Goal: Task Accomplishment & Management: Use online tool/utility

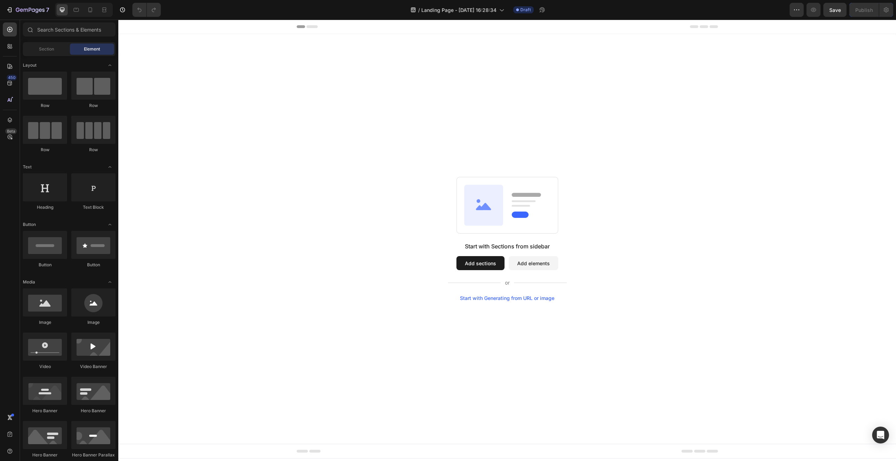
click at [520, 299] on div "Start with Generating from URL or image" at bounding box center [507, 299] width 94 height 6
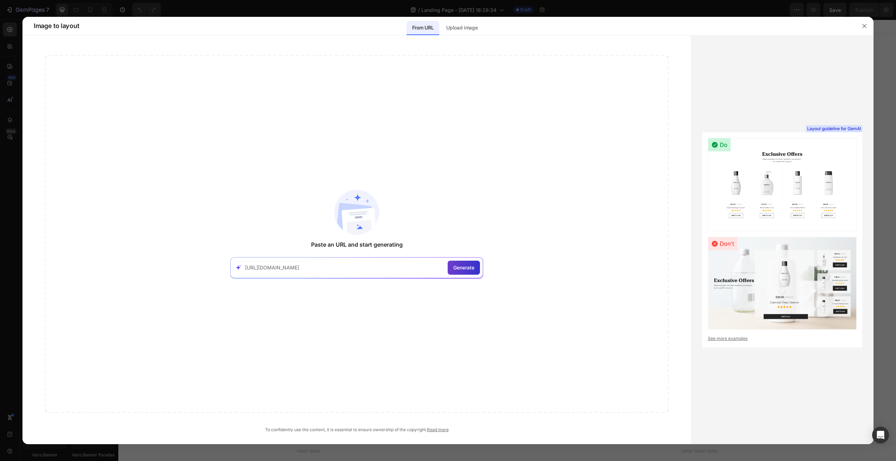
type input "https://mrbeast.store/"
click at [469, 273] on div "Generate" at bounding box center [464, 268] width 32 height 14
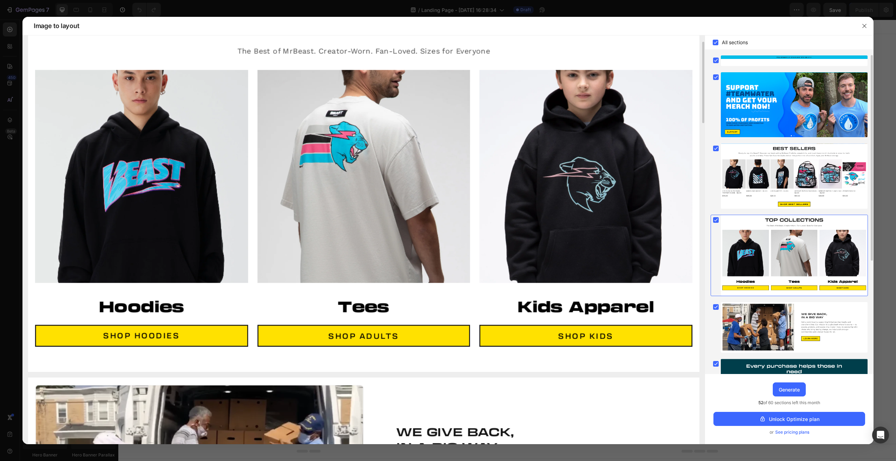
scroll to position [842, 0]
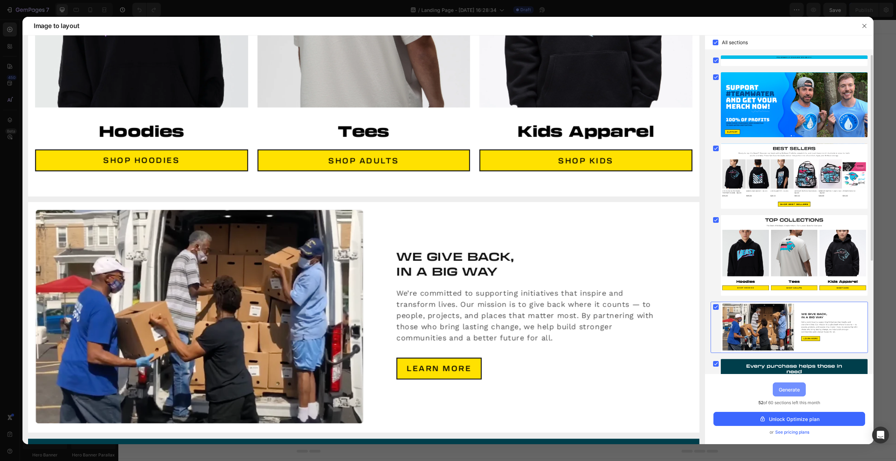
click at [791, 391] on div "Generate" at bounding box center [789, 389] width 21 height 7
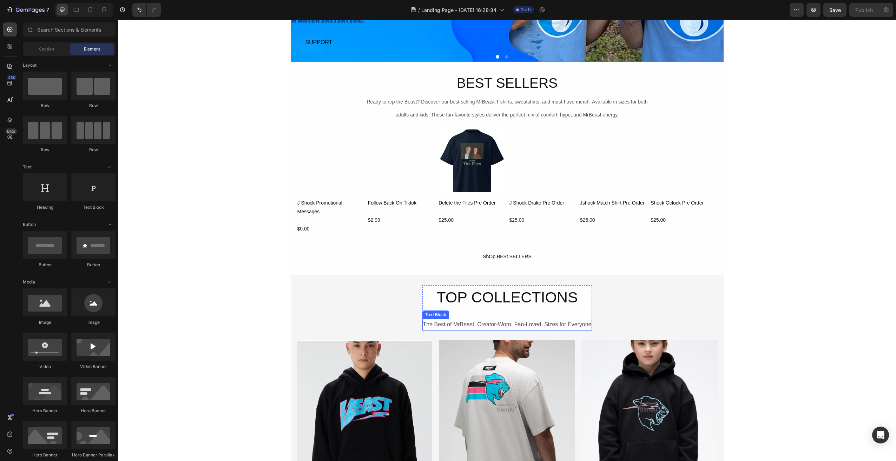
scroll to position [351, 0]
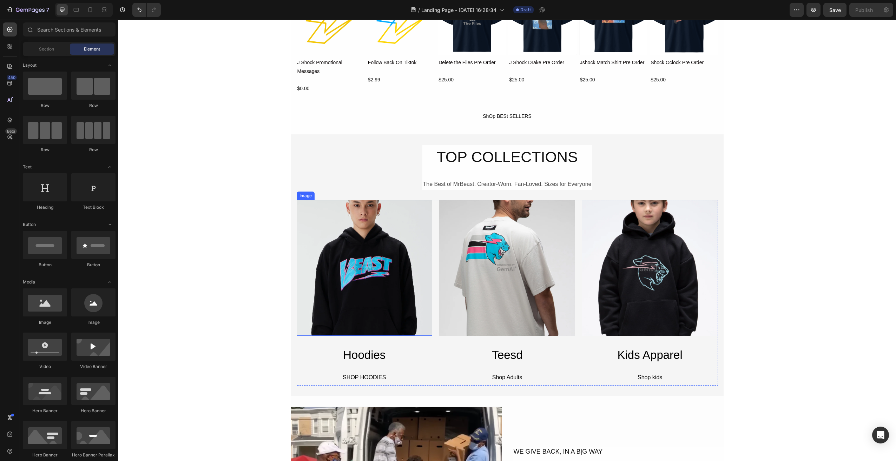
click at [368, 274] on img at bounding box center [365, 268] width 136 height 136
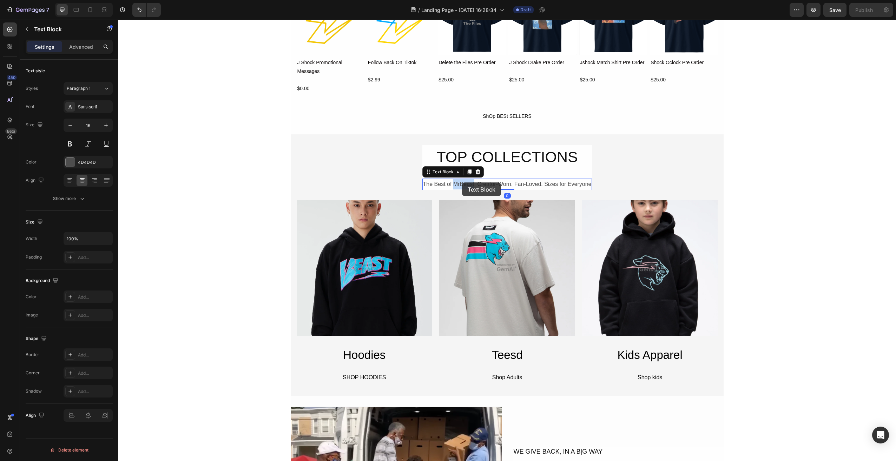
click at [462, 183] on div "The Best of MrBeast. Creator-Worn. Fan-Loved. Sizes for Everyone" at bounding box center [507, 185] width 170 height 12
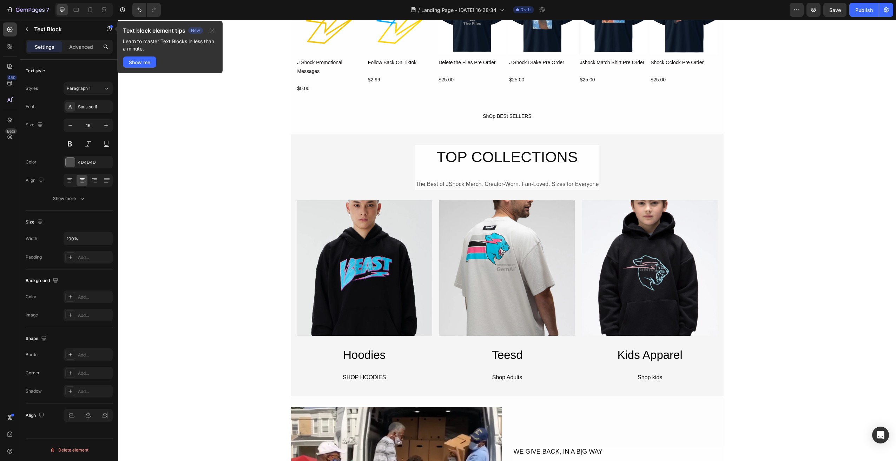
click at [817, 172] on div "BEST SELLERS Heading Ready to rep the Beast? Discover our best-selling MrBeast …" at bounding box center [507, 412] width 778 height 1459
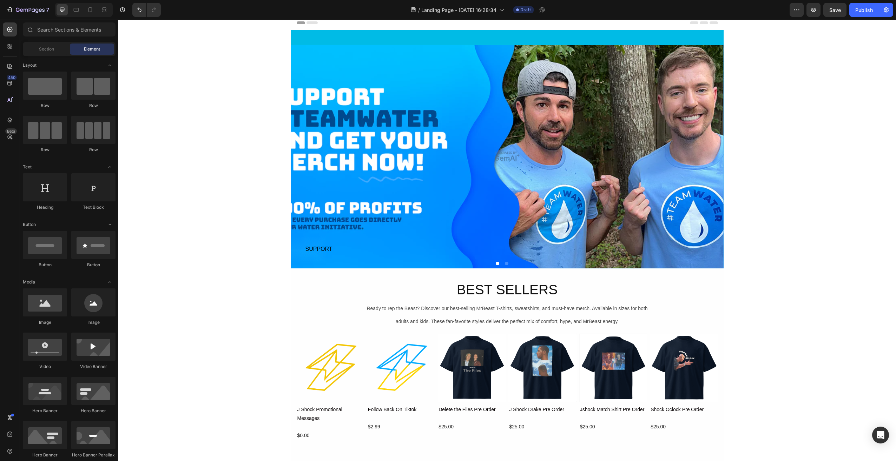
scroll to position [0, 0]
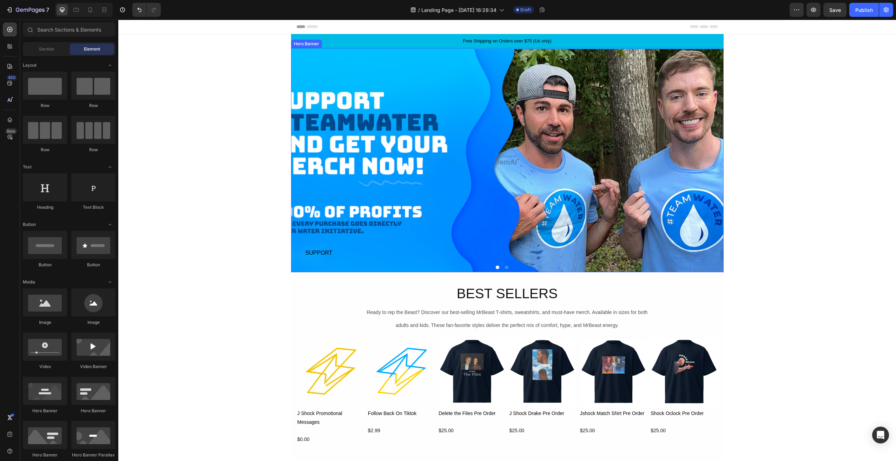
click at [448, 204] on div "Overlay" at bounding box center [507, 160] width 432 height 224
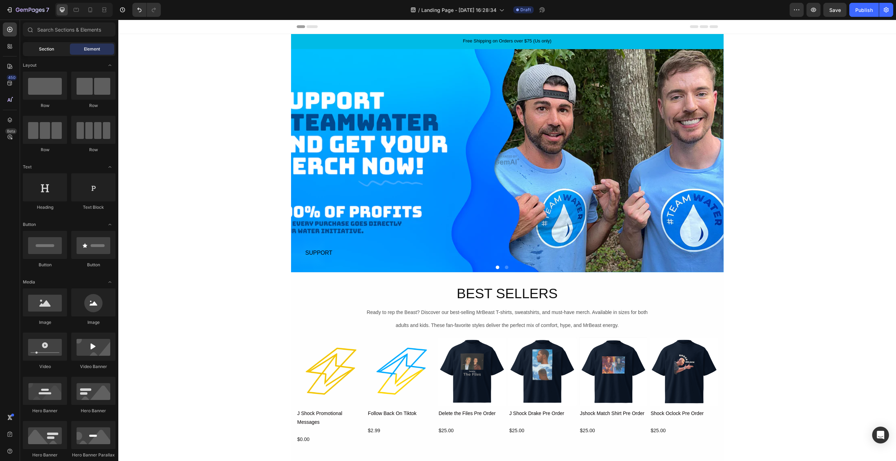
click at [35, 50] on div "Section" at bounding box center [46, 49] width 44 height 11
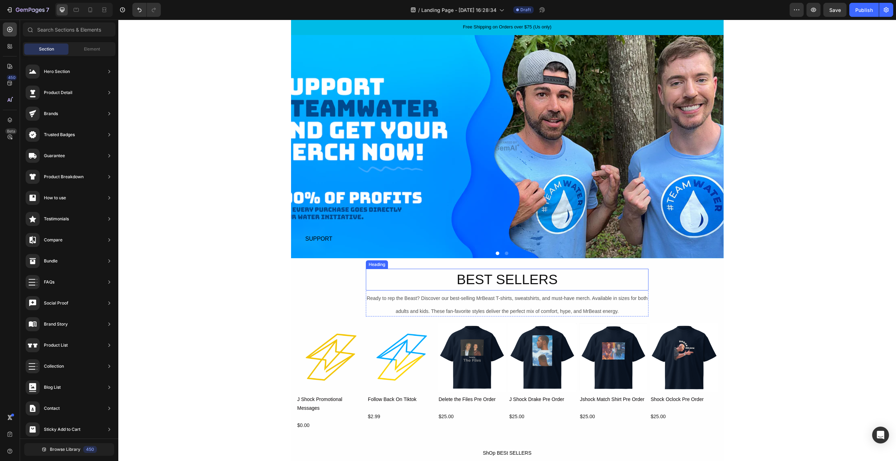
scroll to position [70, 0]
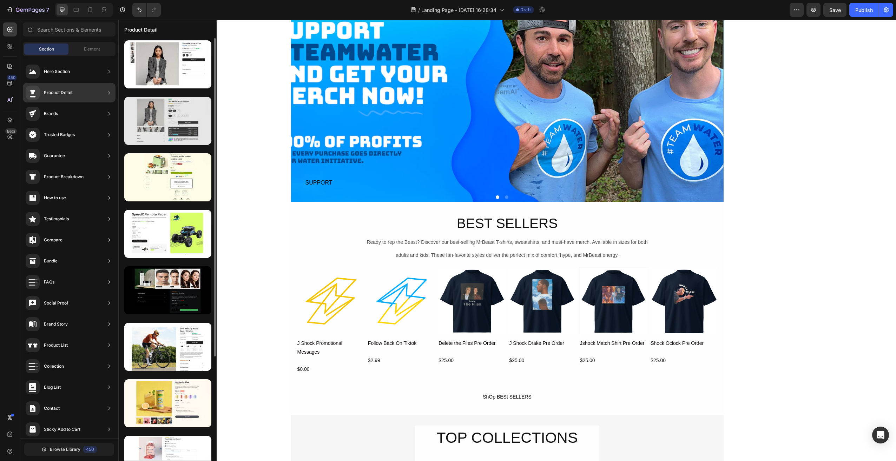
click at [180, 129] on div at bounding box center [167, 121] width 87 height 48
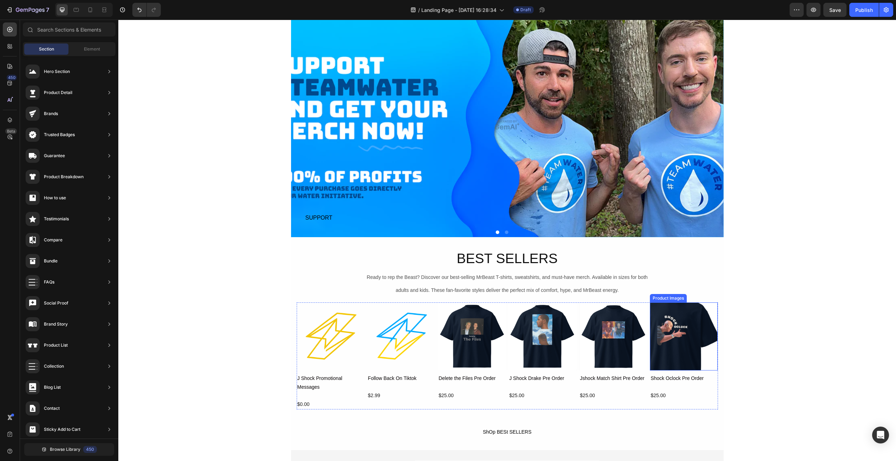
scroll to position [0, 0]
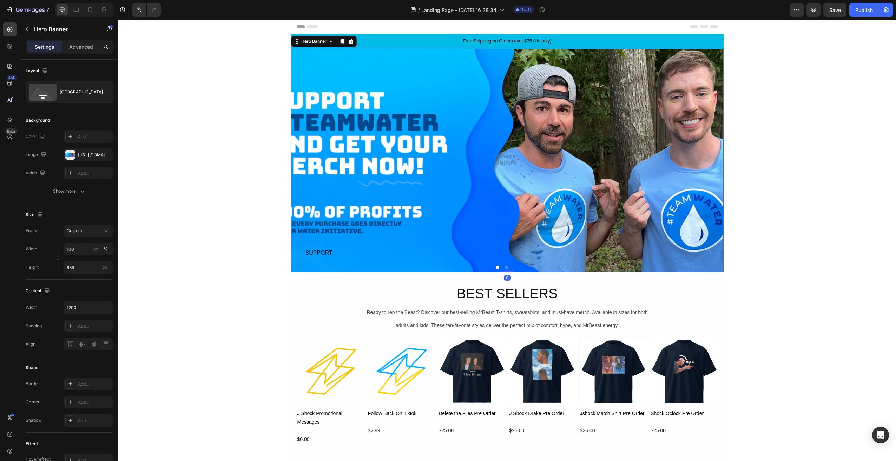
click at [608, 201] on div "Overlay" at bounding box center [507, 160] width 432 height 224
click at [454, 155] on div "Overlay" at bounding box center [507, 160] width 432 height 224
click at [339, 43] on icon at bounding box center [342, 42] width 6 height 6
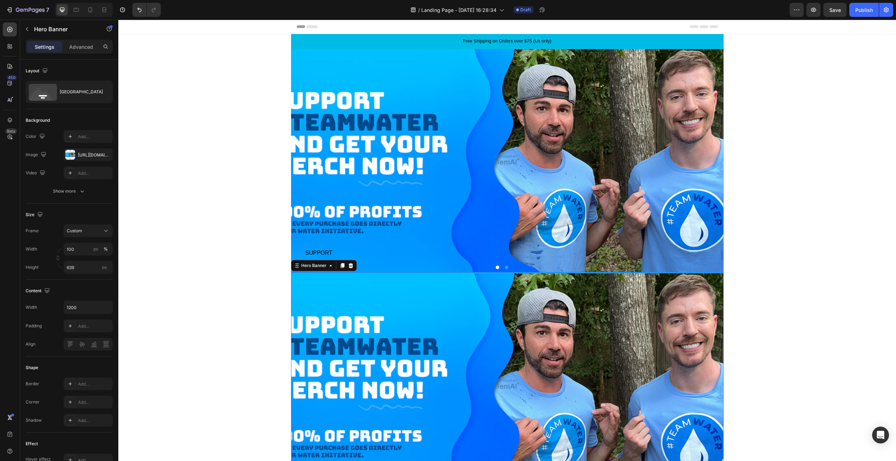
click at [466, 311] on div "Overlay" at bounding box center [507, 384] width 432 height 224
click at [348, 266] on icon at bounding box center [350, 265] width 5 height 5
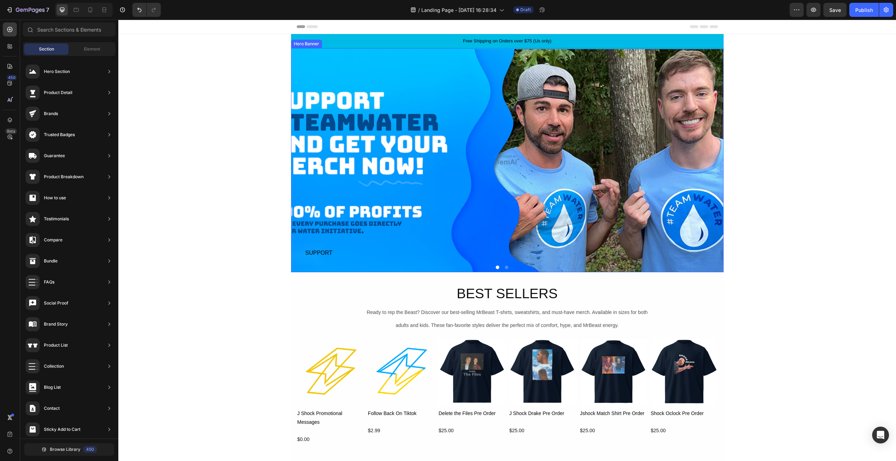
click at [428, 117] on div "Overlay" at bounding box center [507, 160] width 432 height 224
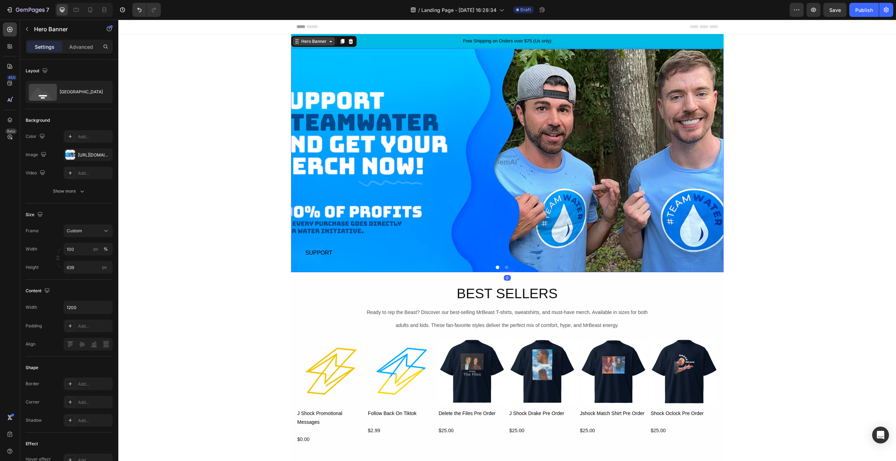
click at [302, 40] on div "Hero Banner" at bounding box center [314, 41] width 28 height 6
click at [84, 164] on div "The changes might be hidden by the video. Color Add... Image https://image2layo…" at bounding box center [69, 154] width 87 height 49
click at [90, 158] on div "https://image2layout-detection-trainimagebucket-02g83vbxbb2s.s3.amazonaws.com/i…" at bounding box center [88, 154] width 49 height 13
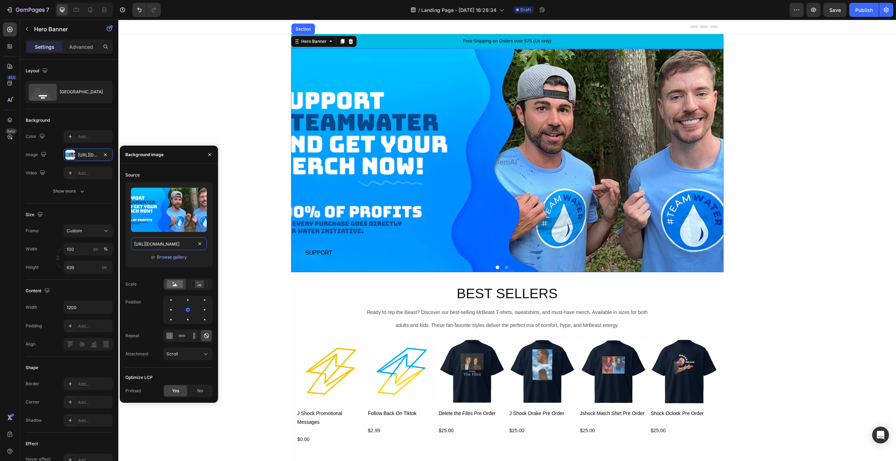
click at [184, 245] on input "https://image2layout-detection-trainimagebucket-02g83vbxbb2s.s3.amazonaws.com/i…" at bounding box center [169, 244] width 76 height 13
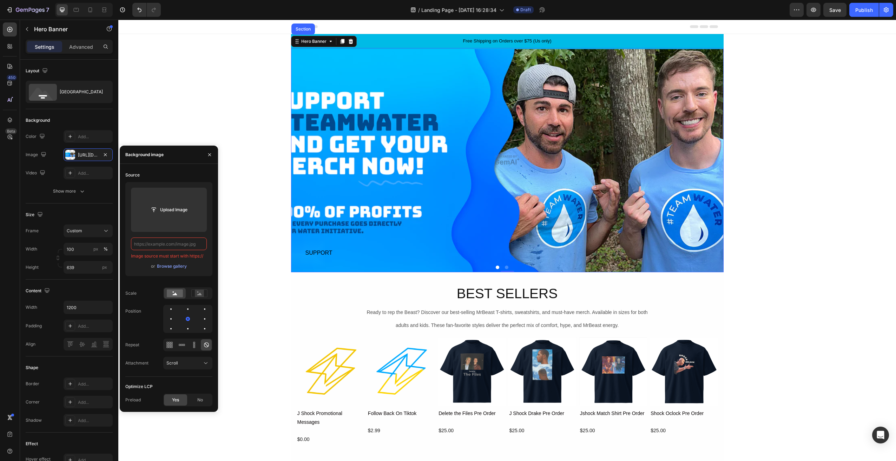
paste input "https://tse4.mm.bing.net/th/id/OIP.ml0G-IEJrred1otjbFRdCwHaHf?r=0&rs=1&pid=ImgD…"
type input "https://tse4.mm.bing.net/th/id/OIP.ml0G-IEJrred1otjbFRdCwHaHf?r=0&rs=1&pid=ImgD…"
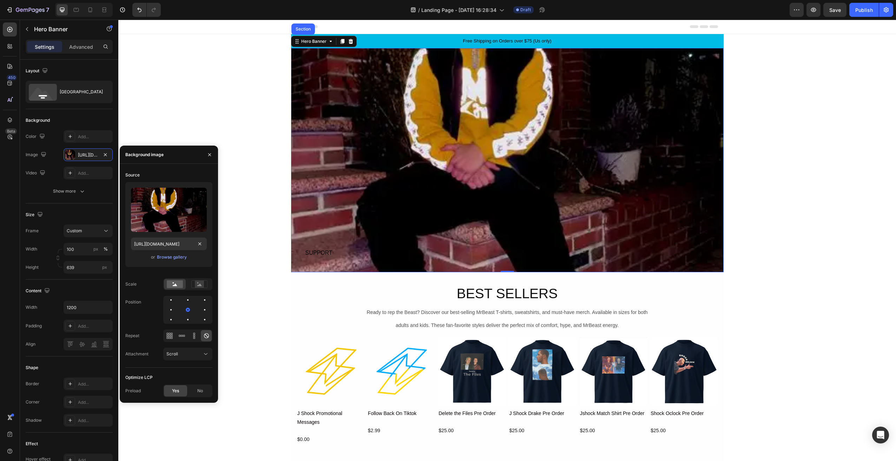
click at [473, 183] on div "Overlay" at bounding box center [507, 160] width 432 height 224
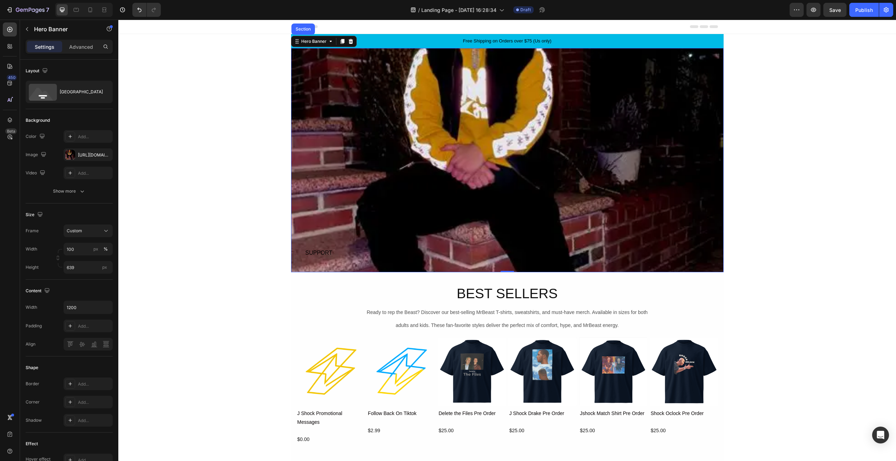
click at [483, 167] on div "Overlay" at bounding box center [507, 160] width 432 height 224
click at [80, 156] on div "https://tse4.mm.bing.net/th/id/OIP.ml0G-IEJrred1otjbFRdCwHaHf?r=0&rs=1&pid=ImgD…" at bounding box center [88, 155] width 20 height 6
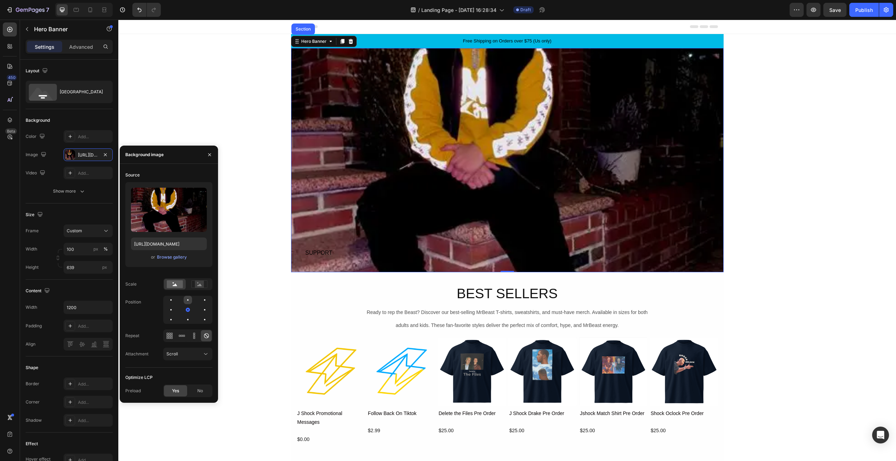
click at [200, 301] on div at bounding box center [204, 300] width 8 height 8
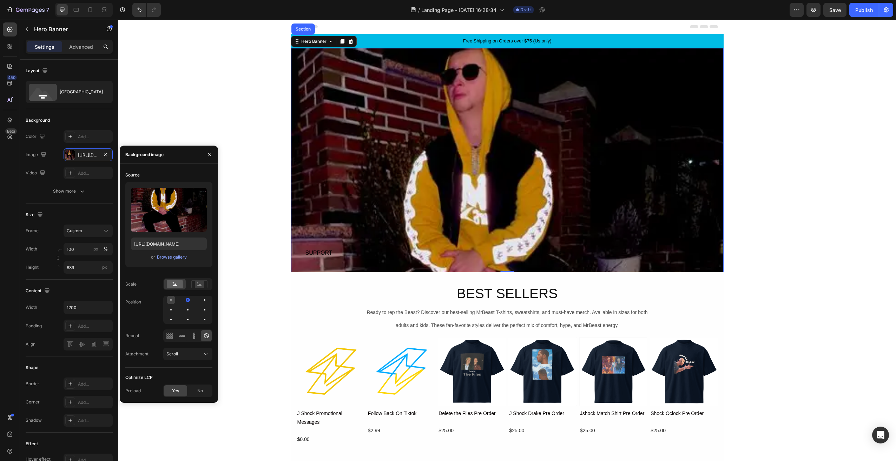
click at [184, 302] on div at bounding box center [188, 300] width 8 height 8
click at [200, 298] on div at bounding box center [204, 300] width 8 height 8
click at [203, 283] on rect at bounding box center [199, 284] width 9 height 7
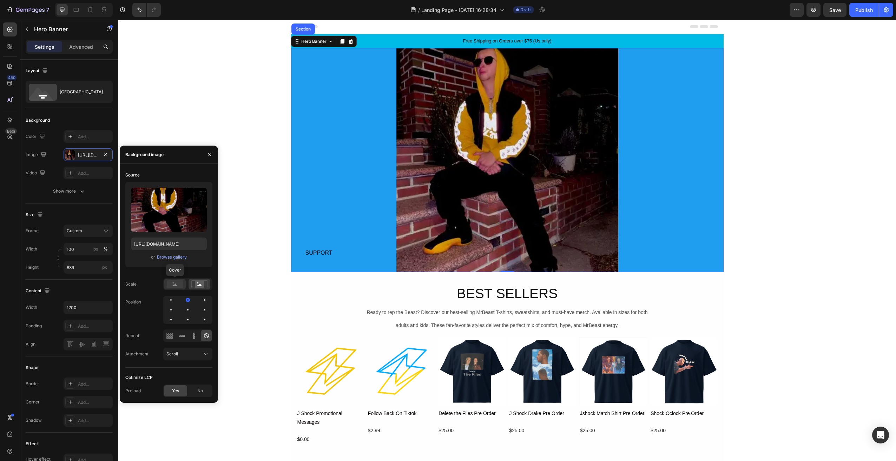
click at [171, 283] on rect at bounding box center [175, 284] width 16 height 8
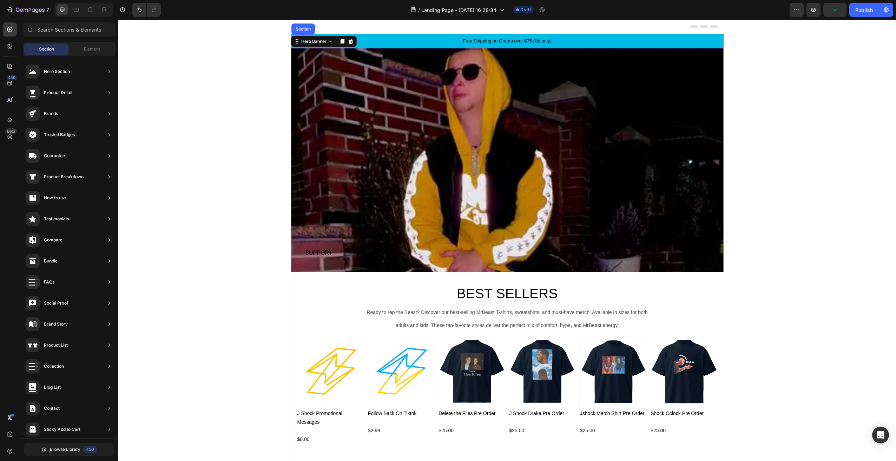
click at [515, 41] on div "Free Shipping on Orders over $75 (Us only)" at bounding box center [507, 41] width 121 height 8
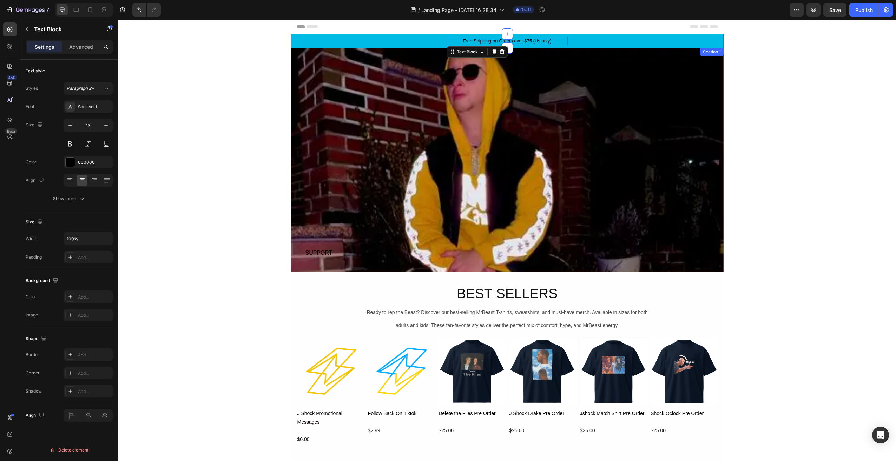
click at [612, 42] on div "Free Shipping on Orders over $75 (Us only) Text Block 0 Row" at bounding box center [507, 41] width 432 height 8
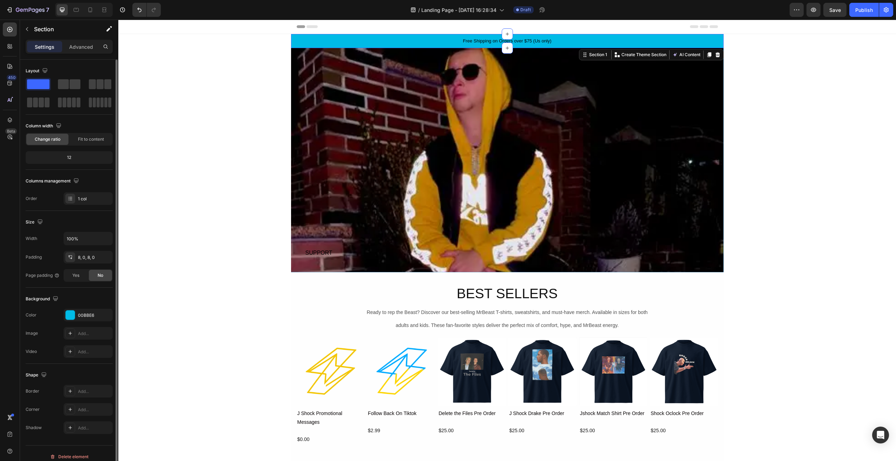
click at [42, 86] on span at bounding box center [38, 84] width 22 height 10
click at [44, 85] on span at bounding box center [38, 84] width 22 height 10
click at [69, 313] on div at bounding box center [70, 315] width 9 height 9
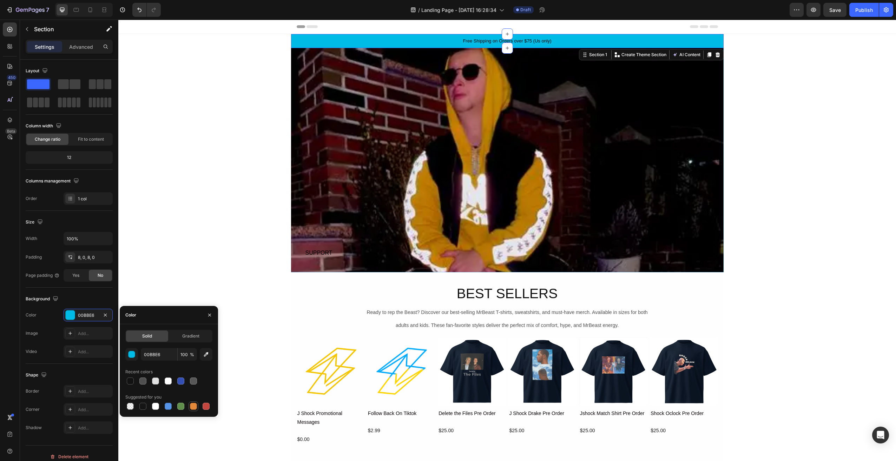
click at [193, 407] on div at bounding box center [193, 406] width 7 height 7
type input "E4893A"
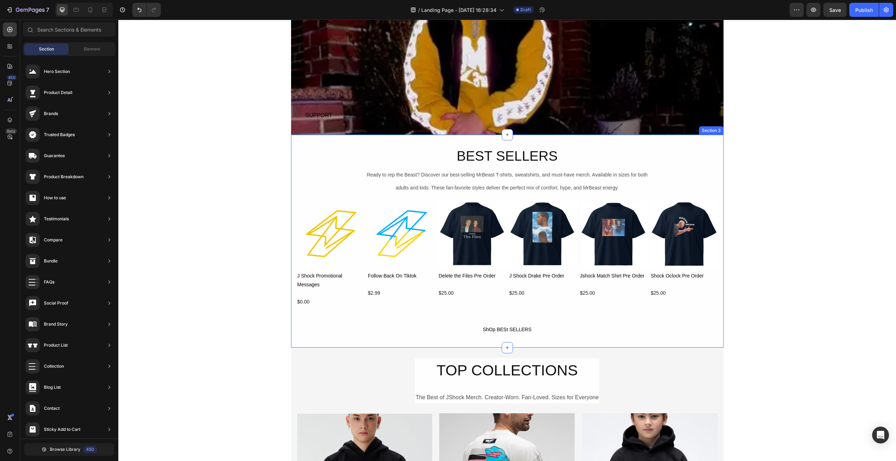
scroll to position [140, 0]
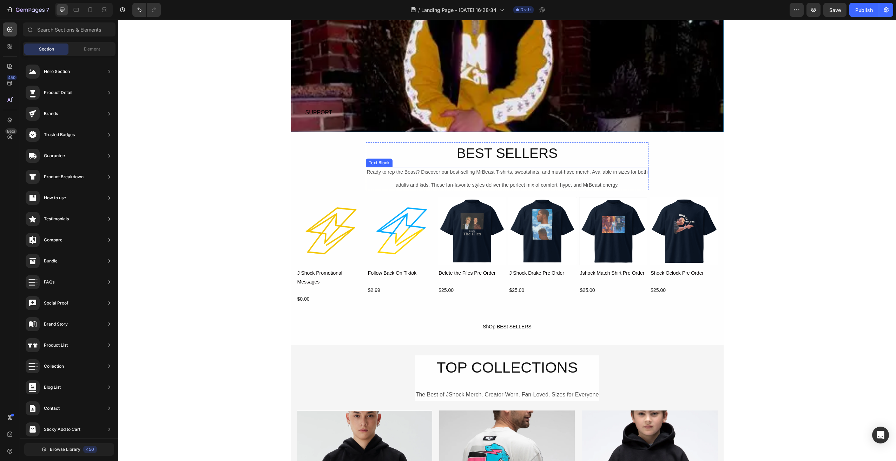
click at [417, 170] on div "Ready to rep the Beast? Discover our best-selling MrBeast T-shirts, sweatshirts…" at bounding box center [507, 172] width 282 height 10
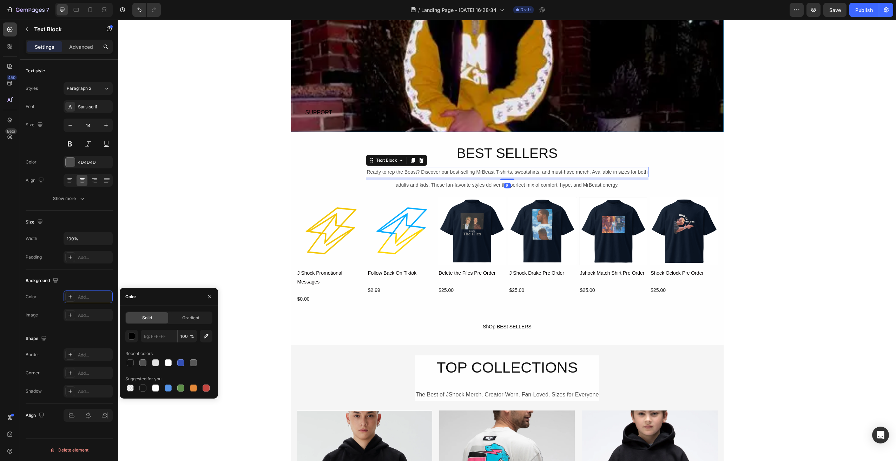
click at [417, 170] on div "Ready to rep the Beast? Discover our best-selling MrBeast T-shirts, sweatshirts…" at bounding box center [507, 172] width 282 height 10
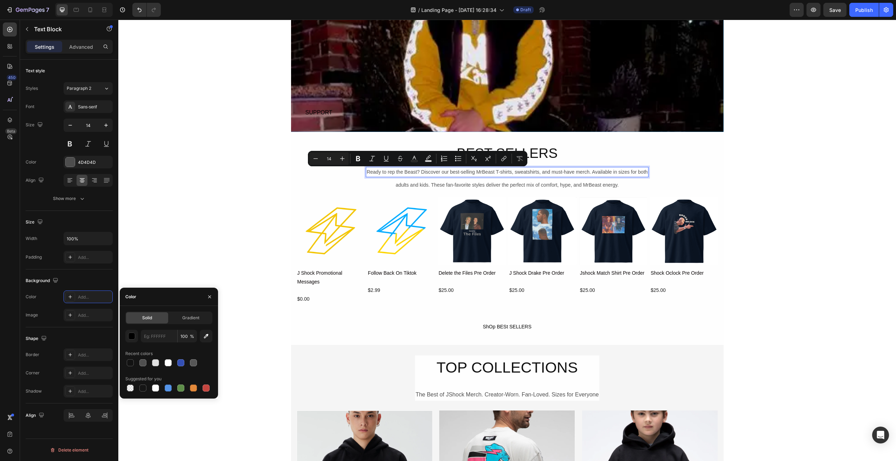
click at [411, 171] on p "Ready to rep the Beast? Discover our best-selling MrBeast T-shirts, sweatshirts…" at bounding box center [506, 172] width 281 height 9
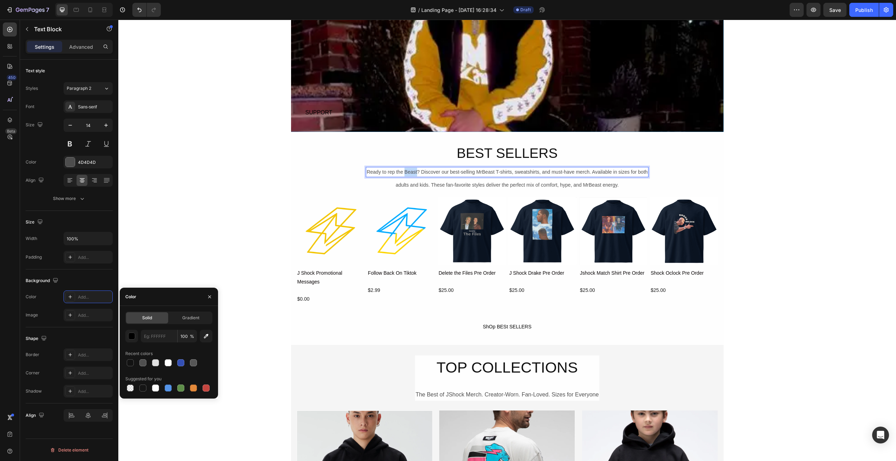
click at [411, 171] on p "Ready to rep the Beast? Discover our best-selling MrBeast T-shirts, sweatshirts…" at bounding box center [506, 172] width 281 height 9
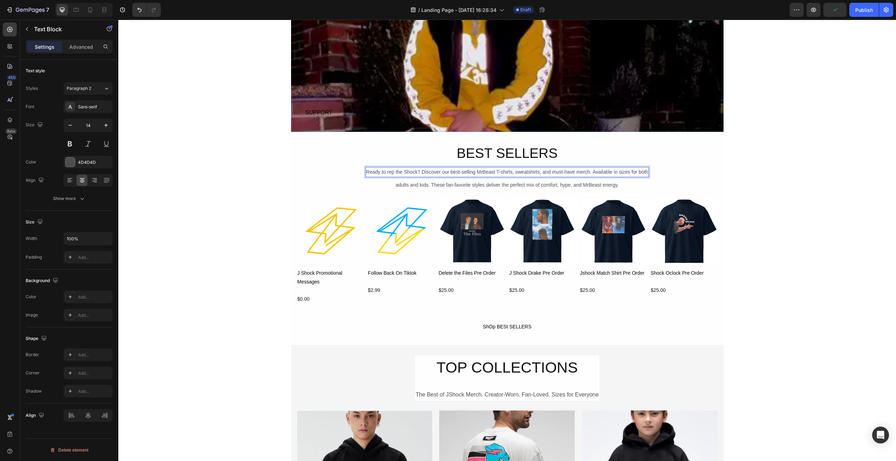
click at [487, 172] on p "Ready to rep the Shock? Discover our best-selling MrBeast T-shirts, sweatshirts…" at bounding box center [507, 172] width 282 height 9
click at [643, 173] on p "Ready to rep the Shock? Discover our best-selling JShock T-shirts, sweatshirts,…" at bounding box center [507, 172] width 280 height 9
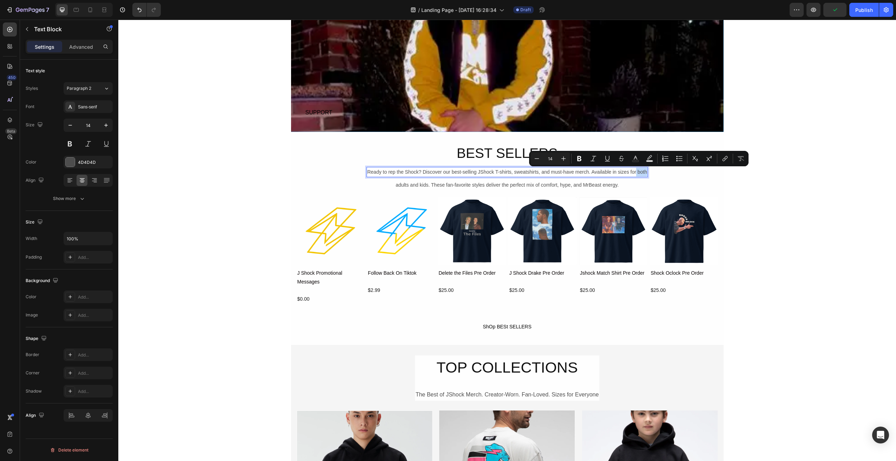
drag, startPoint x: 645, startPoint y: 173, endPoint x: 634, endPoint y: 172, distance: 11.3
click at [634, 172] on div "Ready to rep the Shock? Discover our best-selling JShock T-shirts, sweatshirts,…" at bounding box center [506, 172] width 281 height 10
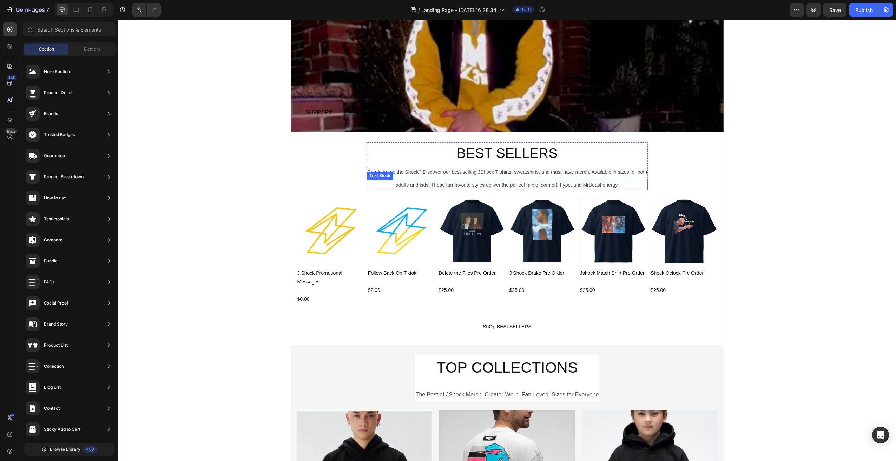
click at [590, 184] on div "adults and kids. These fan-favorite styles deliver the perfect mix of comfort, …" at bounding box center [506, 185] width 281 height 10
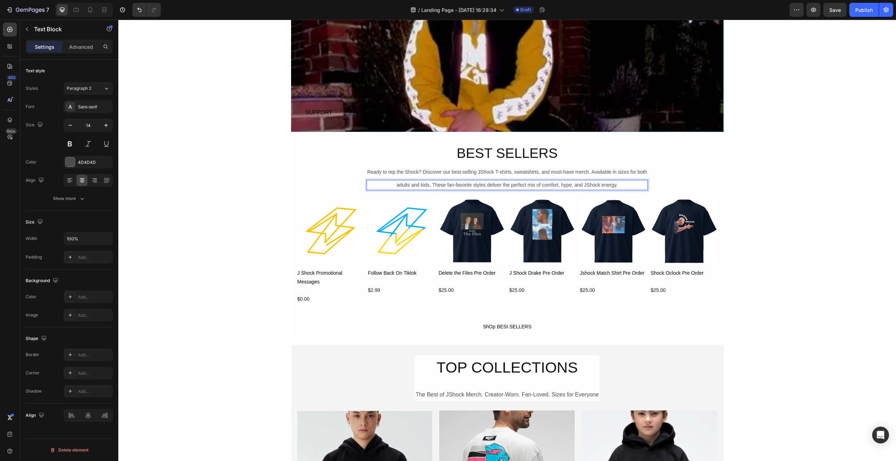
click at [548, 186] on p "adults and kids. These fan-favorite styles deliver the perfect mix of comfort, …" at bounding box center [507, 185] width 280 height 9
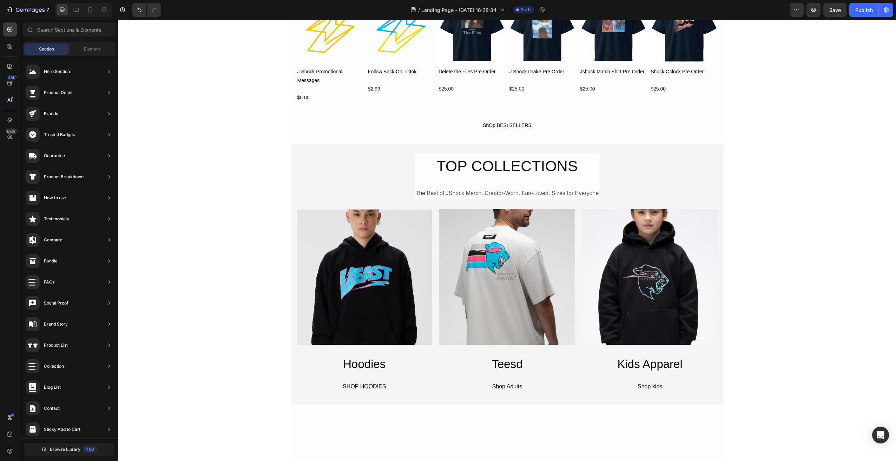
scroll to position [351, 0]
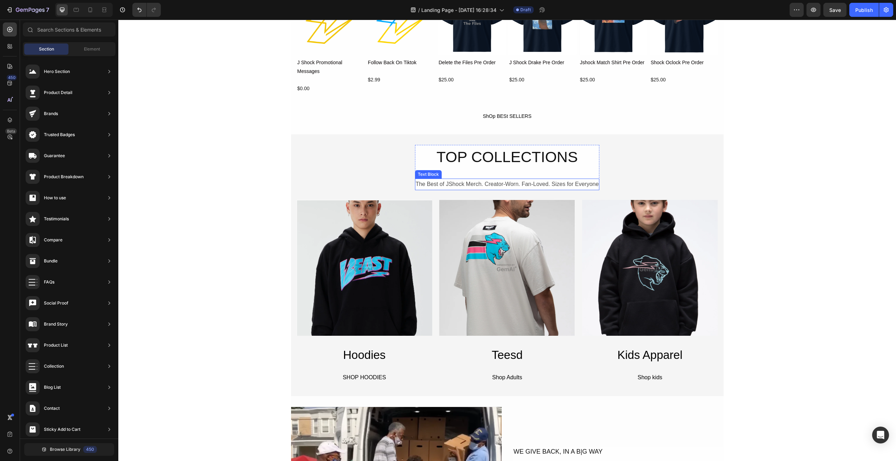
click at [493, 182] on p "The Best of JShock Merch. Creator-Worn. Fan-Loved. Sizes for Everyone" at bounding box center [507, 184] width 183 height 10
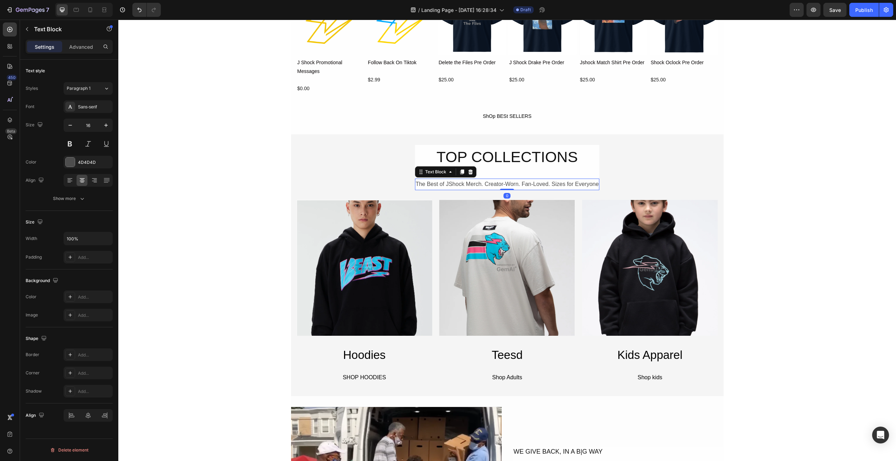
click at [473, 183] on p "The Best of JShock Merch. Creator-Worn. Fan-Loved. Sizes for Everyone" at bounding box center [507, 184] width 183 height 10
click at [756, 180] on div "BEST SELLERS Heading Ready to rep the Shock? Discover our best-selling JShock T…" at bounding box center [507, 412] width 778 height 1459
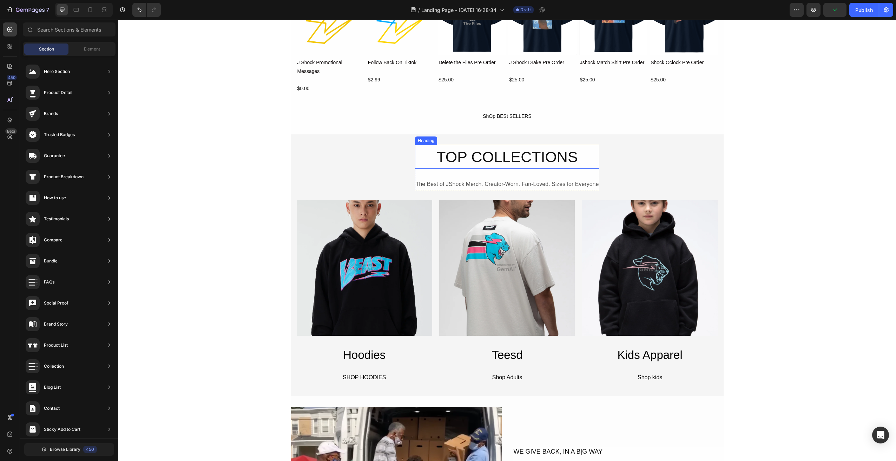
click at [533, 166] on h2 "TOP COLLECTIONS" at bounding box center [507, 157] width 185 height 24
click at [723, 114] on div "BEST SELLERS Heading Ready to rep the Shock? Discover our best-selling JShock T…" at bounding box center [507, 412] width 778 height 1459
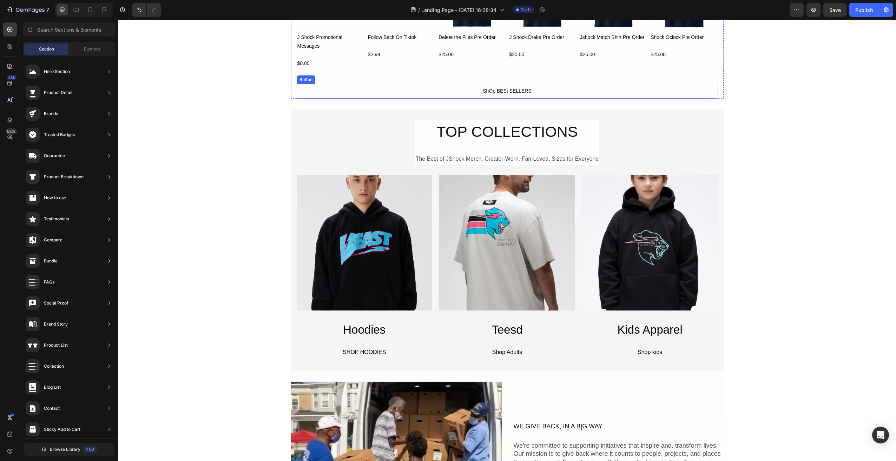
scroll to position [456, 0]
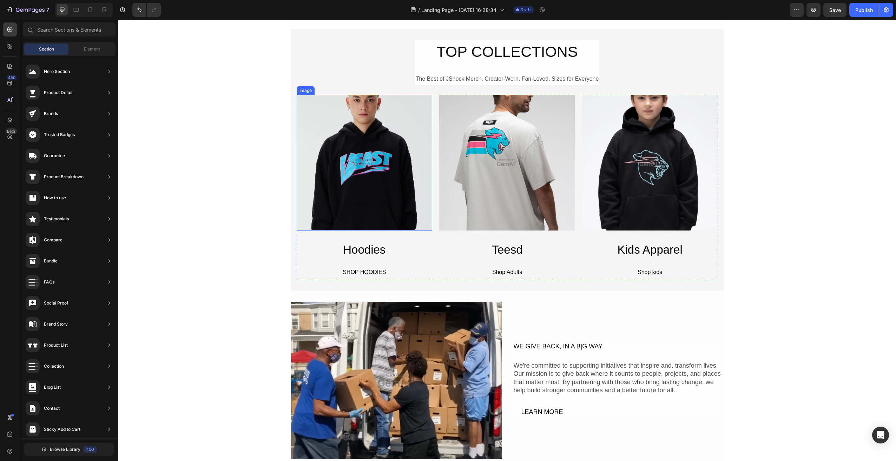
click at [371, 185] on img at bounding box center [365, 163] width 136 height 136
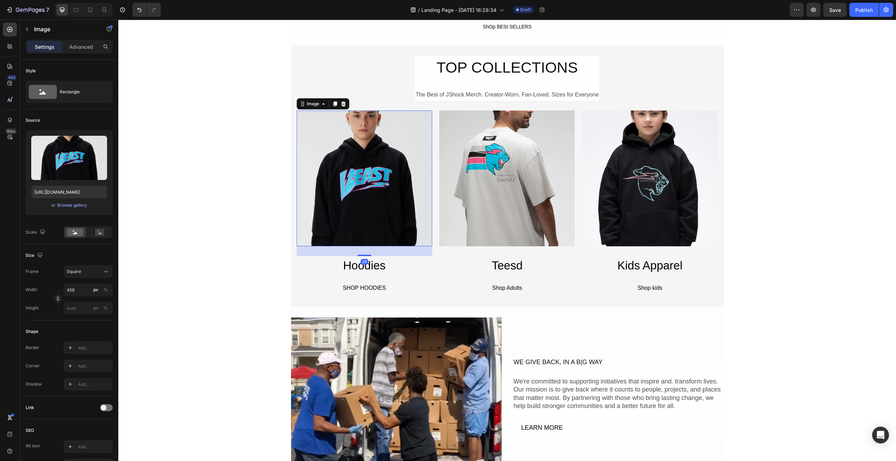
scroll to position [386, 0]
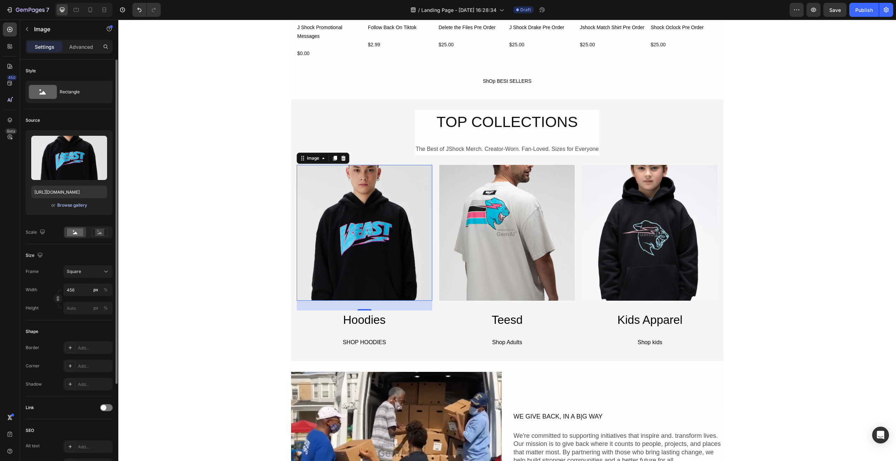
click at [72, 204] on div "Browse gallery" at bounding box center [72, 205] width 30 height 6
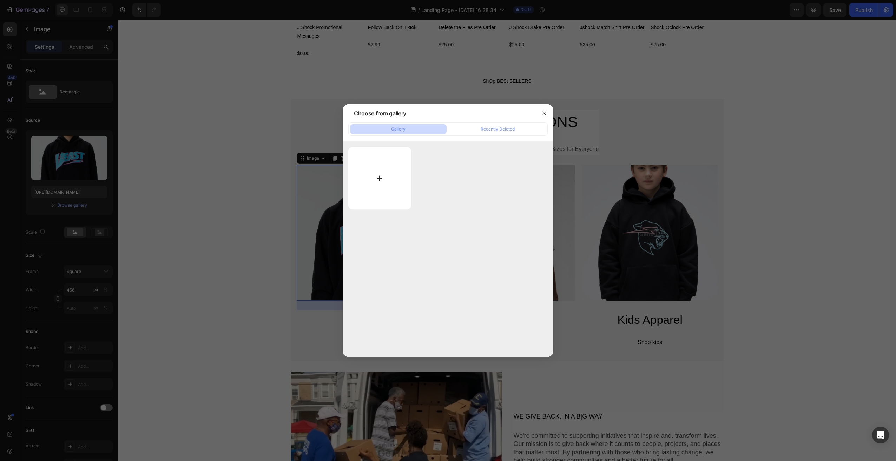
click at [389, 166] on input "file" at bounding box center [379, 178] width 63 height 62
type input "C:\fakepath\image3.png"
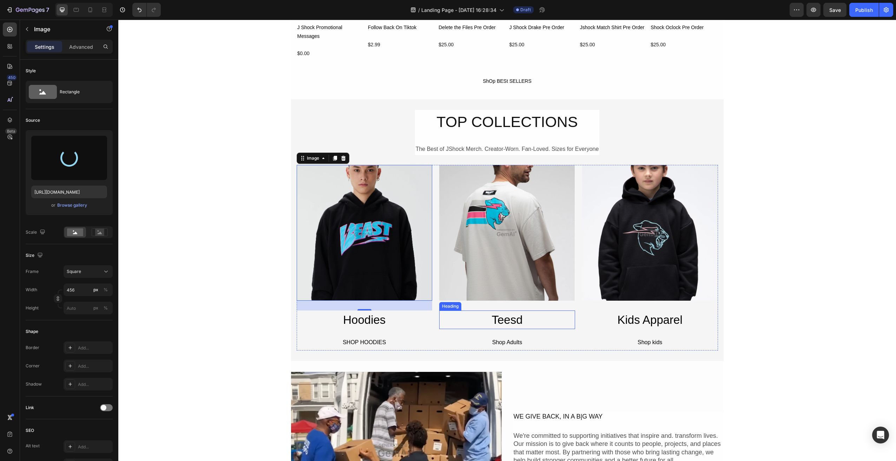
type input "https://cdn.shopify.com/s/files/1/0667/9108/0097/files/gempages_581828623166604…"
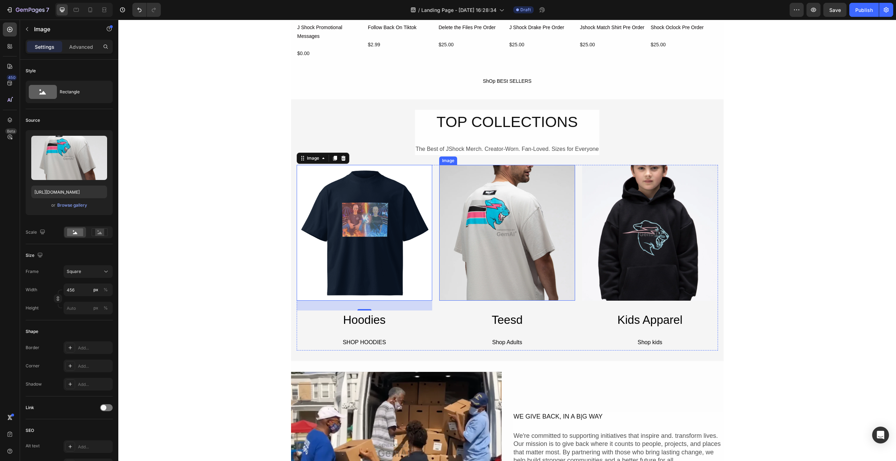
click at [487, 265] on img at bounding box center [507, 233] width 136 height 136
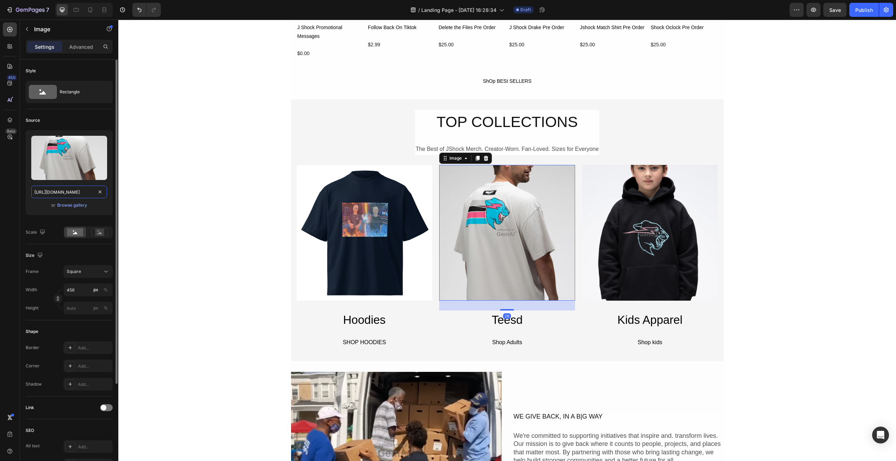
click at [82, 194] on input "https://image2layout-detection-trainimagebucket-02g83vbxbb2s.s3.amazonaws.com/i…" at bounding box center [69, 192] width 76 height 13
click at [78, 207] on div "Browse gallery" at bounding box center [72, 205] width 30 height 6
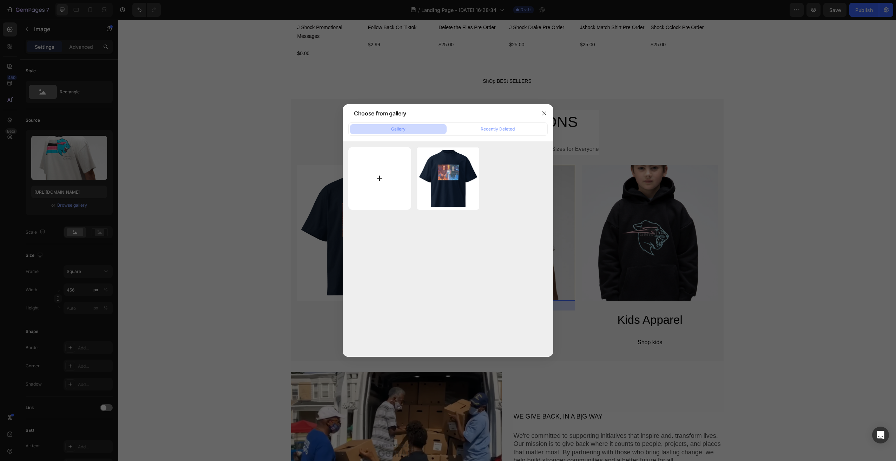
click at [379, 172] on input "file" at bounding box center [379, 178] width 63 height 63
type input "C:\fakepath\image1.png"
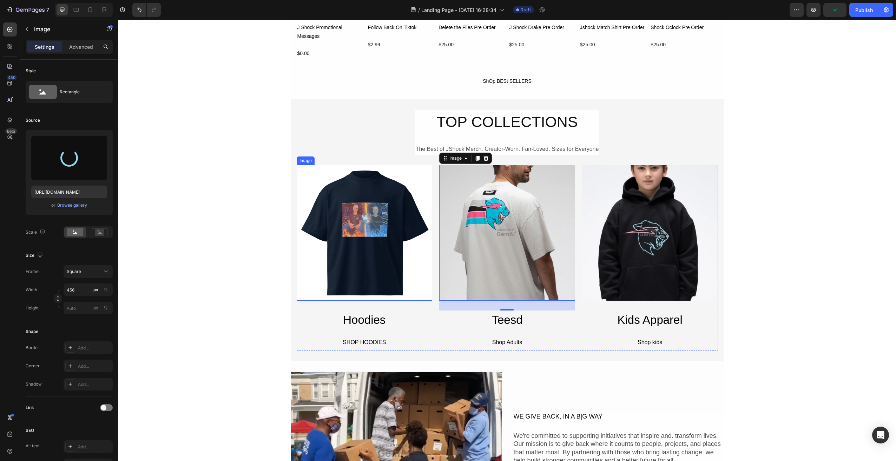
type input "https://cdn.shopify.com/s/files/1/0667/9108/0097/files/gempages_581828623166604…"
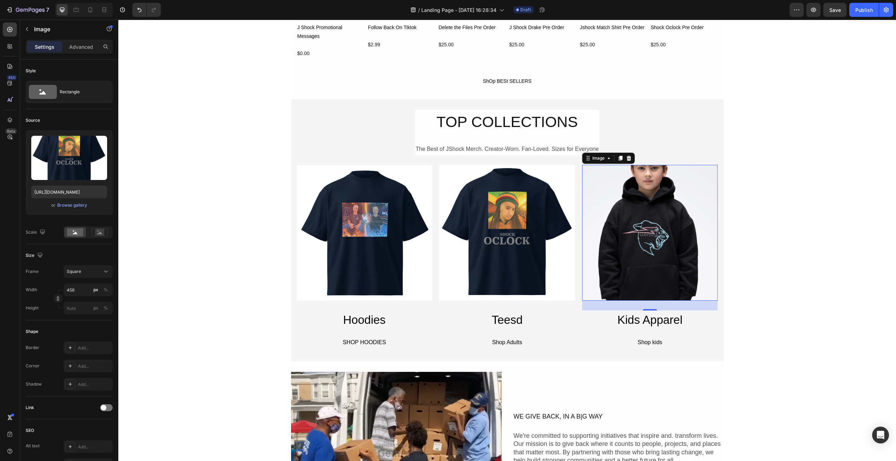
click at [631, 226] on img at bounding box center [650, 233] width 136 height 136
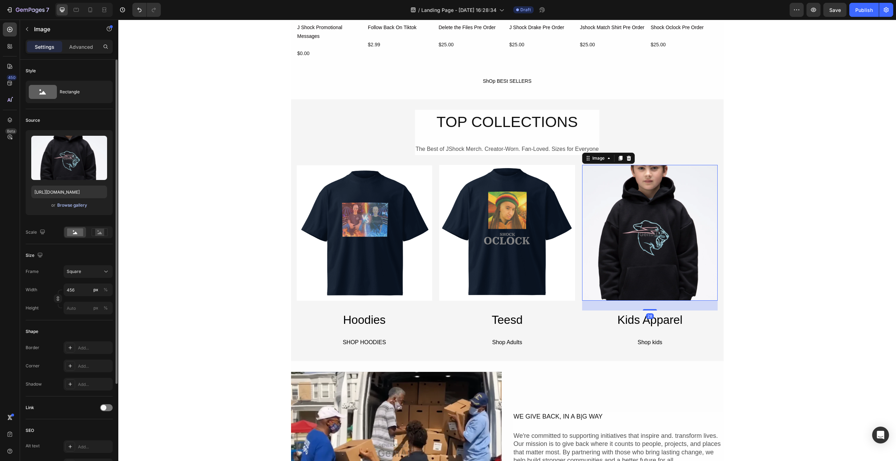
click at [72, 205] on div "Browse gallery" at bounding box center [72, 205] width 30 height 6
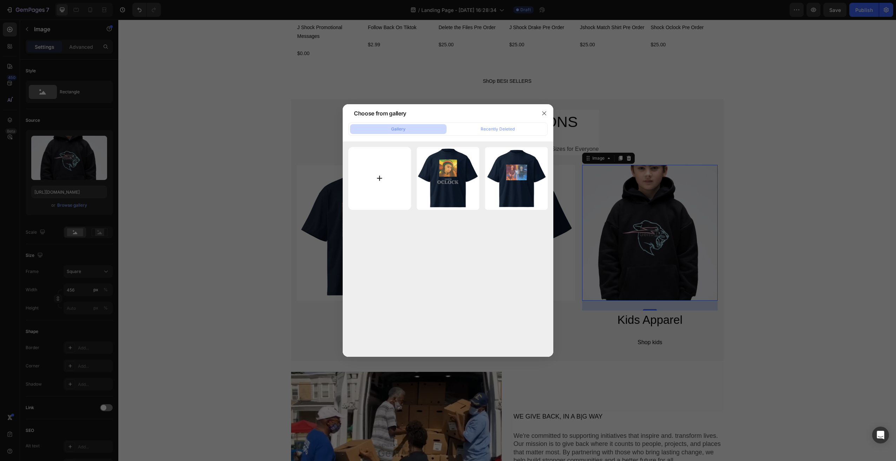
click at [380, 184] on input "file" at bounding box center [379, 178] width 63 height 63
type input "C:\fakepath\image4.png"
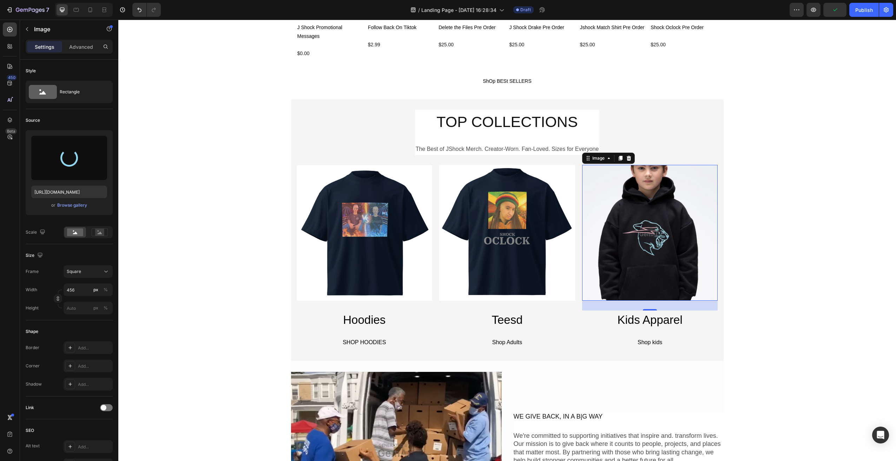
type input "https://cdn.shopify.com/s/files/1/0667/9108/0097/files/gempages_581828623166604…"
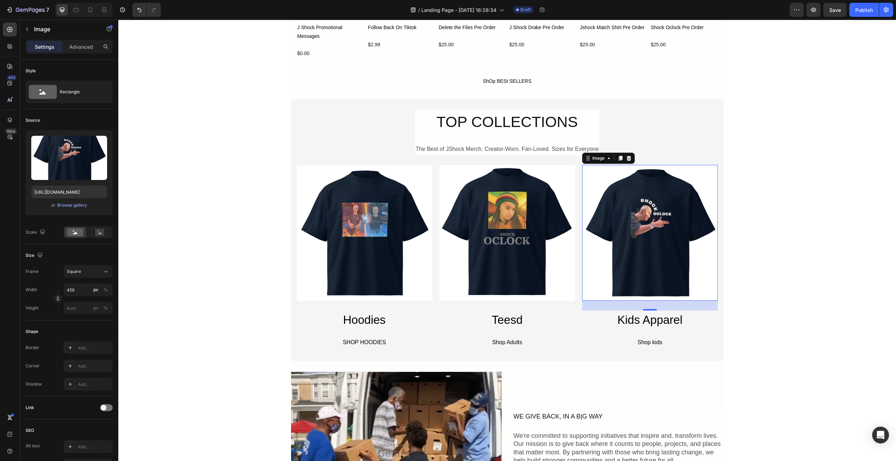
click at [806, 283] on div "BEST SELLERS Heading Ready to rep the Shock? Discover our best-selling JShock T…" at bounding box center [507, 377] width 778 height 1459
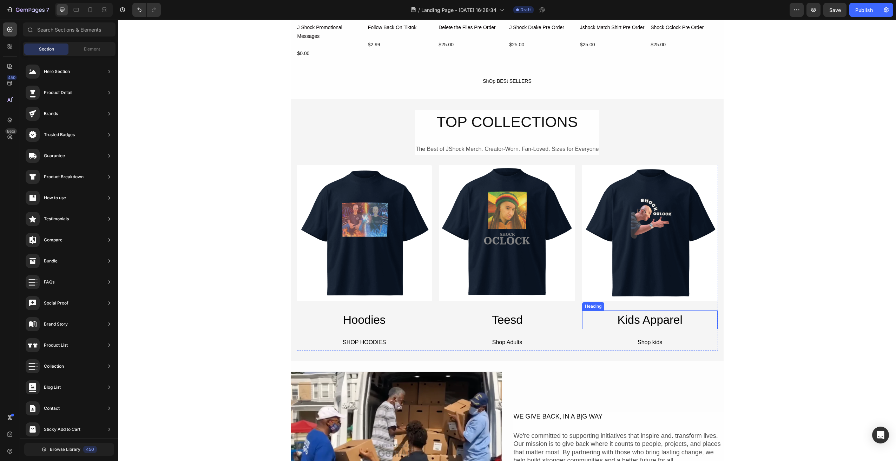
click at [656, 319] on h2 "Kids Apparel" at bounding box center [650, 320] width 136 height 19
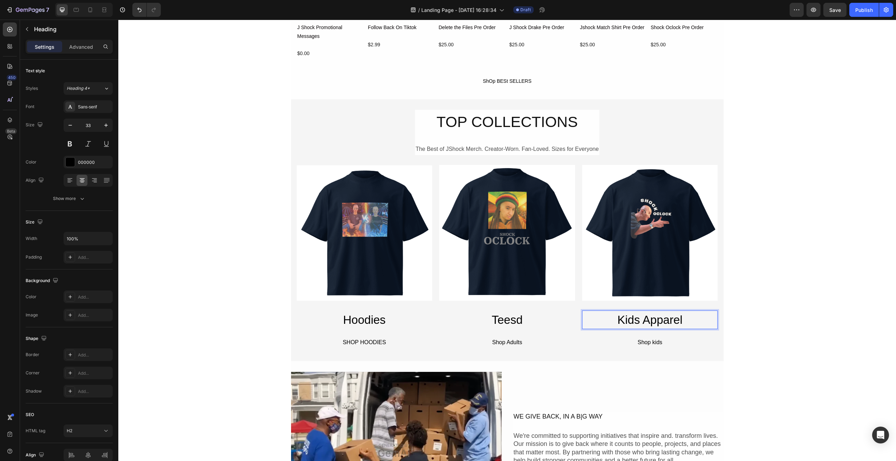
click at [656, 319] on h2 "Kids Apparel" at bounding box center [650, 320] width 136 height 19
click at [766, 310] on div "BEST SELLERS Heading Ready to rep the Shock? Discover our best-selling JShock T…" at bounding box center [507, 377] width 778 height 1459
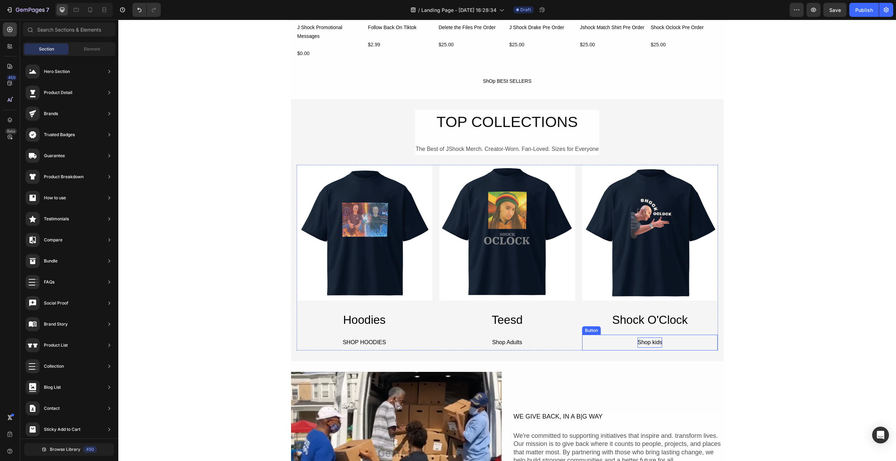
click at [652, 344] on div "Shop kids" at bounding box center [649, 343] width 25 height 10
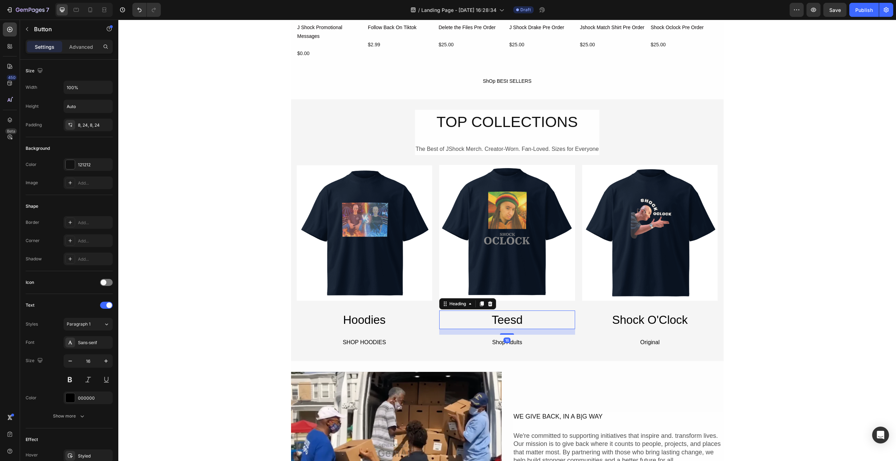
click at [514, 322] on h2 "Teesd" at bounding box center [507, 320] width 136 height 19
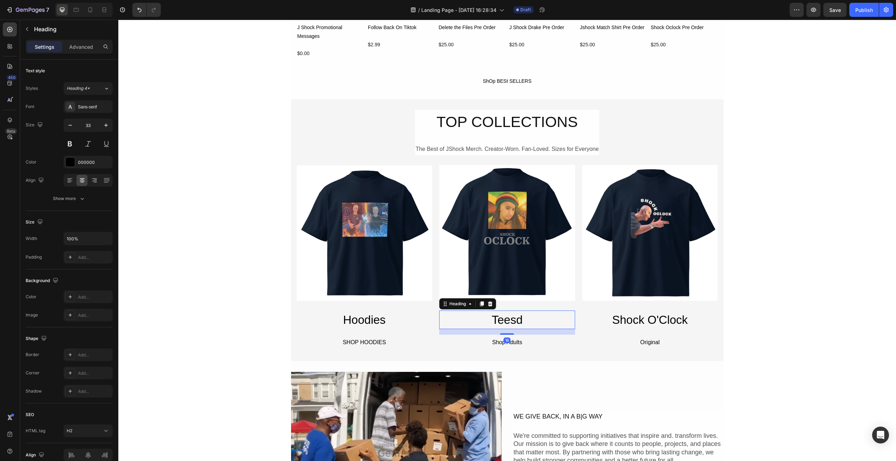
click at [514, 322] on h2 "Teesd" at bounding box center [507, 320] width 136 height 19
click at [514, 340] on div "Shop Adults" at bounding box center [507, 343] width 30 height 10
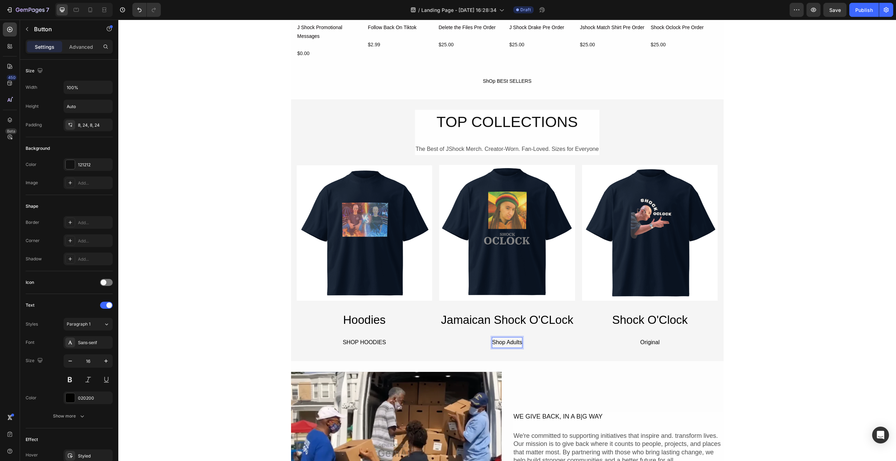
click at [514, 340] on div "Shop Adults" at bounding box center [507, 343] width 30 height 10
click at [439, 335] on button "Original" at bounding box center [507, 343] width 136 height 16
click at [439, 335] on button "Original wit" at bounding box center [507, 343] width 136 height 16
click at [439, 335] on button "Original with" at bounding box center [507, 343] width 136 height 16
click at [794, 321] on div "BEST SELLERS Heading Ready to rep the Shock? Discover our best-selling JShock T…" at bounding box center [507, 377] width 778 height 1459
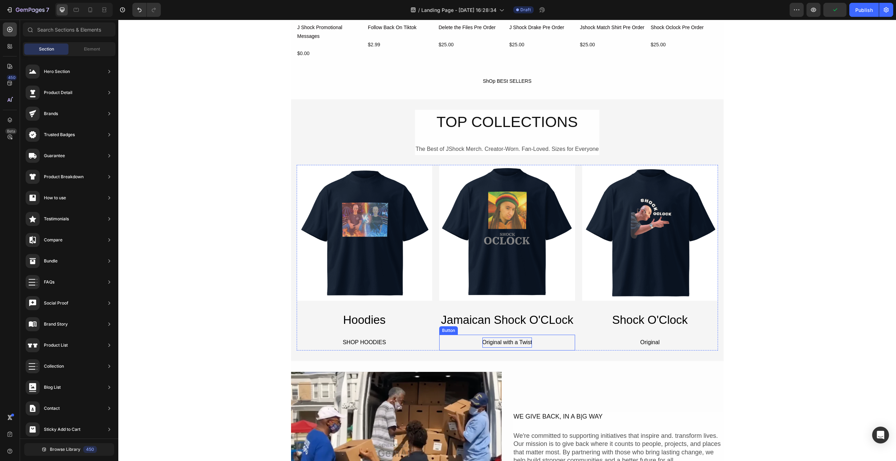
click at [520, 343] on p "Original with a Twist" at bounding box center [507, 343] width 50 height 10
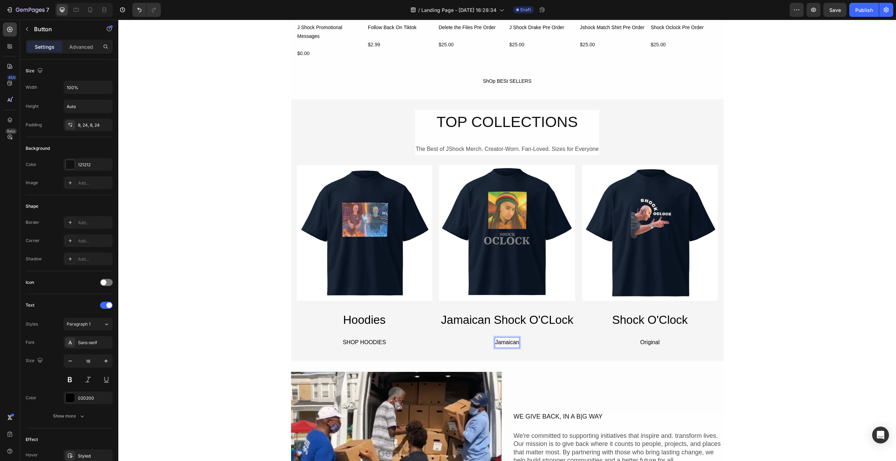
click at [439, 335] on button "Jamaican" at bounding box center [507, 343] width 136 height 16
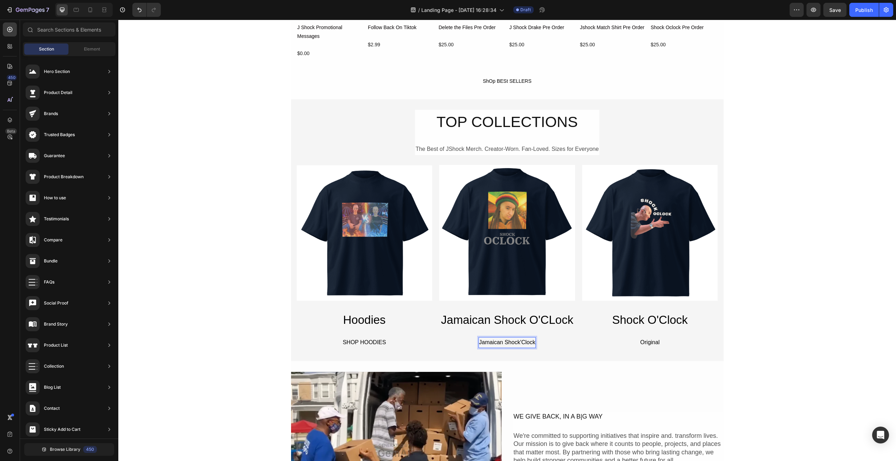
click at [765, 311] on div "BEST SELLERS Heading Ready to rep the Shock? Discover our best-selling JShock T…" at bounding box center [507, 377] width 778 height 1459
click at [379, 343] on div "SHOP HOODIES" at bounding box center [364, 343] width 43 height 10
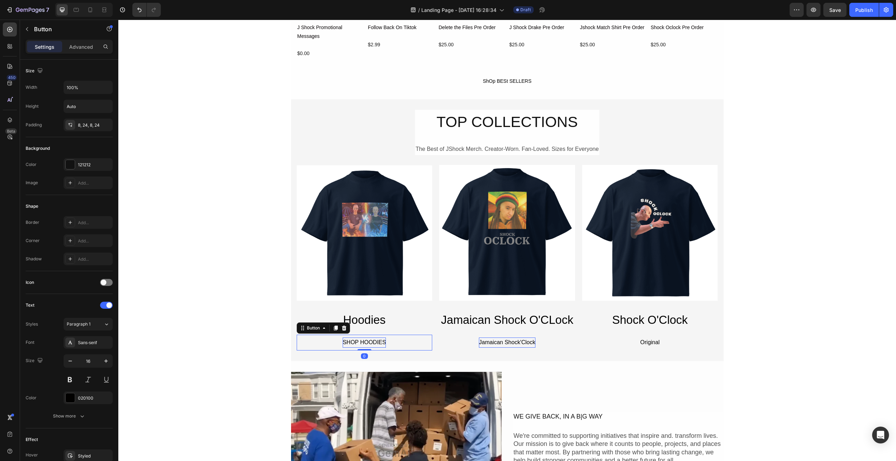
click at [379, 343] on div "SHOP HOODIES" at bounding box center [364, 343] width 43 height 10
click at [297, 335] on button "Battle" at bounding box center [365, 343] width 136 height 16
click at [297, 335] on button "Battle Of" at bounding box center [365, 343] width 136 height 16
click at [297, 335] on button "Battle Of Th" at bounding box center [365, 343] width 136 height 16
click at [297, 335] on button "Battle Of The Centur" at bounding box center [365, 343] width 136 height 16
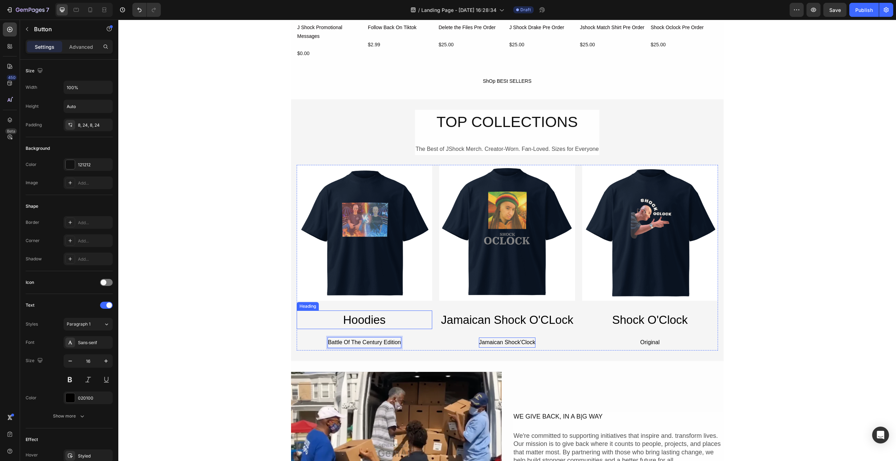
click at [363, 320] on h2 "Hoodies" at bounding box center [365, 320] width 136 height 19
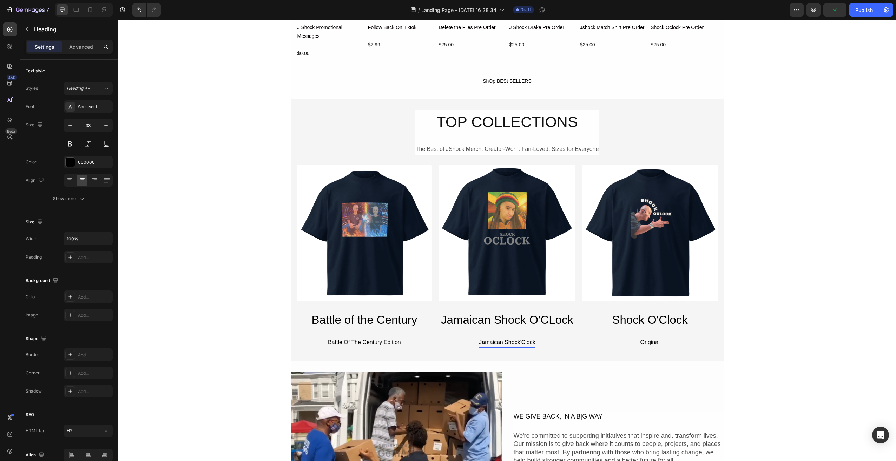
click at [777, 264] on div "BEST SELLERS Heading Ready to rep the Shock? Discover our best-selling JShock T…" at bounding box center [507, 377] width 778 height 1459
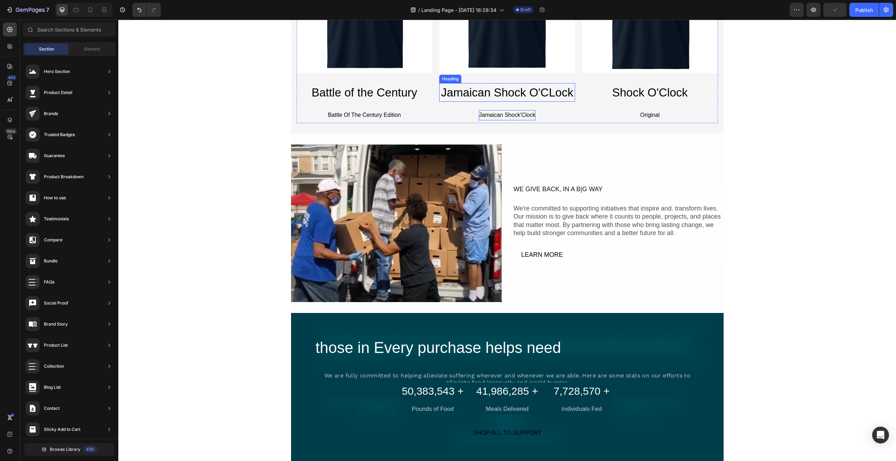
scroll to position [632, 0]
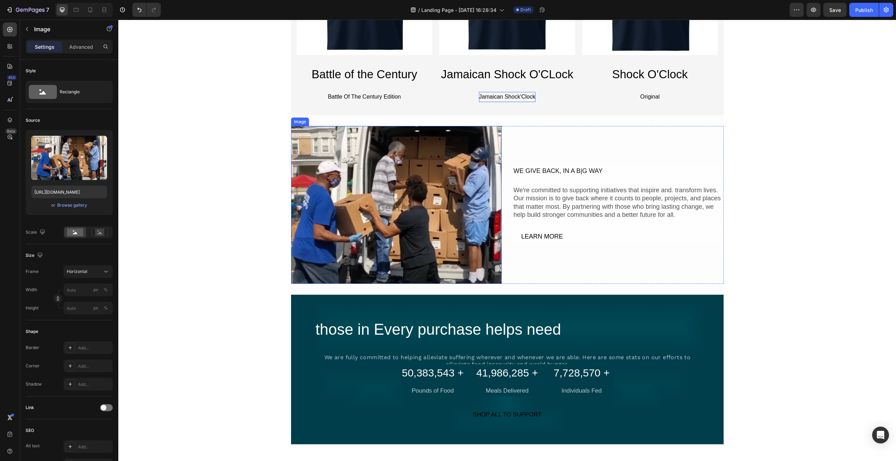
click at [430, 236] on img at bounding box center [396, 205] width 211 height 158
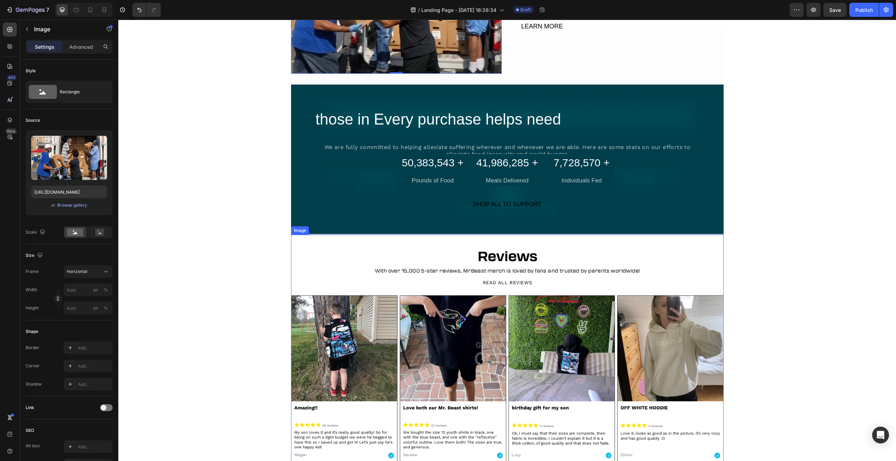
scroll to position [842, 0]
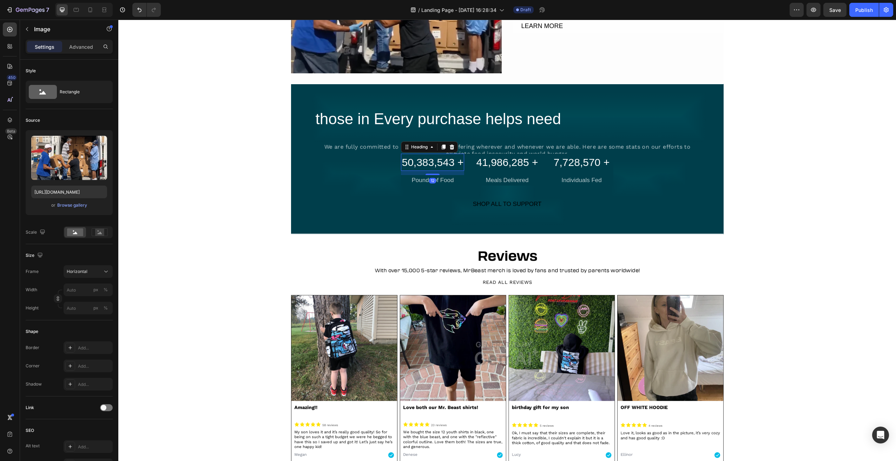
click at [438, 164] on h2 "50,383,543 +" at bounding box center [432, 162] width 63 height 17
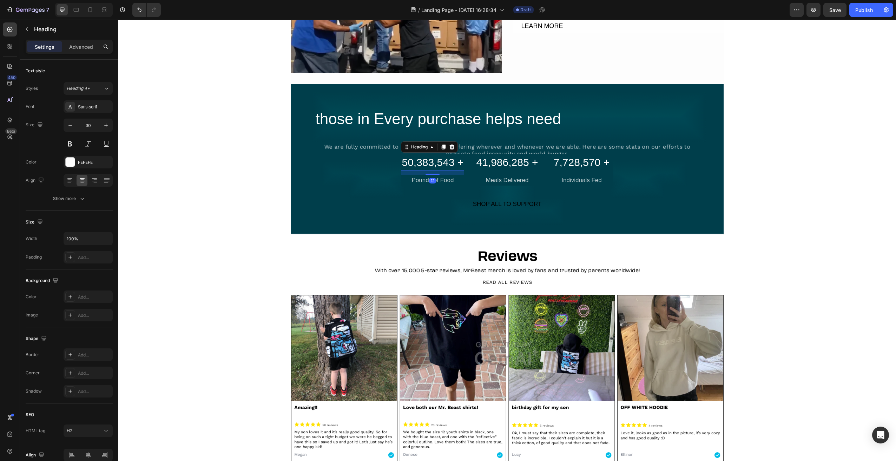
click at [438, 164] on h2 "50,383,543 +" at bounding box center [432, 162] width 63 height 17
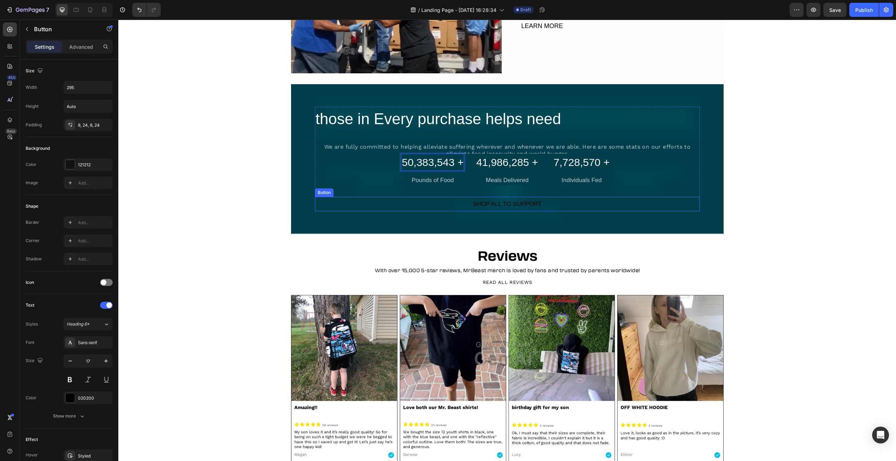
click at [628, 205] on div "SHOP ALL TO SUPPORT Button" at bounding box center [507, 204] width 385 height 15
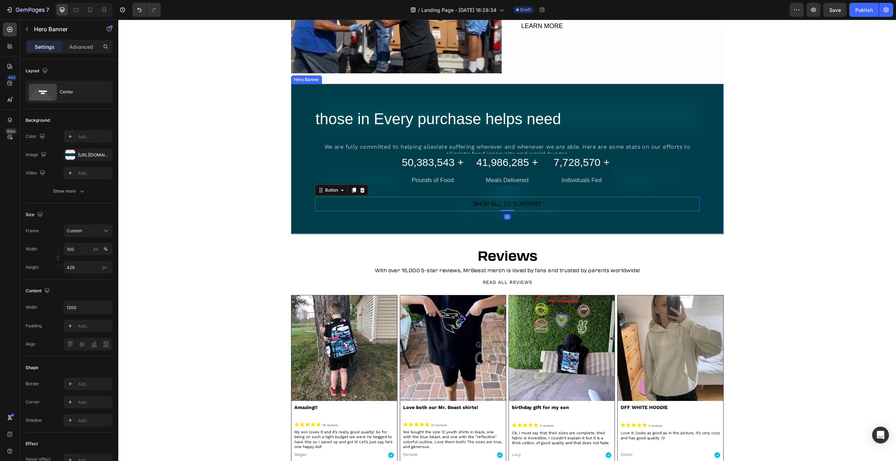
click at [616, 229] on div "Overlay" at bounding box center [507, 159] width 432 height 151
click at [349, 78] on icon at bounding box center [350, 77] width 5 height 5
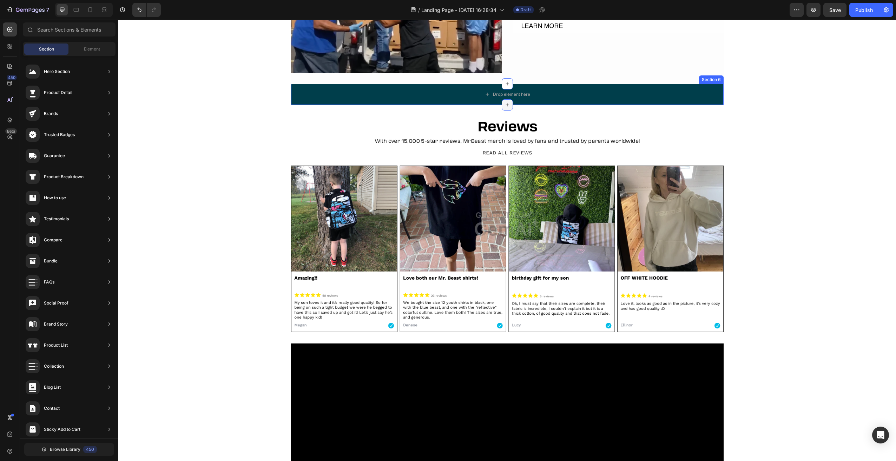
click at [504, 100] on div at bounding box center [507, 104] width 11 height 11
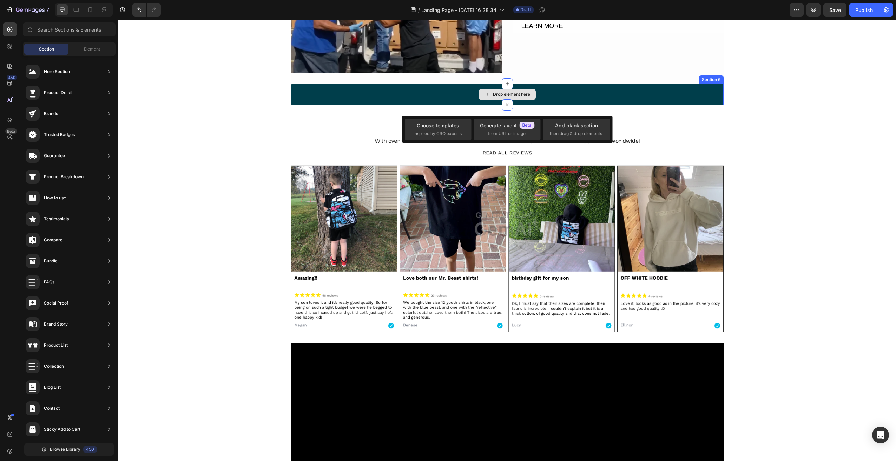
click at [528, 94] on div "Drop element here" at bounding box center [507, 94] width 57 height 11
click at [451, 128] on div "Choose templates" at bounding box center [438, 125] width 42 height 7
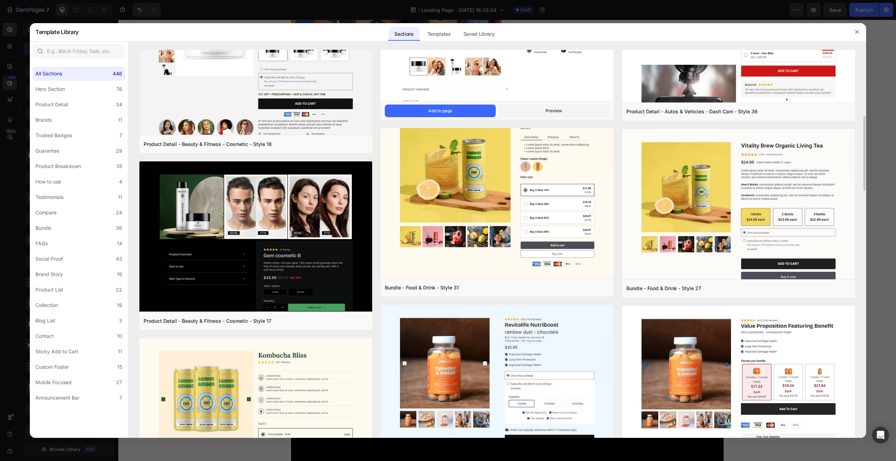
scroll to position [170, 0]
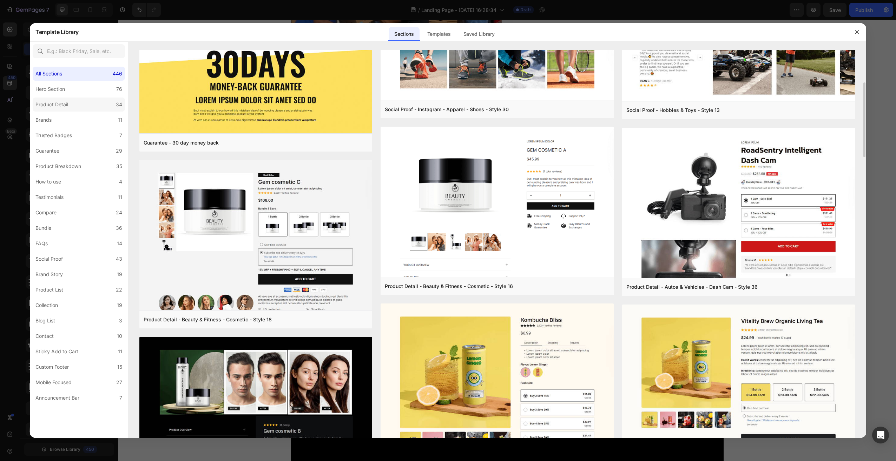
click at [67, 108] on div "Product Detail" at bounding box center [51, 104] width 33 height 8
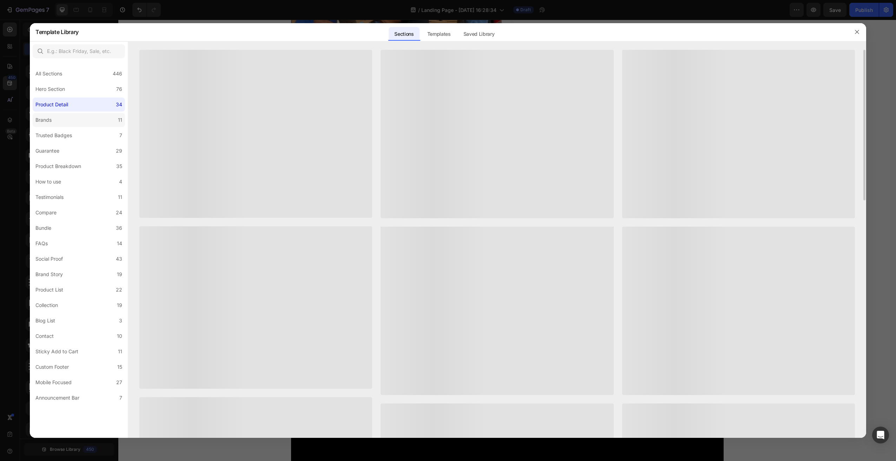
click at [62, 119] on label "Brands 11" at bounding box center [79, 120] width 92 height 14
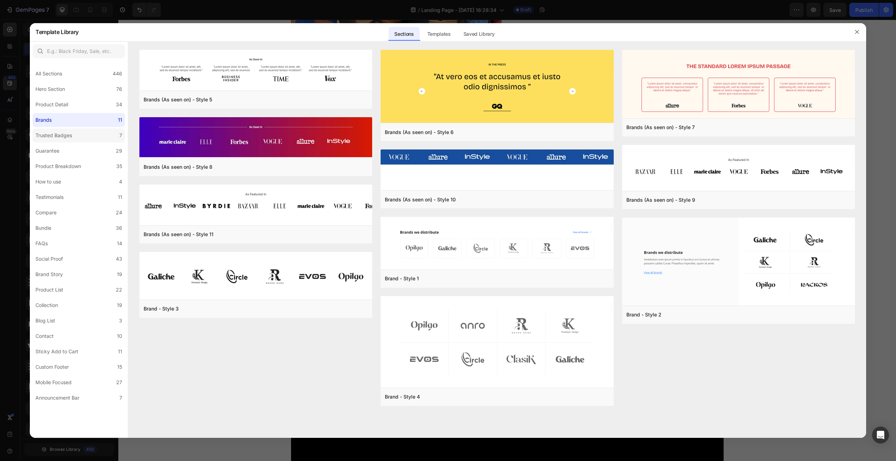
click at [53, 137] on div "Trusted Badges" at bounding box center [53, 135] width 37 height 8
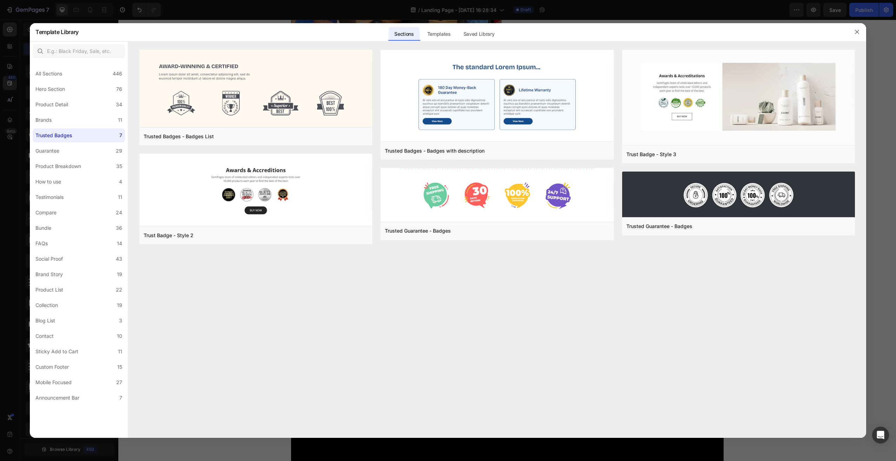
click at [65, 158] on div "All Sections 446 Hero Section 76 Product Detail 34 Brands 11 Trusted Badges 7 G…" at bounding box center [79, 233] width 98 height 344
click at [66, 165] on div "Product Breakdown" at bounding box center [58, 166] width 46 height 8
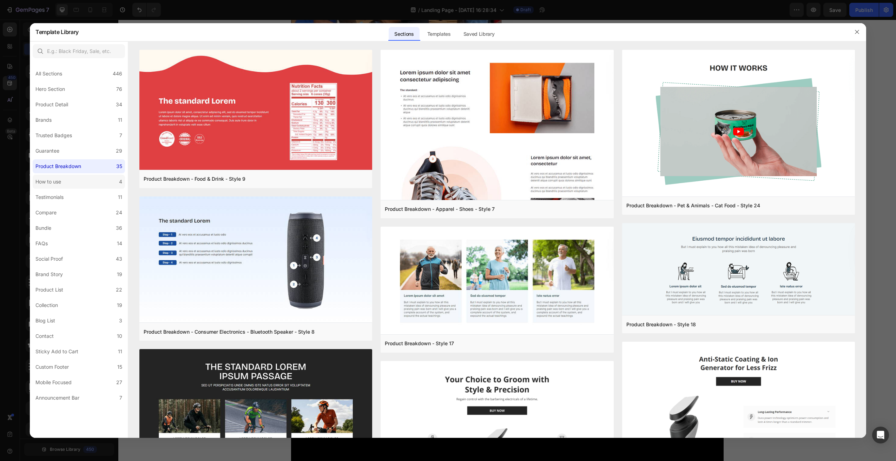
click at [59, 189] on label "How to use 4" at bounding box center [79, 182] width 92 height 14
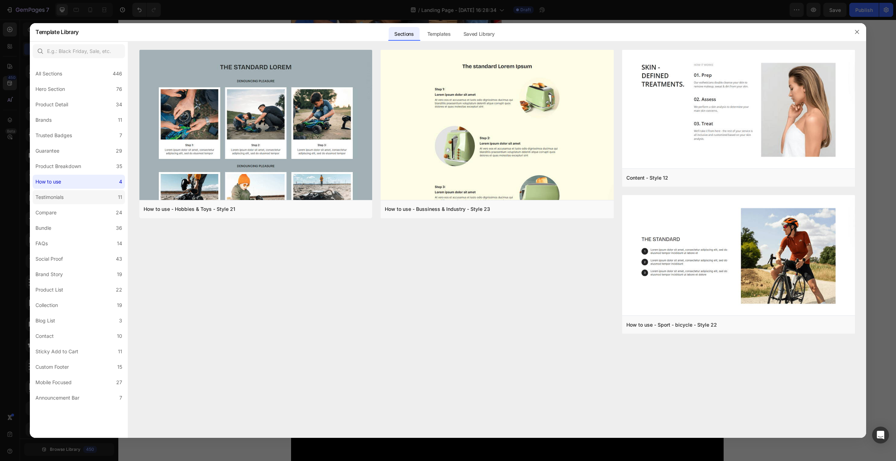
click at [59, 195] on div "Testimonials" at bounding box center [49, 197] width 28 height 8
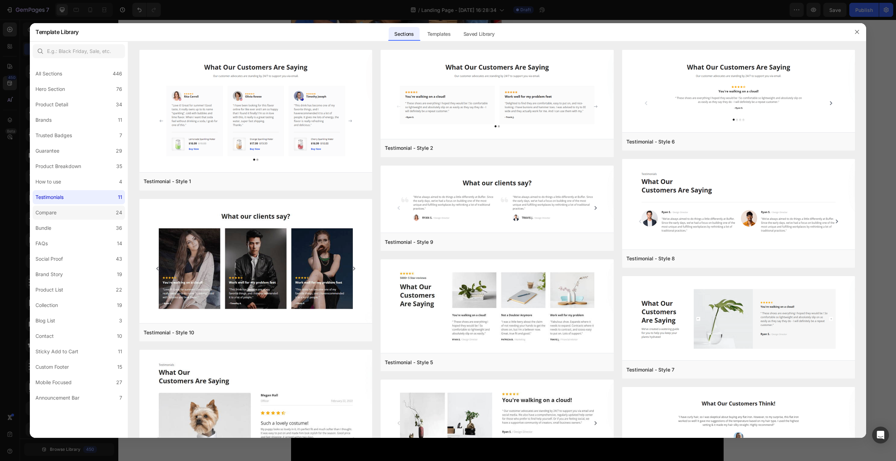
click at [72, 210] on label "Compare 24" at bounding box center [79, 213] width 92 height 14
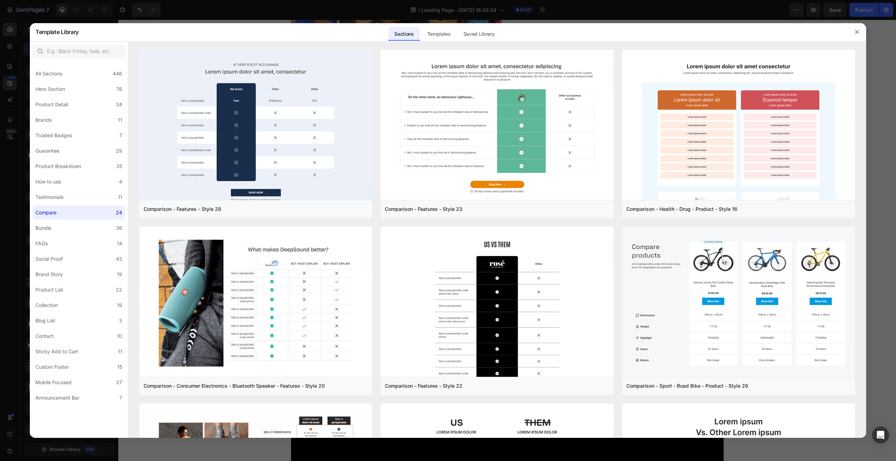
click at [53, 235] on div "All Sections 446 Hero Section 76 Product Detail 34 Brands 11 Trusted Badges 7 G…" at bounding box center [79, 233] width 98 height 344
click at [55, 230] on label "Bundle 36" at bounding box center [79, 228] width 92 height 14
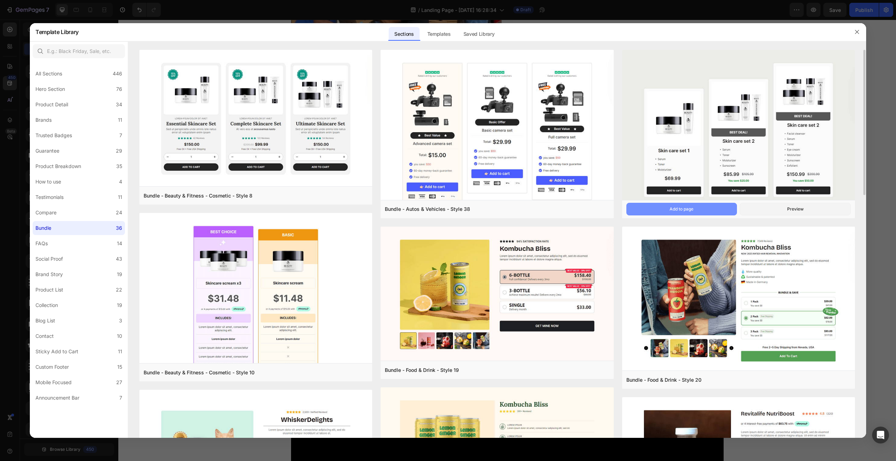
click at [683, 212] on div "Add to page" at bounding box center [681, 209] width 24 height 6
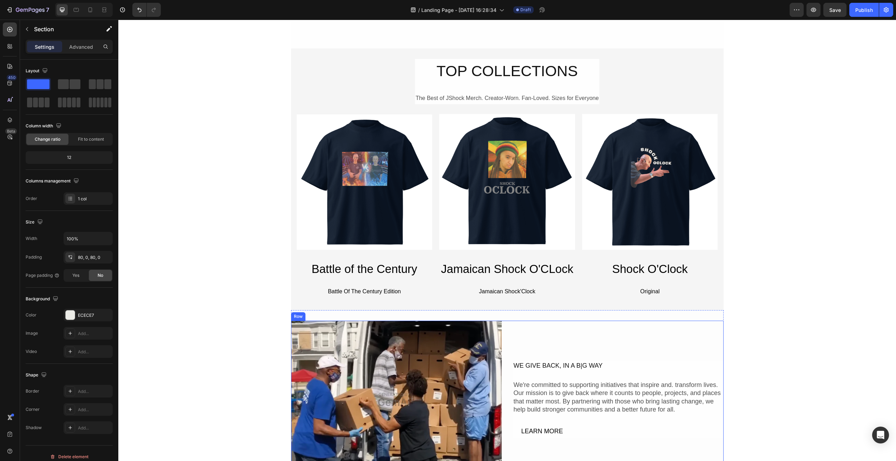
scroll to position [475, 0]
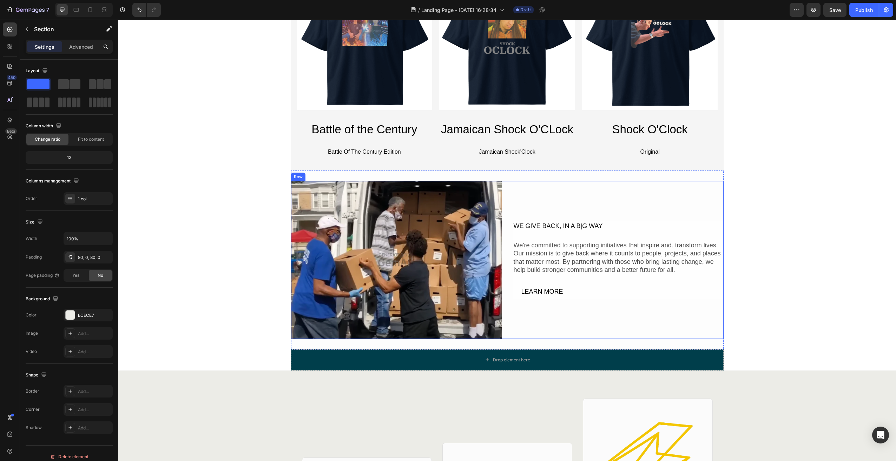
click at [599, 260] on div "We're committed to supporting initiatives that inspire and. transform lives. Ou…" at bounding box center [618, 258] width 211 height 34
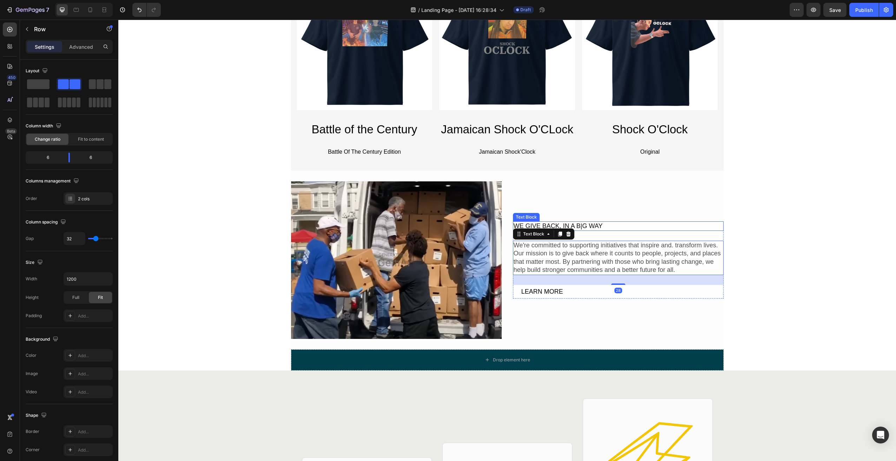
click at [584, 212] on div "WE GIVE BACK, IN A B|G WAY Text Block We're committed to supporting initiatives…" at bounding box center [618, 260] width 211 height 158
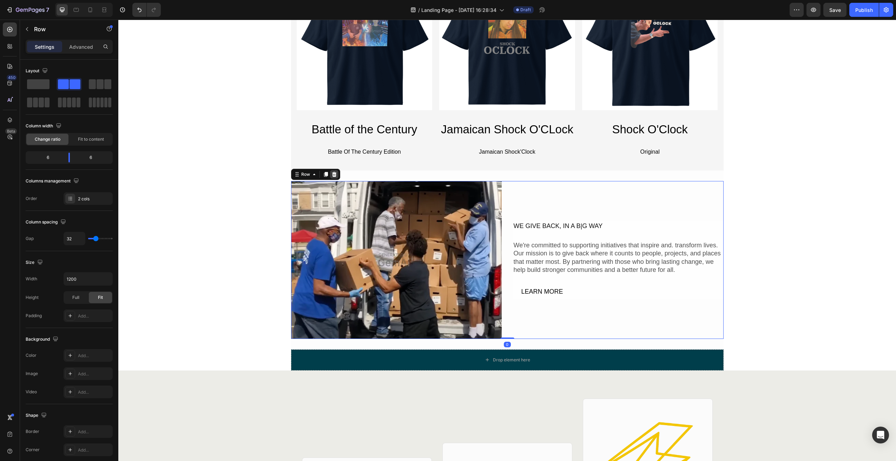
click at [335, 174] on div at bounding box center [334, 174] width 8 height 8
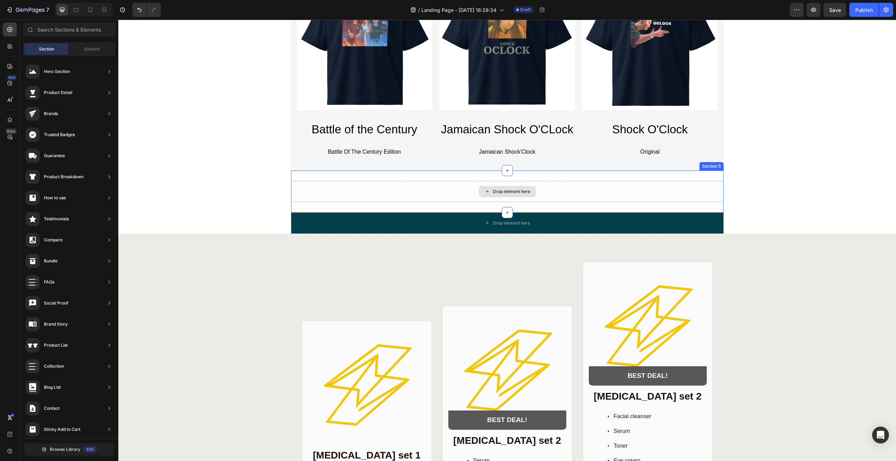
click at [523, 193] on div "Drop element here" at bounding box center [511, 192] width 37 height 6
click at [512, 193] on div "Drop element here" at bounding box center [511, 192] width 37 height 6
click at [500, 197] on div "Drop element here" at bounding box center [507, 191] width 57 height 11
click at [504, 214] on icon at bounding box center [507, 213] width 6 height 6
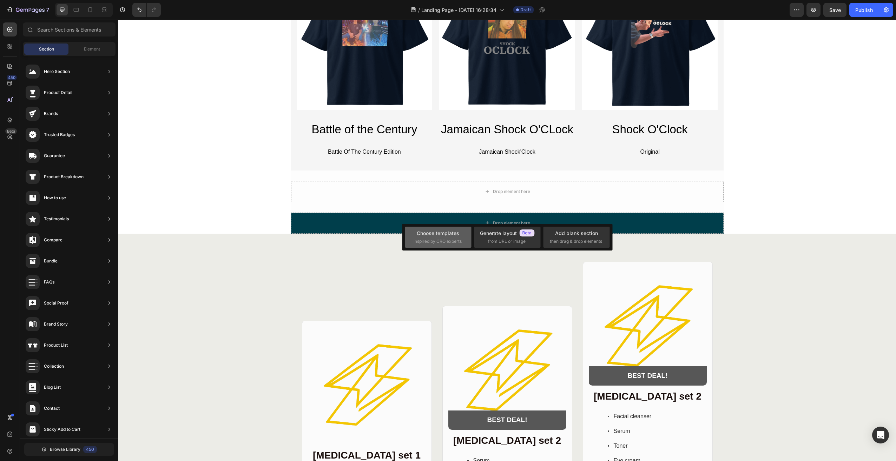
click at [458, 235] on div "Choose templates" at bounding box center [438, 233] width 42 height 7
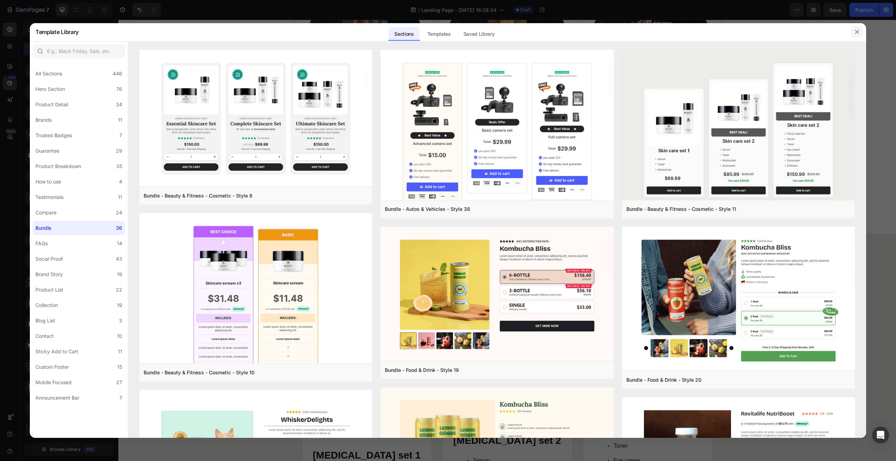
drag, startPoint x: 855, startPoint y: 31, endPoint x: 733, endPoint y: 16, distance: 123.1
click at [855, 31] on icon "button" at bounding box center [857, 32] width 6 height 6
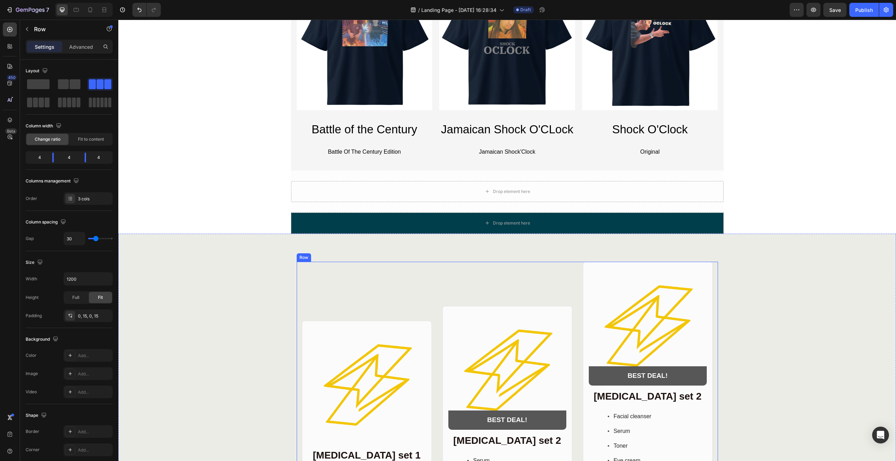
click at [510, 288] on div "Product Images BEST DEAL! Text Block Row Row Skin care set 2 Heading Serum Tone…" at bounding box center [507, 419] width 130 height 315
click at [337, 255] on icon at bounding box center [339, 255] width 5 height 5
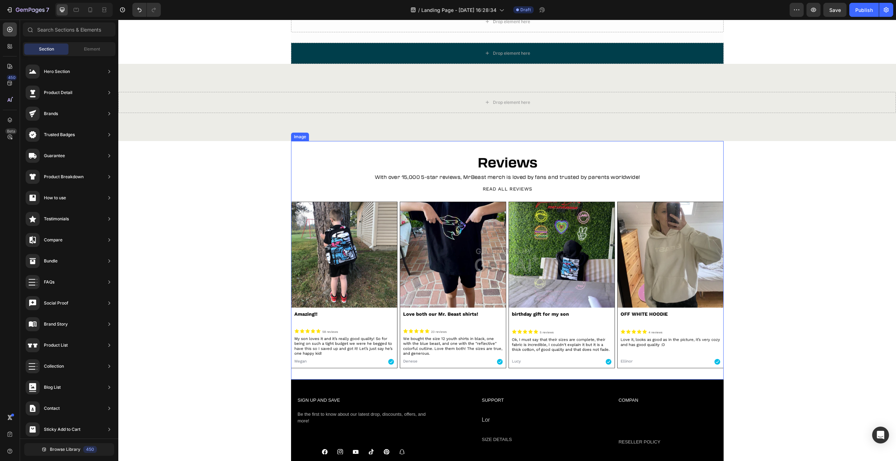
scroll to position [651, 0]
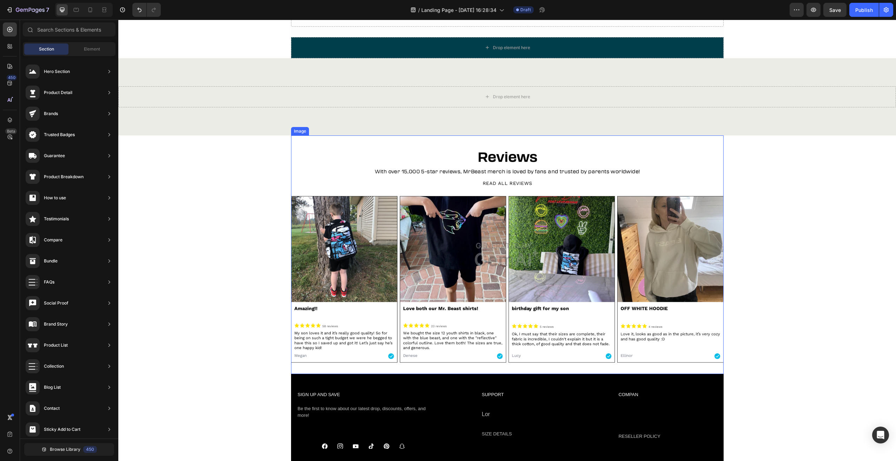
click at [561, 155] on img at bounding box center [507, 255] width 432 height 239
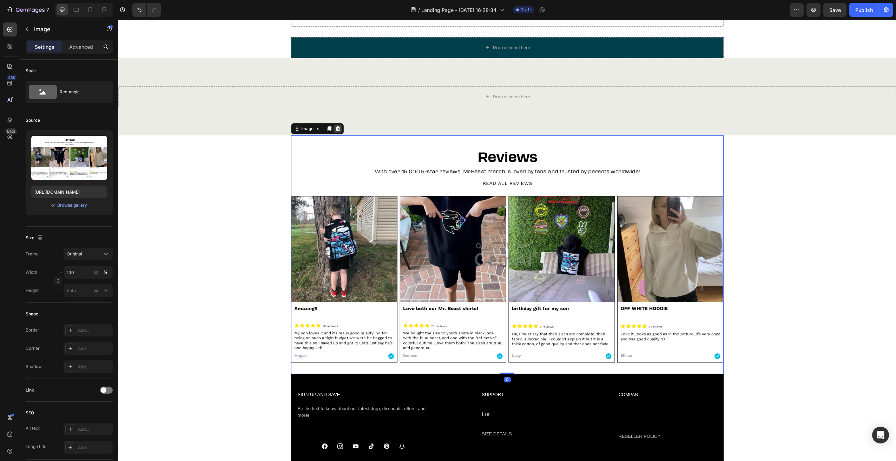
click at [335, 131] on icon at bounding box center [338, 129] width 6 height 6
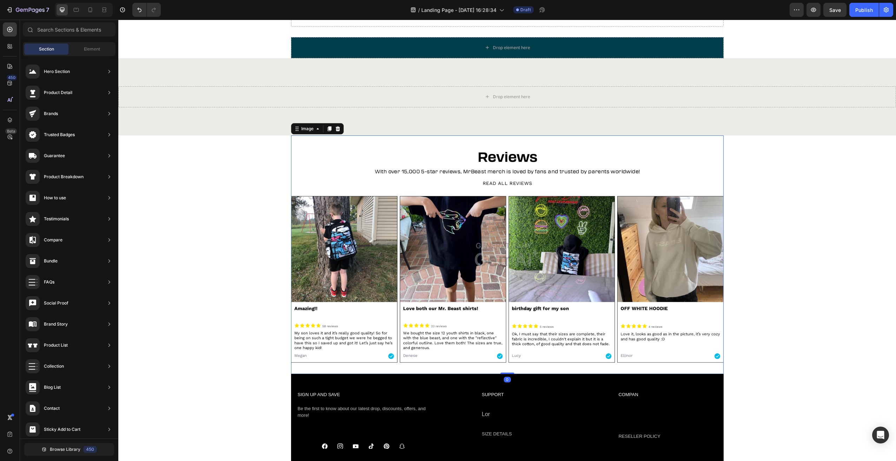
scroll to position [625, 0]
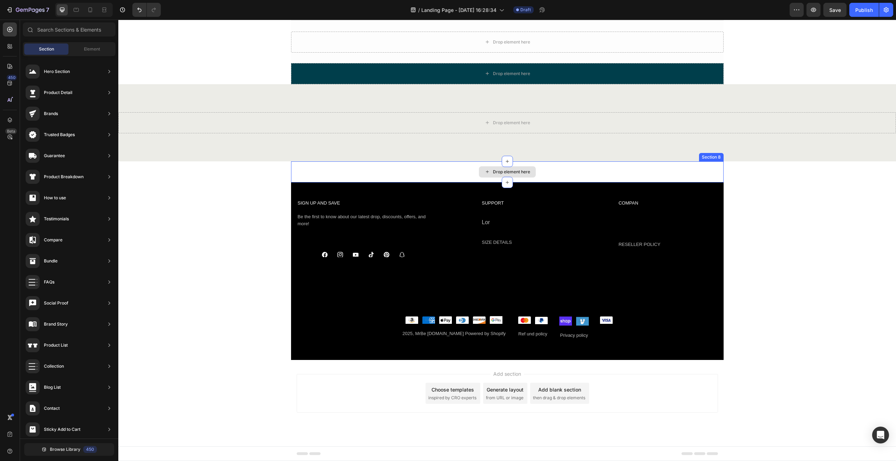
click at [512, 175] on div "Drop element here" at bounding box center [507, 171] width 57 height 11
click at [504, 183] on icon at bounding box center [507, 183] width 6 height 6
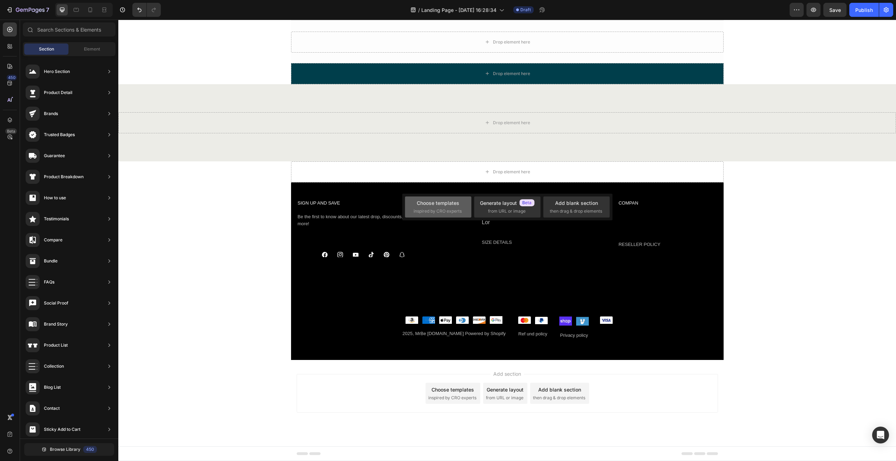
click at [443, 206] on div "Choose templates" at bounding box center [438, 202] width 42 height 7
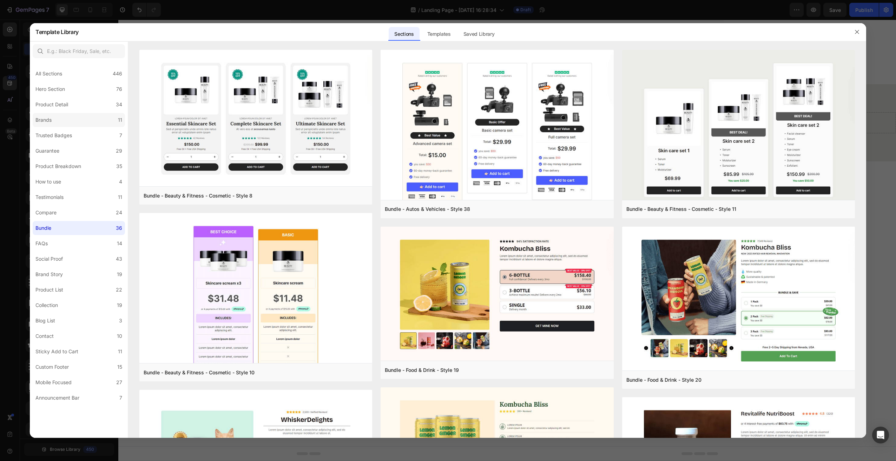
click at [65, 119] on label "Brands 11" at bounding box center [79, 120] width 92 height 14
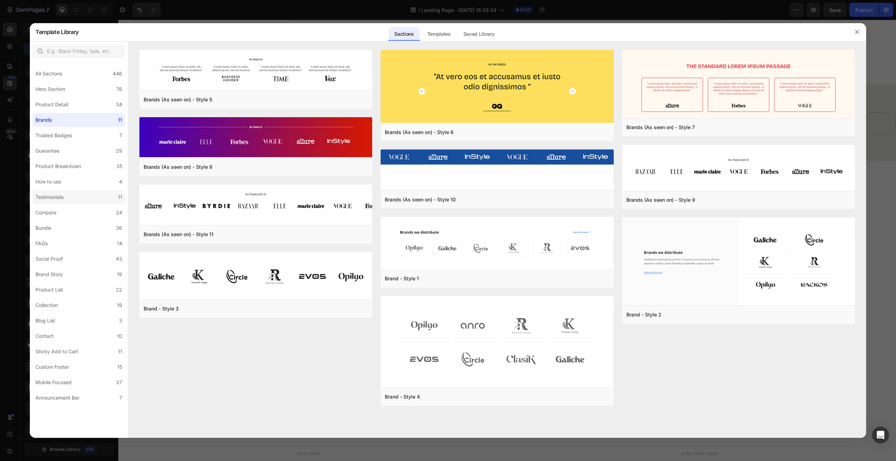
click at [58, 198] on div "Testimonials" at bounding box center [49, 197] width 28 height 8
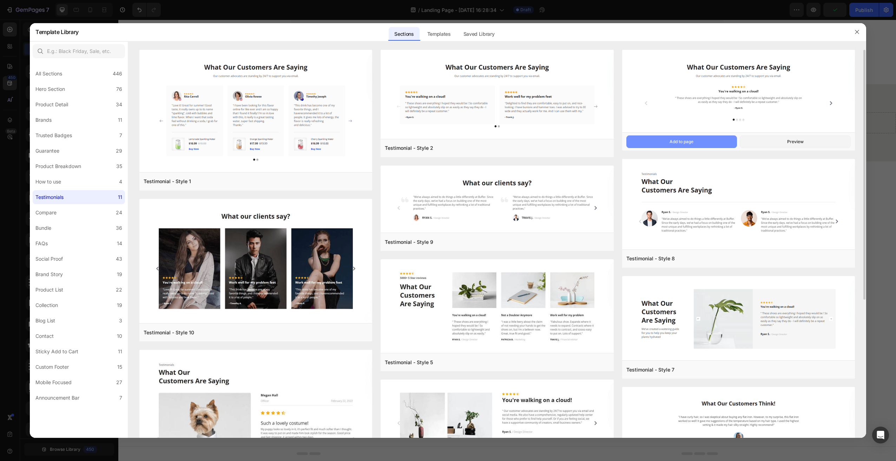
click at [706, 144] on button "Add to page" at bounding box center [681, 142] width 111 height 13
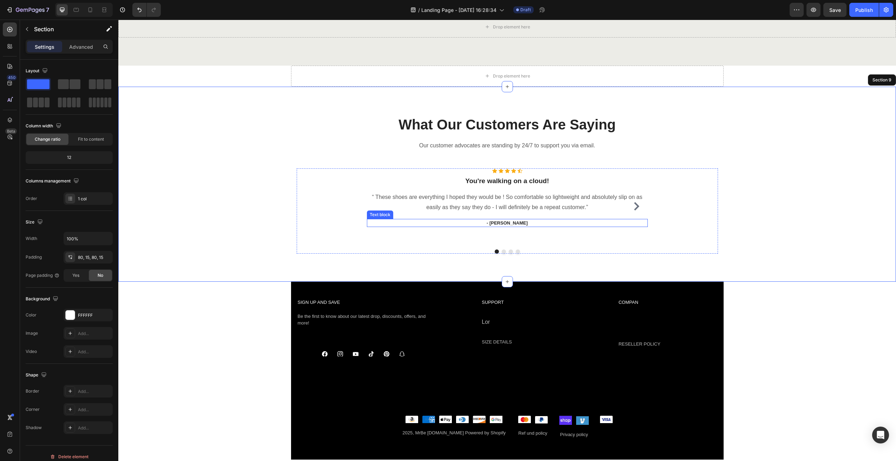
scroll to position [788, 0]
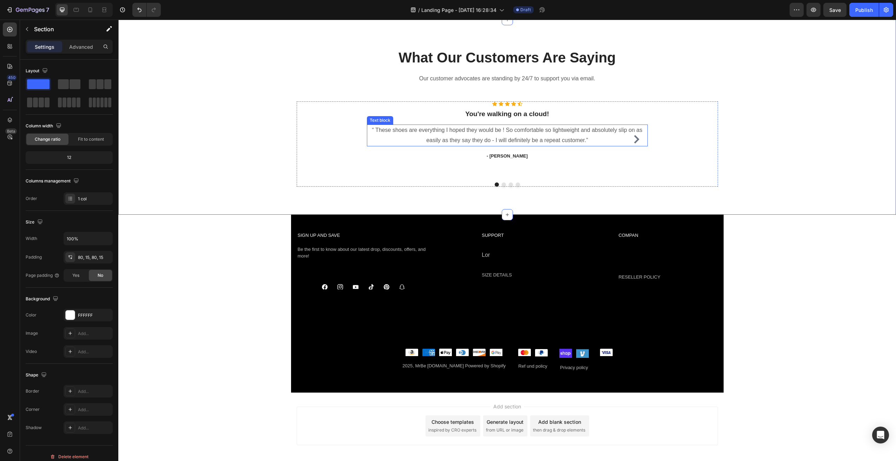
click at [634, 140] on icon "Carousel Next Arrow" at bounding box center [636, 139] width 8 height 8
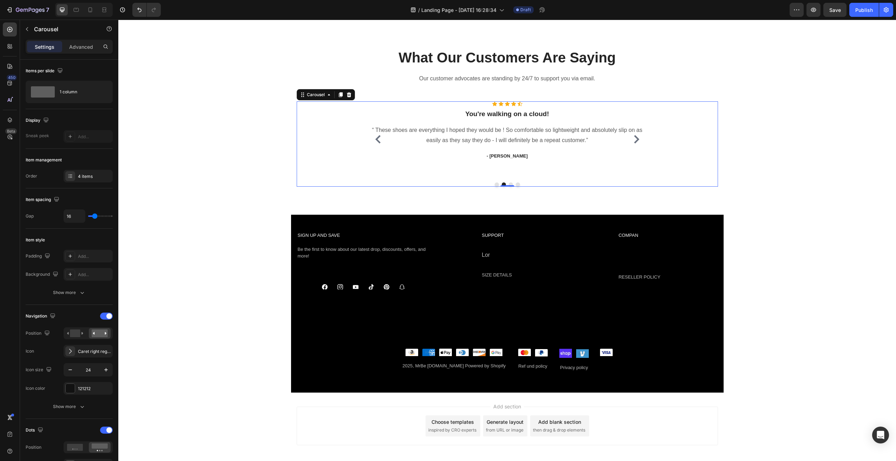
click at [634, 140] on icon "Carousel Next Arrow" at bounding box center [636, 139] width 8 height 8
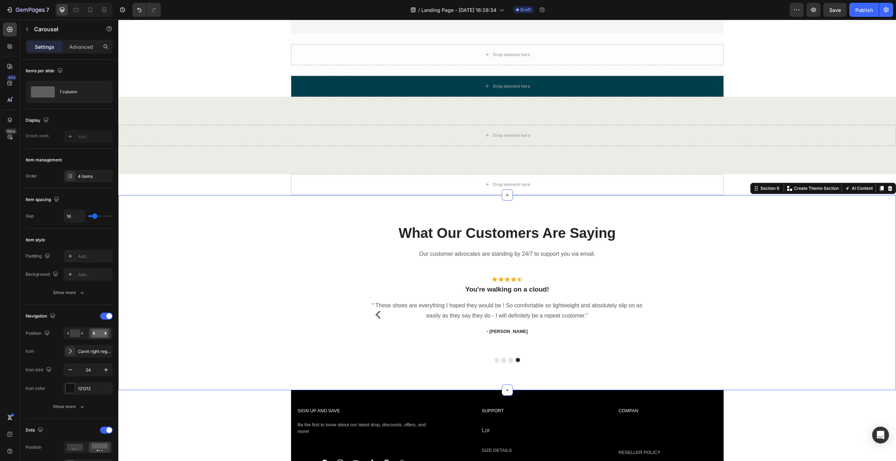
click at [795, 243] on div "What Our Customers Are Saying Heading Our customer advocates are standing by 24…" at bounding box center [507, 292] width 767 height 139
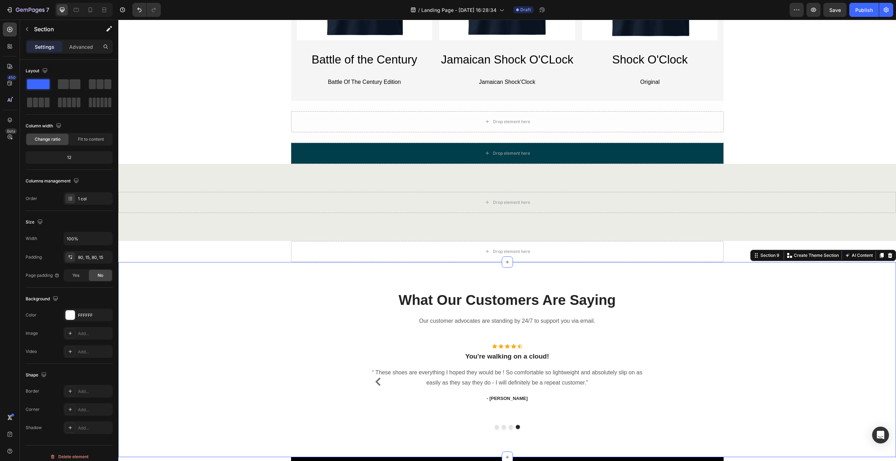
scroll to position [542, 0]
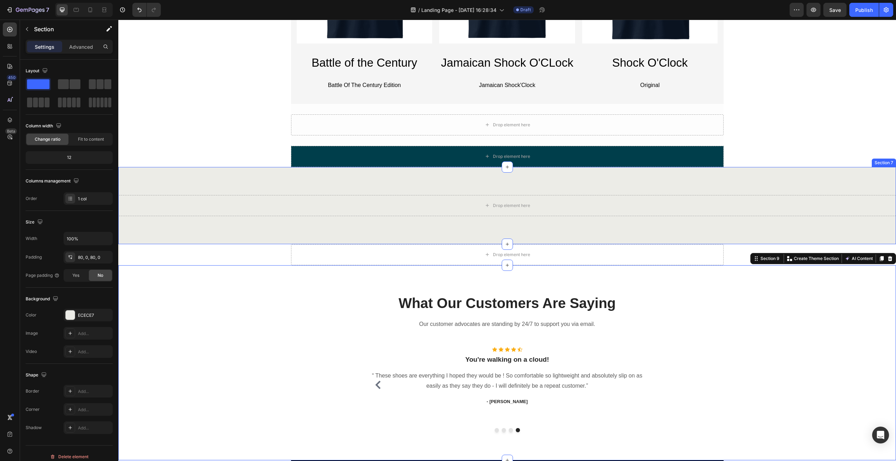
click at [553, 231] on div "Drop element here Section 7" at bounding box center [507, 205] width 778 height 77
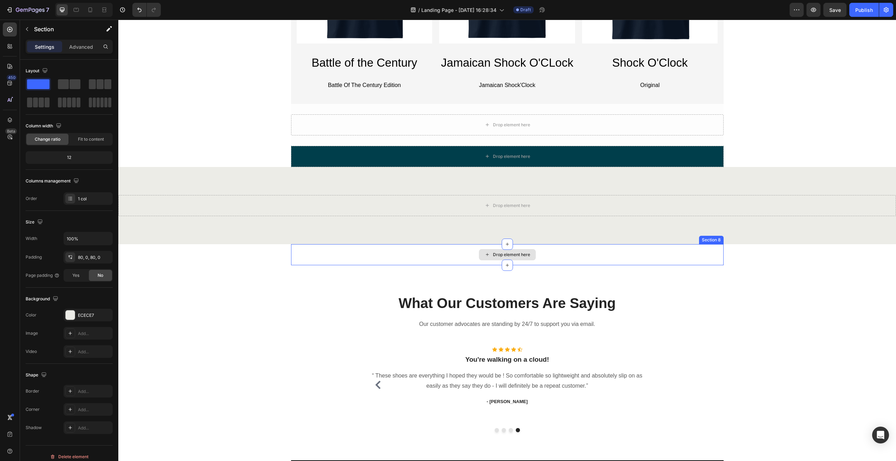
click at [511, 255] on div "Drop element here" at bounding box center [511, 255] width 37 height 6
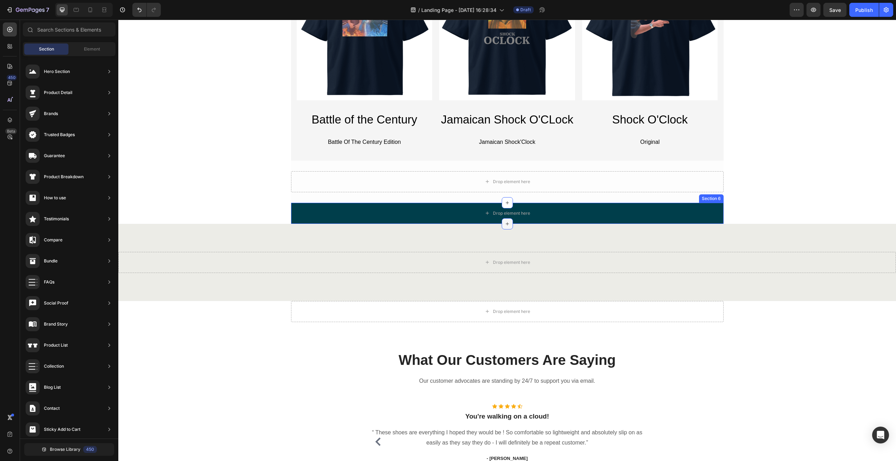
scroll to position [507, 0]
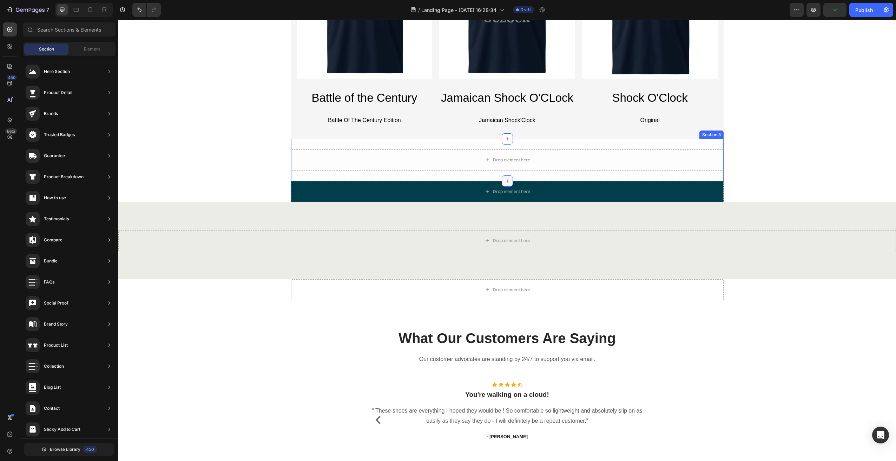
click at [504, 183] on icon at bounding box center [507, 181] width 6 height 6
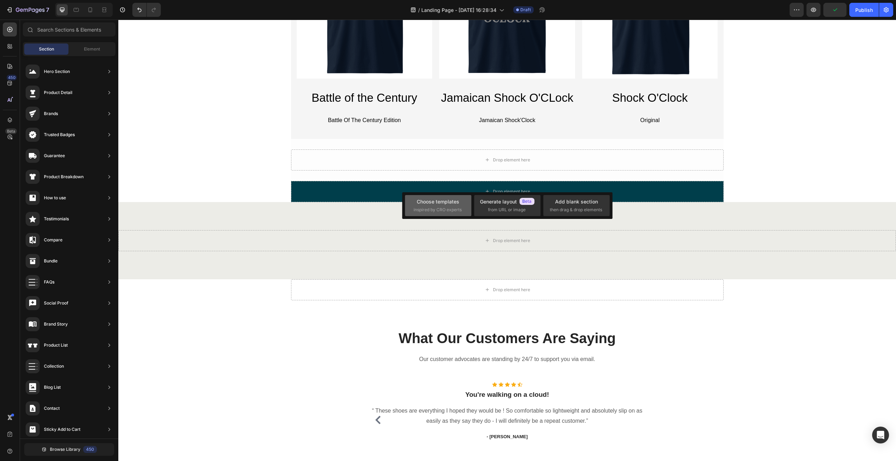
click at [439, 206] on div "Choose templates inspired by CRO experts" at bounding box center [438, 205] width 49 height 15
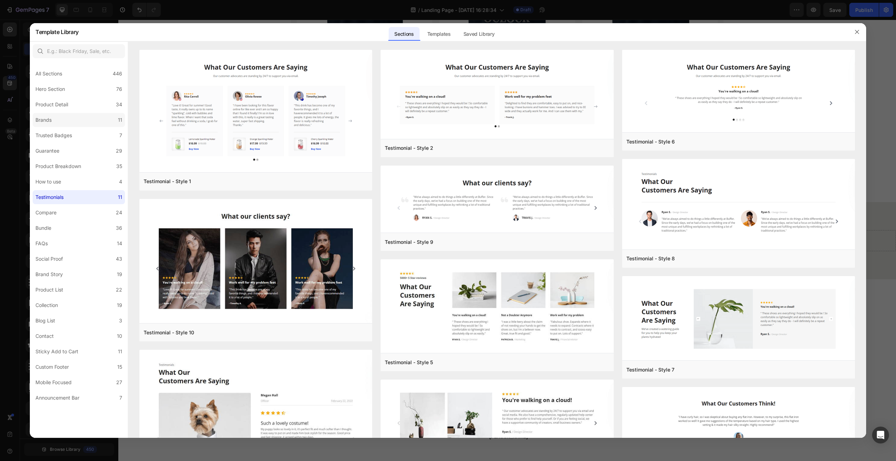
click at [54, 123] on div "Brands" at bounding box center [44, 120] width 19 height 8
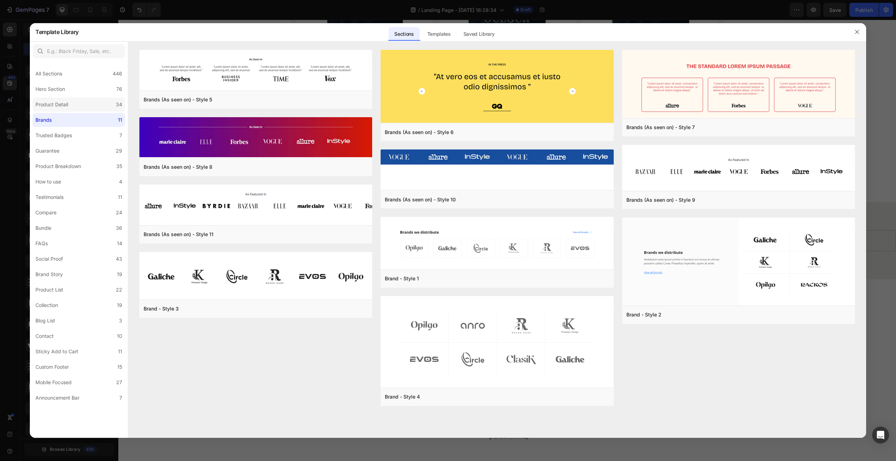
click at [68, 107] on div "Product Detail" at bounding box center [51, 104] width 33 height 8
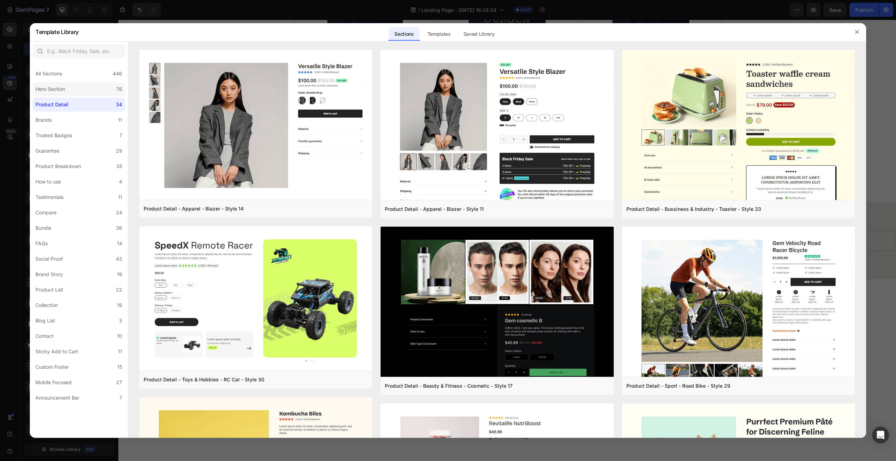
click at [85, 90] on label "Hero Section 76" at bounding box center [79, 89] width 92 height 14
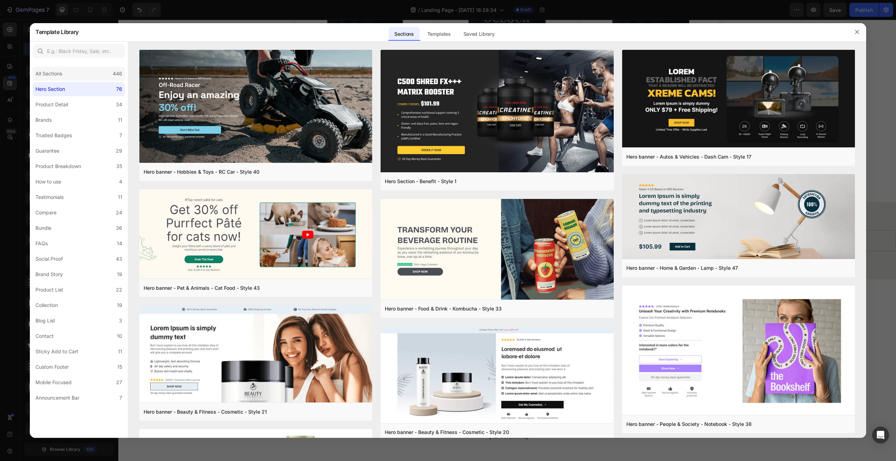
click at [69, 72] on div "All Sections 446" at bounding box center [79, 74] width 92 height 14
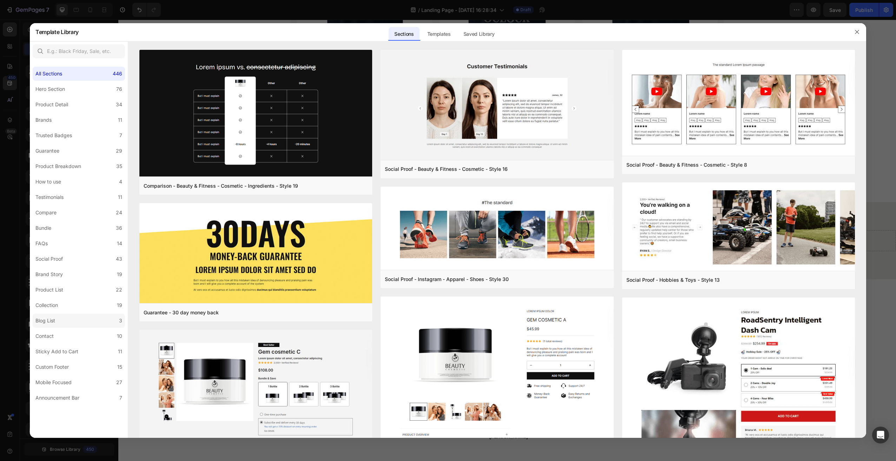
click at [56, 323] on div "Blog List" at bounding box center [46, 321] width 22 height 8
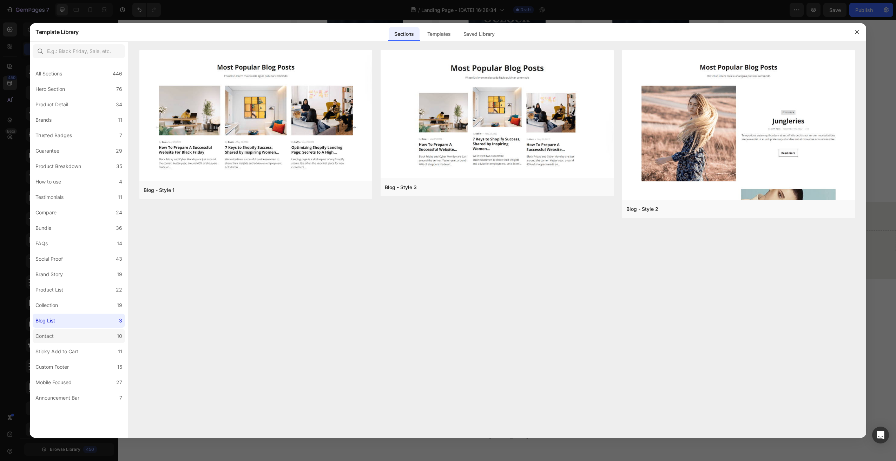
click at [58, 334] on label "Contact 10" at bounding box center [79, 336] width 92 height 14
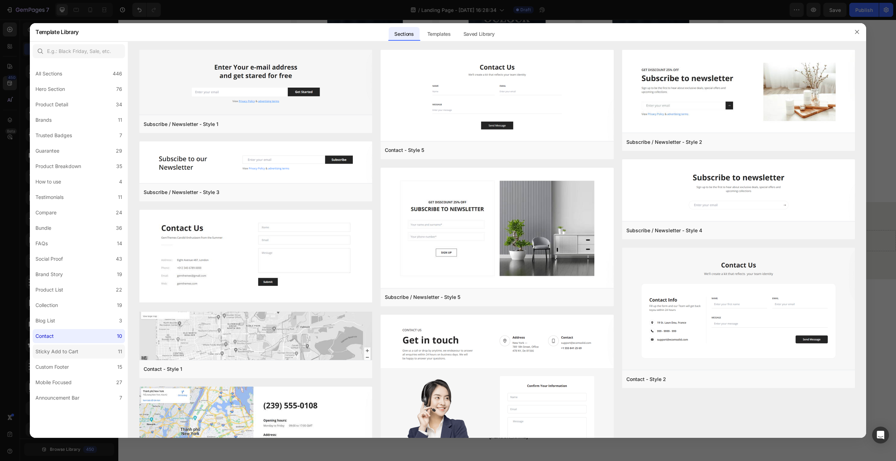
click at [76, 355] on div "Sticky Add to Cart" at bounding box center [56, 352] width 43 height 8
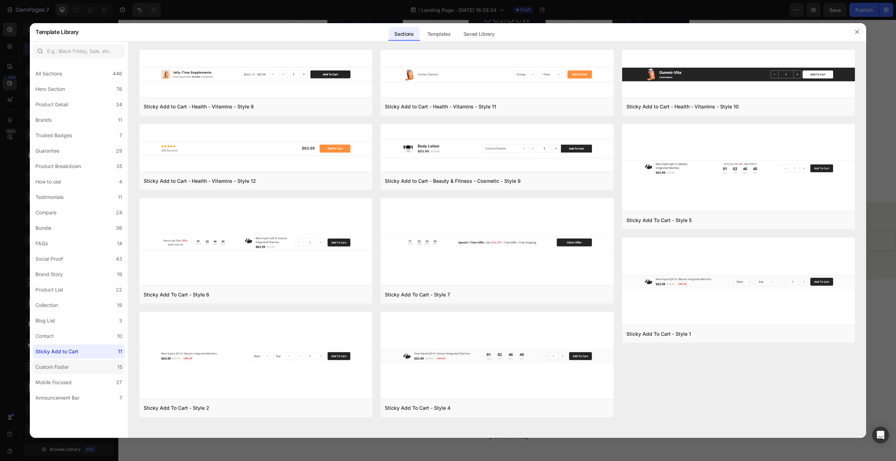
click at [71, 365] on div "Custom Footer" at bounding box center [53, 367] width 36 height 8
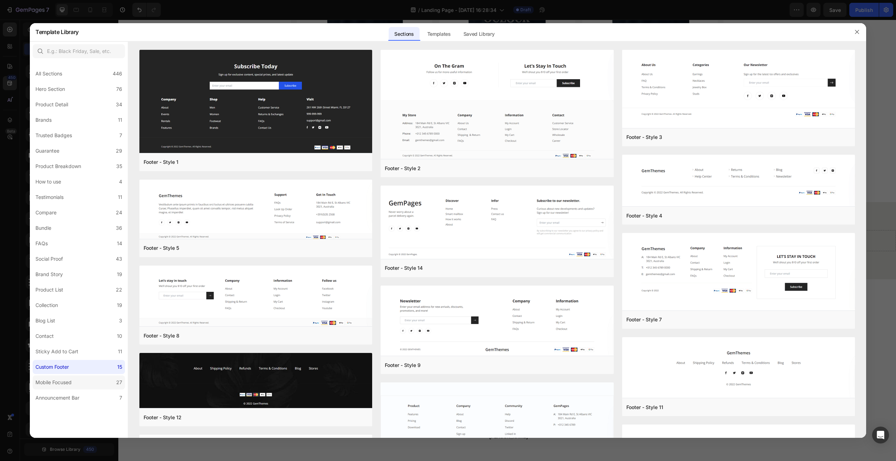
click at [67, 379] on div "Mobile Focused" at bounding box center [53, 382] width 36 height 8
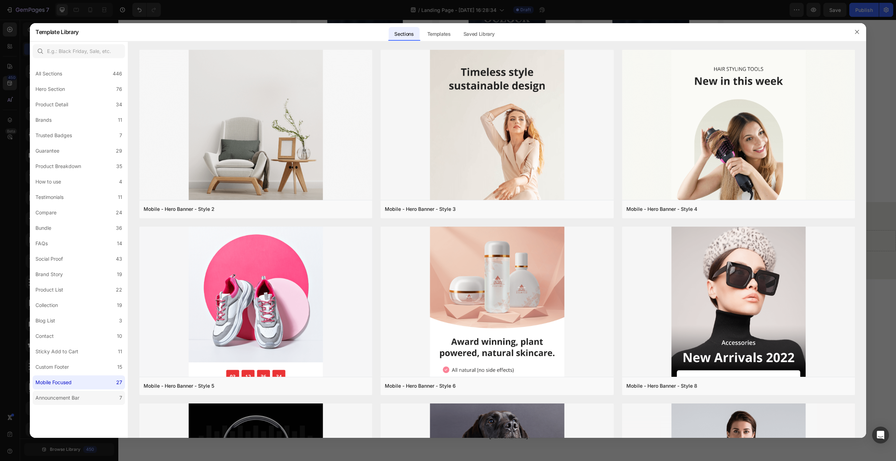
click at [68, 393] on label "Announcement Bar 7" at bounding box center [79, 398] width 92 height 14
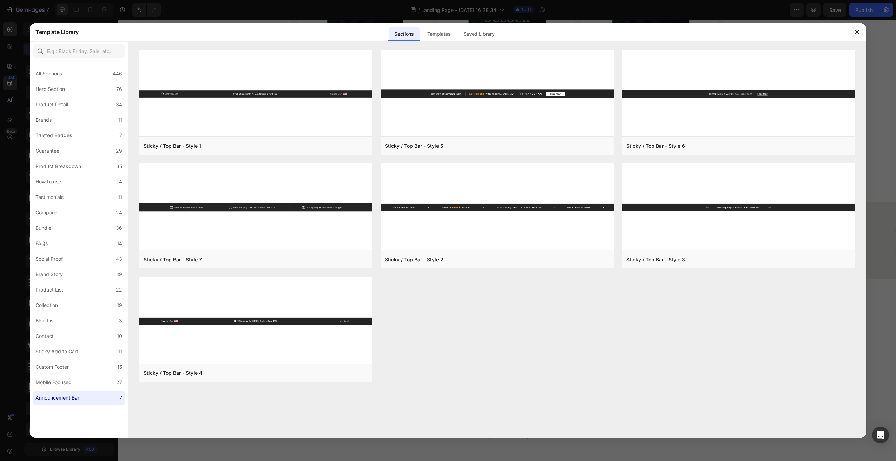
drag, startPoint x: 857, startPoint y: 32, endPoint x: 738, endPoint y: 13, distance: 120.5
click at [857, 32] on icon "button" at bounding box center [857, 32] width 6 height 6
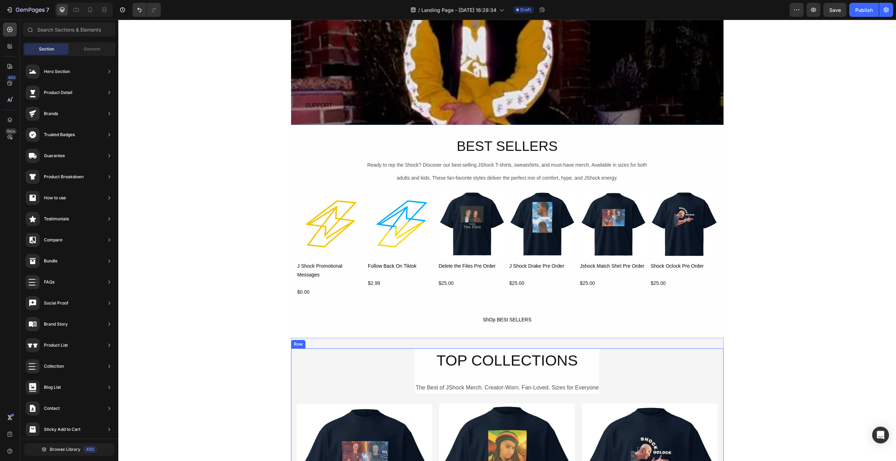
scroll to position [0, 0]
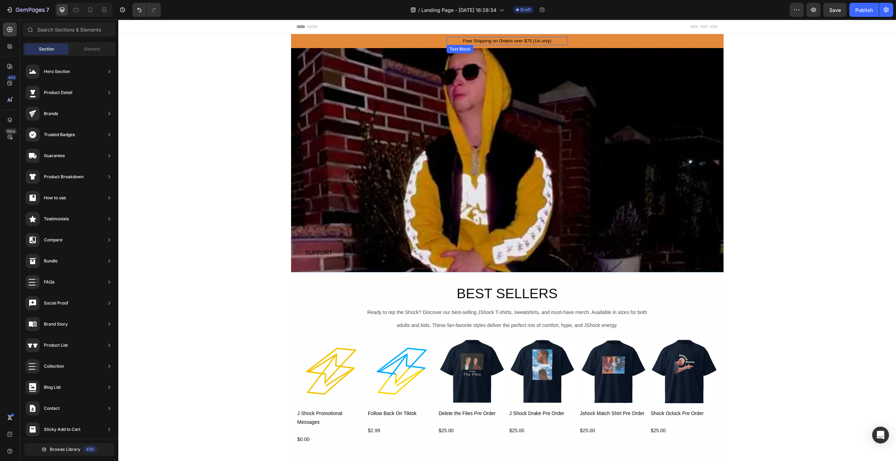
click at [563, 40] on div "Free Shipping on Orders over $75 (Us only)" at bounding box center [507, 41] width 121 height 8
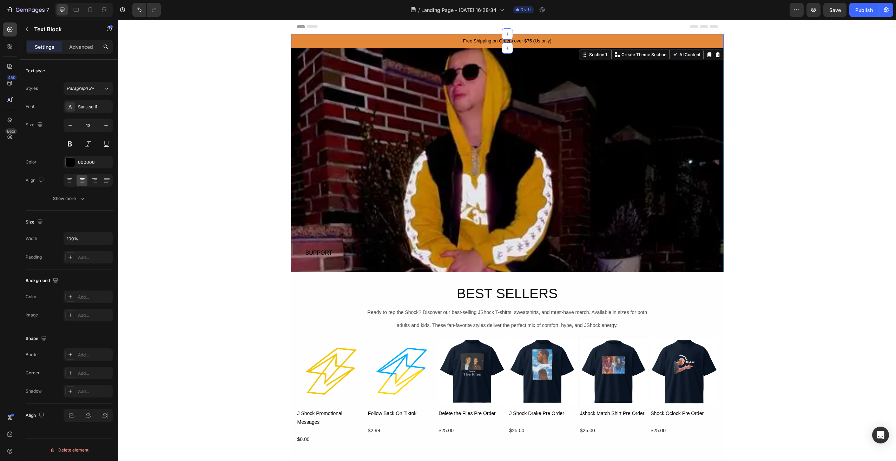
click at [605, 39] on div "Free Shipping on Orders over $75 (Us only) Text Block Row" at bounding box center [507, 41] width 432 height 8
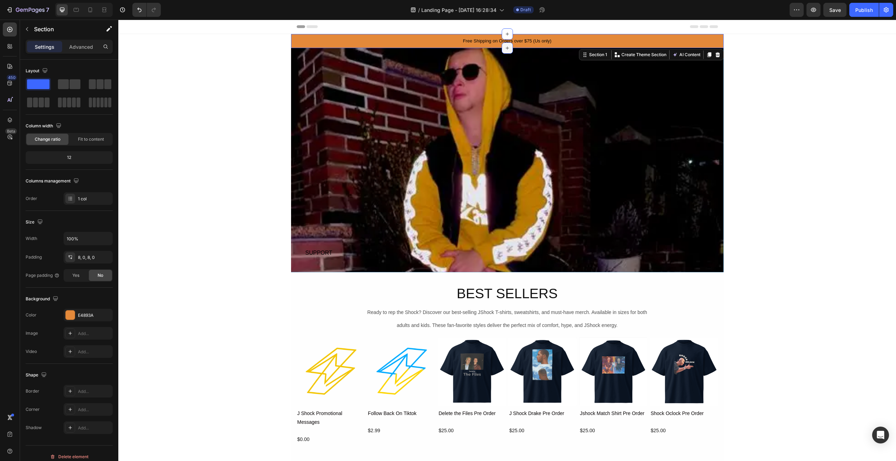
click at [504, 46] on icon at bounding box center [507, 48] width 6 height 6
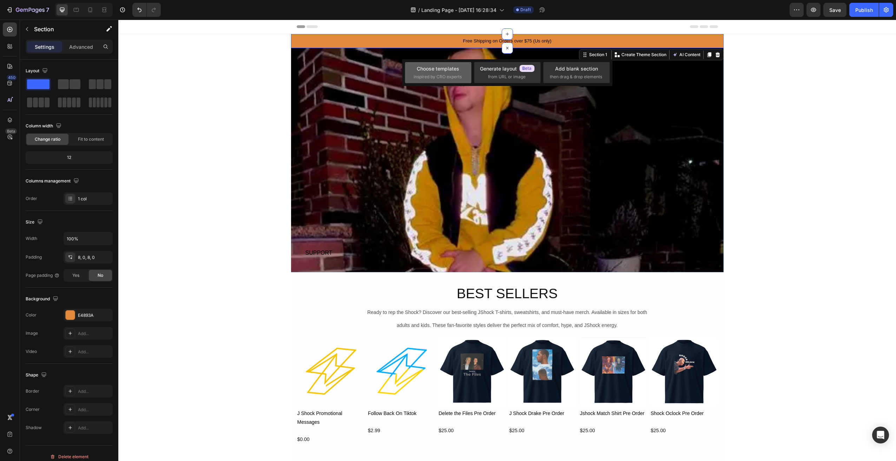
click at [437, 73] on div "Choose templates inspired by CRO experts" at bounding box center [438, 72] width 49 height 15
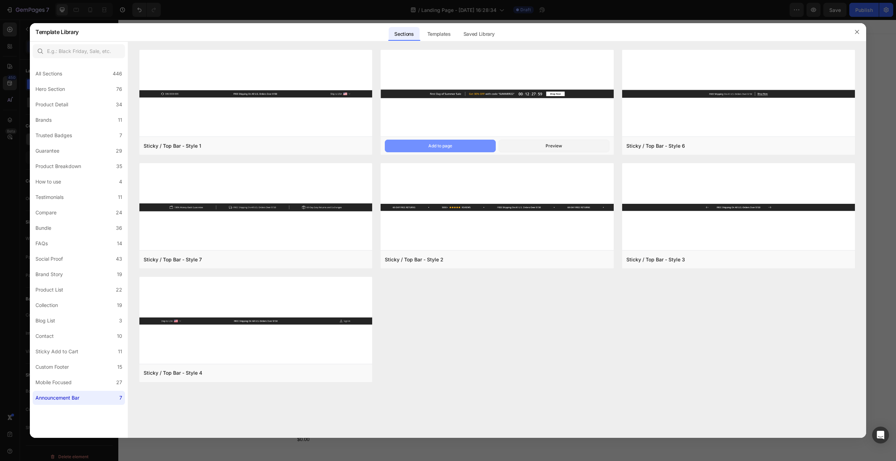
click at [442, 146] on div "Add to page" at bounding box center [440, 146] width 24 height 6
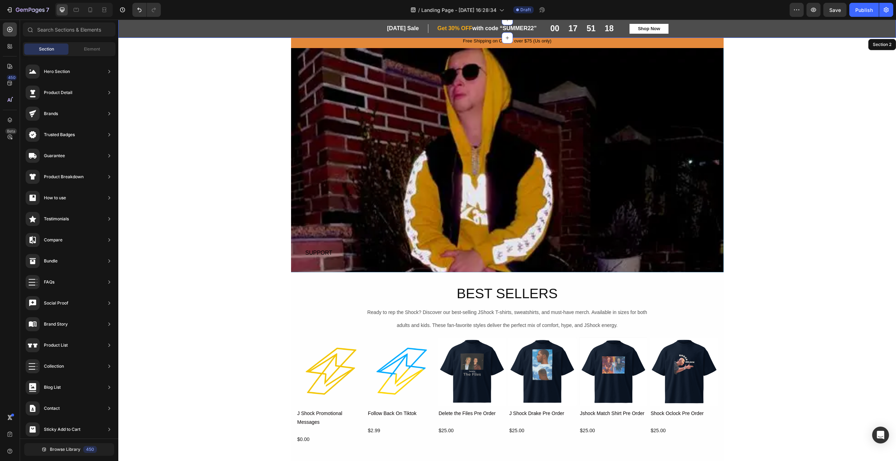
click at [395, 28] on p "First Day of Summer Sale" at bounding box center [407, 28] width 40 height 7
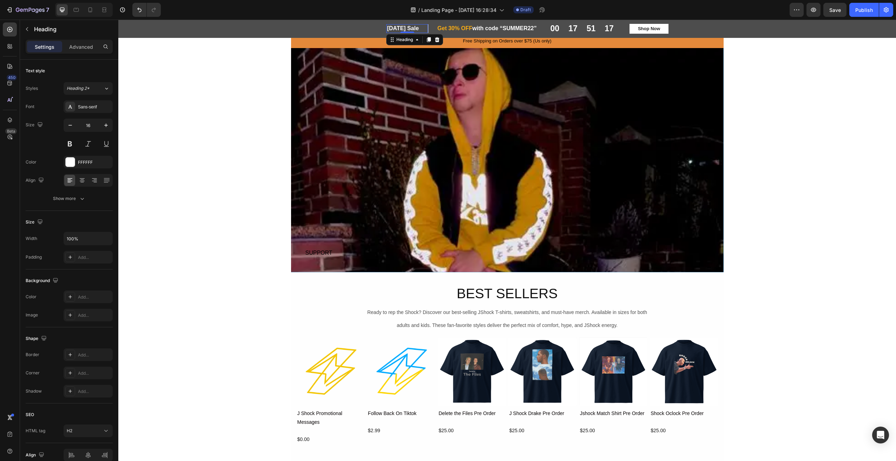
click at [395, 28] on p "First Day of Summer Sale" at bounding box center [407, 28] width 40 height 7
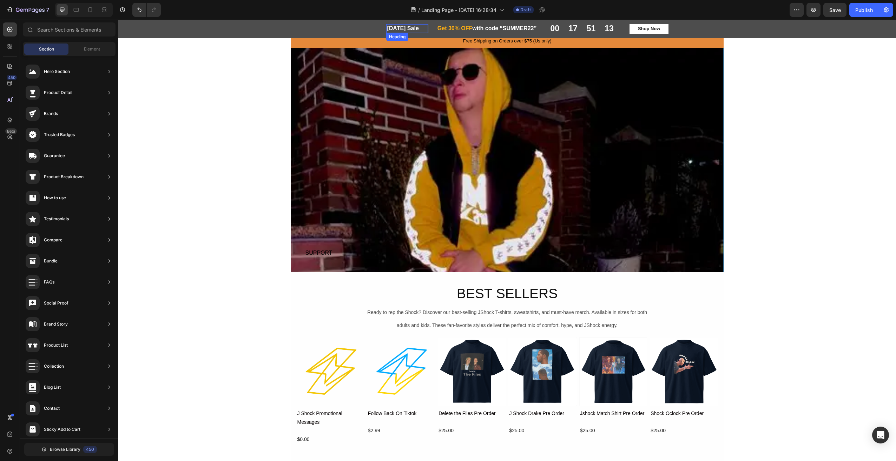
click at [387, 28] on p "First Day of Summer Sale" at bounding box center [407, 28] width 40 height 7
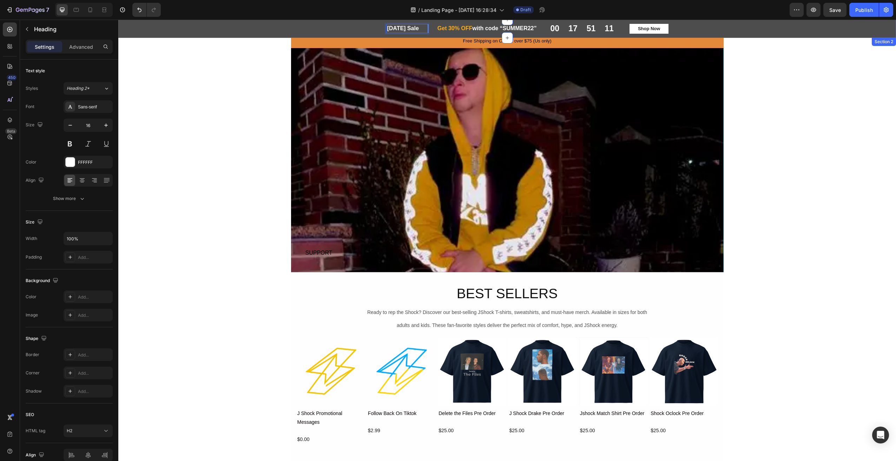
drag, startPoint x: 418, startPoint y: 30, endPoint x: 346, endPoint y: 34, distance: 71.8
click at [352, 34] on div "First Day of Summer Sale Heading 0 Row Get 30% OFF with code “SUMMER22” Heading…" at bounding box center [507, 29] width 778 height 18
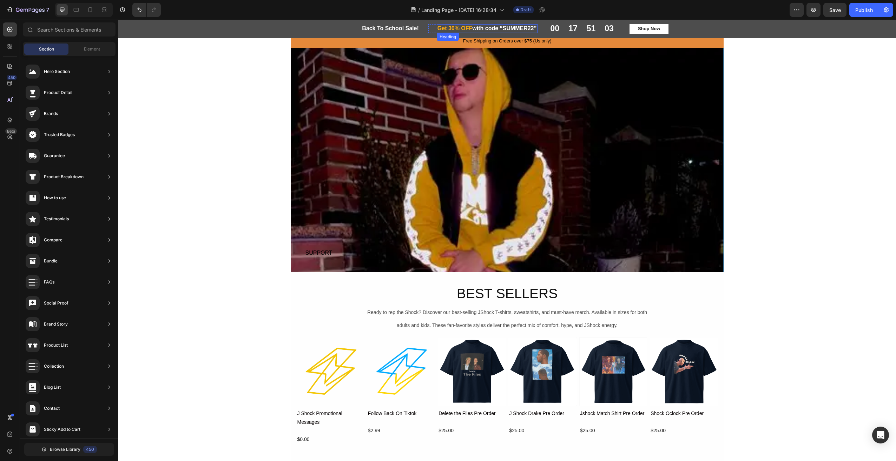
click at [518, 24] on div "Back To School Sale! Heading Row Get 30% OFF with code “SUMMER22” Heading Row R…" at bounding box center [507, 29] width 778 height 18
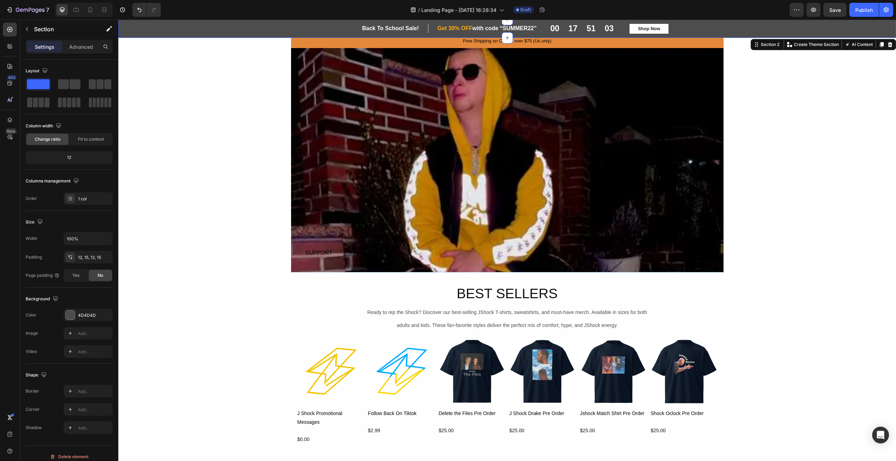
click at [515, 25] on p "Get 30% OFF with code “SUMMER22”" at bounding box center [486, 28] width 99 height 7
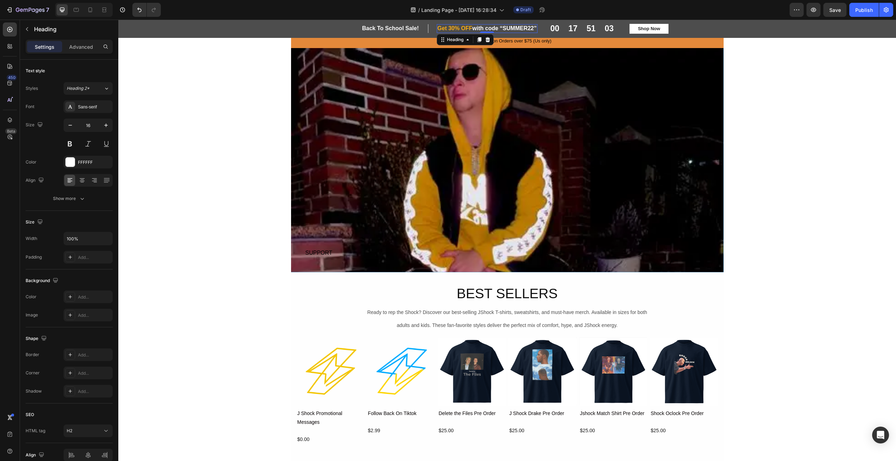
click at [515, 25] on p "Get 30% OFF with code “SUMMER22”" at bounding box center [486, 28] width 99 height 7
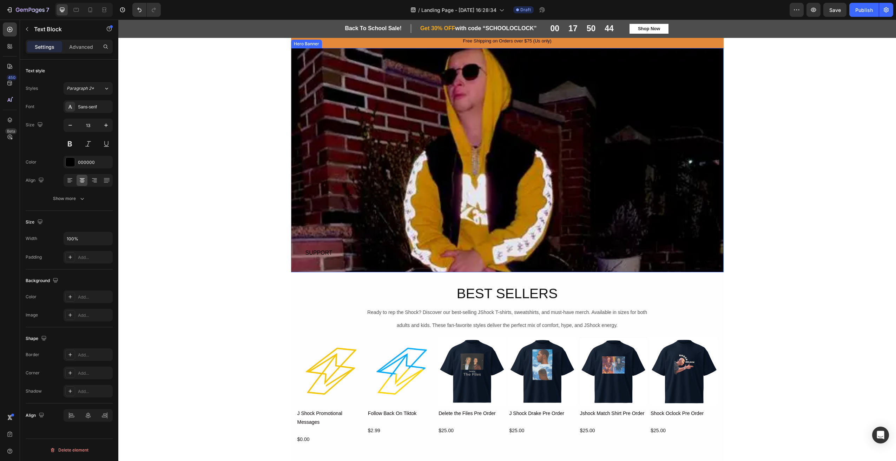
click at [547, 44] on div "Free Shipping on Orders over $75 (Us only)" at bounding box center [507, 41] width 121 height 8
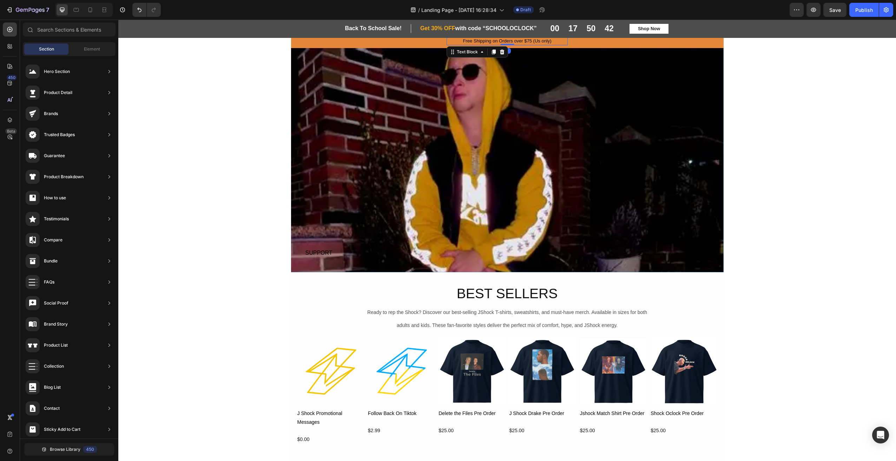
click at [527, 40] on div "Free Shipping on Orders over $75 (Us only)" at bounding box center [507, 41] width 121 height 8
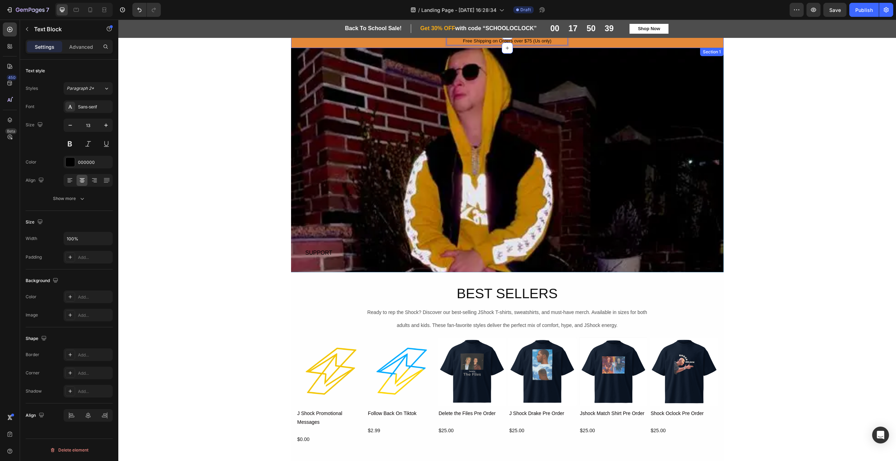
drag, startPoint x: 529, startPoint y: 41, endPoint x: 529, endPoint y: 46, distance: 4.6
click at [504, 48] on div "Free Shipping on Orders over $75 (Us only) Text Block 0 Row Section 1" at bounding box center [507, 41] width 432 height 14
click at [465, 53] on div "Text Block" at bounding box center [467, 52] width 24 height 6
click at [492, 53] on icon at bounding box center [494, 51] width 4 height 5
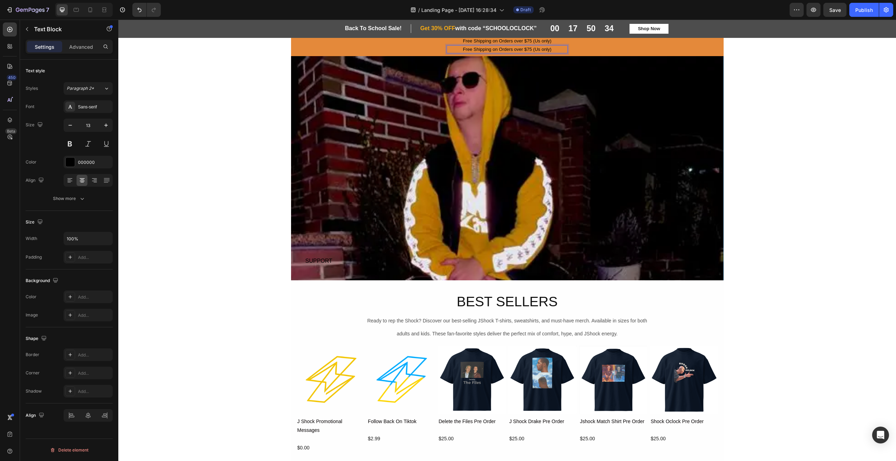
click at [540, 49] on p "Free Shipping on Orders over $75 (Us only)" at bounding box center [507, 49] width 120 height 7
drag, startPoint x: 550, startPoint y: 49, endPoint x: 452, endPoint y: 47, distance: 98.0
click at [452, 47] on p "Free Shipping on Orders over $75 (Us only)" at bounding box center [507, 49] width 120 height 7
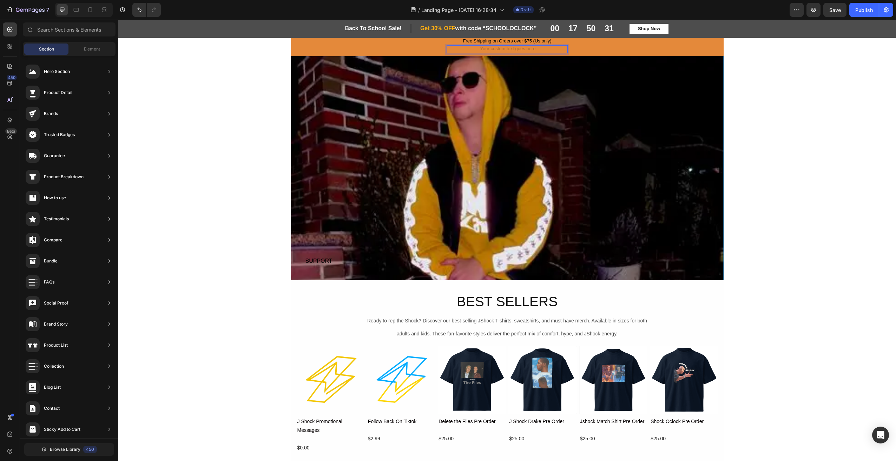
click at [510, 48] on div "Rich Text Editor. Editing area: main" at bounding box center [507, 49] width 121 height 8
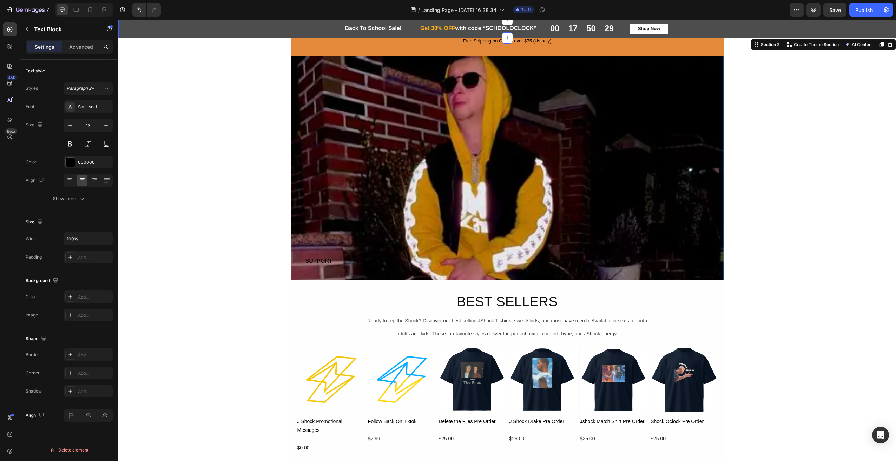
click at [498, 38] on div "Back To School Sale! Heading Row ⁠⁠⁠⁠⁠⁠⁠ Get 30% OFF with code “SCHOOLOCLOCK” H…" at bounding box center [507, 29] width 778 height 18
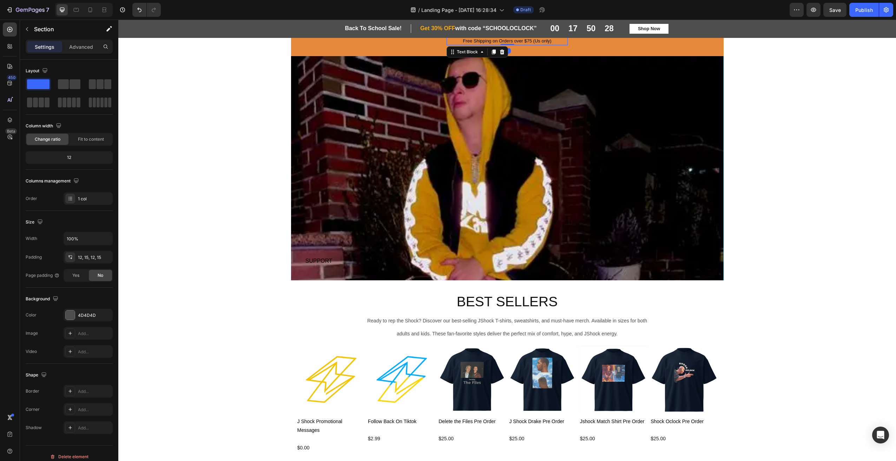
click at [485, 41] on p "Free Shipping on Orders over $75 (Us only)" at bounding box center [507, 41] width 120 height 7
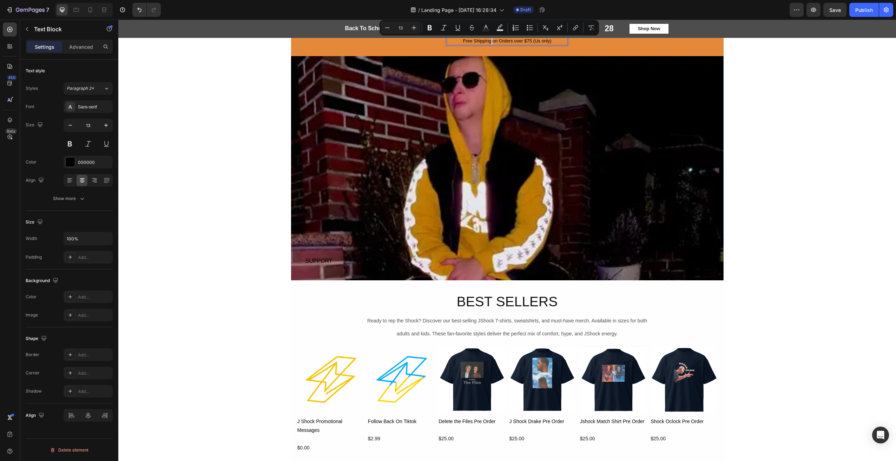
drag, startPoint x: 489, startPoint y: 40, endPoint x: 489, endPoint y: 45, distance: 5.0
click at [525, 42] on p "Free Shipping on Orders over $75 (Us only)" at bounding box center [507, 41] width 120 height 7
click at [557, 42] on p "Free Shipping on Orders over $75 (Us only)" at bounding box center [507, 41] width 120 height 7
click at [565, 46] on div "Free Shipping on Orders over $75 (Us only) Text Block 0 Text Block Row" at bounding box center [507, 45] width 432 height 16
click at [553, 43] on p "Free Shipping on Orders over $75 (Us only)" at bounding box center [507, 41] width 120 height 7
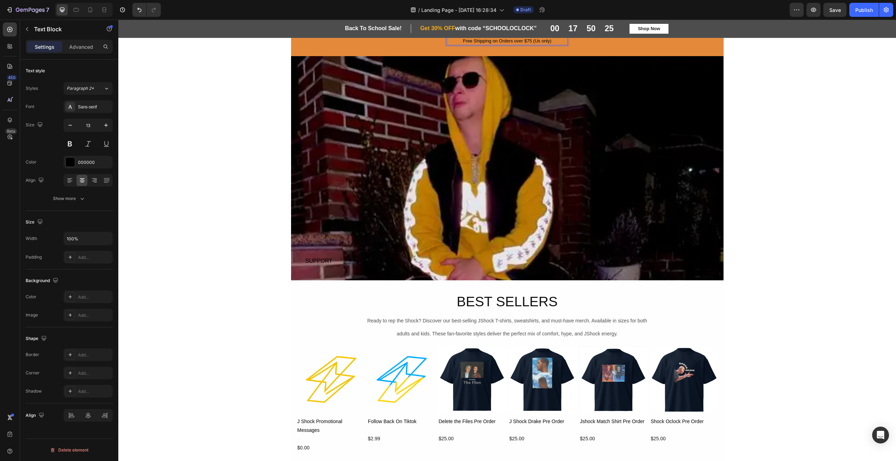
click at [516, 40] on p "Free Shipping on Orders over $75 (Us only)" at bounding box center [507, 41] width 120 height 7
click at [464, 42] on div "Text Block" at bounding box center [467, 38] width 38 height 8
drag, startPoint x: 457, startPoint y: 48, endPoint x: 457, endPoint y: 53, distance: 5.3
click at [506, 48] on div "Rich Text Editor. Editing area: main" at bounding box center [507, 49] width 121 height 8
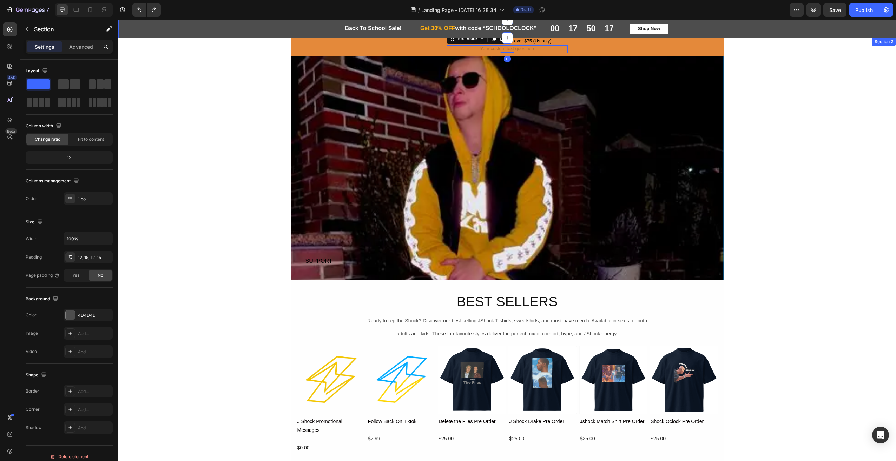
click at [498, 38] on div "Back To School Sale! Heading Row ⁠⁠⁠⁠⁠⁠⁠ Get 30% OFF with code “SCHOOLOCLOCK” H…" at bounding box center [507, 29] width 778 height 18
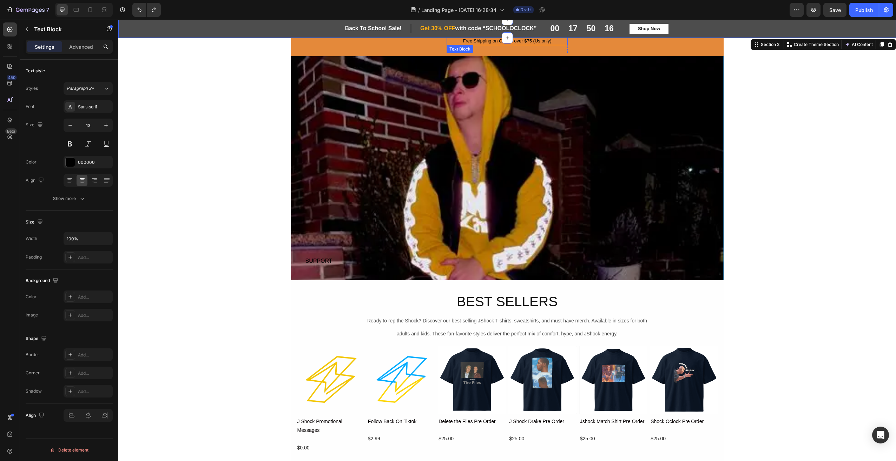
click at [451, 48] on div "Free Shipping on Orders over $75 (Us only) Text Block Text Block" at bounding box center [507, 45] width 121 height 16
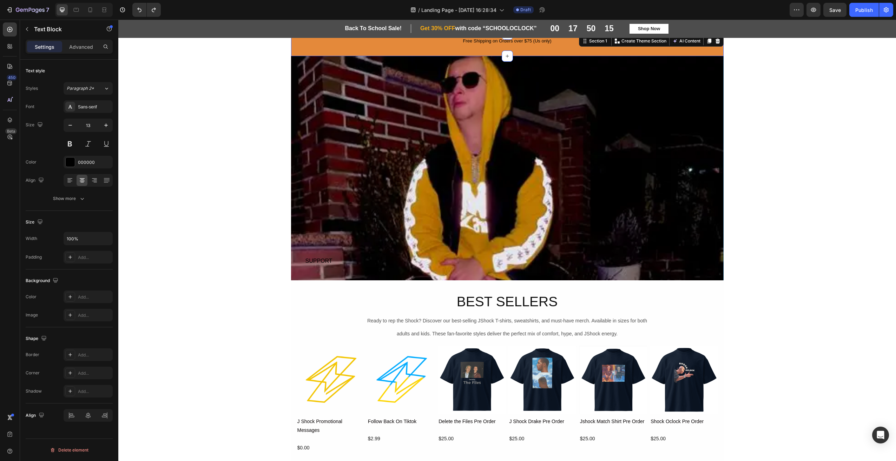
click at [600, 54] on div "Free Shipping on Orders over $75 (Us only) Text Block Text Block Row Section 1 …" at bounding box center [507, 45] width 432 height 22
click at [487, 41] on div "Free Shipping on Orders over $75 (Us only)" at bounding box center [507, 41] width 121 height 8
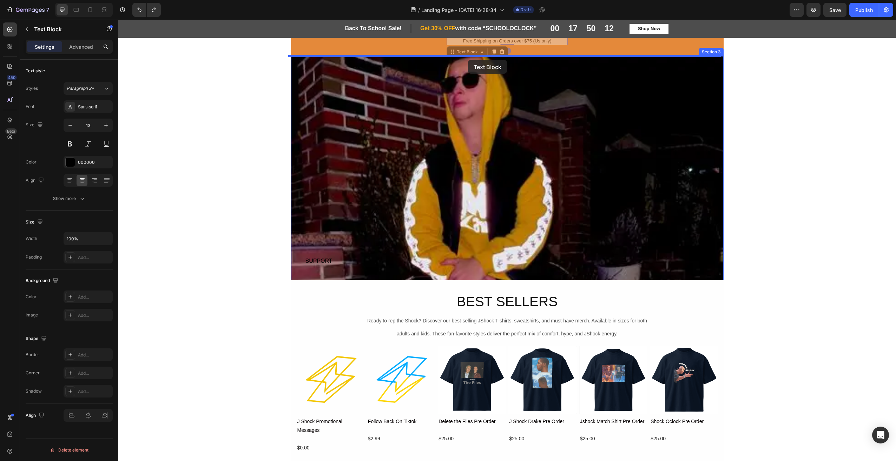
drag, startPoint x: 468, startPoint y: 54, endPoint x: 469, endPoint y: 59, distance: 4.6
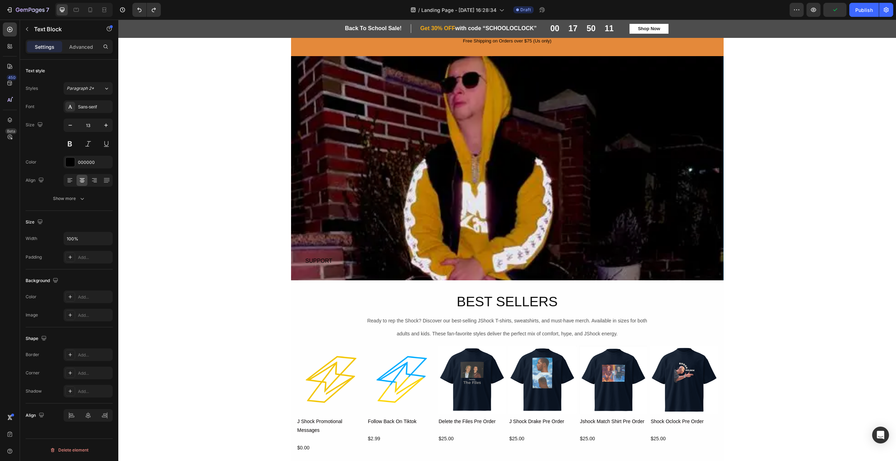
click at [524, 39] on div "Free Shipping on Orders over $75 (Us only)" at bounding box center [507, 41] width 121 height 8
drag, startPoint x: 551, startPoint y: 41, endPoint x: 458, endPoint y: 38, distance: 93.4
click at [428, 28] on icon "Editor contextual toolbar" at bounding box center [428, 27] width 7 height 7
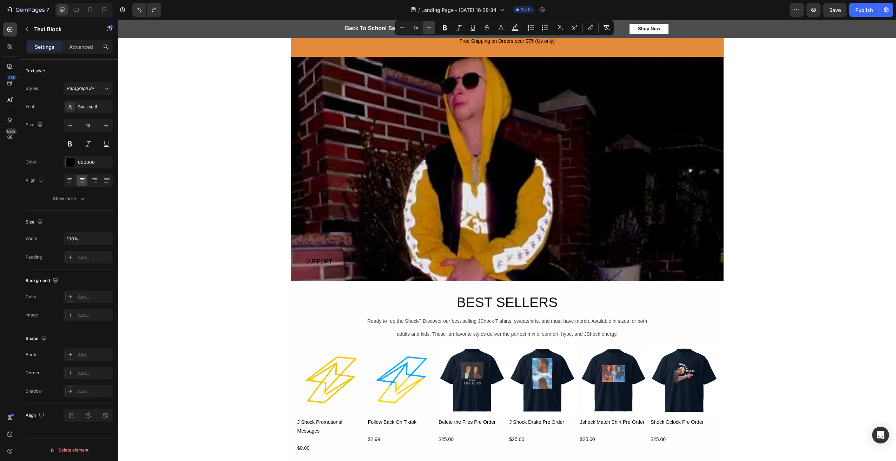
click at [428, 28] on icon "Editor contextual toolbar" at bounding box center [428, 27] width 7 height 7
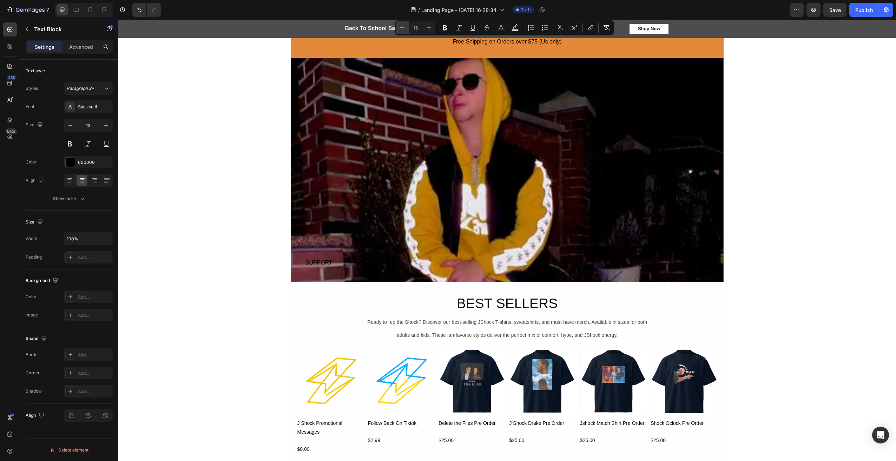
click at [403, 28] on icon "Editor contextual toolbar" at bounding box center [402, 27] width 5 height 0
type input "14"
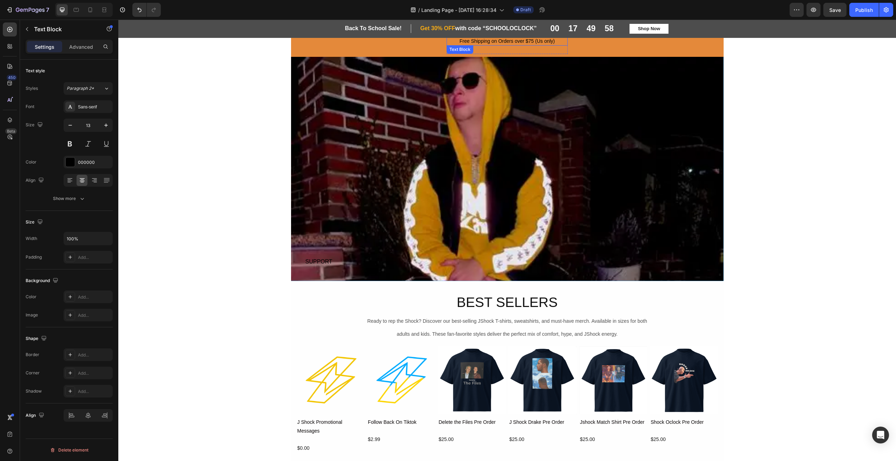
click at [529, 40] on span "Free Shipping on Orders over $75 (Us only)" at bounding box center [507, 41] width 95 height 6
drag, startPoint x: 539, startPoint y: 40, endPoint x: 541, endPoint y: 45, distance: 5.2
click at [550, 41] on span "Free Shipping on Orders over $75 (Us only)" at bounding box center [507, 41] width 95 height 6
drag, startPoint x: 564, startPoint y: 41, endPoint x: 565, endPoint y: 48, distance: 6.7
click at [565, 48] on div "Free Shipping on Orders over $75 (Us only) Text Block 0 Text Block" at bounding box center [507, 45] width 121 height 17
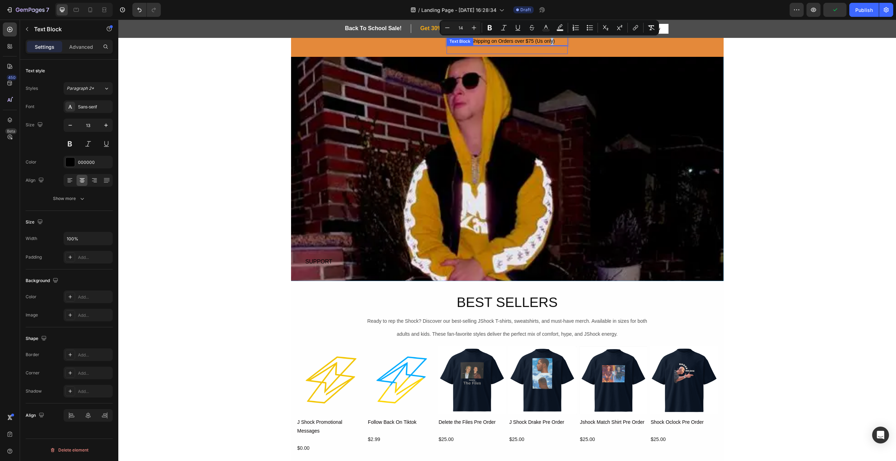
drag, startPoint x: 549, startPoint y: 42, endPoint x: 550, endPoint y: 48, distance: 6.1
click at [550, 49] on div "Free Shipping on Orders over $75 (Us only) Text Block 0 Text Block" at bounding box center [507, 45] width 121 height 17
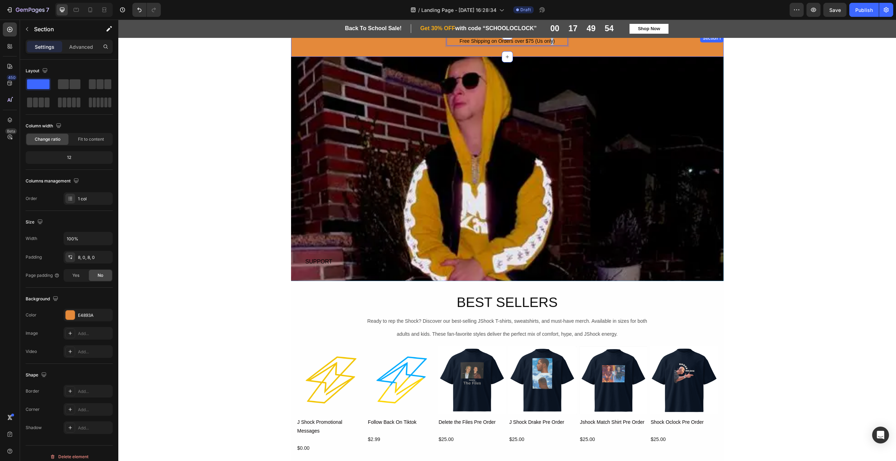
click at [590, 49] on div "Free Shipping on Orders over $75 (Us only) Text Block 0 Text Block Row" at bounding box center [507, 45] width 432 height 17
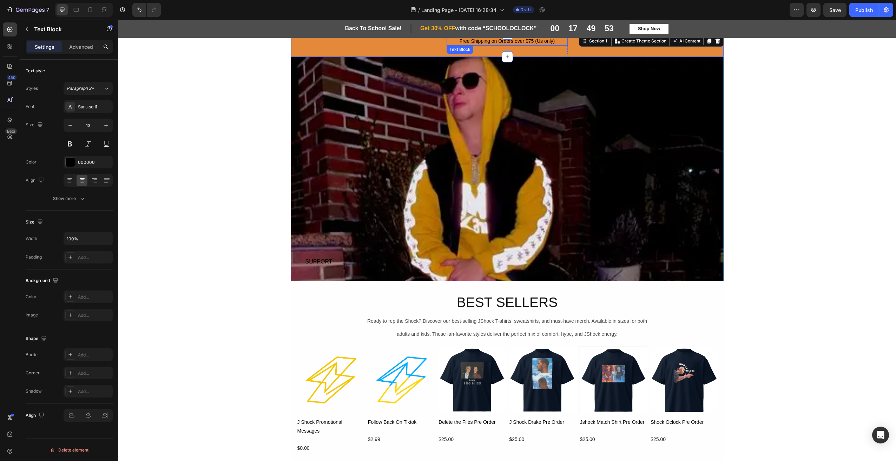
click at [534, 40] on span "Free Shipping on Orders over $75 (Us only)" at bounding box center [507, 41] width 95 height 6
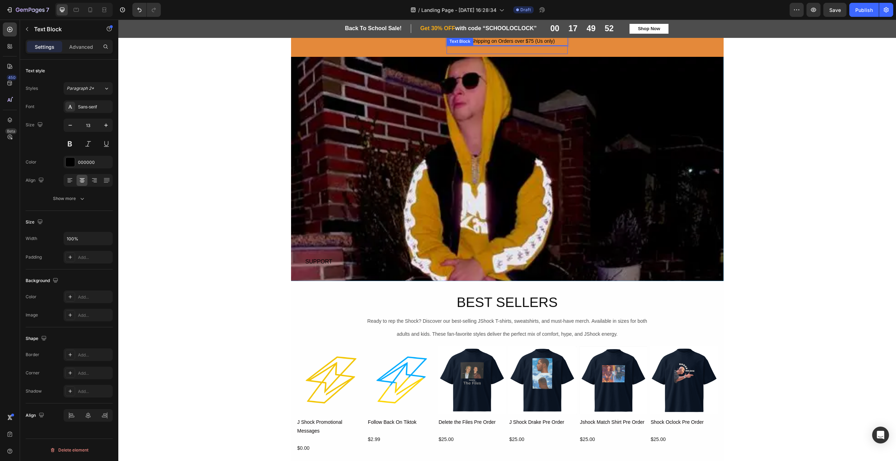
drag, startPoint x: 538, startPoint y: 39, endPoint x: 537, endPoint y: 47, distance: 7.8
click at [547, 39] on span "Free Shipping on Orders over $75 (Us only)" at bounding box center [507, 41] width 95 height 6
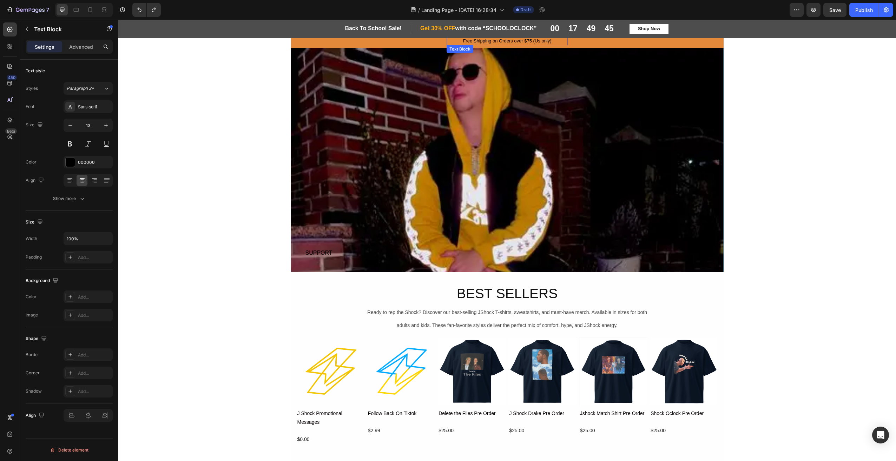
click at [497, 39] on div "Free Shipping on Orders over $75 (Us only)" at bounding box center [507, 41] width 121 height 8
click at [506, 40] on div "Free Shipping on Orders over $75 (Us only)" at bounding box center [507, 41] width 121 height 8
click at [506, 40] on p "Free Shipping on Orders over $75 (Us only)" at bounding box center [507, 41] width 120 height 7
drag, startPoint x: 550, startPoint y: 41, endPoint x: 461, endPoint y: 39, distance: 89.2
click at [462, 39] on p "Free Shipping on Orders over $75 (Us only)" at bounding box center [507, 41] width 120 height 7
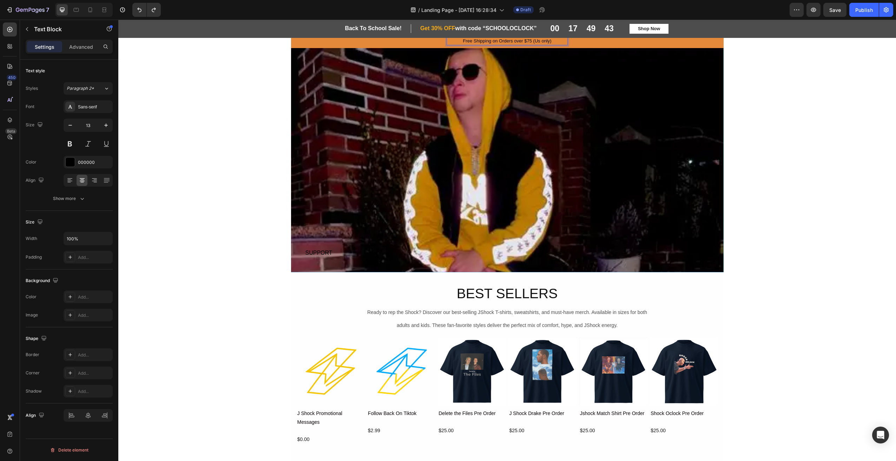
click at [455, 40] on p "Free Shipping on Orders over $75 (Us only)" at bounding box center [507, 41] width 120 height 7
drag, startPoint x: 552, startPoint y: 41, endPoint x: 456, endPoint y: 40, distance: 95.8
click at [456, 40] on p "Free Shipping on Orders over $75 (Us only)" at bounding box center [507, 41] width 120 height 7
click at [90, 102] on div "Sans-serif" at bounding box center [88, 106] width 49 height 13
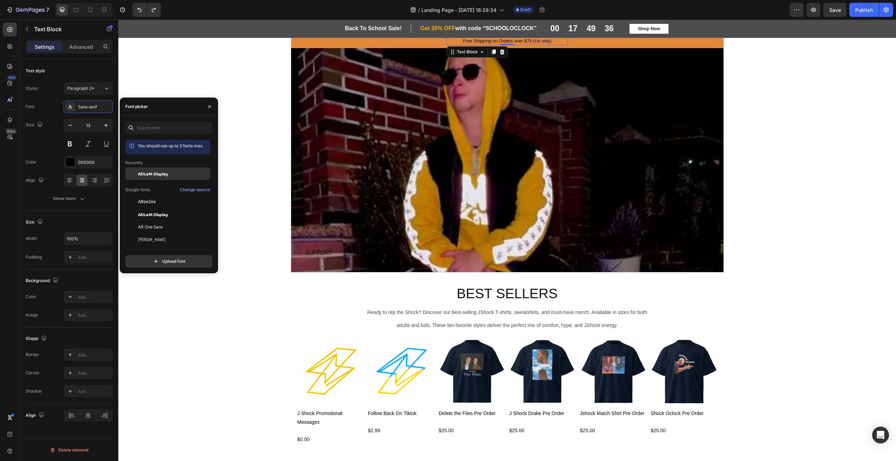
click at [147, 171] on span "ADLaM Display" at bounding box center [153, 174] width 30 height 6
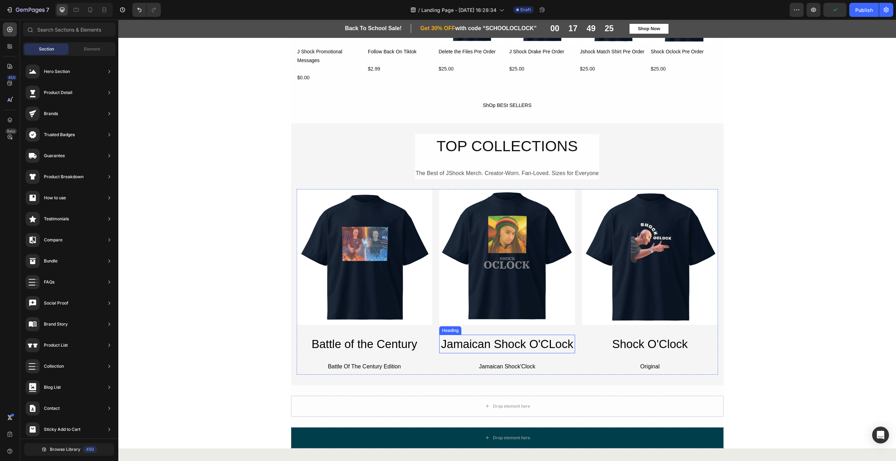
scroll to position [211, 0]
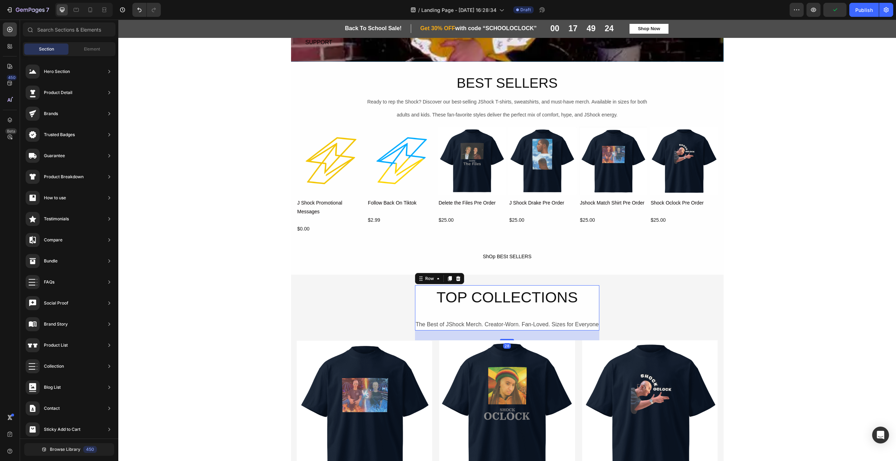
click at [500, 312] on div "TOP COLLECTIONS Heading The Best of JShock Merch. Creator-Worn. Fan-Loved. Size…" at bounding box center [507, 307] width 185 height 45
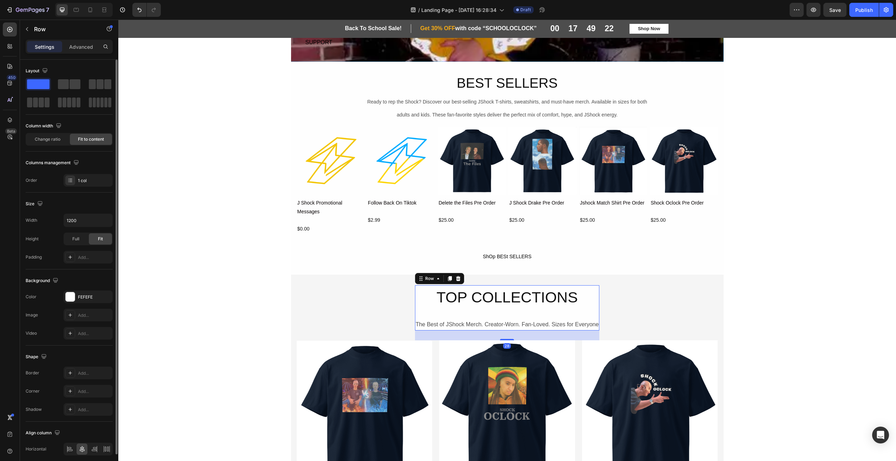
click at [43, 88] on span at bounding box center [38, 84] width 22 height 10
click at [39, 83] on span at bounding box center [38, 84] width 22 height 10
click at [40, 82] on span at bounding box center [38, 84] width 22 height 10
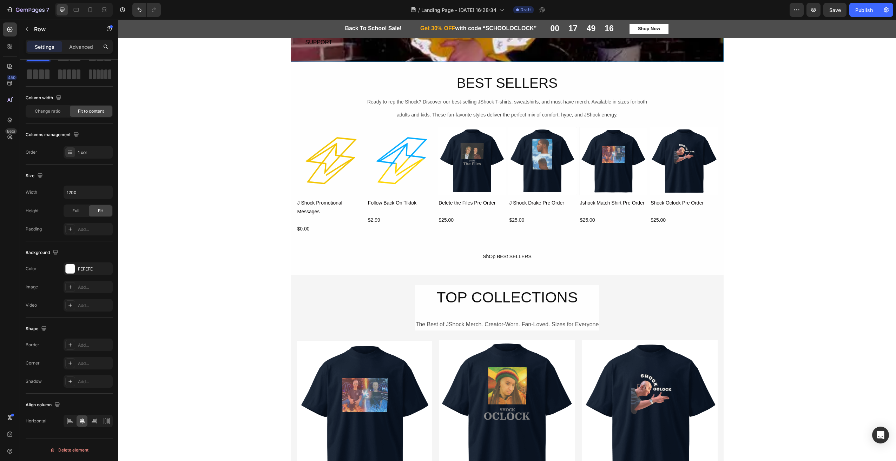
click at [808, 249] on div "Back To School Sale! Heading Row ⁠⁠⁠⁠⁠⁠⁠ Get 30% OFF with code “SCHOOLOCLOCK” H…" at bounding box center [507, 447] width 778 height 1248
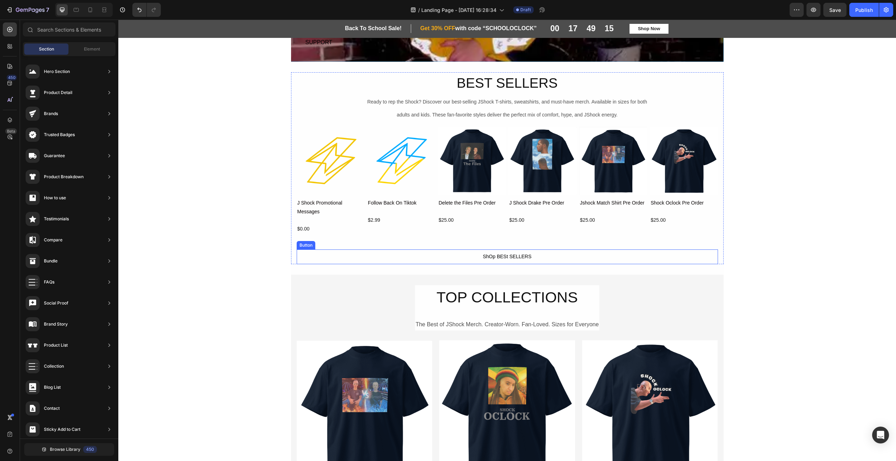
scroll to position [421, 0]
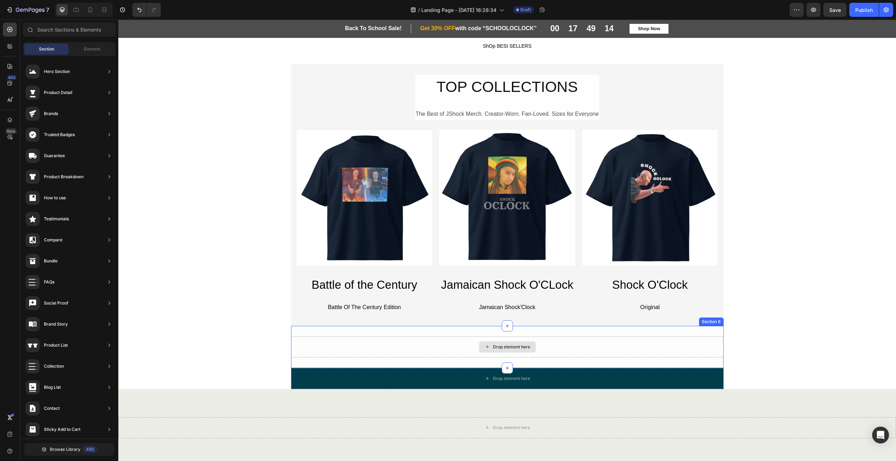
click at [508, 350] on div "Drop element here" at bounding box center [507, 347] width 57 height 11
click at [505, 364] on div at bounding box center [507, 368] width 11 height 11
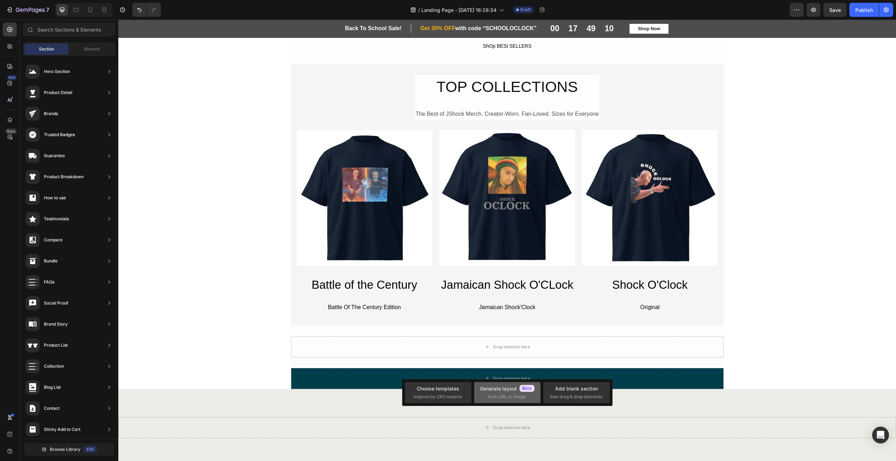
click at [497, 388] on div "Generate layout" at bounding box center [507, 388] width 55 height 7
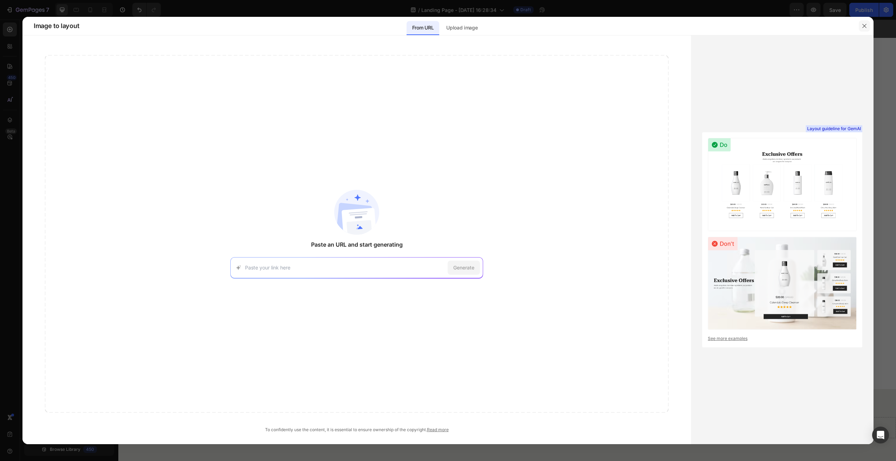
click at [860, 28] on button "button" at bounding box center [864, 25] width 11 height 11
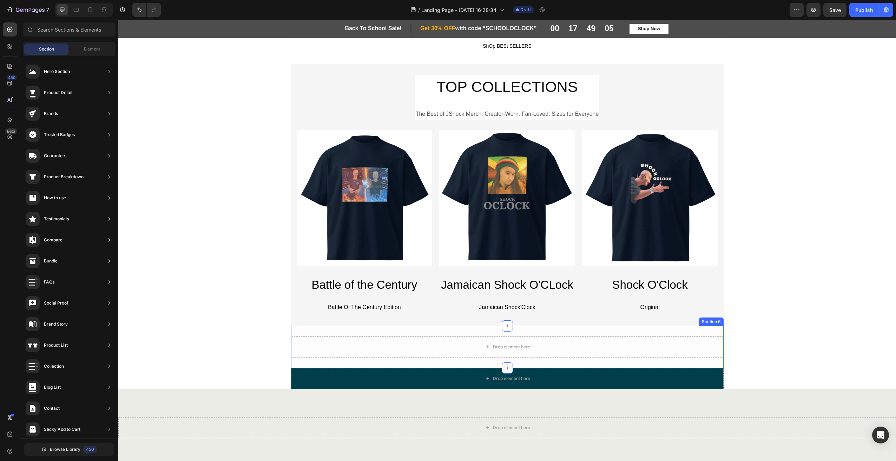
click at [504, 366] on icon at bounding box center [507, 368] width 6 height 6
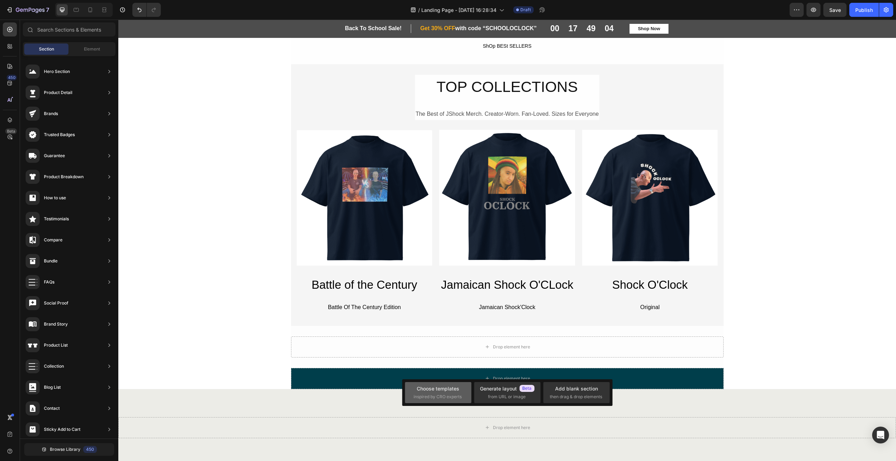
click at [447, 391] on div "Choose templates" at bounding box center [438, 388] width 42 height 7
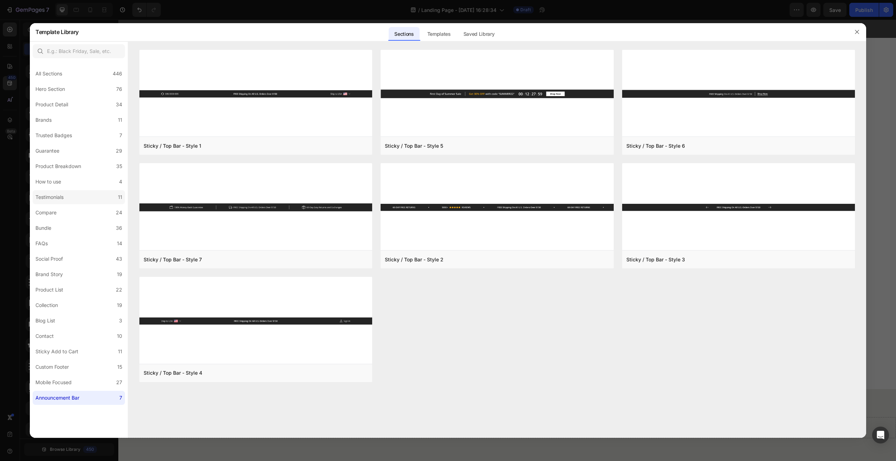
click at [47, 201] on div "Testimonials" at bounding box center [49, 197] width 28 height 8
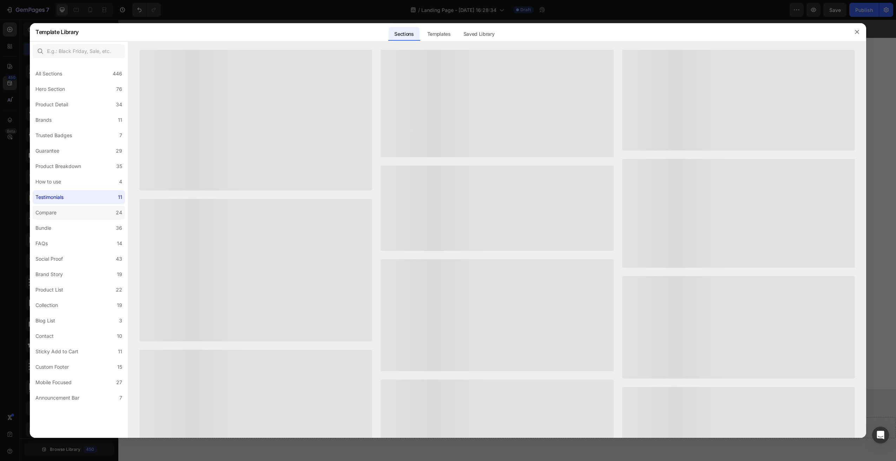
click at [45, 217] on label "Compare 24" at bounding box center [79, 213] width 92 height 14
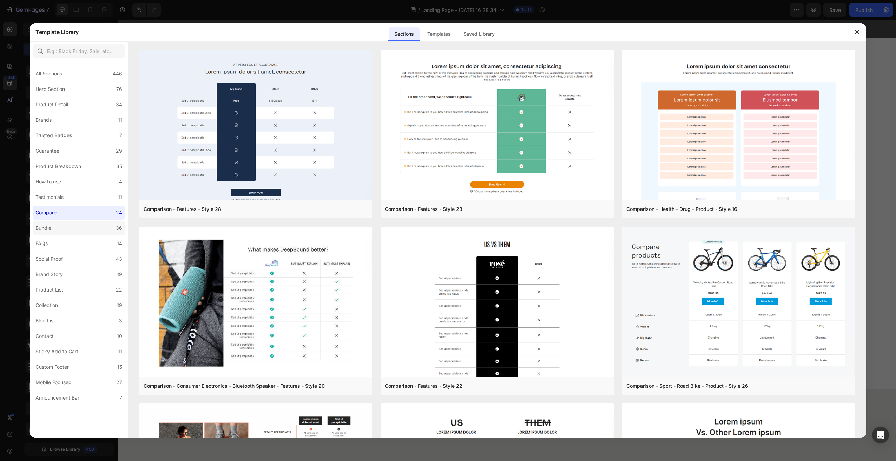
click at [57, 229] on label "Bundle 36" at bounding box center [79, 228] width 92 height 14
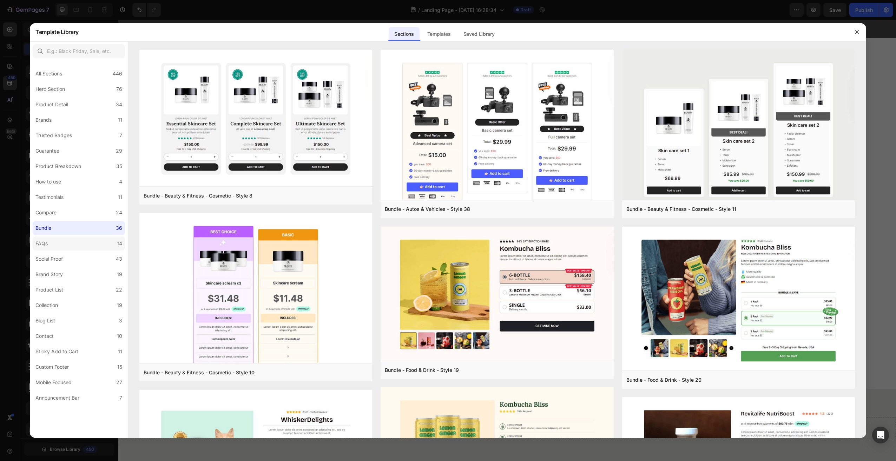
click at [51, 243] on label "FAQs 14" at bounding box center [79, 244] width 92 height 14
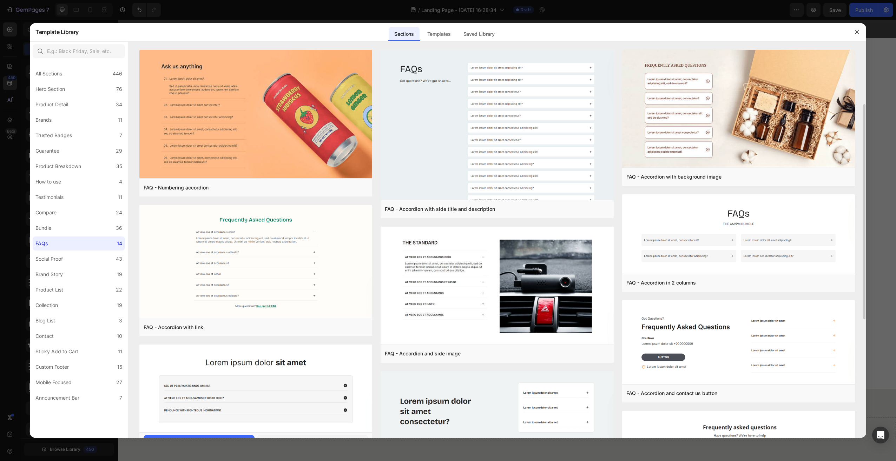
scroll to position [70, 0]
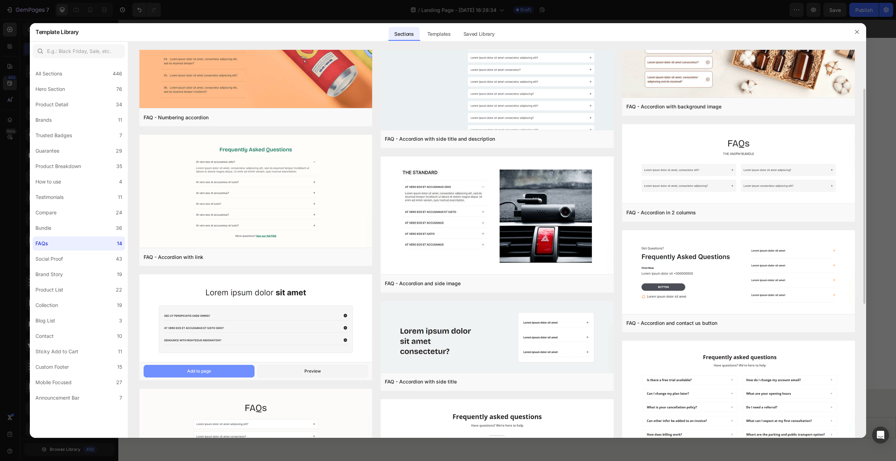
click at [217, 372] on button "Add to page" at bounding box center [199, 371] width 111 height 13
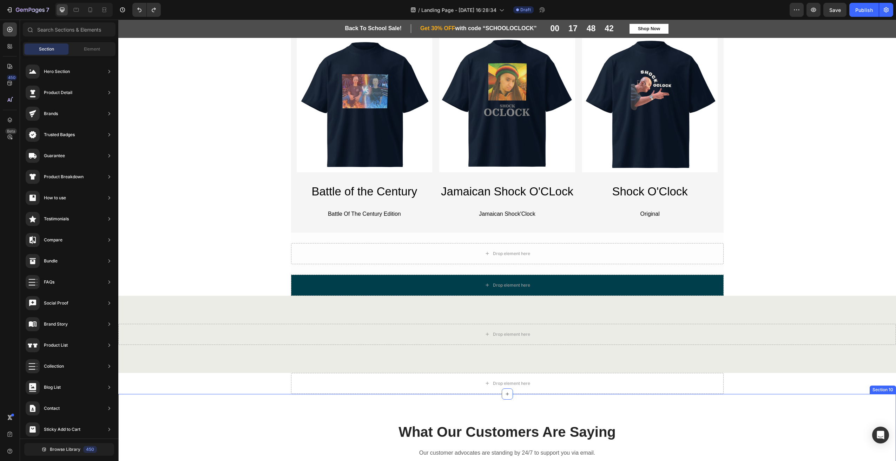
scroll to position [489, 0]
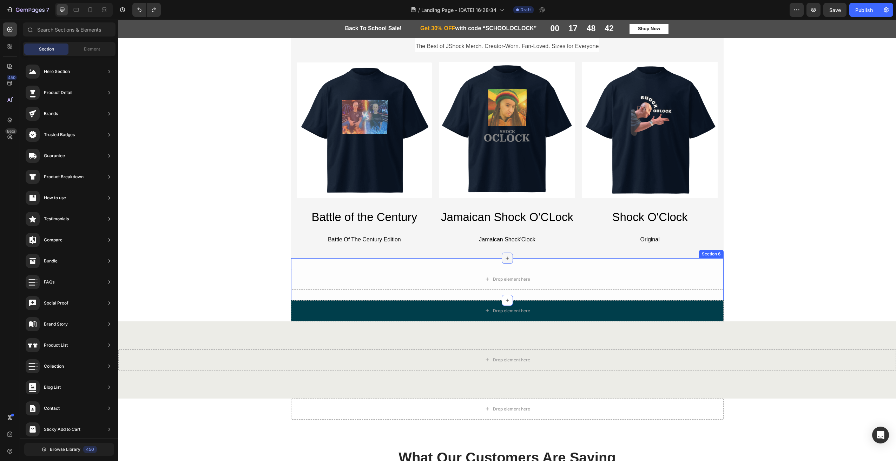
click at [506, 259] on icon at bounding box center [507, 259] width 6 height 6
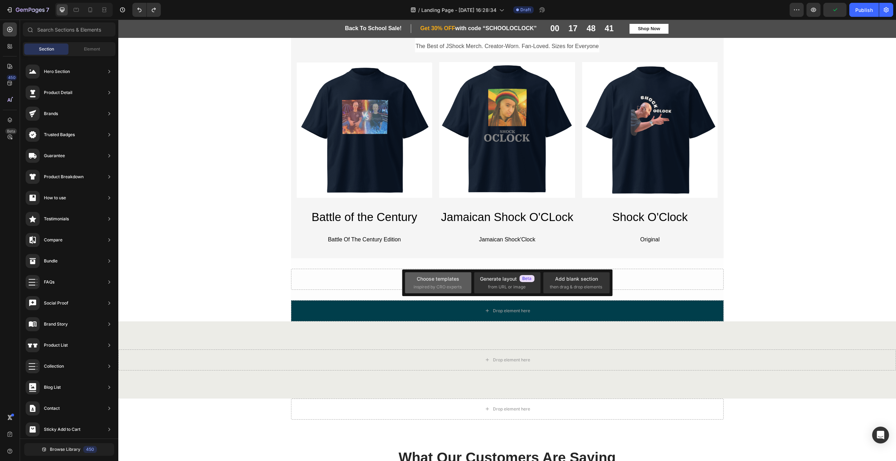
click at [448, 278] on div "Choose templates" at bounding box center [438, 278] width 42 height 7
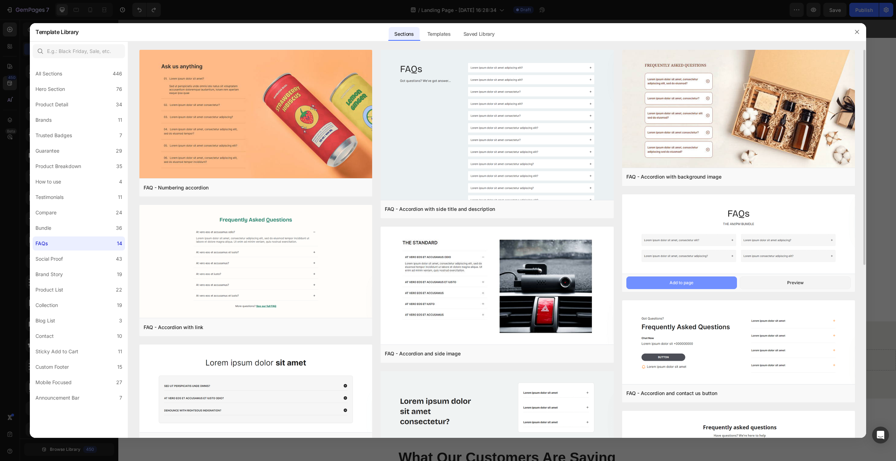
click at [704, 284] on button "Add to page" at bounding box center [681, 283] width 111 height 13
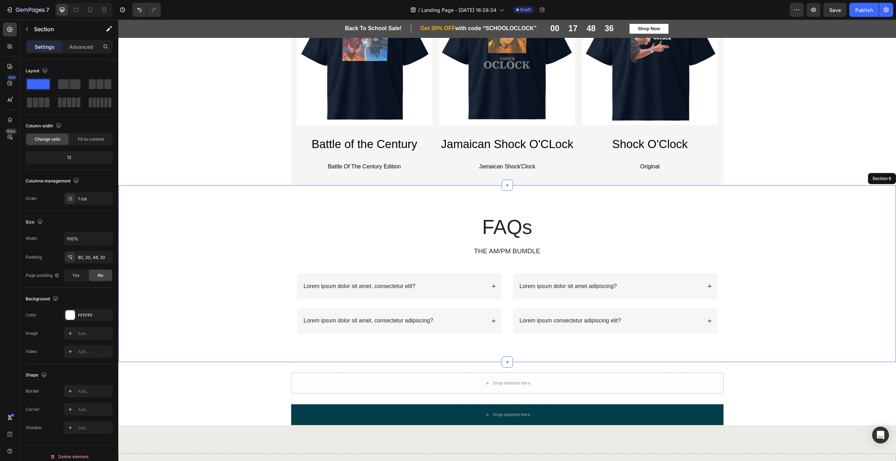
scroll to position [728, 0]
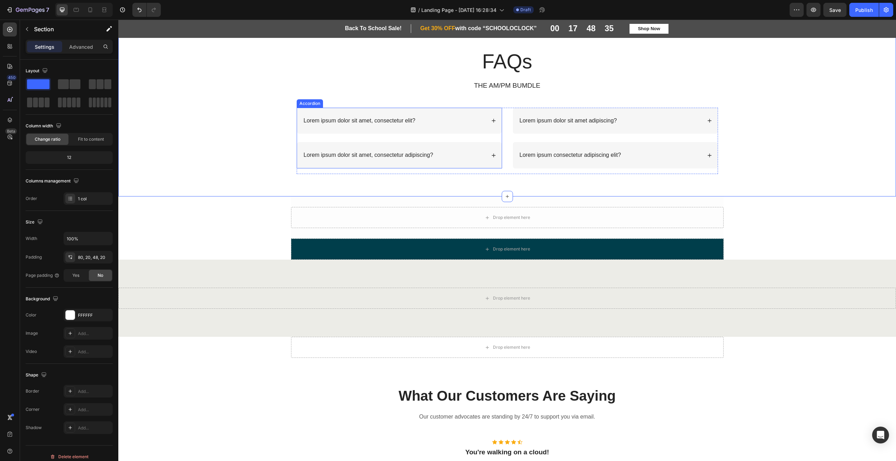
click at [415, 132] on div "Lorem ipsum dolor sit amet, consectetur elit?" at bounding box center [399, 121] width 205 height 26
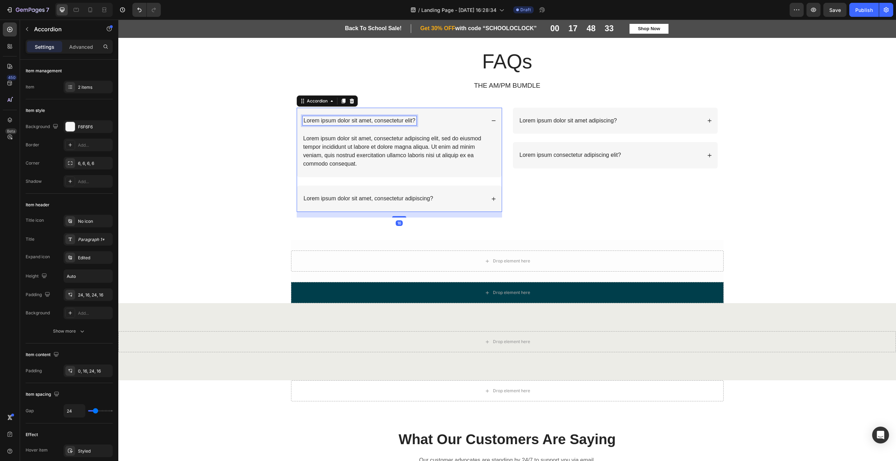
click at [408, 119] on p "Lorem ipsum dolor sit amet, consectetur elit?" at bounding box center [360, 120] width 112 height 7
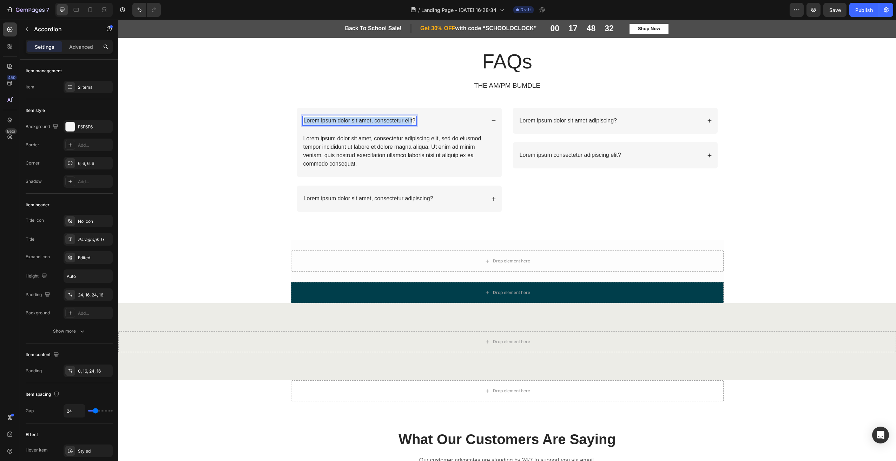
drag, startPoint x: 409, startPoint y: 120, endPoint x: 296, endPoint y: 122, distance: 113.4
click at [297, 122] on div "Lorem ipsum dolor sit amet, consectetur elit?" at bounding box center [399, 121] width 205 height 26
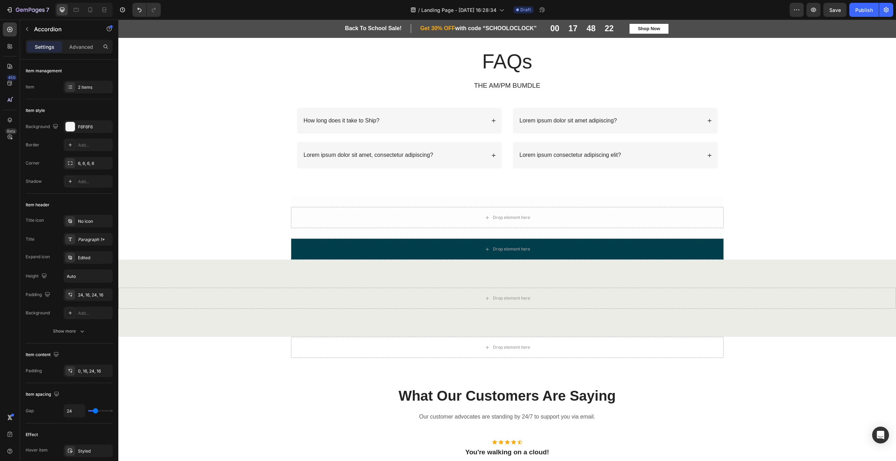
click at [492, 123] on icon at bounding box center [493, 120] width 5 height 5
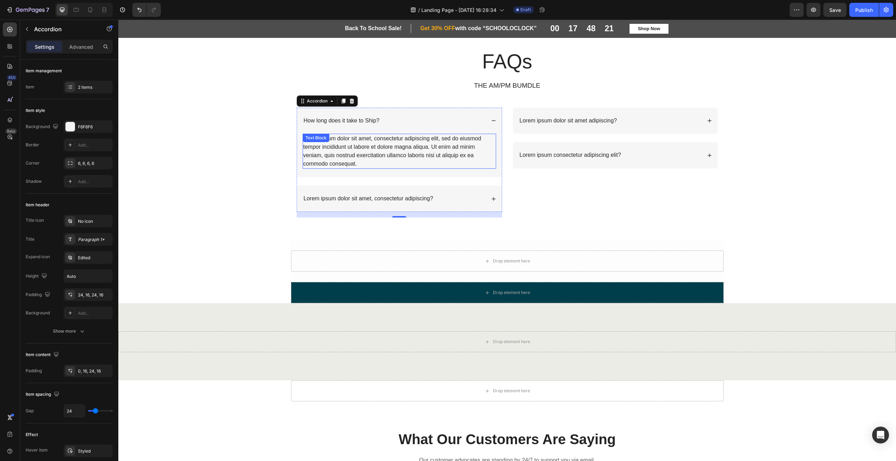
click at [362, 159] on div "Lorem ipsum dolor sit amet, consectetur adipiscing elit, sed do eiusmod tempor …" at bounding box center [399, 151] width 193 height 35
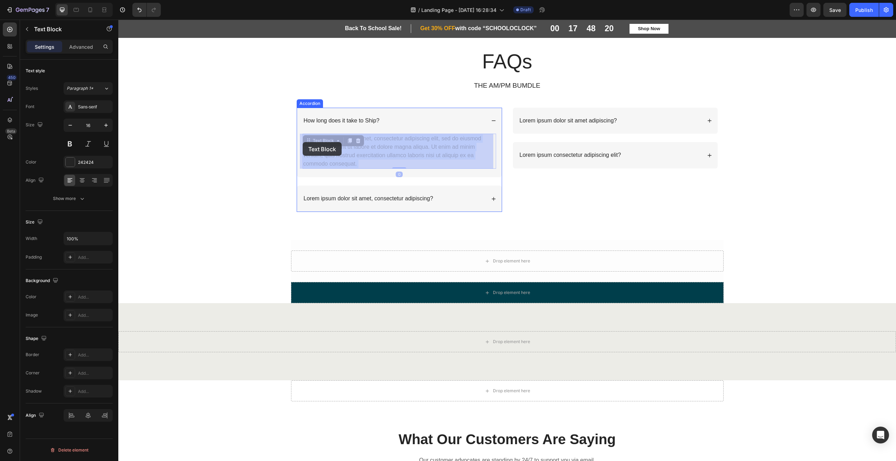
drag, startPoint x: 356, startPoint y: 164, endPoint x: 303, endPoint y: 142, distance: 58.1
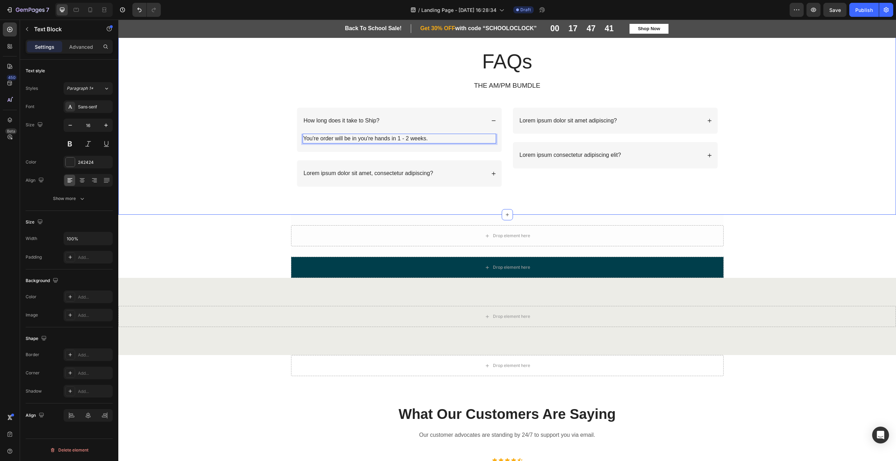
click at [844, 142] on div "FAQs Heading THE AM/PM BUMDLE Text Block Row How long does it take to Ship? You…" at bounding box center [507, 123] width 764 height 150
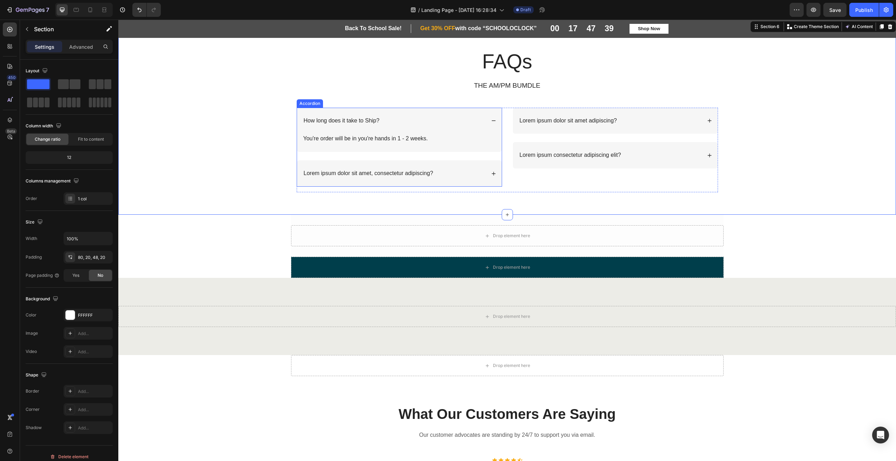
click at [492, 123] on icon at bounding box center [493, 120] width 5 height 5
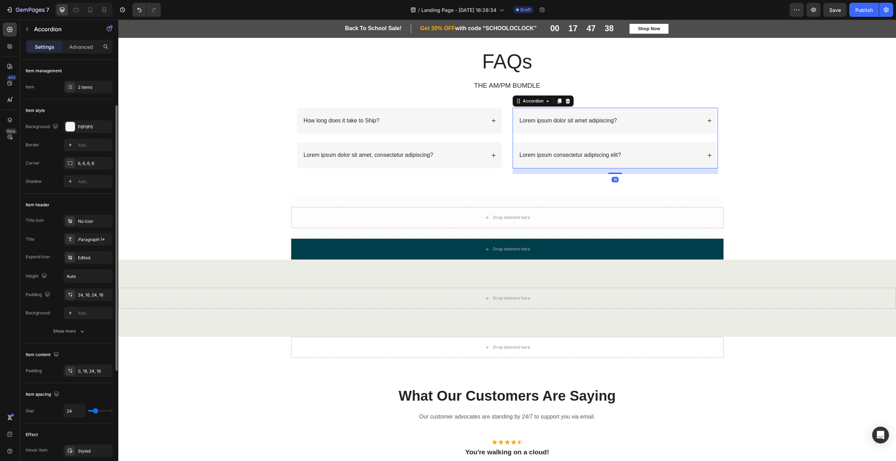
click at [581, 119] on p "Lorem ipsum dolor sit amet adipiscing?" at bounding box center [568, 120] width 97 height 7
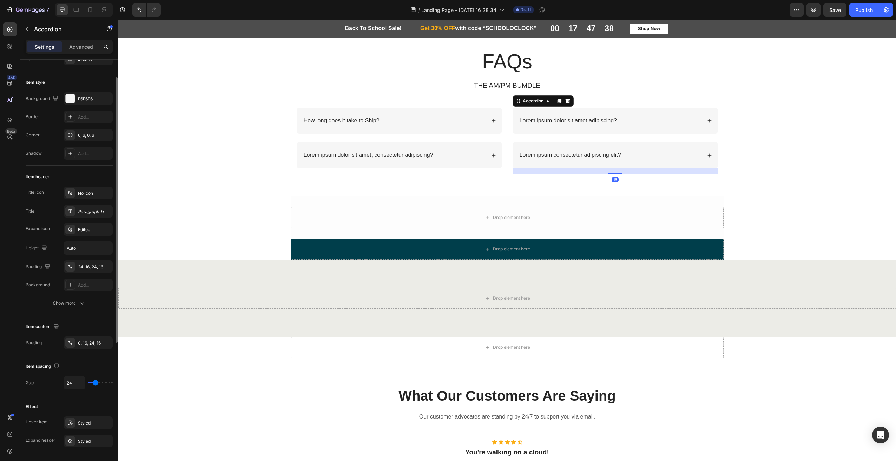
click at [581, 119] on p "Lorem ipsum dolor sit amet adipiscing?" at bounding box center [568, 120] width 97 height 7
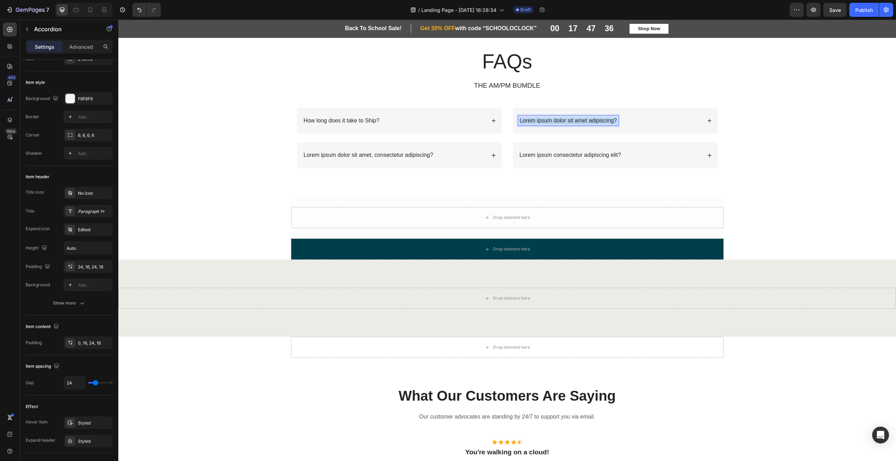
drag, startPoint x: 614, startPoint y: 120, endPoint x: 515, endPoint y: 113, distance: 99.5
click at [515, 113] on div "Lorem ipsum dolor sit amet adipiscing?" at bounding box center [615, 121] width 205 height 26
click at [707, 118] on icon at bounding box center [709, 120] width 5 height 5
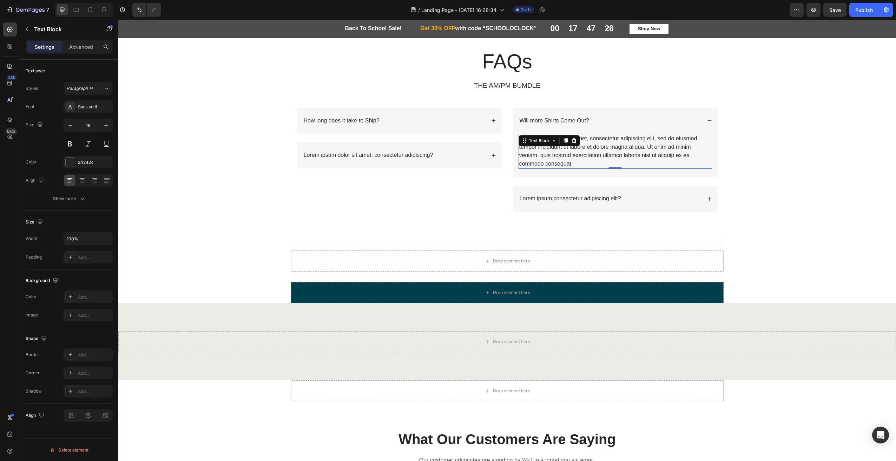
scroll to position [0, 0]
drag, startPoint x: 570, startPoint y: 163, endPoint x: 536, endPoint y: 141, distance: 40.2
click at [515, 138] on div "Header Back To School Sale! Heading Row ⁠⁠⁠⁠⁠⁠⁠ Get 30% OFF with code “SCHOOLOC…" at bounding box center [507, 84] width 778 height 1584
click at [584, 153] on div "Lorem ipsum dolor sit amet, consectetur adipiscing elit, sed do eiusmod tempor …" at bounding box center [614, 151] width 193 height 35
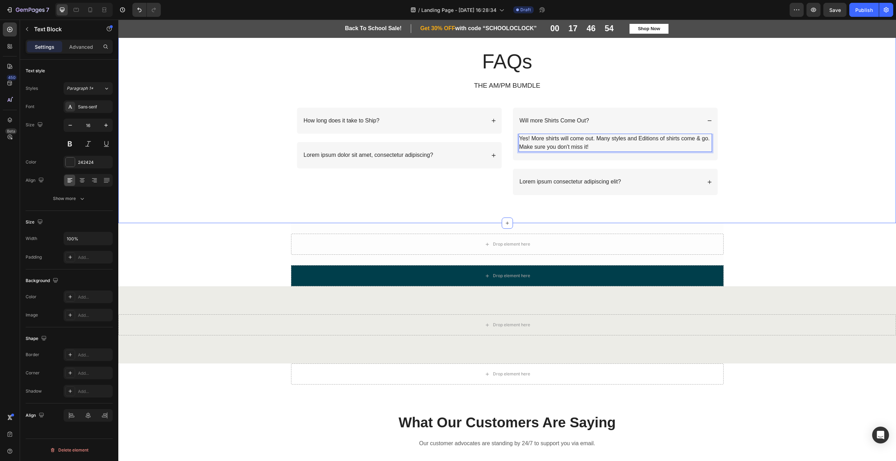
click at [759, 151] on div "FAQs Heading THE AM/PM BUMDLE Text Block Row How long does it take to Ship? Lor…" at bounding box center [507, 127] width 764 height 159
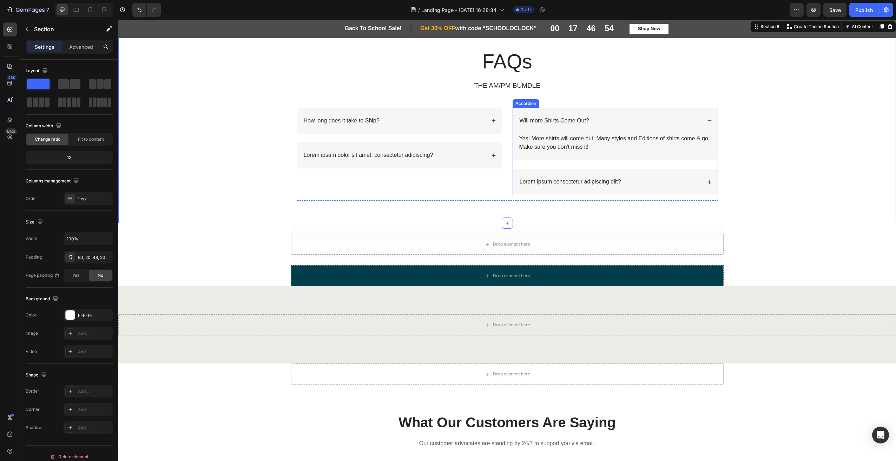
click at [707, 120] on icon at bounding box center [709, 120] width 5 height 5
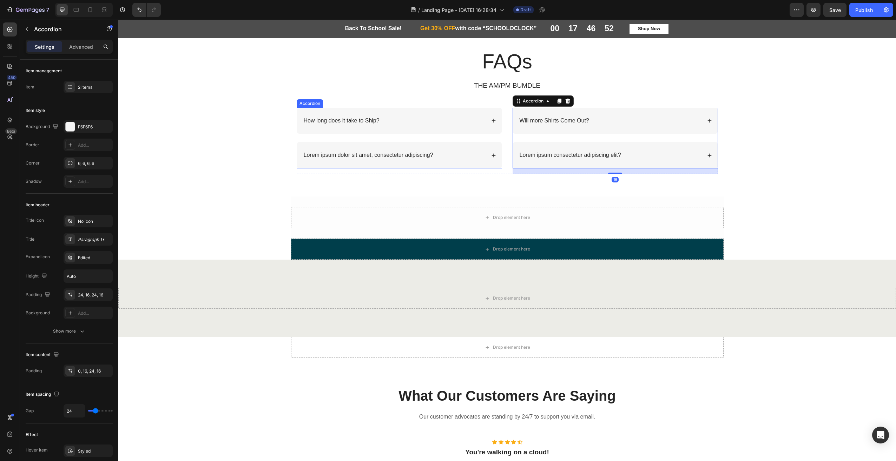
click at [382, 160] on div "Lorem ipsum dolor sit amet, consectetur adipiscing?" at bounding box center [369, 155] width 132 height 9
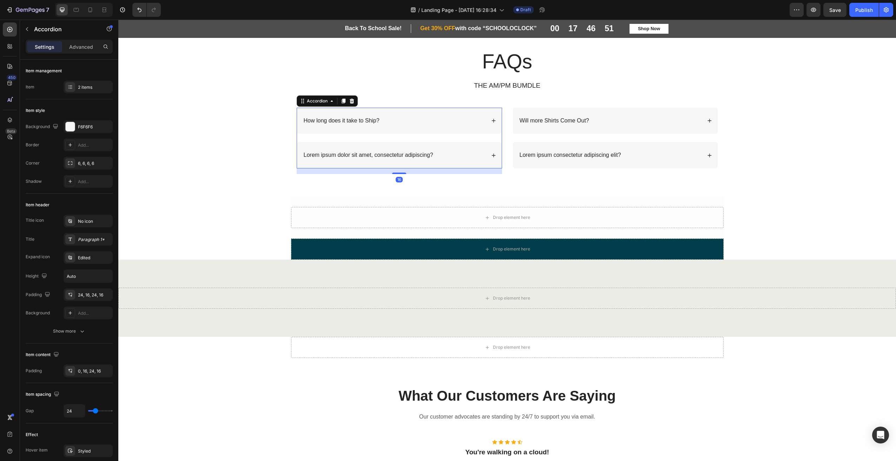
click at [491, 156] on icon at bounding box center [493, 155] width 5 height 5
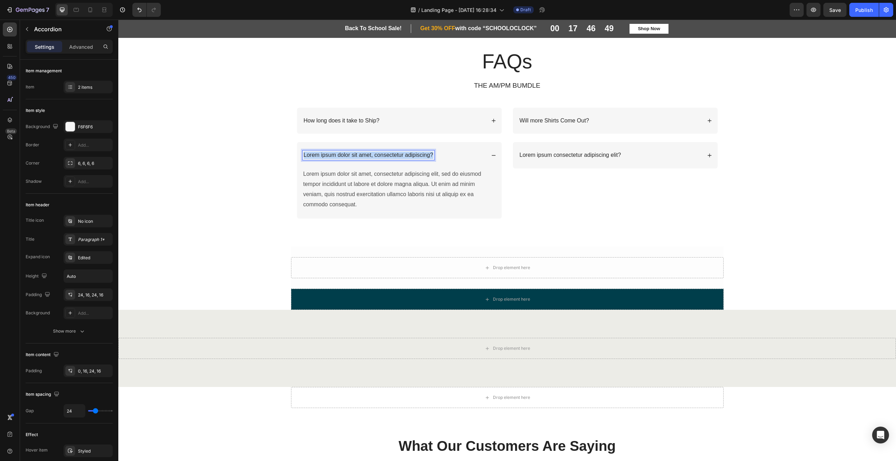
drag, startPoint x: 431, startPoint y: 154, endPoint x: 299, endPoint y: 157, distance: 132.0
click at [299, 157] on div "Lorem ipsum dolor sit amet, consectetur adipiscing?" at bounding box center [399, 155] width 205 height 26
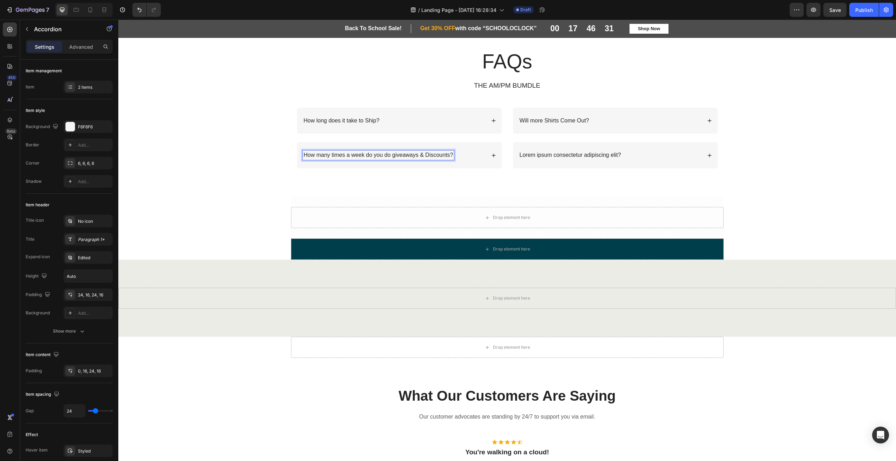
click at [493, 153] on div "How many times a week do you do giveaways & Discounts?" at bounding box center [399, 155] width 205 height 26
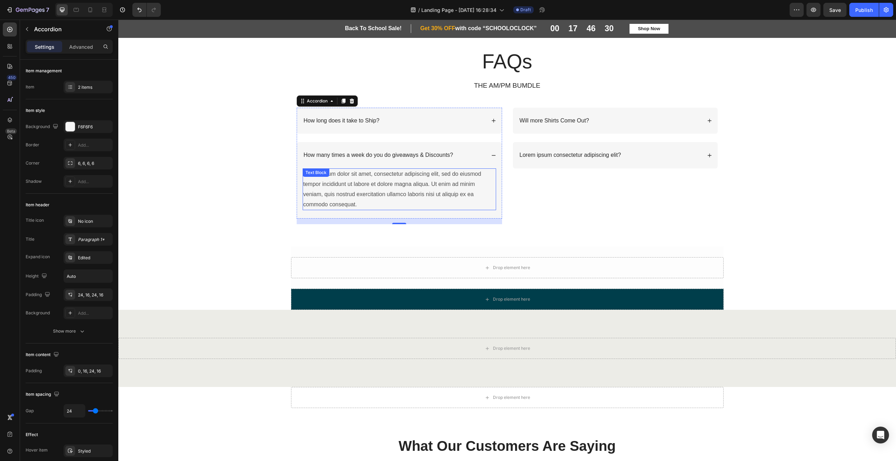
click at [401, 199] on div "Lorem ipsum dolor sit amet, consectetur adipiscing elit, sed do eiusmod tempor …" at bounding box center [399, 189] width 193 height 42
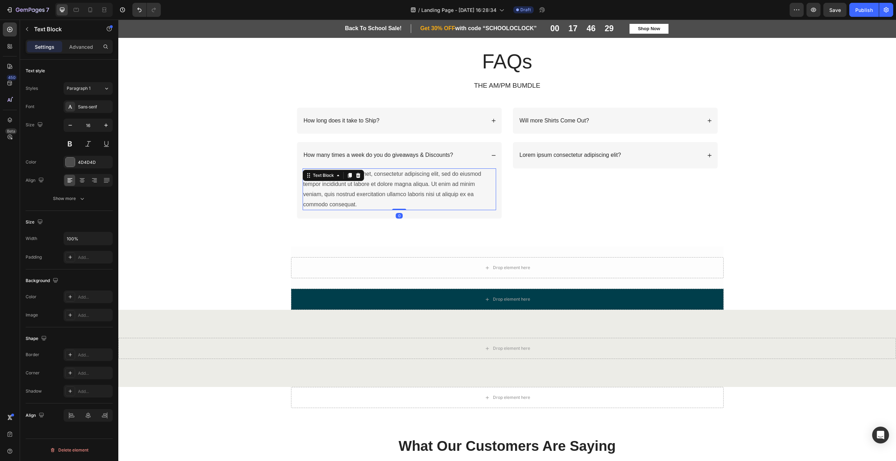
click at [377, 195] on div "Lorem ipsum dolor sit amet, consectetur adipiscing elit, sed do eiusmod tempor …" at bounding box center [399, 189] width 193 height 42
click at [377, 195] on p "Lorem ipsum dolor sit amet, consectetur adipiscing elit, sed do eiusmod tempor …" at bounding box center [399, 189] width 192 height 40
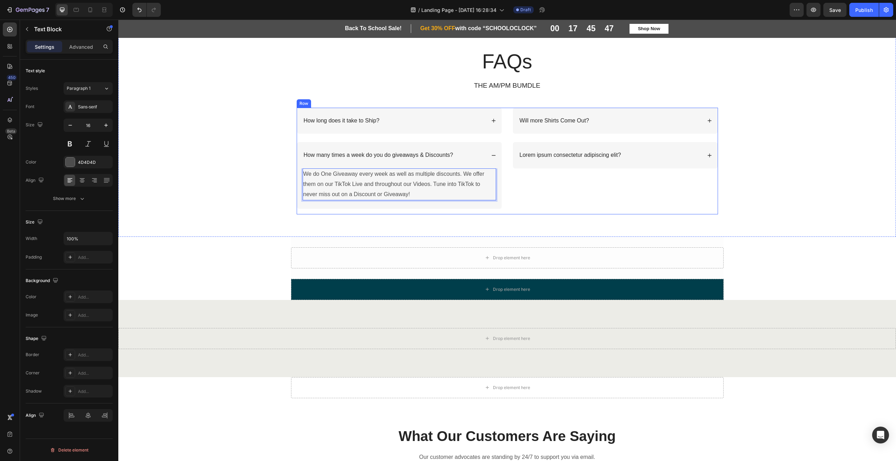
click at [571, 205] on div "Will more Shirts Come Out? Lorem ipsum consectetur adipiscing elit? Accordion" at bounding box center [615, 161] width 205 height 107
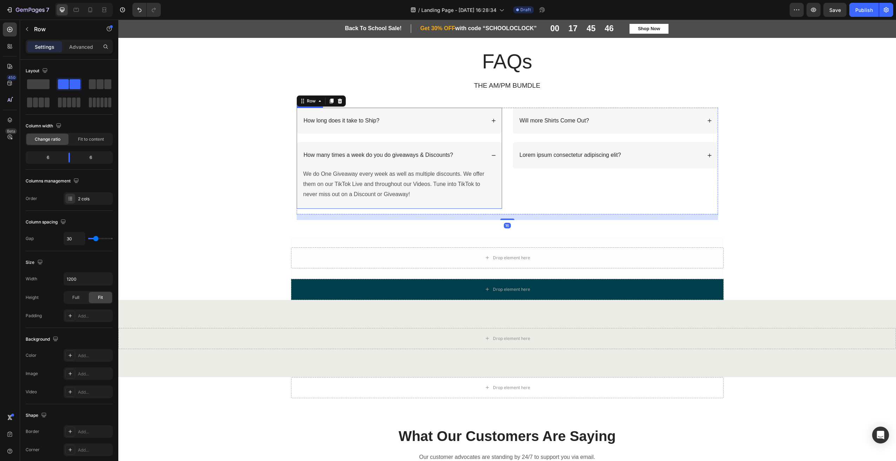
click at [492, 154] on icon at bounding box center [493, 155] width 5 height 5
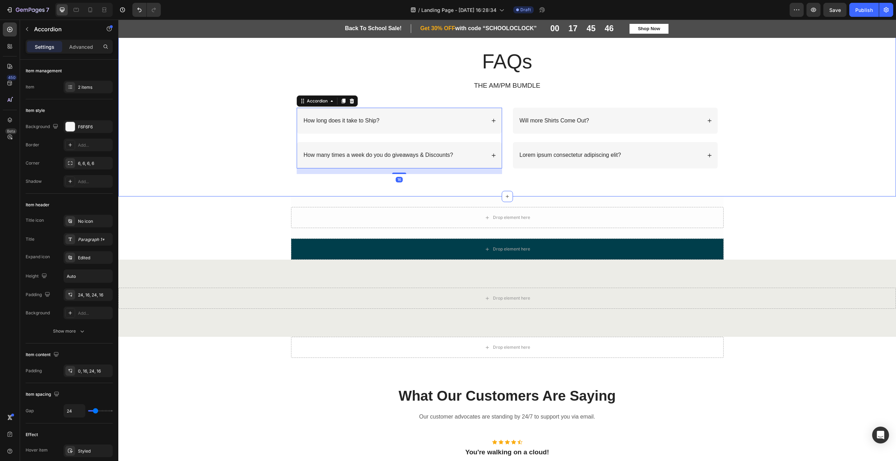
click at [808, 158] on div "FAQs Heading THE AM/PM BUMDLE Text Block Row How long does it take to Ship? How…" at bounding box center [507, 114] width 764 height 132
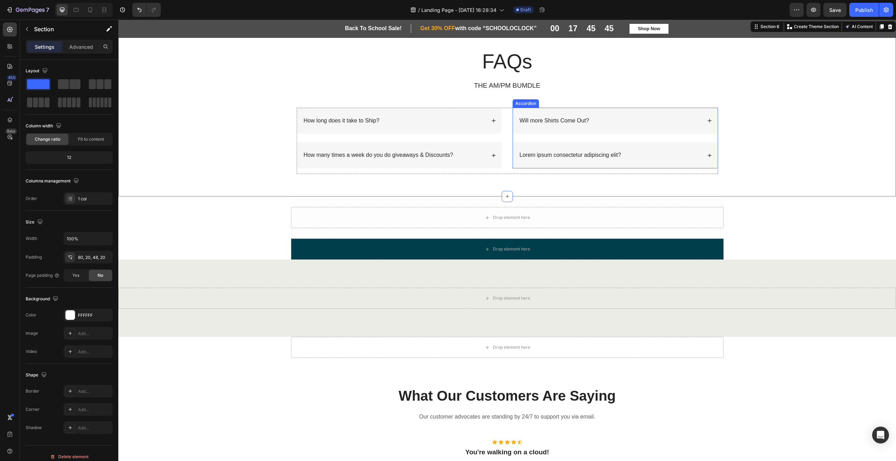
click at [622, 152] on div "Lorem ipsum consectetur adipiscing elit?" at bounding box center [609, 155] width 183 height 9
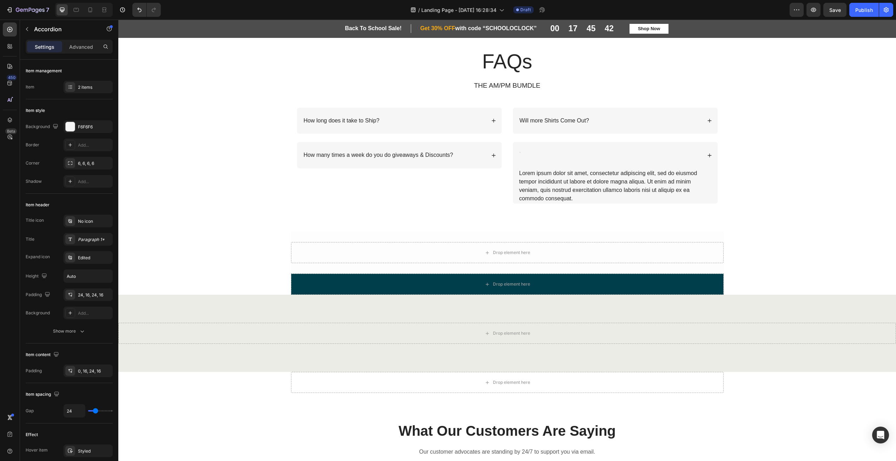
scroll to position [726, 0]
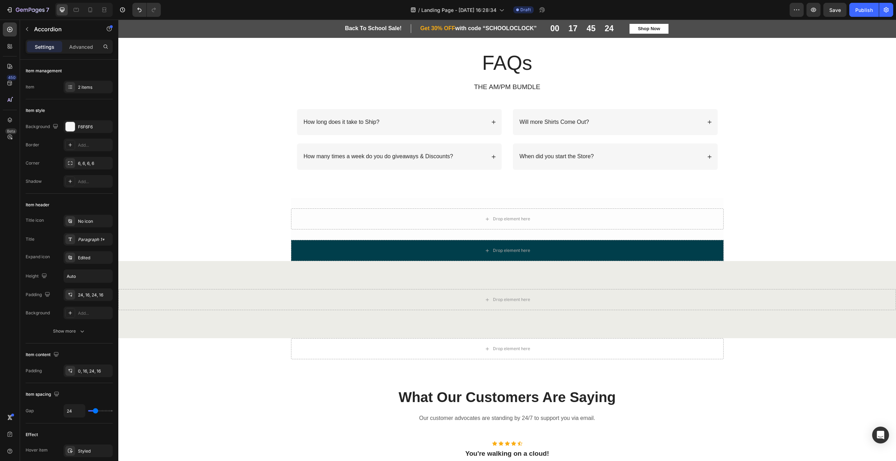
click at [707, 154] on icon at bounding box center [709, 156] width 5 height 5
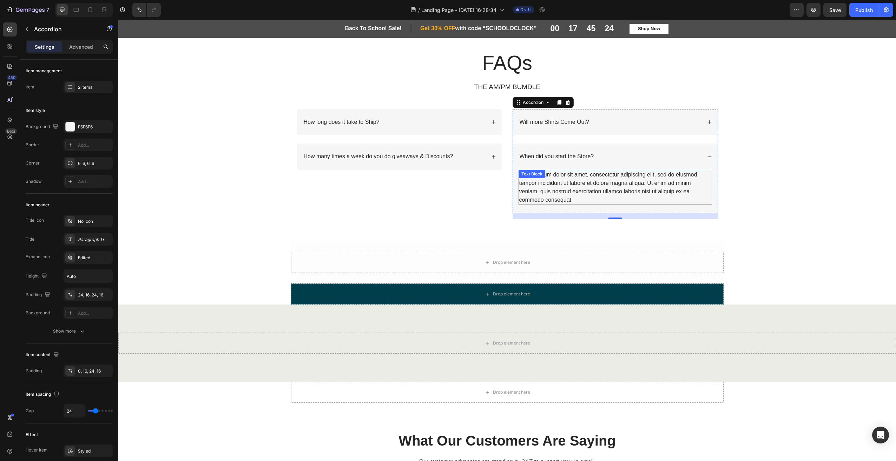
click at [574, 197] on div "Lorem ipsum dolor sit amet, consectetur adipiscing elit, sed do eiusmod tempor …" at bounding box center [614, 187] width 193 height 35
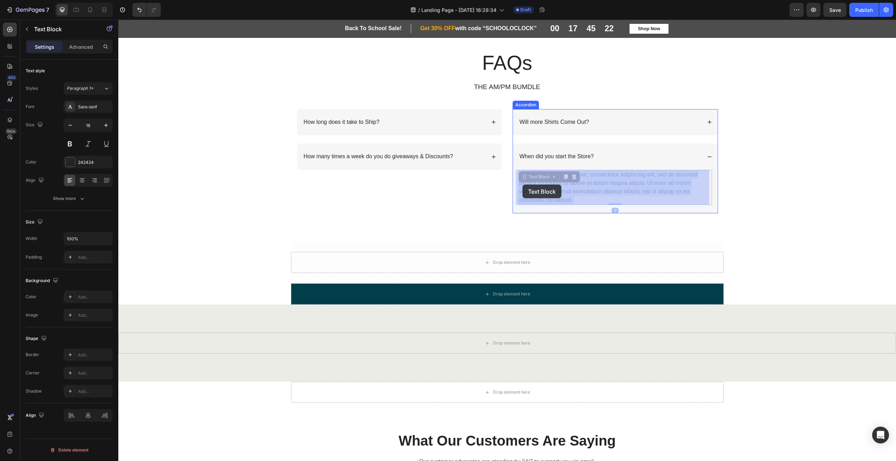
drag, startPoint x: 571, startPoint y: 199, endPoint x: 528, endPoint y: 183, distance: 45.8
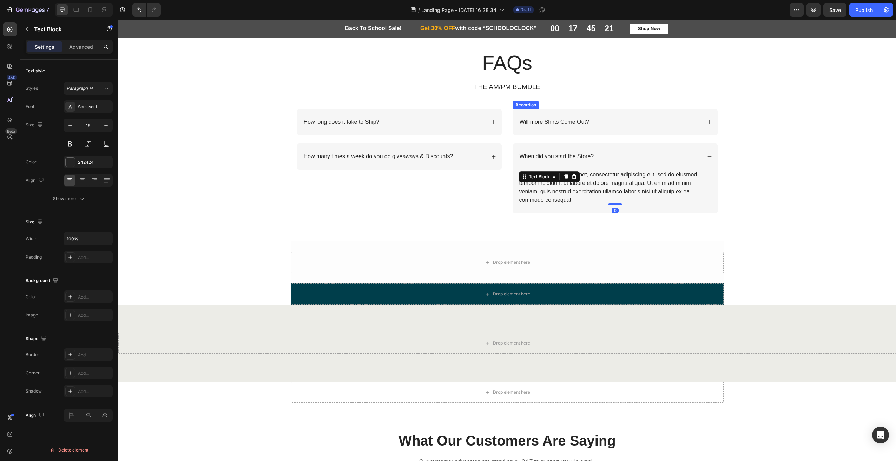
click at [594, 153] on div "When did you start the Store?" at bounding box center [609, 156] width 183 height 9
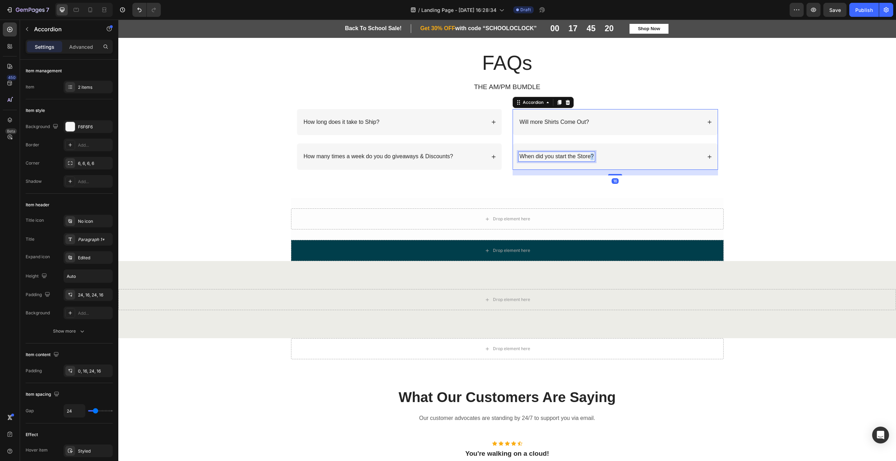
click at [589, 154] on p "When did you start the Store?" at bounding box center [557, 156] width 74 height 7
click at [707, 157] on icon at bounding box center [709, 157] width 4 height 4
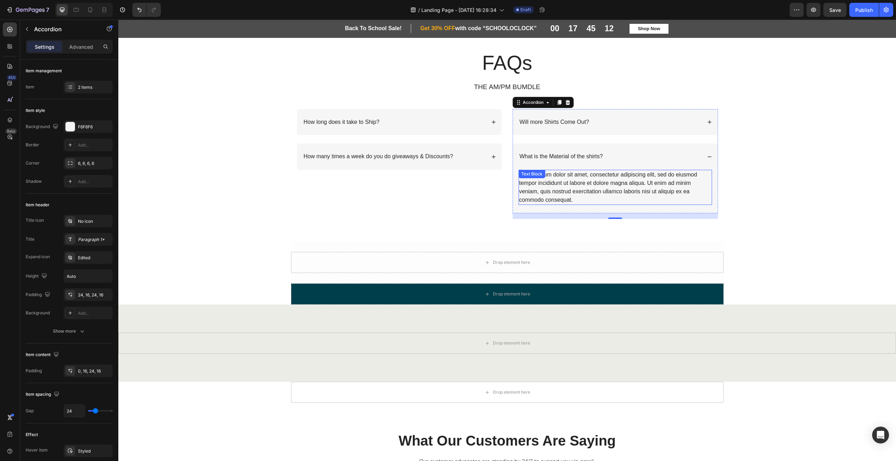
click at [561, 178] on div "Lorem ipsum dolor sit amet, consectetur adipiscing elit, sed do eiusmod tempor …" at bounding box center [614, 187] width 193 height 35
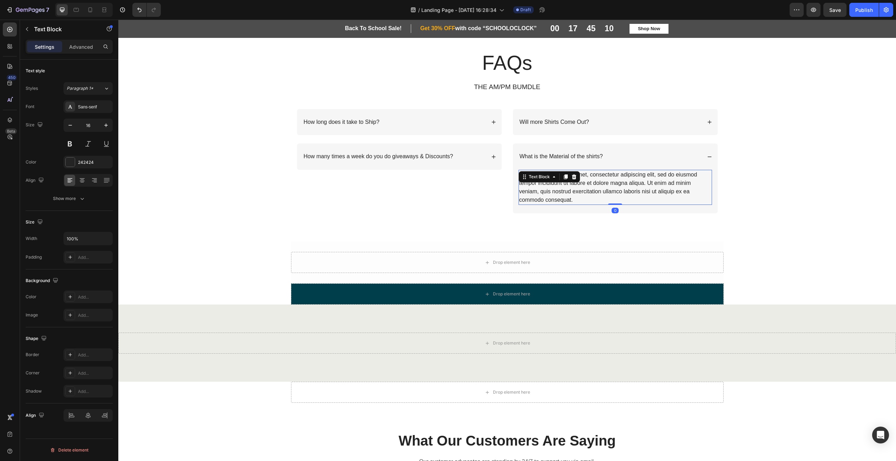
click at [576, 190] on div "Lorem ipsum dolor sit amet, consectetur adipiscing elit, sed do eiusmod tempor …" at bounding box center [614, 187] width 193 height 35
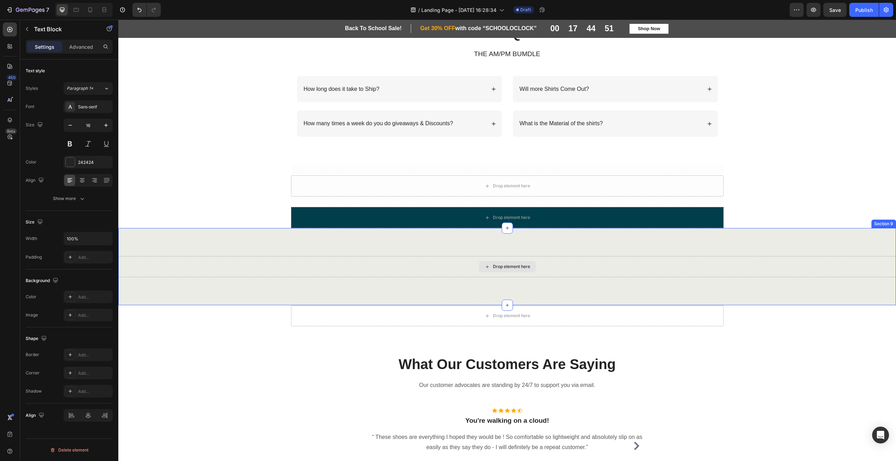
scroll to position [738, 0]
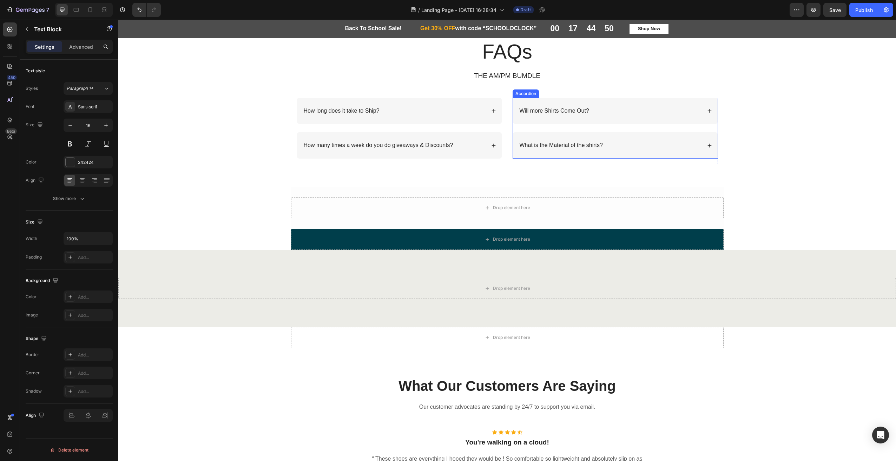
click at [608, 147] on div "What is the Material of the shirts?" at bounding box center [609, 145] width 183 height 9
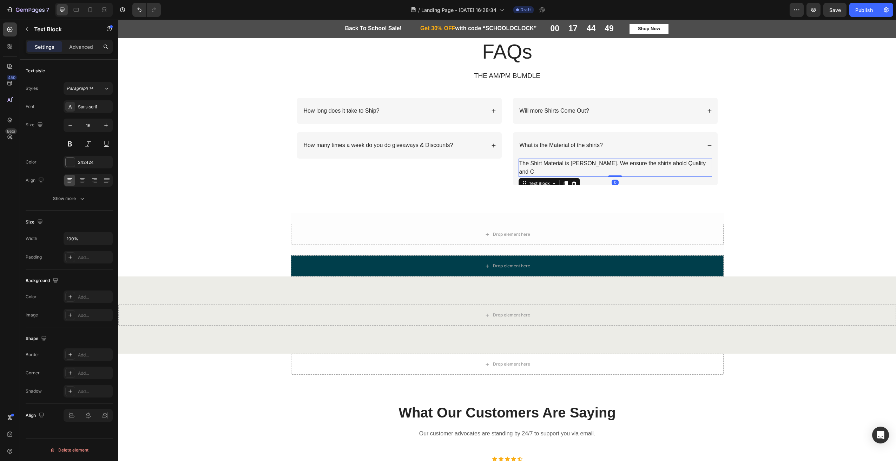
click at [686, 163] on p "The Shirt Material is [PERSON_NAME]. We ensure the shirts ahold Quality and C" at bounding box center [615, 167] width 192 height 17
click at [691, 162] on p "The Shirt Material is [PERSON_NAME]. We ensure the shirts ahold Quality and C" at bounding box center [615, 167] width 192 height 17
click at [773, 198] on div "FAQs Heading THE AM/PM BUMDLE Text Block Row How long does it take to Ship? How…" at bounding box center [507, 112] width 778 height 204
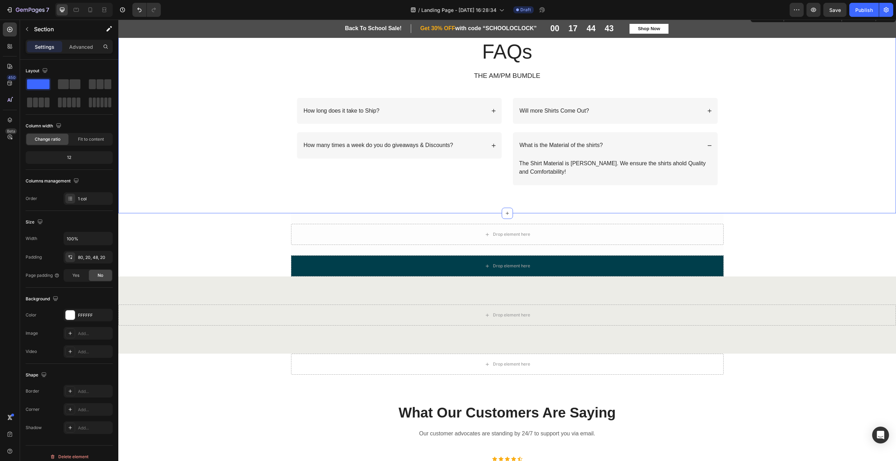
drag, startPoint x: 389, startPoint y: 198, endPoint x: 421, endPoint y: 193, distance: 32.3
click at [389, 198] on div "FAQs Heading THE AM/PM BUMDLE Text Block Row How long does it take to Ship? How…" at bounding box center [507, 112] width 778 height 204
click at [707, 145] on icon at bounding box center [709, 145] width 5 height 5
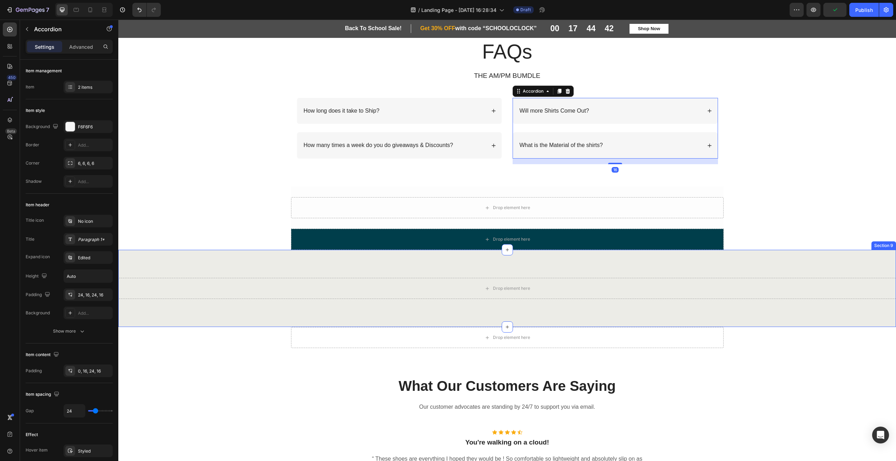
scroll to position [597, 0]
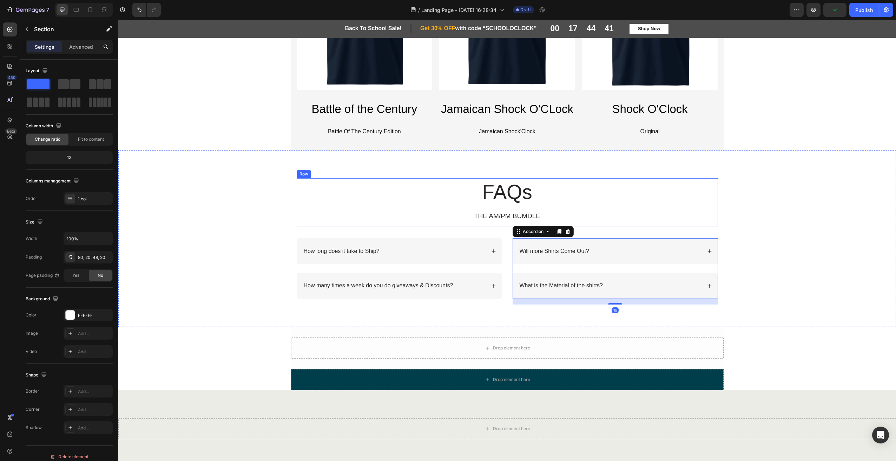
click at [777, 194] on div "FAQs Heading THE AM/PM BUMDLE Text Block Row How long does it take to Ship? How…" at bounding box center [507, 244] width 764 height 132
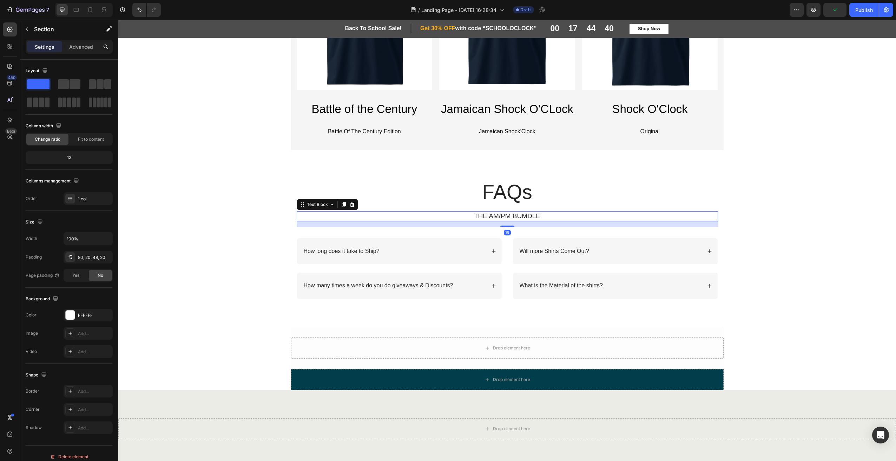
click at [520, 217] on p "THE AM/PM BUMDLE" at bounding box center [507, 216] width 420 height 9
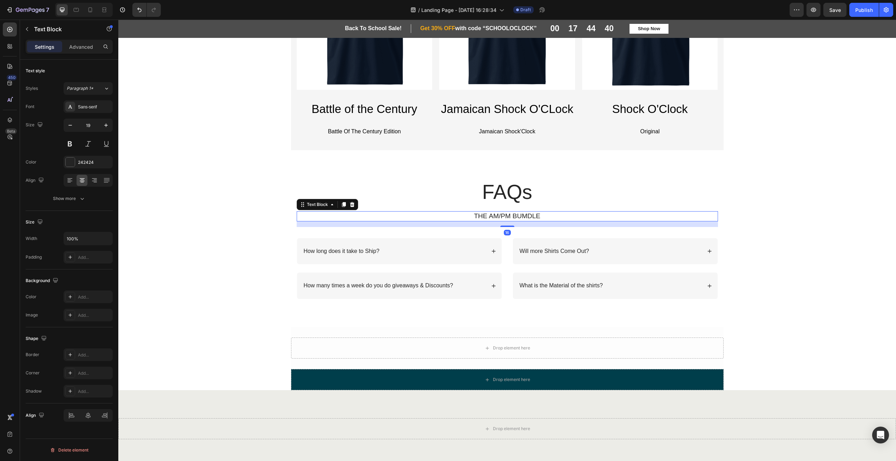
click at [520, 217] on p "THE AM/PM BUMDLE" at bounding box center [507, 216] width 420 height 9
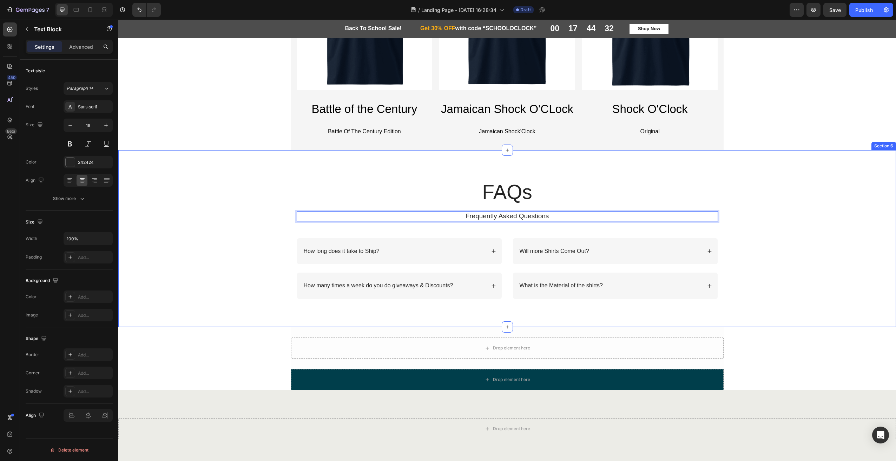
click at [790, 252] on div "FAQs Heading Frequently Asked Questions Text Block 16 Row How long does it take…" at bounding box center [507, 244] width 764 height 132
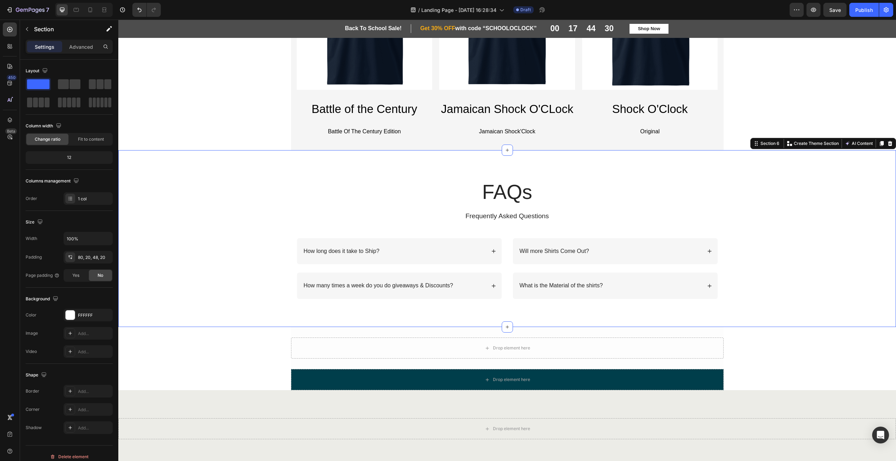
click at [815, 375] on div "Back To School Sale! Heading Row ⁠⁠⁠⁠⁠⁠⁠ Get 30% OFF with code “SCHOOLOCLOCK” H…" at bounding box center [507, 149] width 778 height 1425
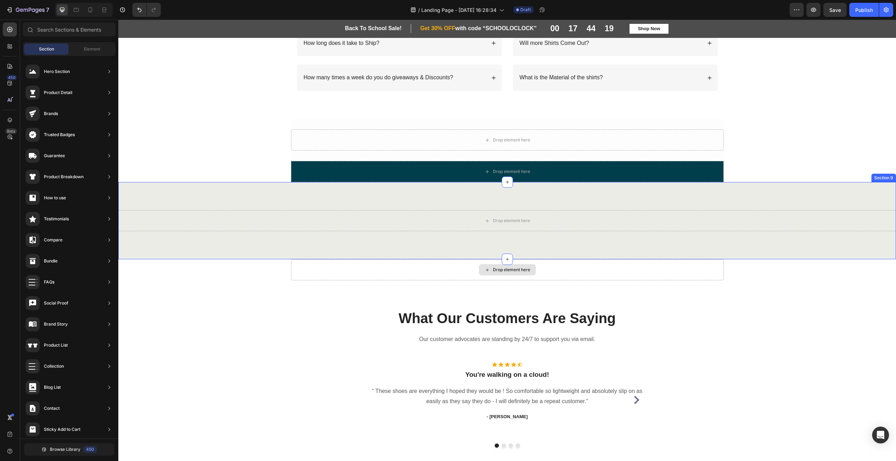
scroll to position [913, 0]
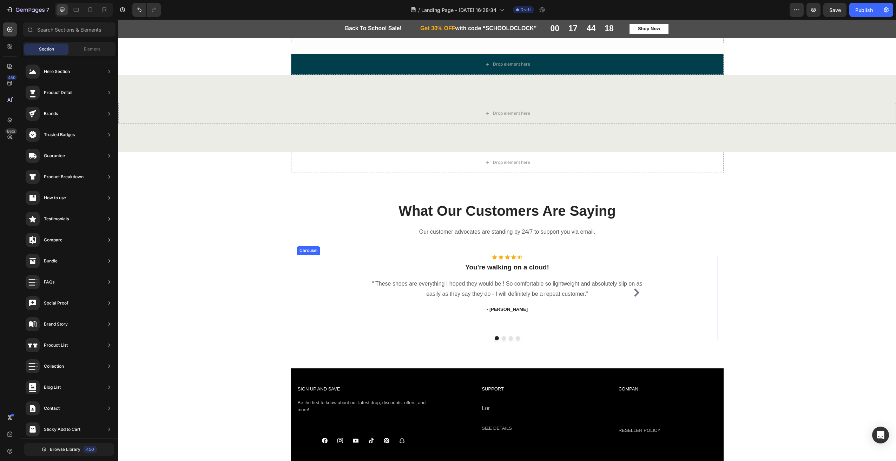
click at [634, 295] on icon "Carousel Next Arrow" at bounding box center [636, 293] width 5 height 8
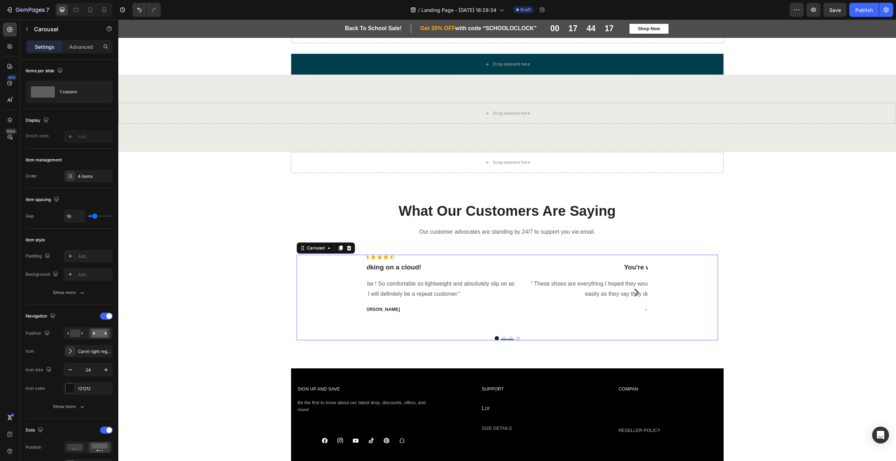
click at [636, 290] on icon "Carousel Next Arrow" at bounding box center [636, 293] width 8 height 8
click at [636, 290] on p "“ These shoes are everything I hoped they would be ! So comfortable so lightwei…" at bounding box center [754, 289] width 279 height 20
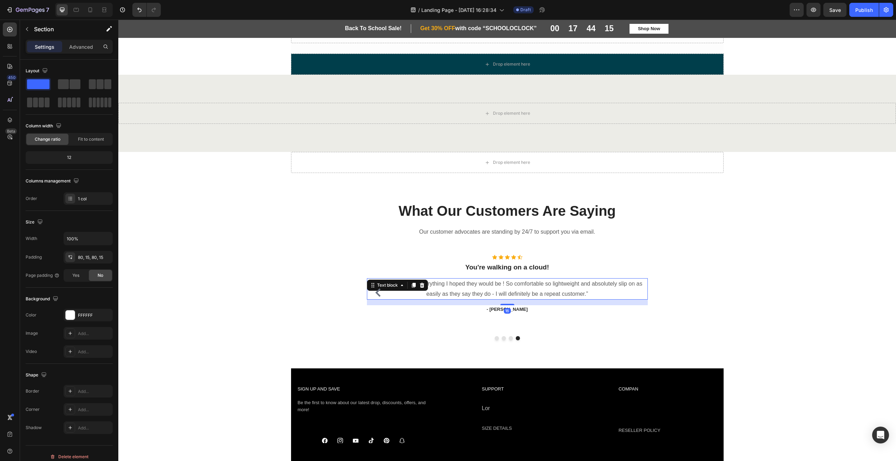
click at [743, 282] on div "What Our Customers Are Saying Heading Our customer advocates are standing by 24…" at bounding box center [507, 270] width 767 height 139
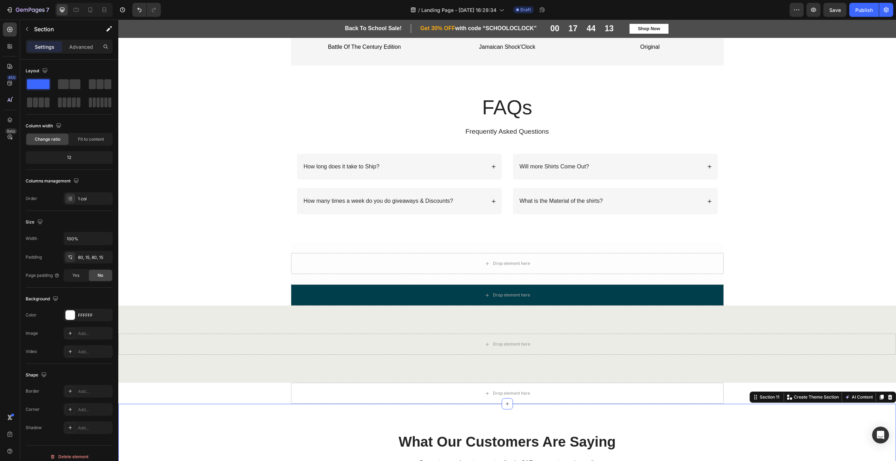
scroll to position [667, 0]
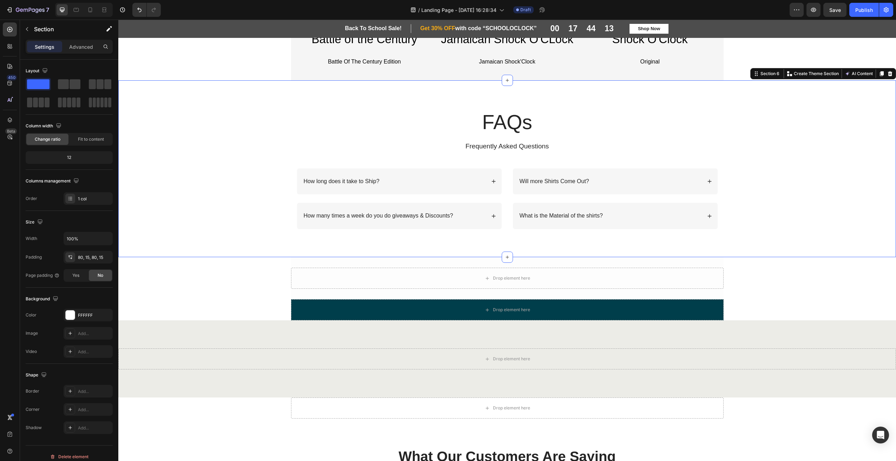
click at [770, 236] on div "FAQs Heading Frequently Asked Questions Text Block Row How long does it take to…" at bounding box center [507, 174] width 764 height 132
click at [503, 280] on div "Drop element here" at bounding box center [511, 279] width 37 height 6
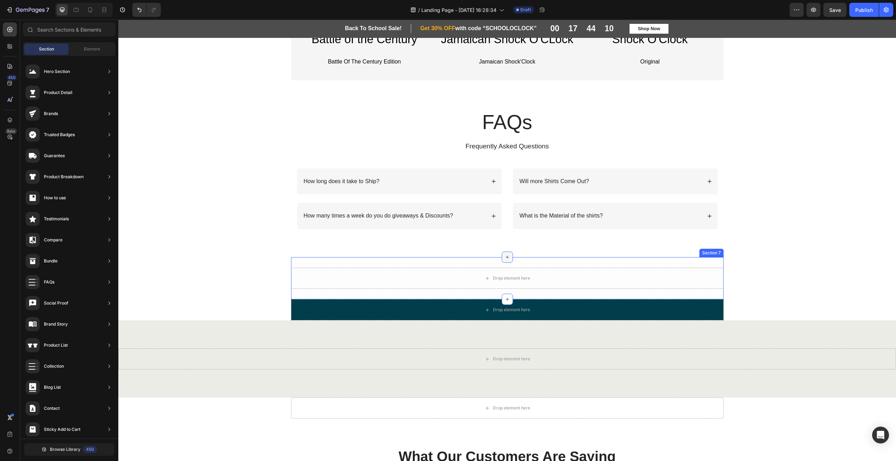
click at [505, 260] on icon at bounding box center [507, 258] width 6 height 6
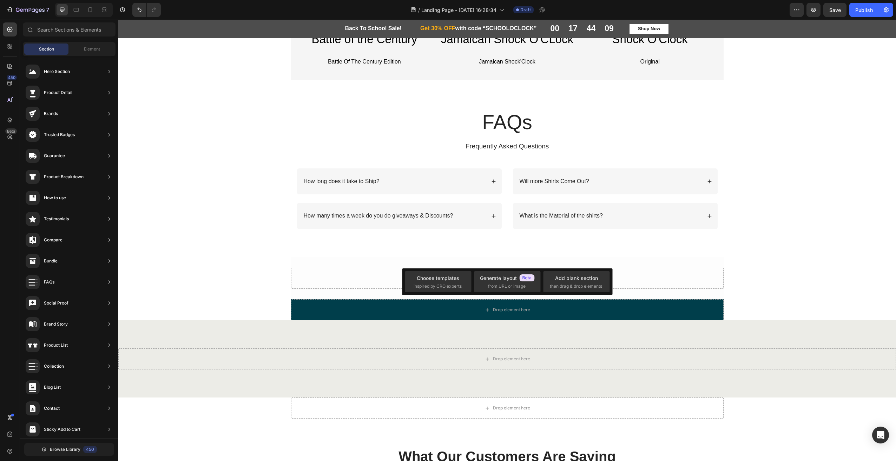
drag, startPoint x: 785, startPoint y: 261, endPoint x: 769, endPoint y: 260, distance: 15.8
click at [784, 260] on div "Back To School Sale! Heading Row ⁠⁠⁠⁠⁠⁠⁠ Get 30% OFF with code “SCHOOLOCLOCK” H…" at bounding box center [507, 79] width 778 height 1425
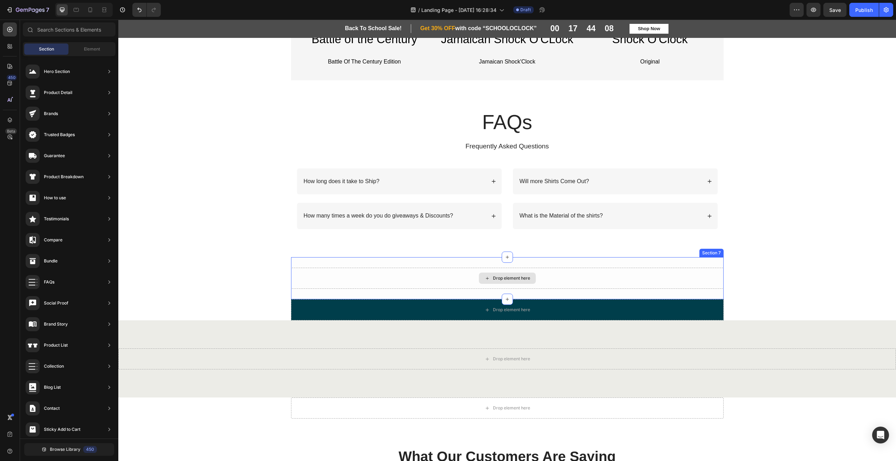
click at [517, 279] on div "Drop element here" at bounding box center [511, 279] width 37 height 6
click at [502, 301] on div at bounding box center [507, 299] width 11 height 11
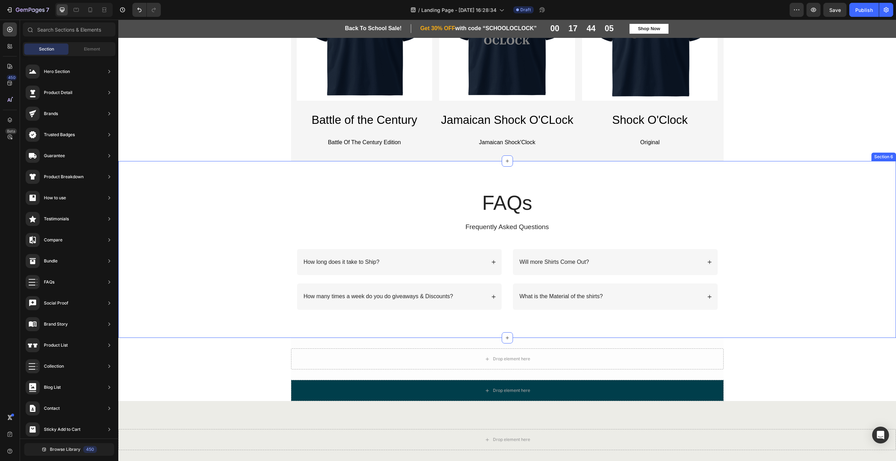
scroll to position [702, 0]
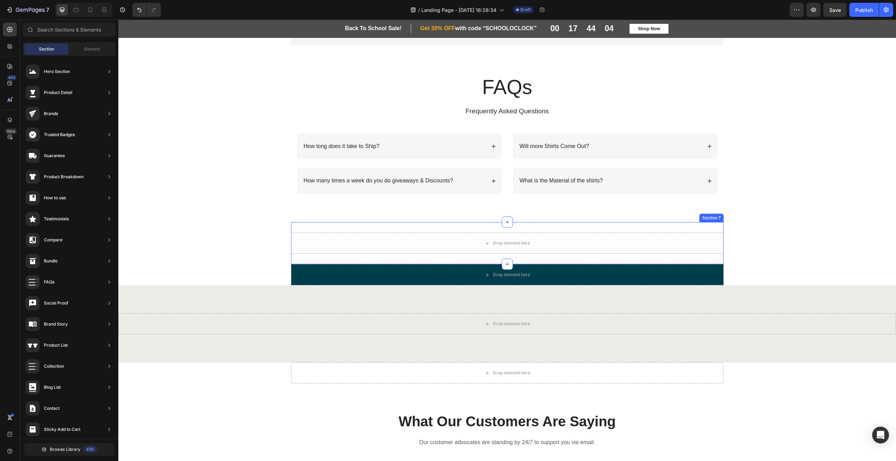
click at [516, 249] on div "Drop element here" at bounding box center [507, 243] width 57 height 11
click at [506, 267] on icon at bounding box center [507, 265] width 6 height 6
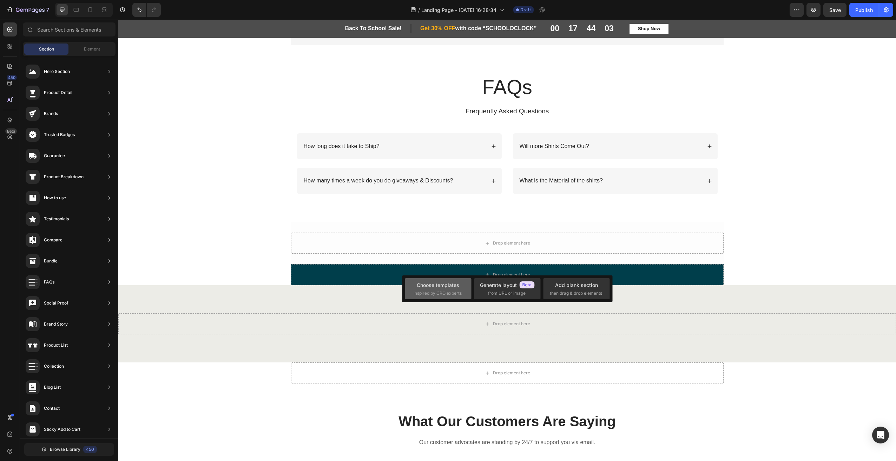
click at [444, 287] on div "Choose templates" at bounding box center [438, 285] width 42 height 7
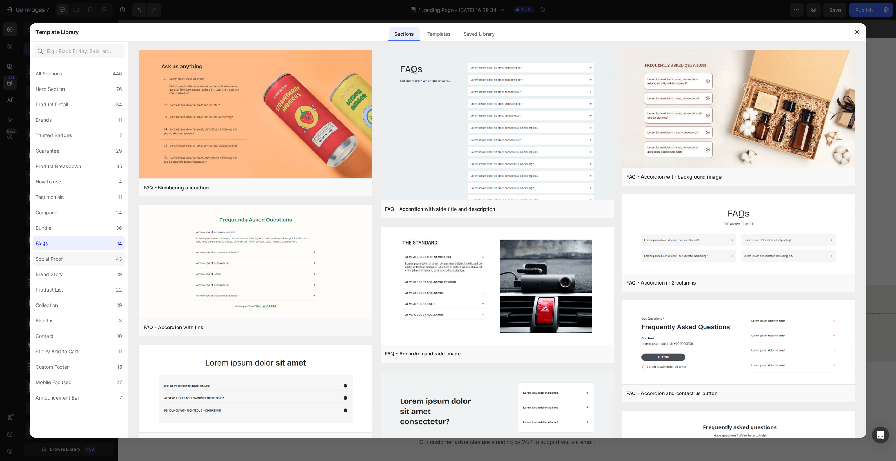
click at [74, 260] on label "Social Proof 43" at bounding box center [79, 259] width 92 height 14
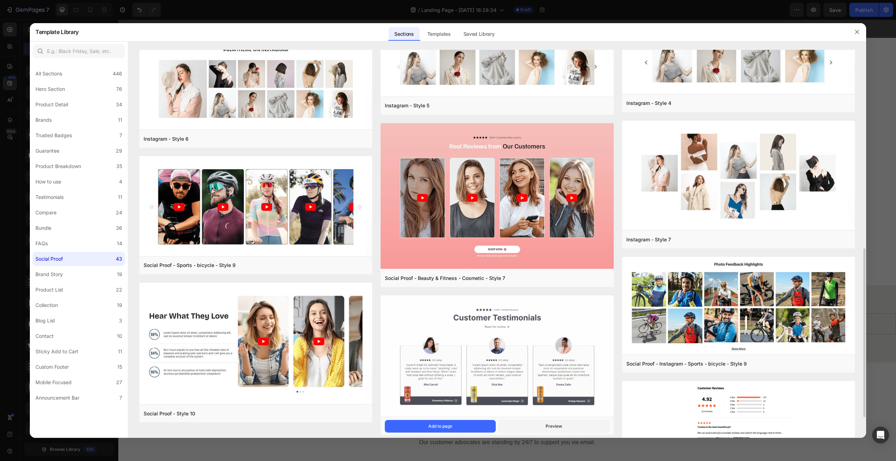
scroll to position [491, 0]
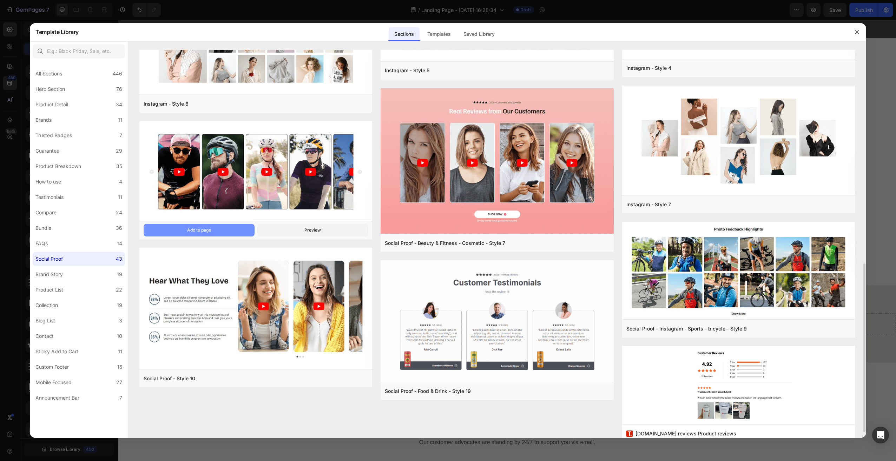
click at [230, 230] on button "Add to page" at bounding box center [199, 230] width 111 height 13
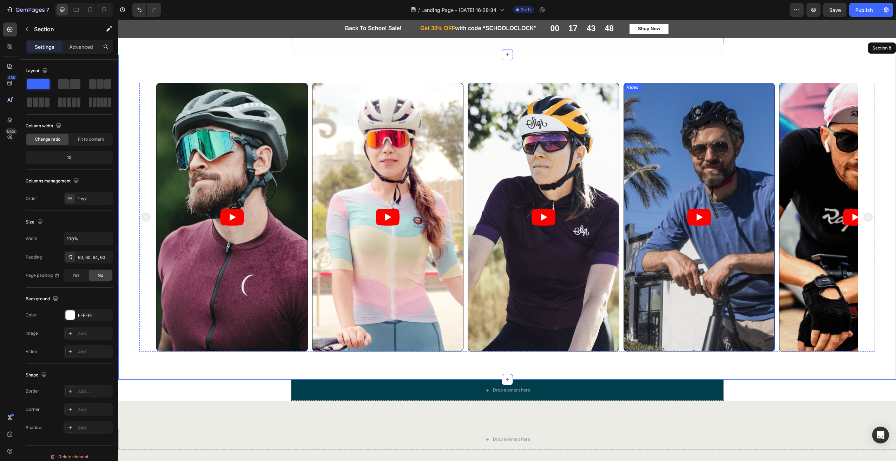
scroll to position [736, 0]
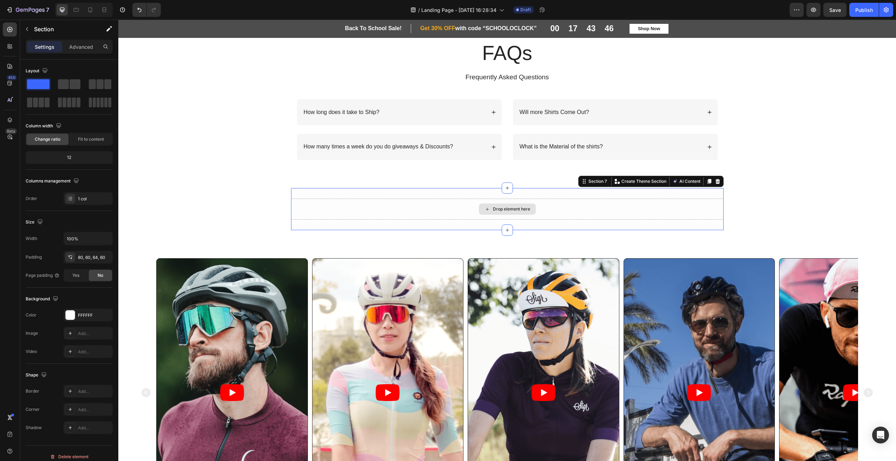
click at [579, 205] on div "Drop element here" at bounding box center [507, 209] width 432 height 21
click at [718, 180] on div at bounding box center [717, 181] width 8 height 8
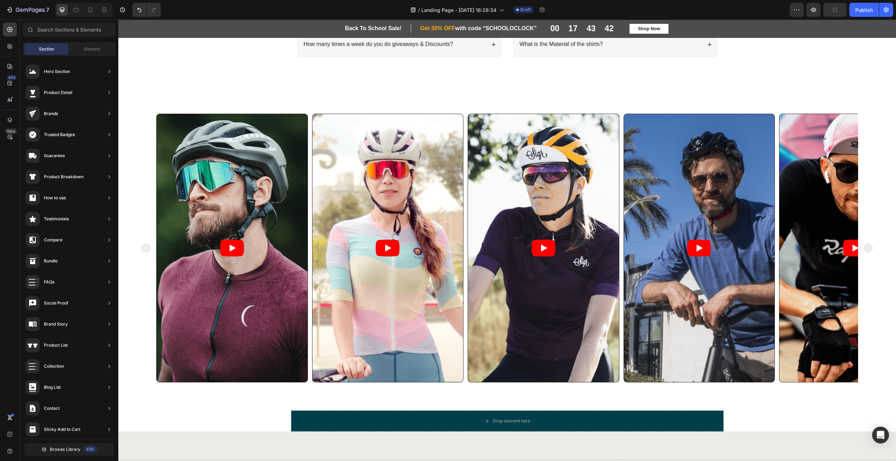
scroll to position [841, 0]
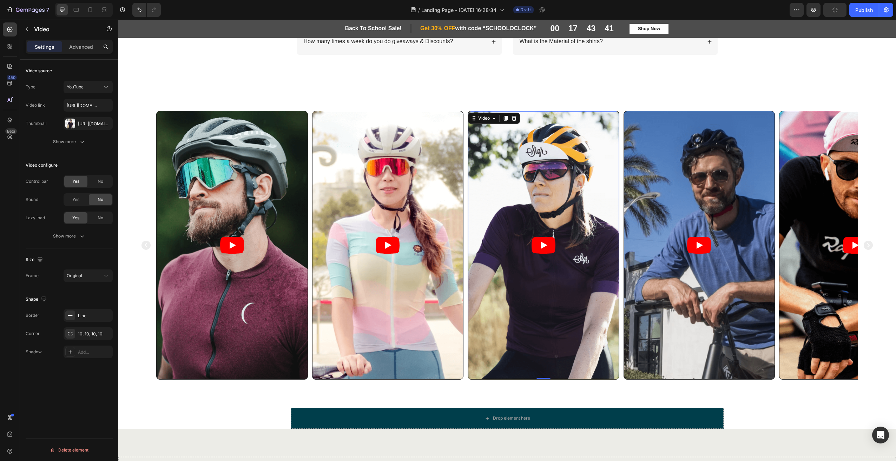
click at [525, 227] on article at bounding box center [543, 245] width 151 height 268
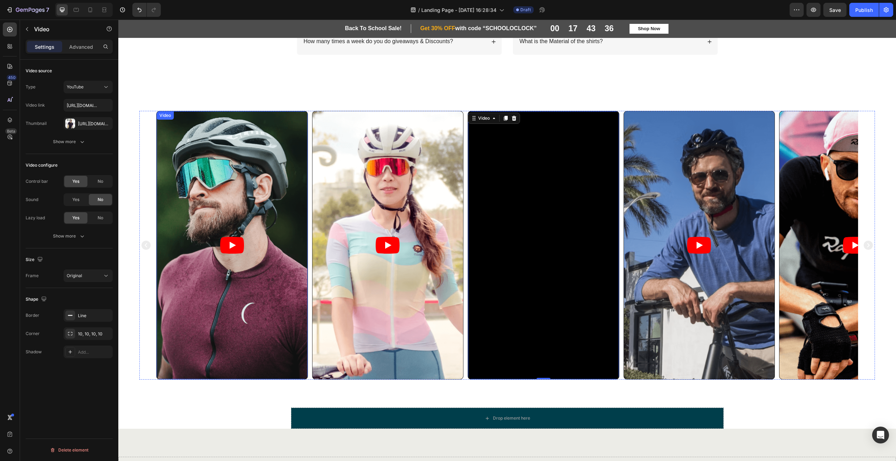
click at [232, 235] on article at bounding box center [232, 245] width 151 height 268
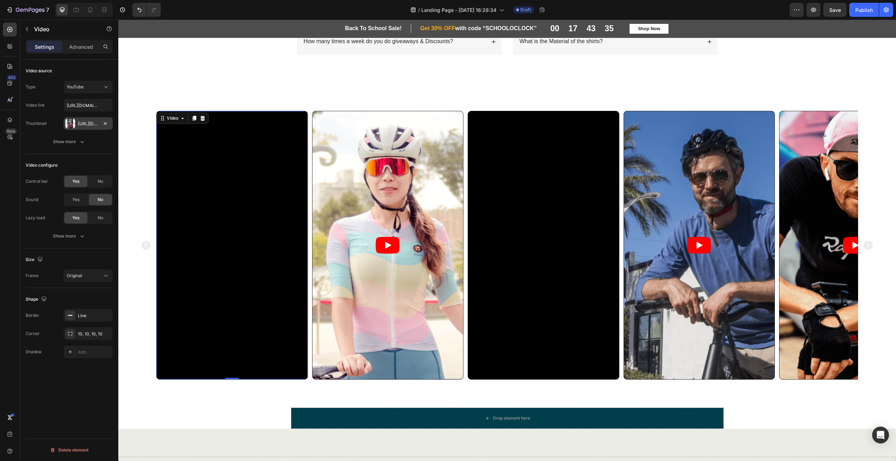
click at [85, 124] on div "[URL][DOMAIN_NAME]" at bounding box center [88, 124] width 20 height 6
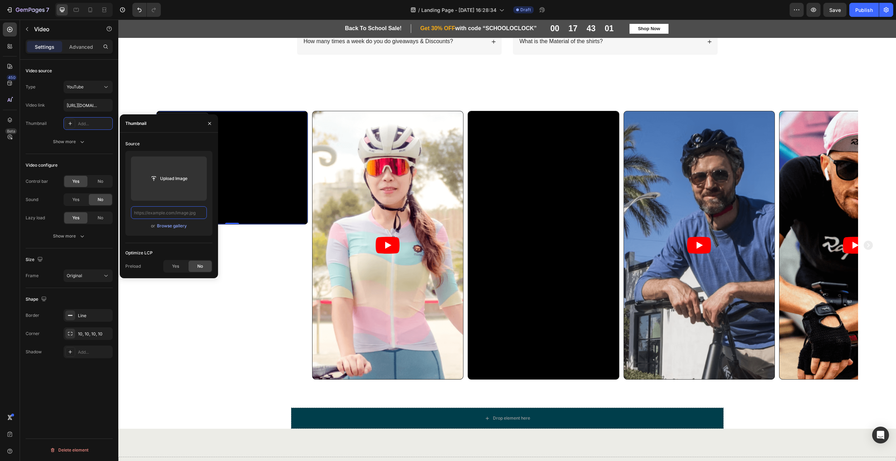
scroll to position [0, 0]
paste input "[URL][DOMAIN_NAME]"
type input "[URL][DOMAIN_NAME]"
paste input "[URL][DOMAIN_NAME]"
drag, startPoint x: 179, startPoint y: 216, endPoint x: 101, endPoint y: 218, distance: 77.6
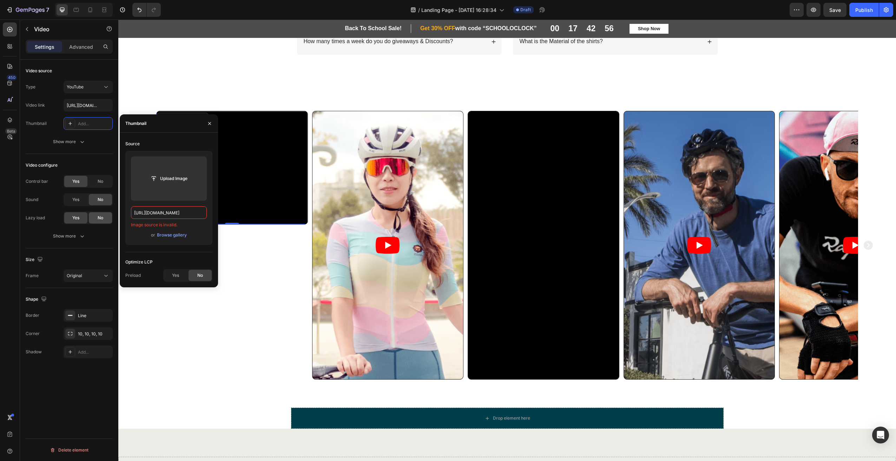
click at [101, 218] on div "450 Beta Sections(18) Elements(83) Section Element Hero Section Product Detail …" at bounding box center [59, 241] width 118 height 442
type input "[URL][DOMAIN_NAME]"
click at [132, 238] on div "or Browse gallery" at bounding box center [169, 235] width 76 height 8
click at [173, 274] on span "Yes" at bounding box center [175, 275] width 7 height 6
click at [197, 276] on span "No" at bounding box center [200, 275] width 6 height 6
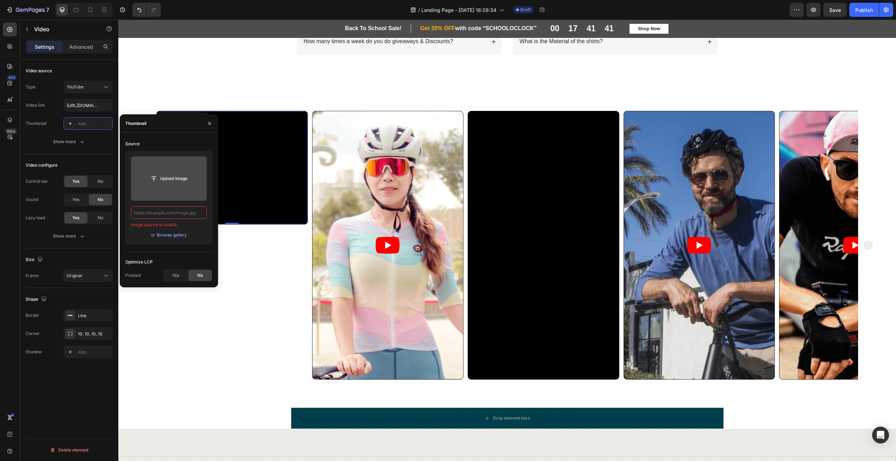
click at [160, 175] on input "file" at bounding box center [169, 179] width 48 height 12
click at [171, 236] on div "Browse gallery" at bounding box center [172, 235] width 30 height 6
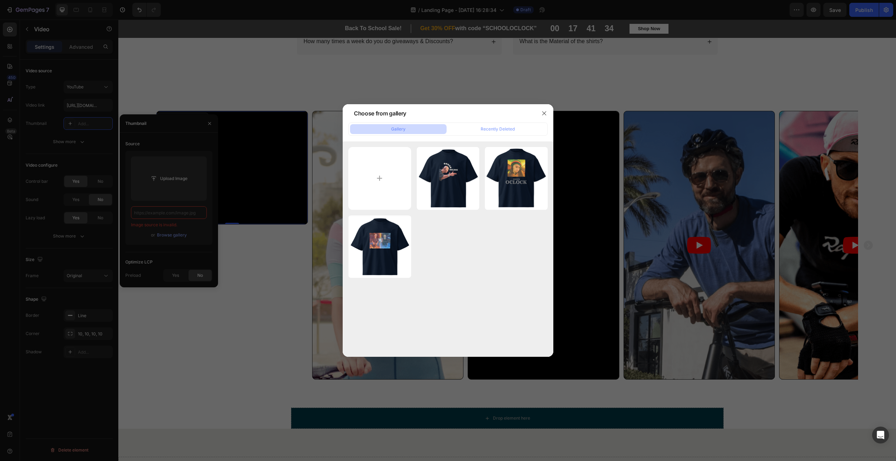
drag, startPoint x: 473, startPoint y: 274, endPoint x: 475, endPoint y: 267, distance: 6.9
click at [474, 271] on div "image4.png 256.22 kb image1.png 281.84 kb image3.png 287.62 kb" at bounding box center [447, 212] width 199 height 131
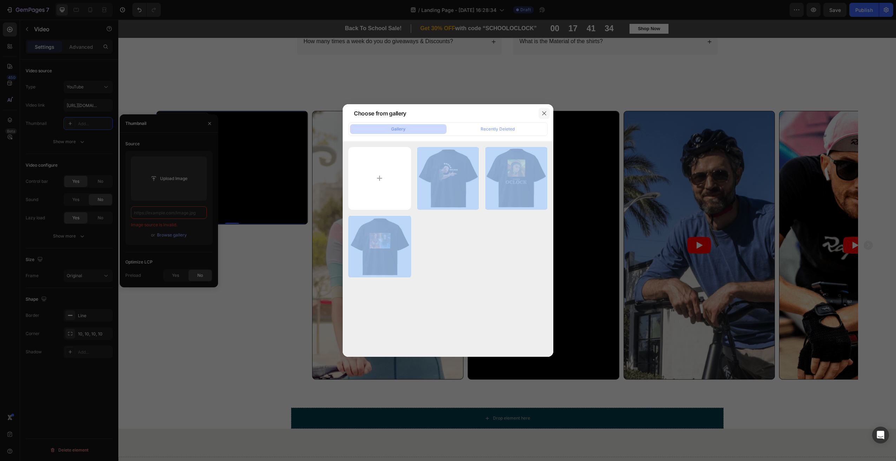
click at [543, 115] on icon "button" at bounding box center [544, 114] width 6 height 6
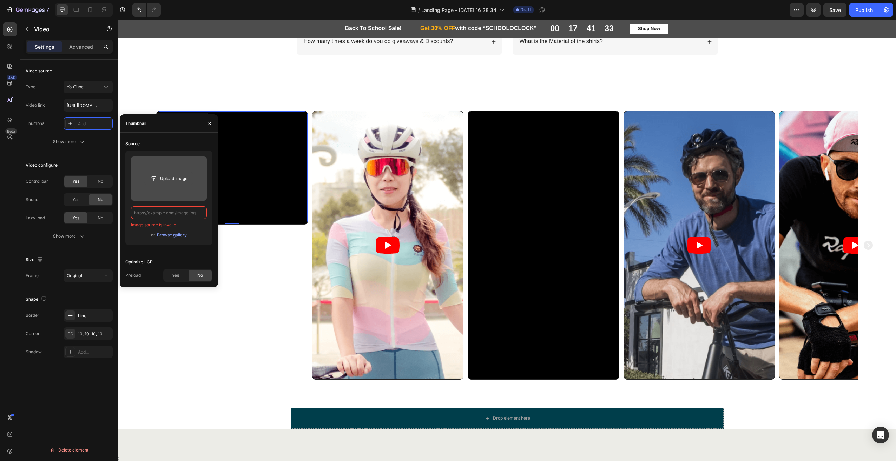
click at [153, 176] on input "file" at bounding box center [169, 179] width 48 height 12
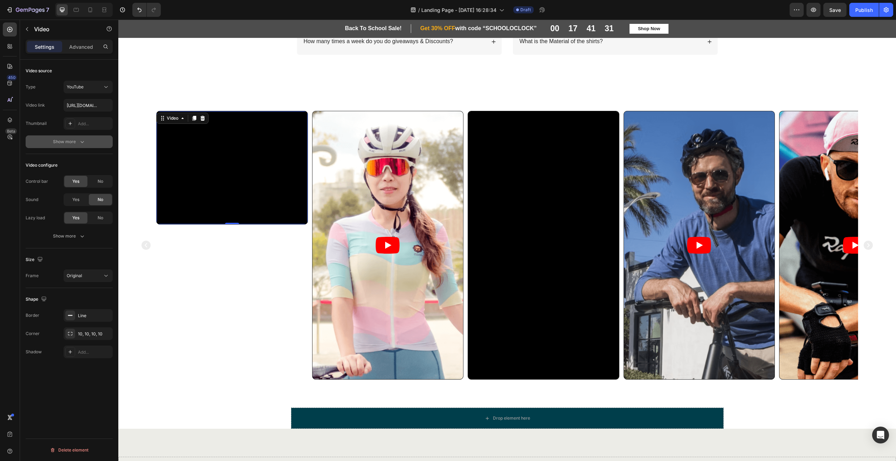
click at [68, 141] on div "Show more" at bounding box center [69, 141] width 33 height 7
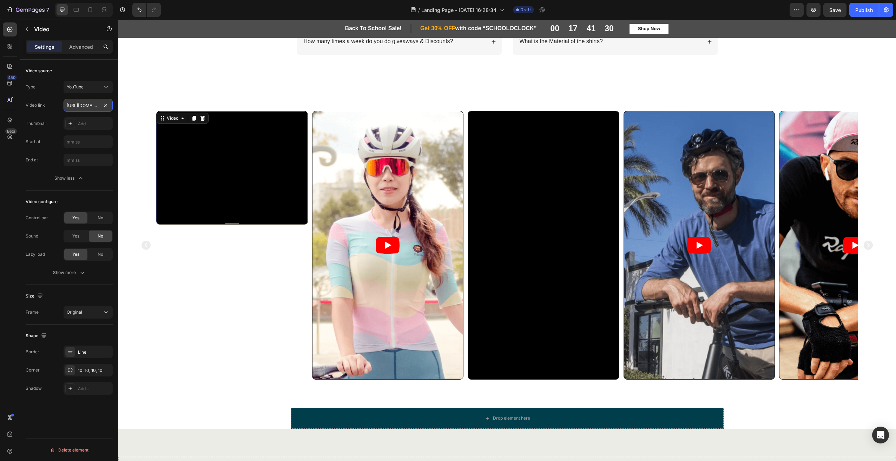
click at [85, 100] on input "[URL][DOMAIN_NAME]" at bounding box center [88, 105] width 49 height 13
paste input "[URL][DOMAIN_NAME]"
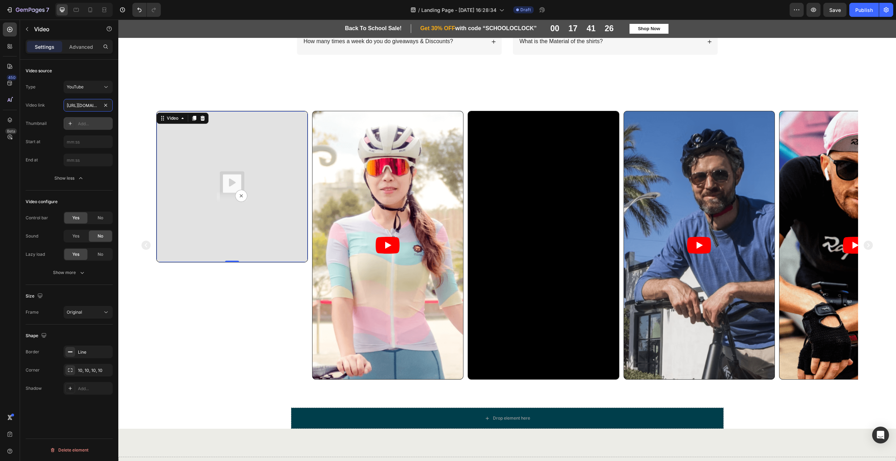
scroll to position [0, 107]
type input "[URL][DOMAIN_NAME]"
click at [239, 195] on img at bounding box center [232, 186] width 151 height 151
click at [95, 103] on input "[URL][DOMAIN_NAME]" at bounding box center [88, 105] width 49 height 13
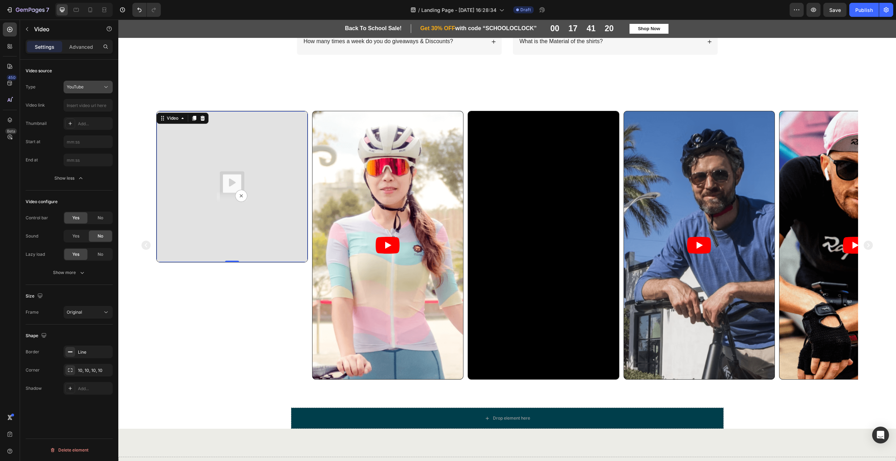
click at [91, 87] on div "YouTube" at bounding box center [85, 87] width 36 height 6
click at [71, 115] on span "Vimeo" at bounding box center [73, 117] width 13 height 6
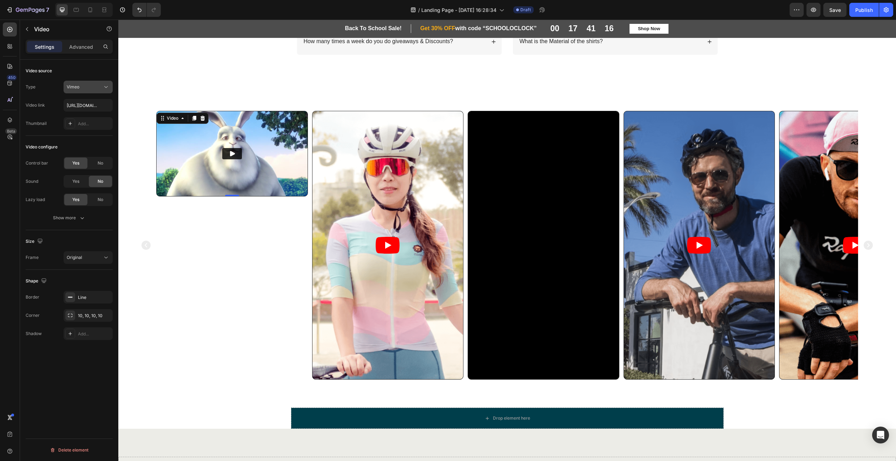
click at [80, 89] on div "Vimeo" at bounding box center [85, 87] width 36 height 6
click at [74, 134] on div "Video hosting" at bounding box center [81, 130] width 58 height 13
type input "[URL][DOMAIN_NAME]"
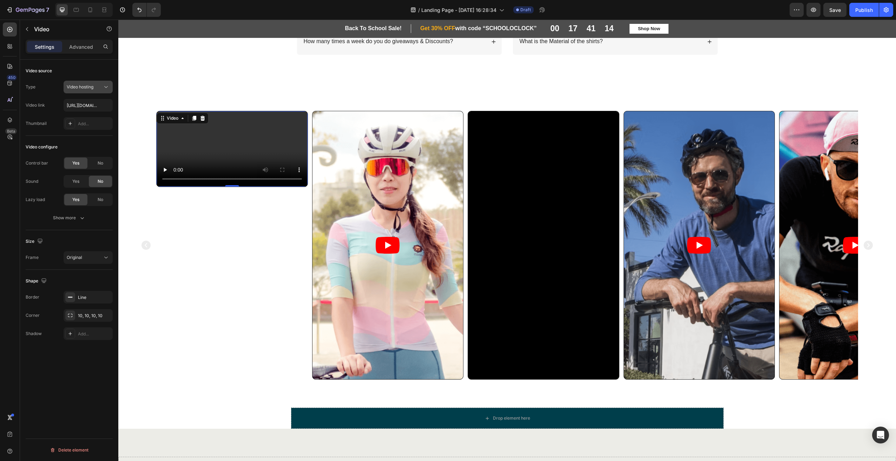
click at [85, 91] on button "Video hosting" at bounding box center [88, 87] width 49 height 13
click at [78, 151] on div "Video configure" at bounding box center [69, 146] width 87 height 11
click at [87, 105] on input "[URL][DOMAIN_NAME]" at bounding box center [88, 105] width 49 height 13
click at [86, 106] on input "text" at bounding box center [88, 105] width 49 height 13
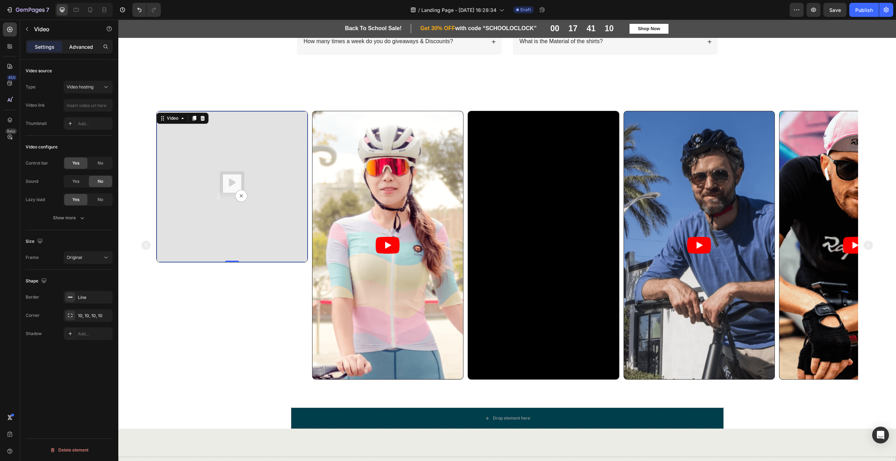
click at [74, 46] on p "Advanced" at bounding box center [81, 46] width 24 height 7
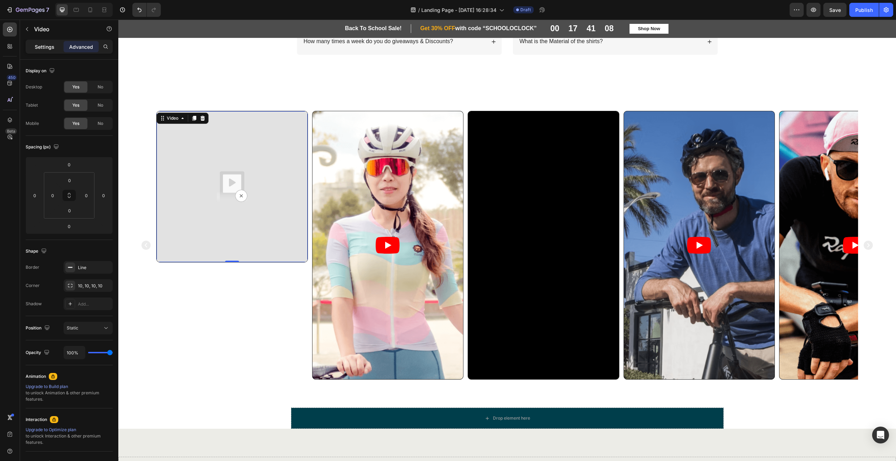
click at [48, 46] on p "Settings" at bounding box center [45, 46] width 20 height 7
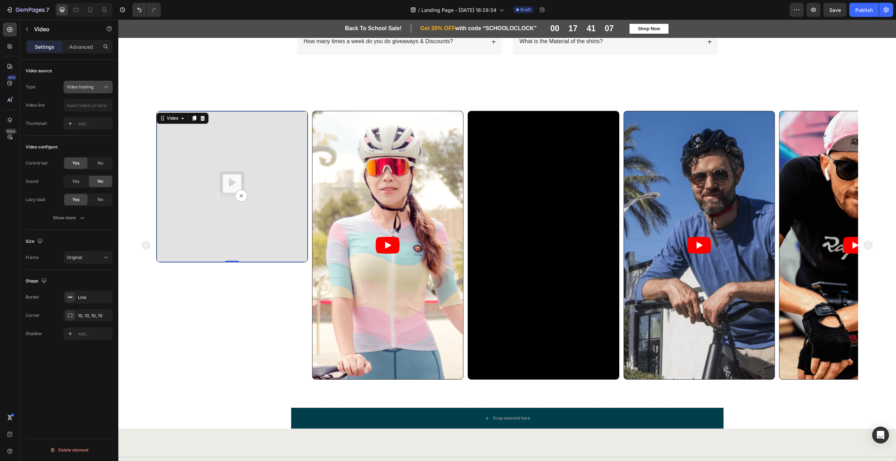
click at [86, 87] on span "Video hosting" at bounding box center [80, 86] width 27 height 5
click at [88, 105] on p "YouTube" at bounding box center [87, 104] width 40 height 6
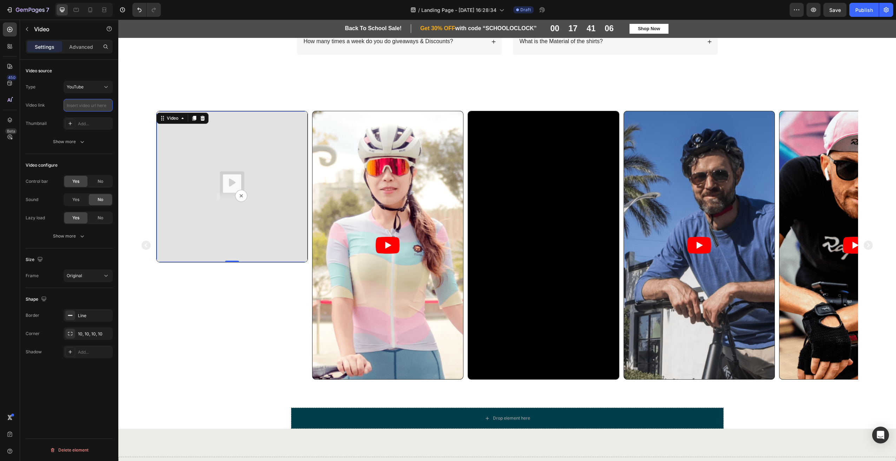
click at [82, 108] on input "text" at bounding box center [88, 105] width 49 height 13
click at [74, 141] on div "Show more" at bounding box center [69, 141] width 33 height 7
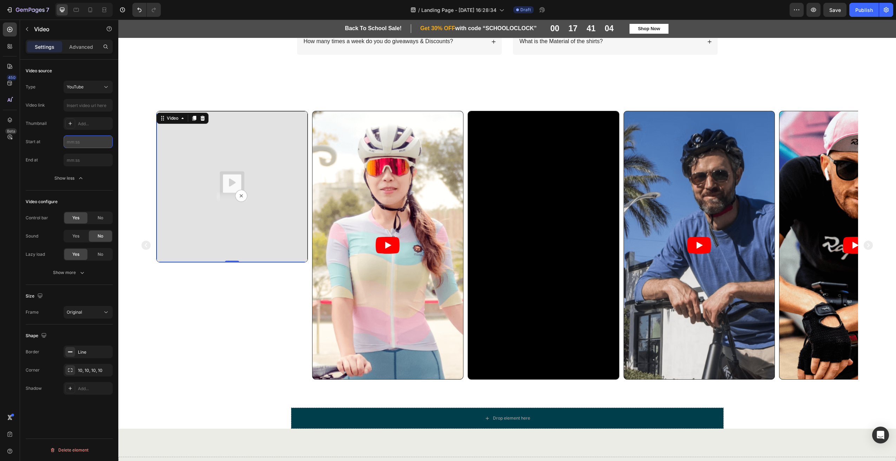
click at [88, 143] on input "text" at bounding box center [88, 142] width 49 height 13
click at [86, 127] on div "Add..." at bounding box center [88, 123] width 49 height 13
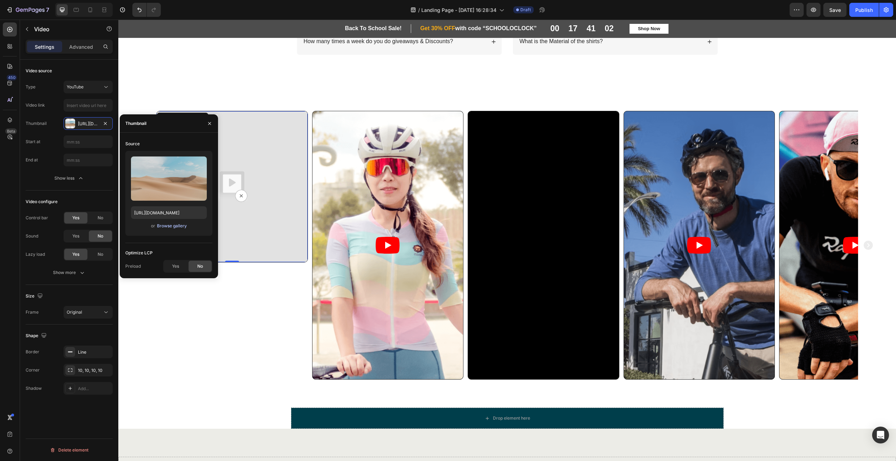
click at [176, 227] on div "Browse gallery" at bounding box center [172, 226] width 30 height 6
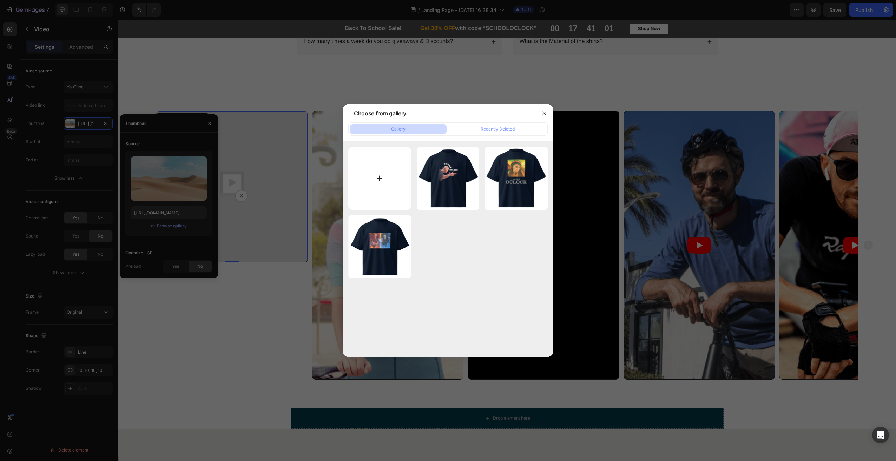
click at [376, 174] on input "file" at bounding box center [379, 178] width 63 height 63
click at [545, 112] on icon "button" at bounding box center [544, 114] width 6 height 6
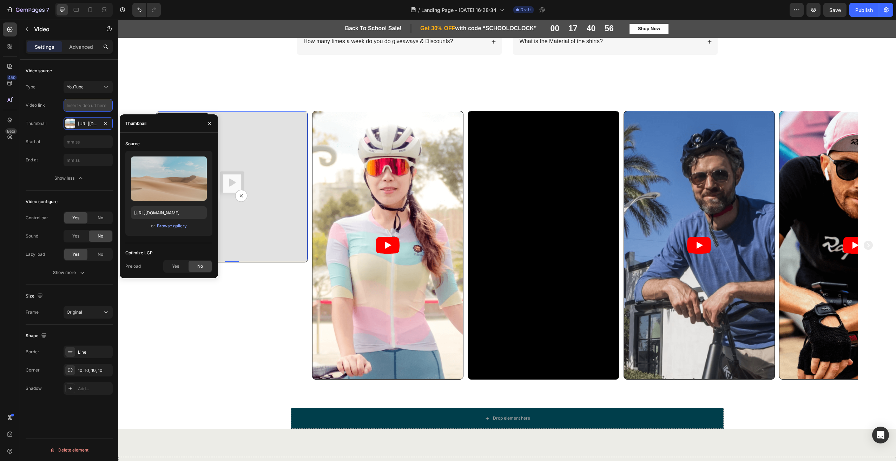
click at [85, 110] on input "text" at bounding box center [88, 105] width 49 height 13
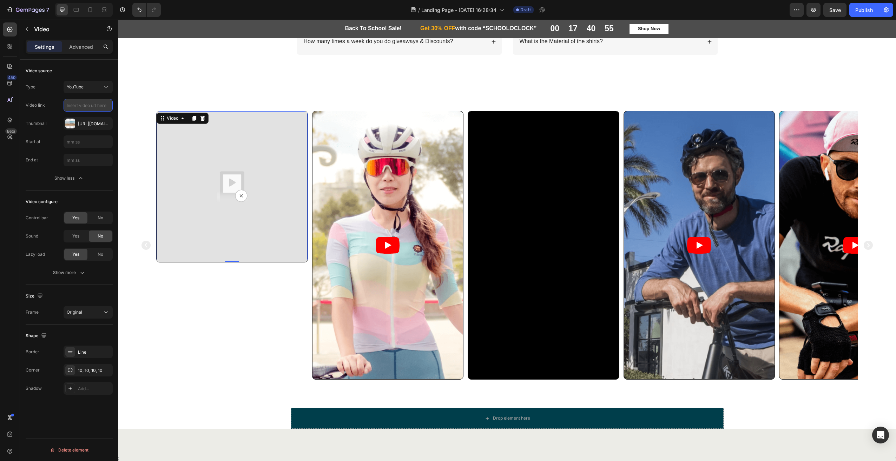
paste input "[URL][DOMAIN_NAME]"
type input "[URL][DOMAIN_NAME]"
click at [86, 123] on div "[URL][DOMAIN_NAME]" at bounding box center [88, 124] width 20 height 6
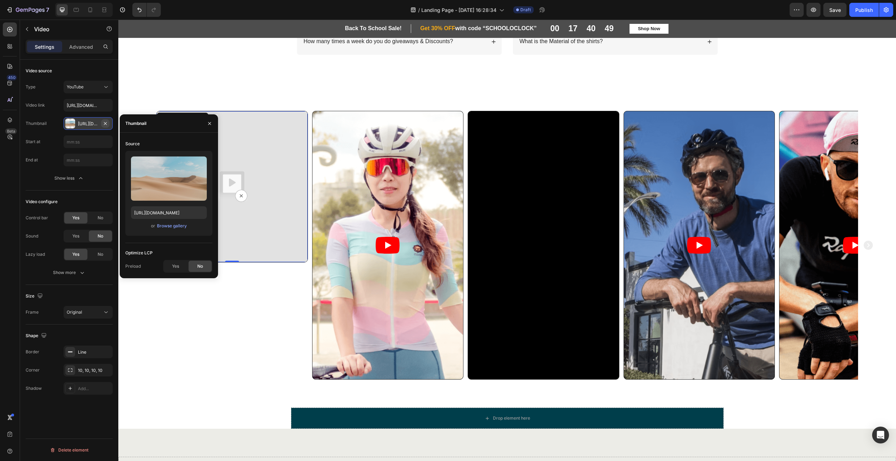
click at [104, 123] on icon "button" at bounding box center [106, 124] width 6 height 6
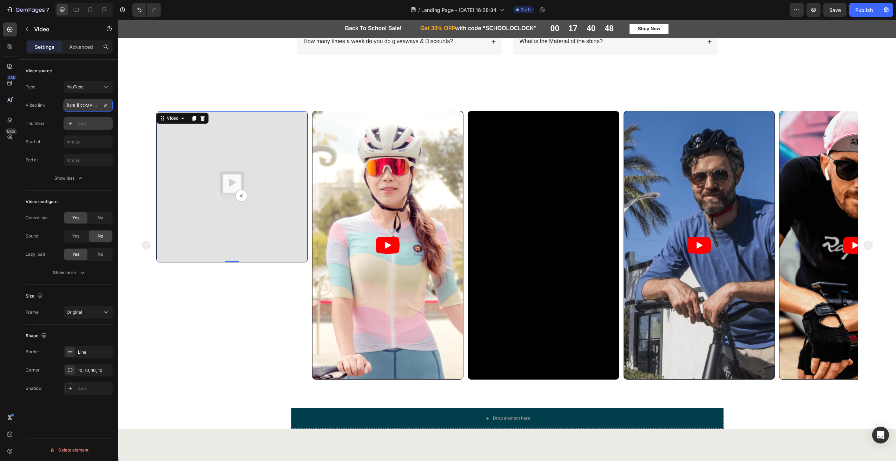
click at [89, 99] on input "[URL][DOMAIN_NAME]" at bounding box center [88, 105] width 49 height 13
paste input "[URL][DOMAIN_NAME]"
type input "[URL][DOMAIN_NAME]"
click at [276, 66] on div "FAQs Heading Frequently Asked Questions Text Block Row How long does it take to…" at bounding box center [507, 0] width 764 height 132
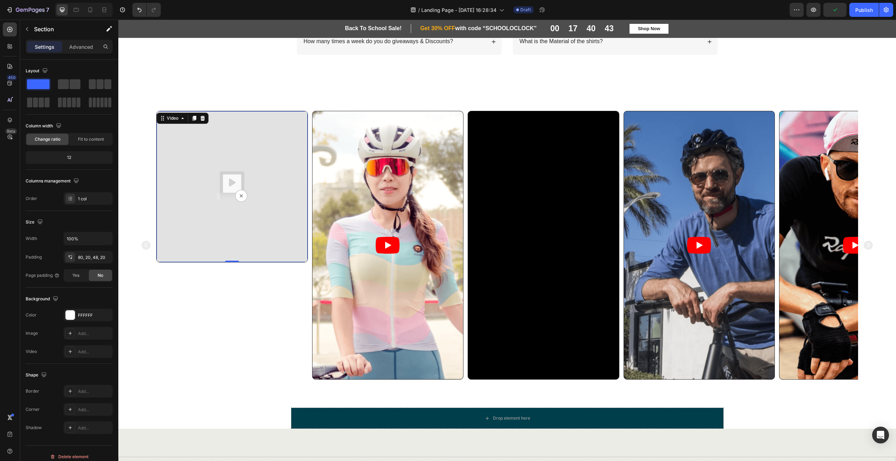
click at [238, 198] on img at bounding box center [232, 186] width 151 height 151
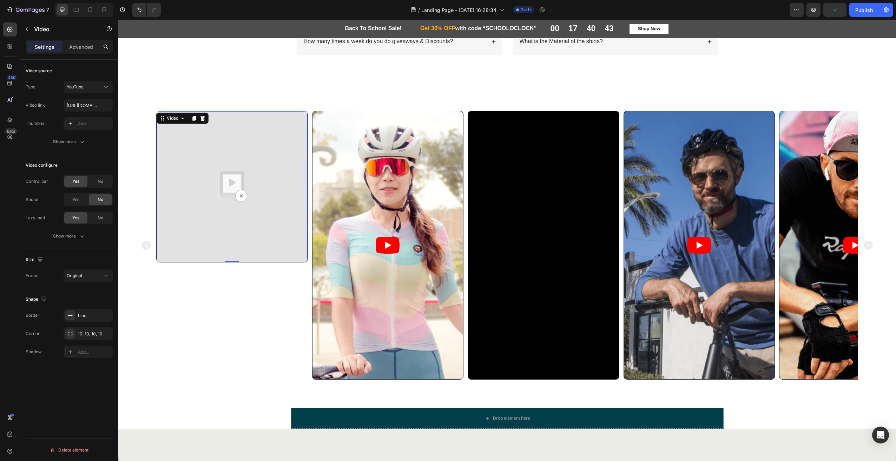
click at [248, 197] on img at bounding box center [232, 186] width 151 height 151
paste input "[URL][DOMAIN_NAME]"
type input "[URL][DOMAIN_NAME]"
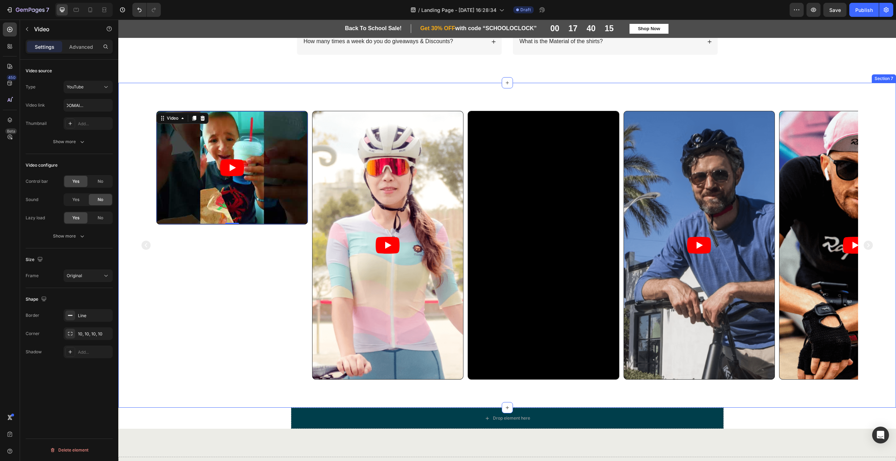
click at [296, 64] on div "FAQs Heading Frequently Asked Questions Text Block Row How long does it take to…" at bounding box center [507, 0] width 764 height 132
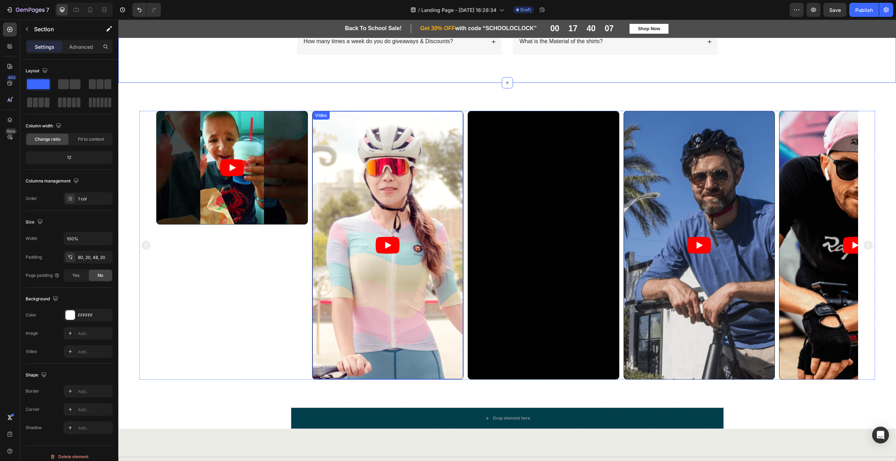
click at [374, 163] on article at bounding box center [387, 245] width 151 height 268
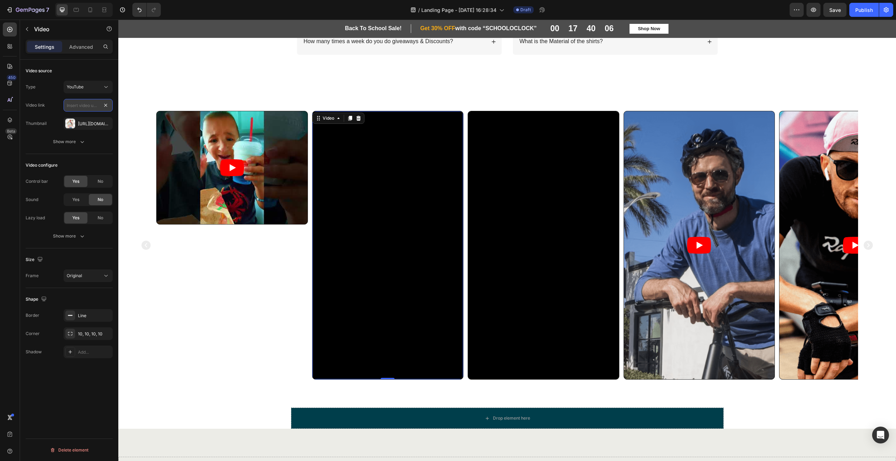
scroll to position [0, 0]
paste input "[URL][DOMAIN_NAME]"
type input "[URL][DOMAIN_NAME]"
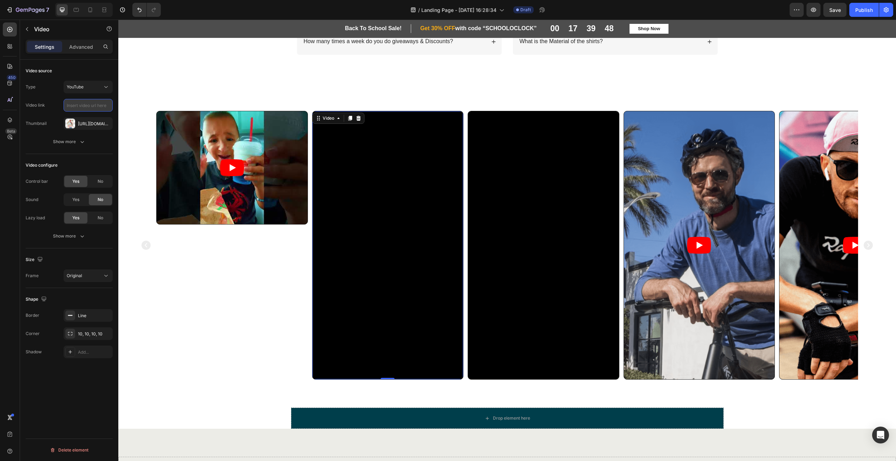
click at [92, 107] on input "text" at bounding box center [88, 105] width 49 height 13
paste input "[URL][DOMAIN_NAME]"
type input "[URL][DOMAIN_NAME]"
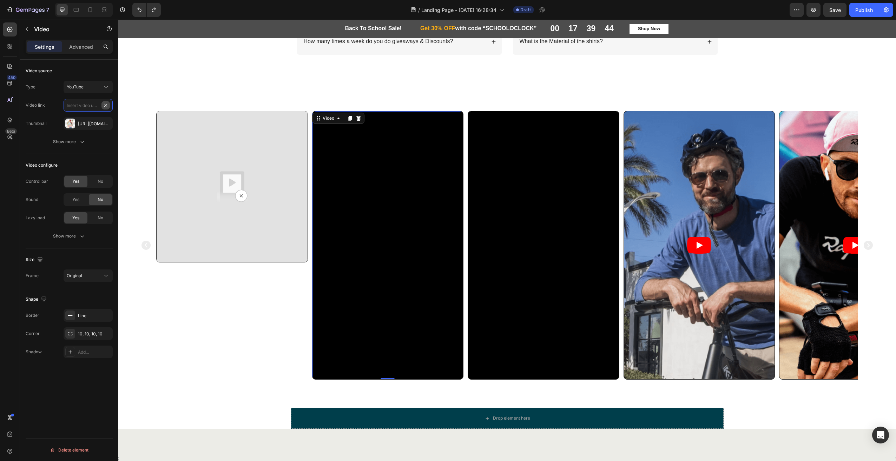
scroll to position [0, 0]
paste input "[URL][DOMAIN_NAME]"
type input "[URL][DOMAIN_NAME]"
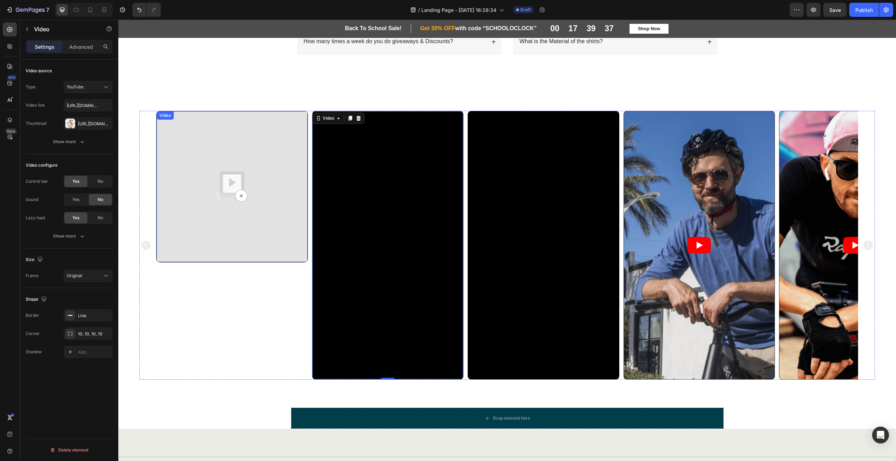
click at [280, 114] on img at bounding box center [232, 186] width 151 height 151
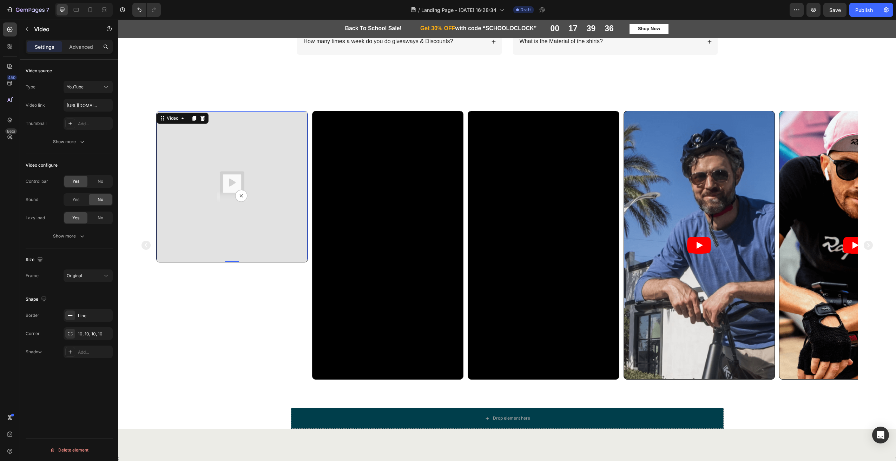
click at [211, 153] on img at bounding box center [232, 186] width 151 height 151
click at [91, 124] on div "Add..." at bounding box center [94, 124] width 33 height 6
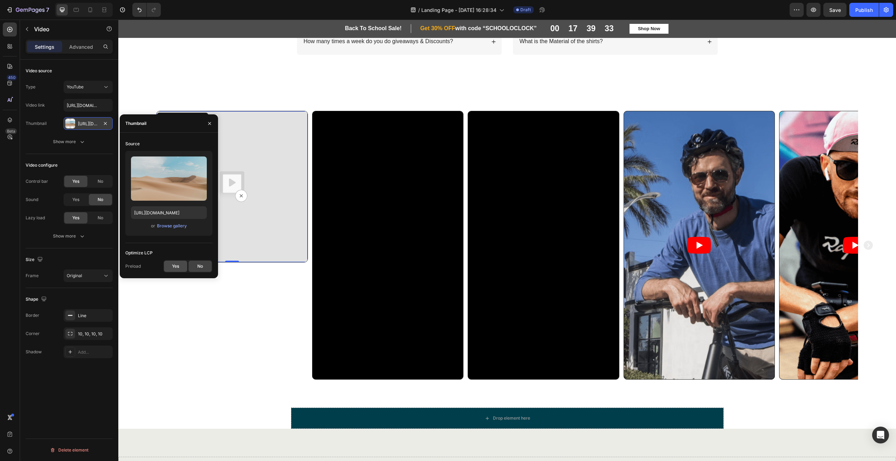
click at [177, 265] on span "Yes" at bounding box center [175, 266] width 7 height 6
click at [195, 306] on div "Video 0" at bounding box center [232, 245] width 152 height 269
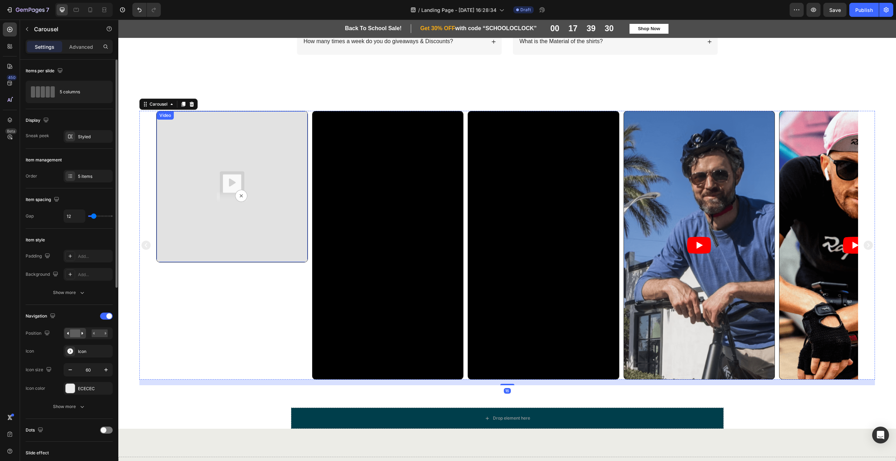
click at [186, 147] on img at bounding box center [232, 186] width 151 height 151
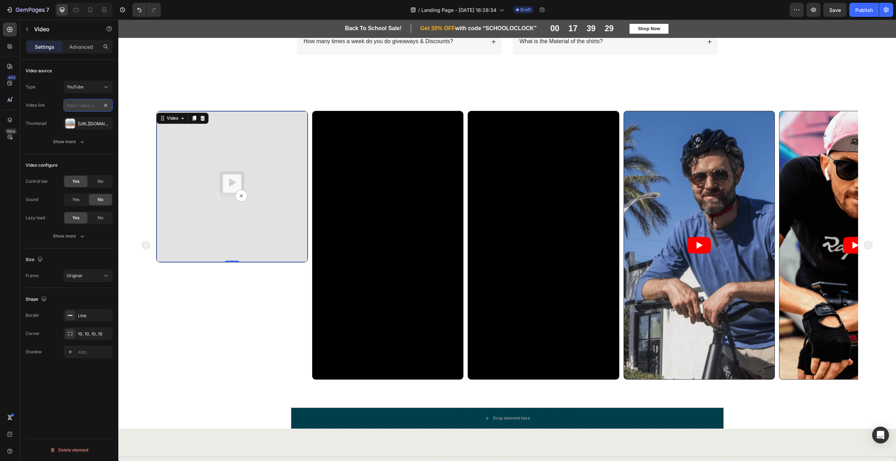
drag, startPoint x: 107, startPoint y: 105, endPoint x: 92, endPoint y: 106, distance: 15.1
click at [89, 106] on input "text" at bounding box center [88, 105] width 49 height 13
paste input "[URL][DOMAIN_NAME]"
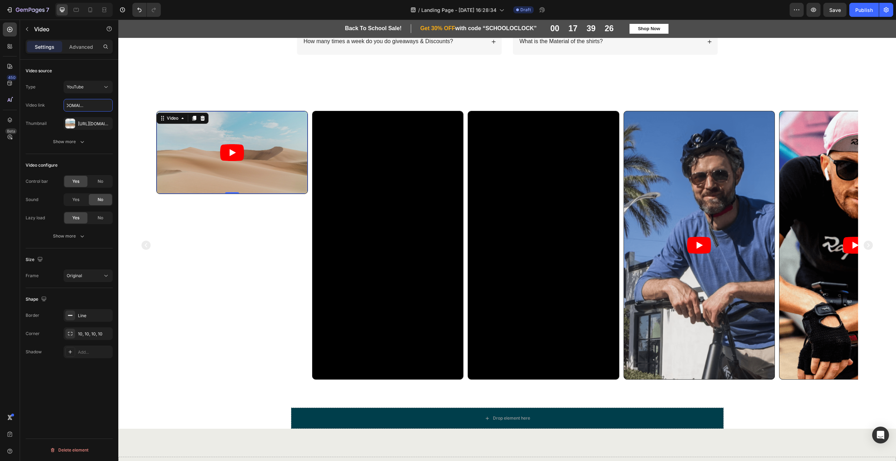
type input "[URL][DOMAIN_NAME]"
click at [90, 104] on input "text" at bounding box center [88, 105] width 49 height 13
paste input "[URL][DOMAIN_NAME]"
type input "[URL][DOMAIN_NAME]"
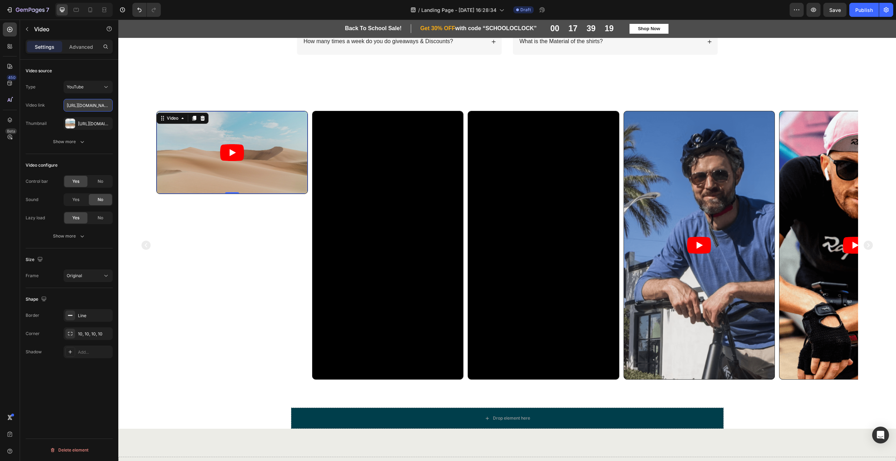
scroll to position [0, 66]
click at [223, 170] on article at bounding box center [232, 152] width 151 height 82
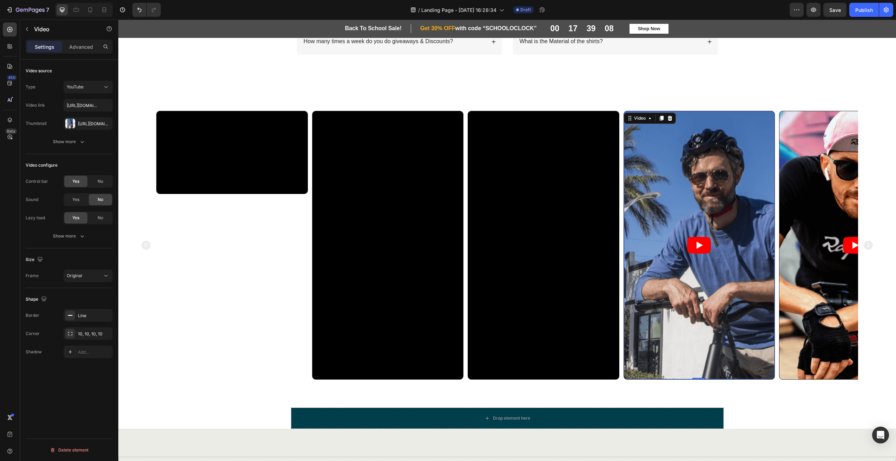
click at [753, 143] on article at bounding box center [699, 245] width 151 height 268
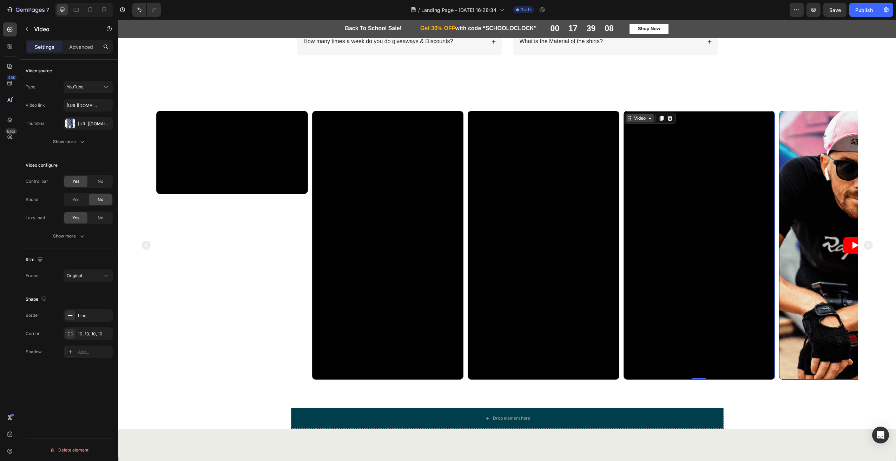
click at [642, 119] on div "Video" at bounding box center [640, 118] width 14 height 6
click at [99, 107] on input "[URL][DOMAIN_NAME]" at bounding box center [88, 105] width 49 height 13
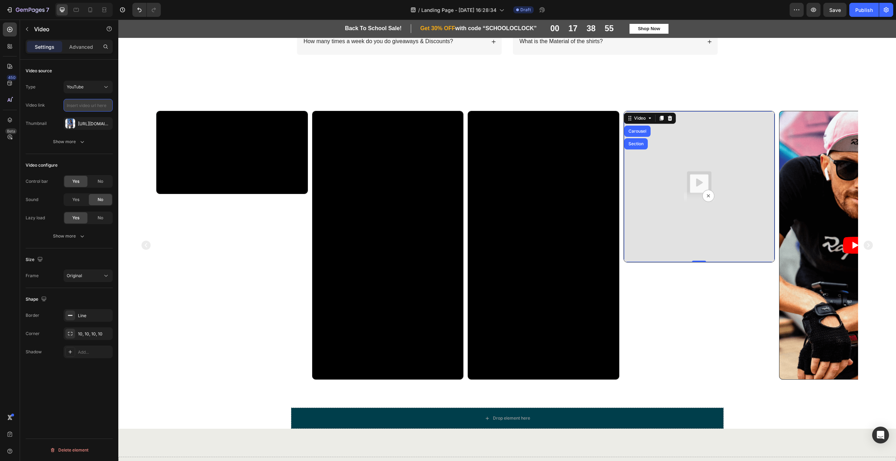
paste input "[URL][DOMAIN_NAME]"
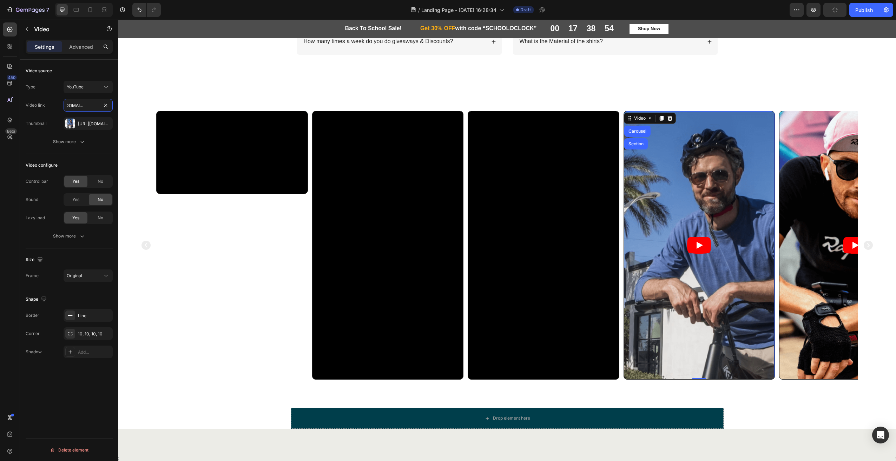
type input "[URL][DOMAIN_NAME]"
click at [702, 251] on icon "Play" at bounding box center [699, 245] width 24 height 17
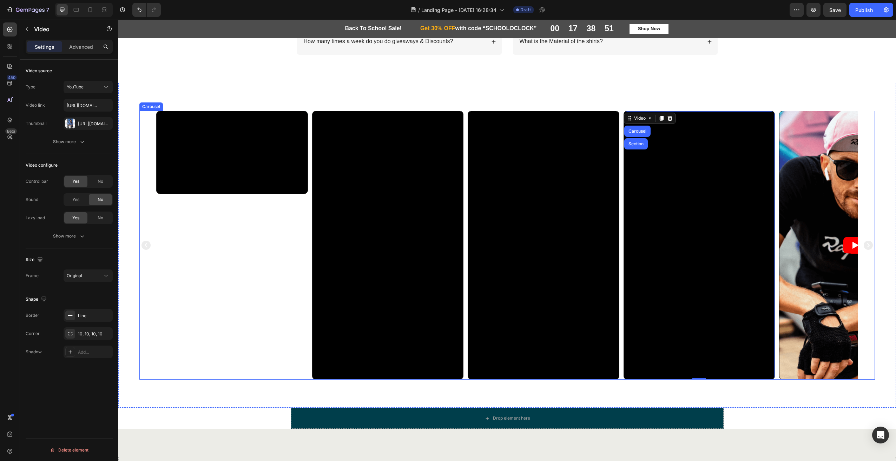
click at [863, 247] on icon "Carousel Next Arrow" at bounding box center [868, 245] width 11 height 21
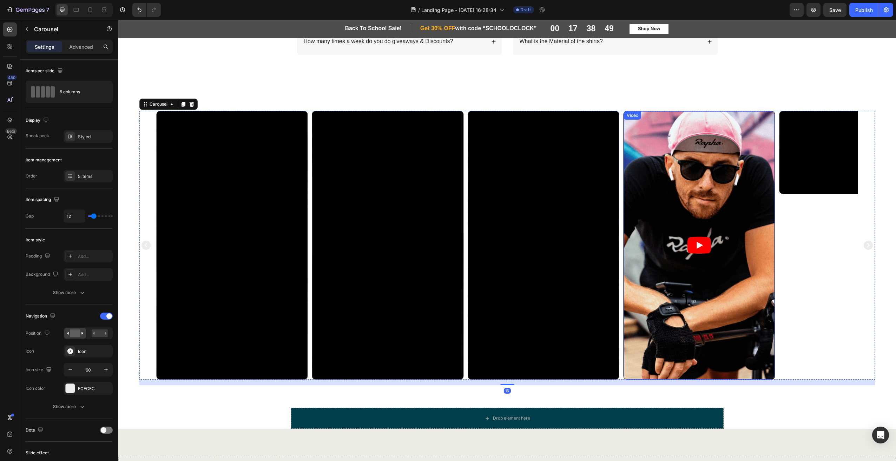
click at [685, 210] on article at bounding box center [699, 245] width 151 height 268
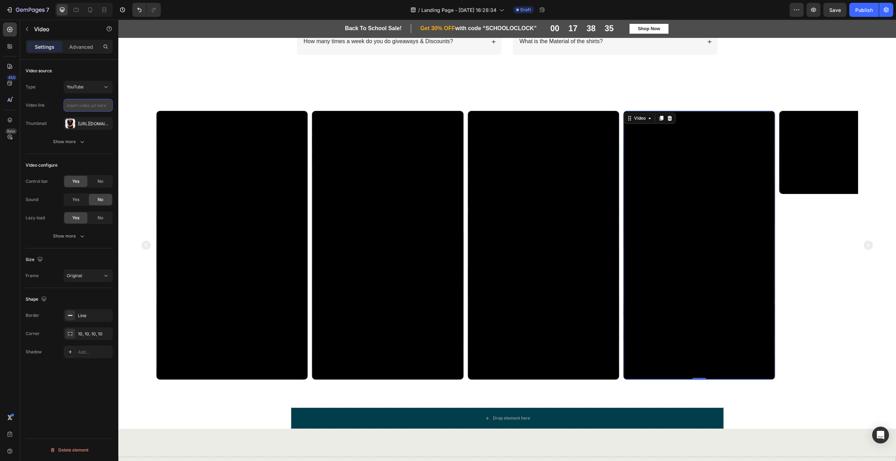
paste input "[URL][DOMAIN_NAME]"
type input "[URL][DOMAIN_NAME]"
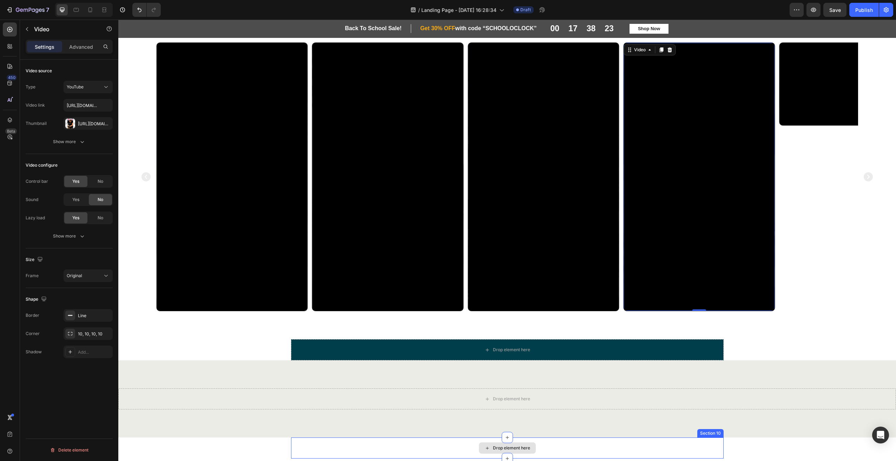
scroll to position [806, 0]
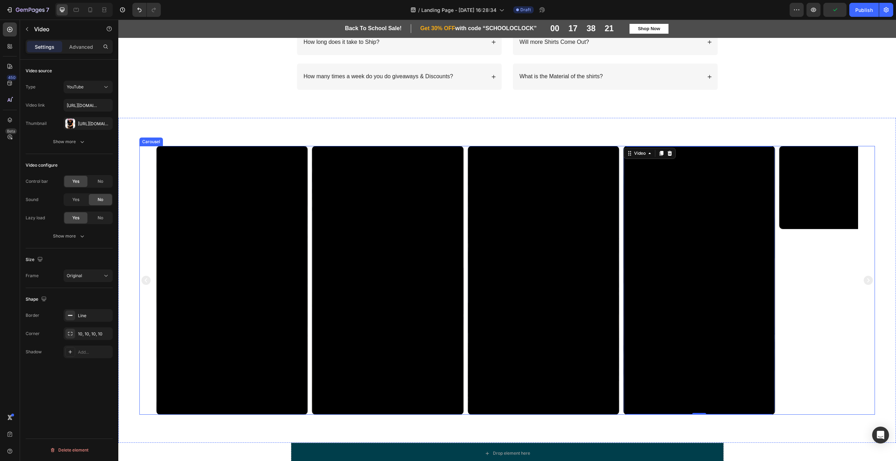
click at [145, 284] on icon "Carousel Back Arrow" at bounding box center [145, 280] width 9 height 9
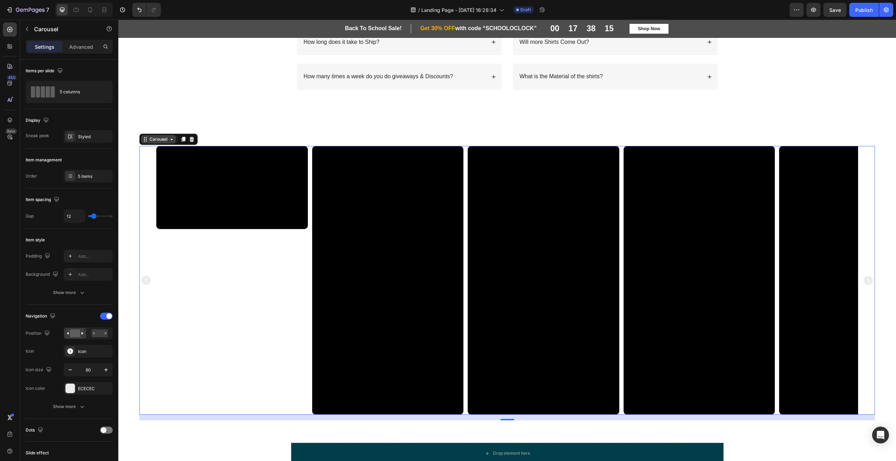
click at [163, 139] on div "Carousel" at bounding box center [158, 139] width 21 height 6
click at [172, 141] on icon at bounding box center [172, 140] width 6 height 6
click at [72, 134] on icon at bounding box center [70, 137] width 6 height 6
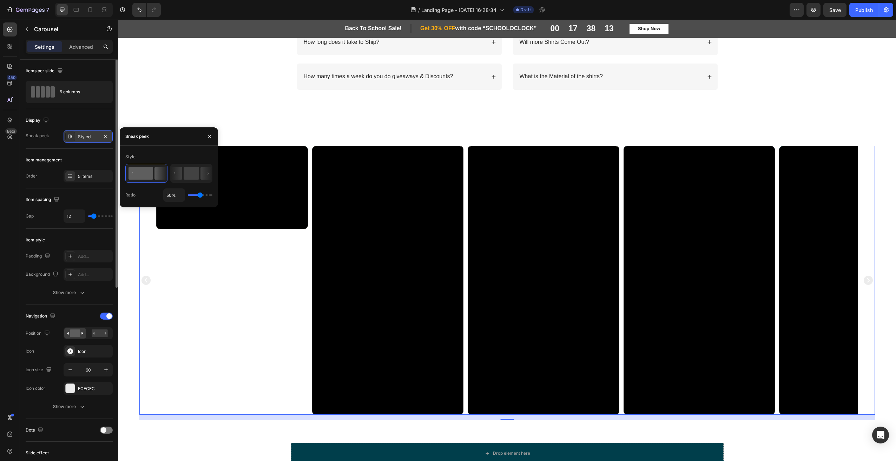
click at [74, 138] on div at bounding box center [70, 137] width 10 height 10
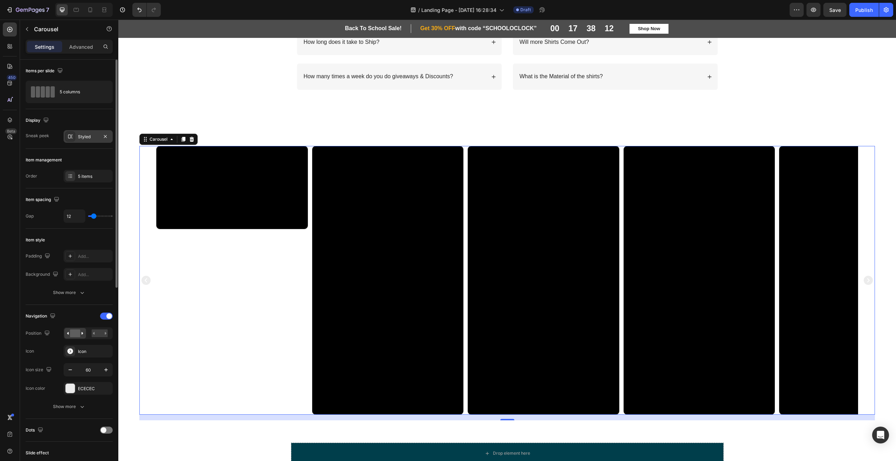
click at [74, 138] on div at bounding box center [70, 137] width 10 height 10
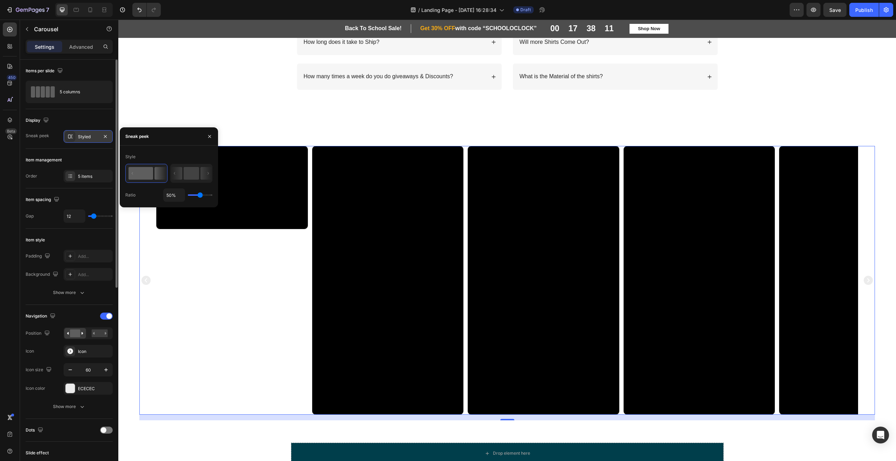
click at [93, 137] on div "Styled" at bounding box center [88, 137] width 20 height 6
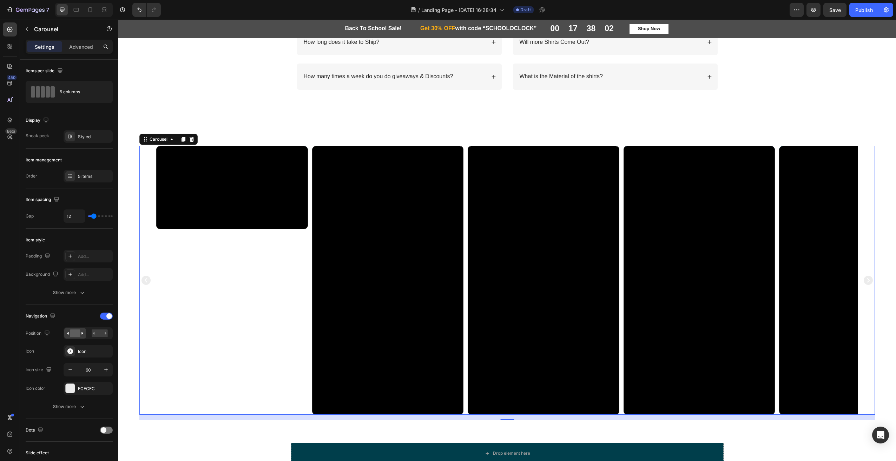
click at [865, 282] on icon "Carousel Next Arrow" at bounding box center [868, 280] width 9 height 9
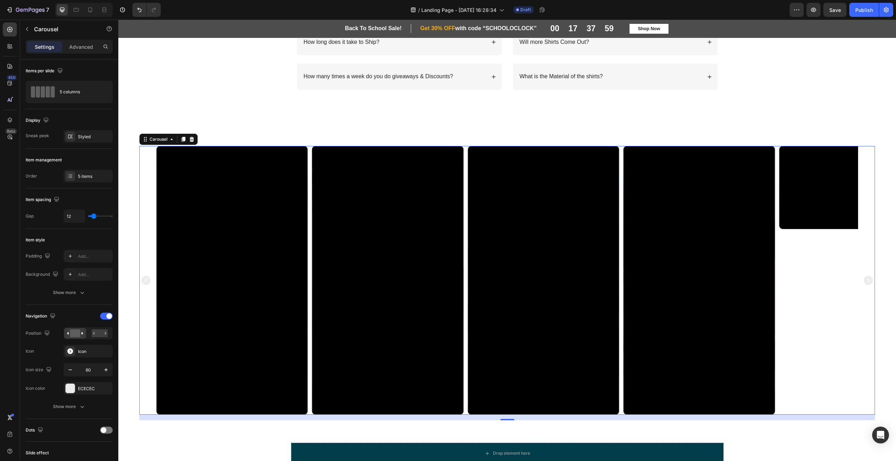
click at [146, 280] on icon "Carousel Back Arrow" at bounding box center [145, 280] width 11 height 21
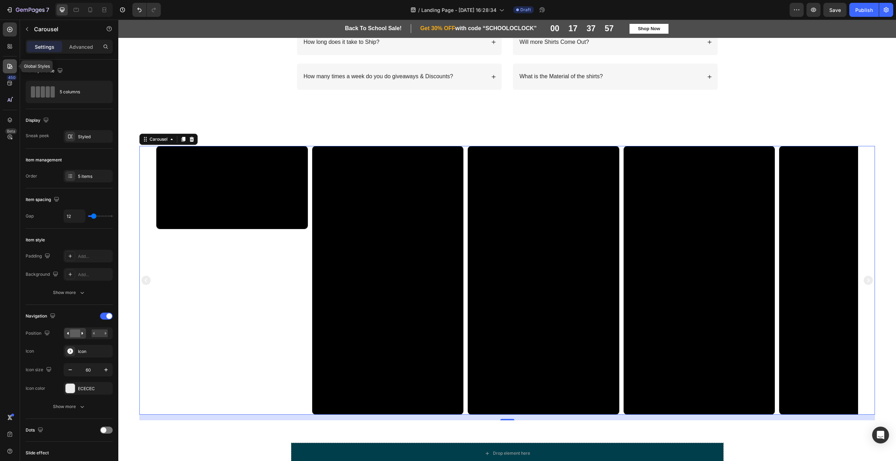
click at [8, 72] on div at bounding box center [10, 66] width 14 height 14
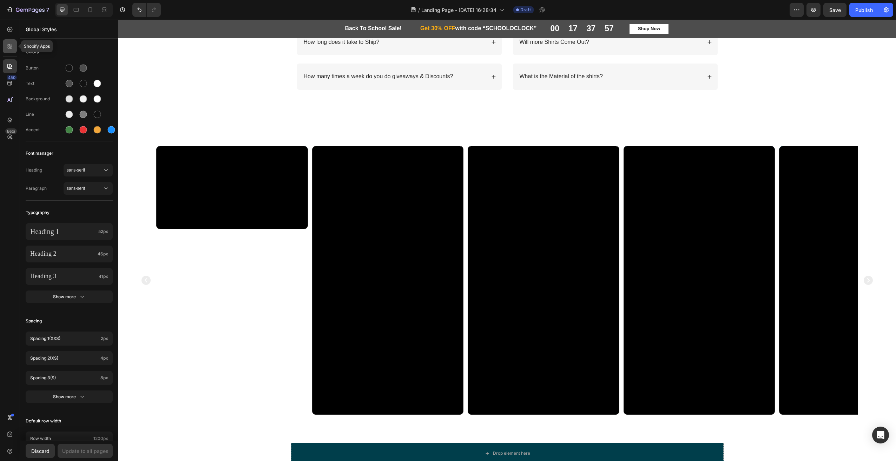
click at [8, 46] on icon at bounding box center [9, 46] width 7 height 7
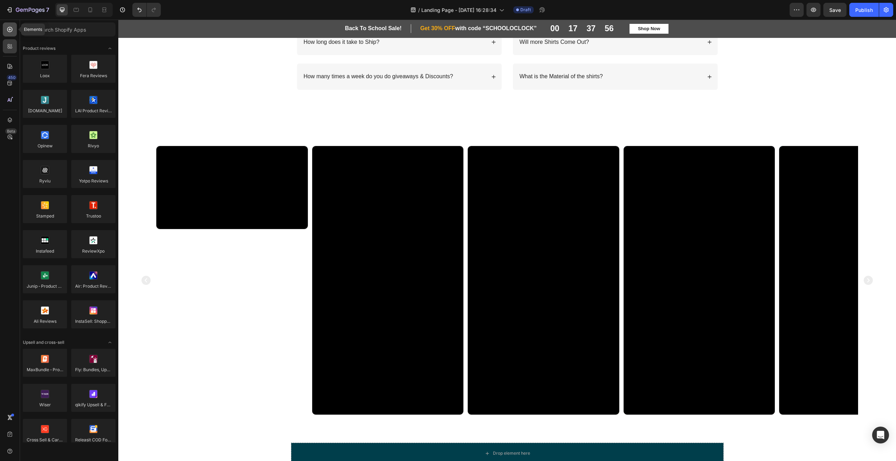
click at [7, 31] on icon at bounding box center [9, 29] width 7 height 7
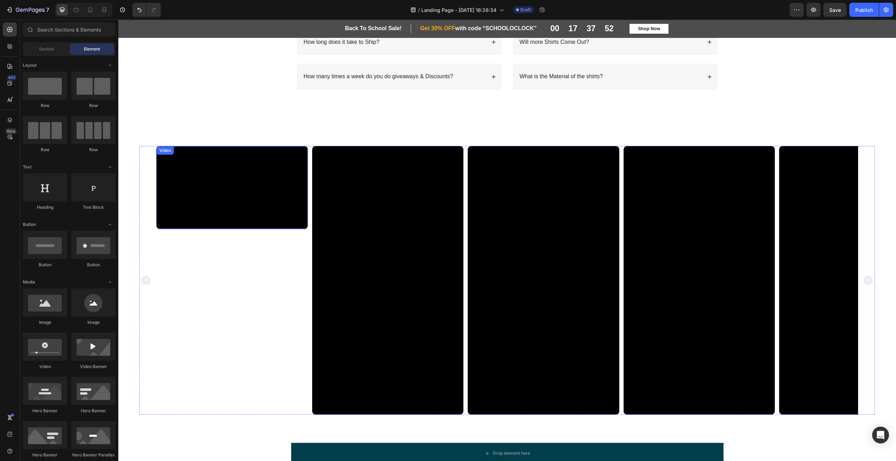
click at [158, 267] on div "Video" at bounding box center [232, 280] width 152 height 269
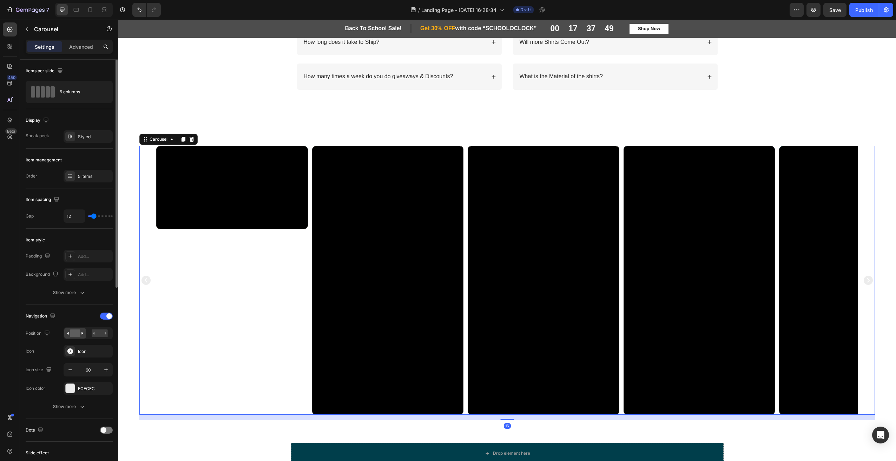
type input "28"
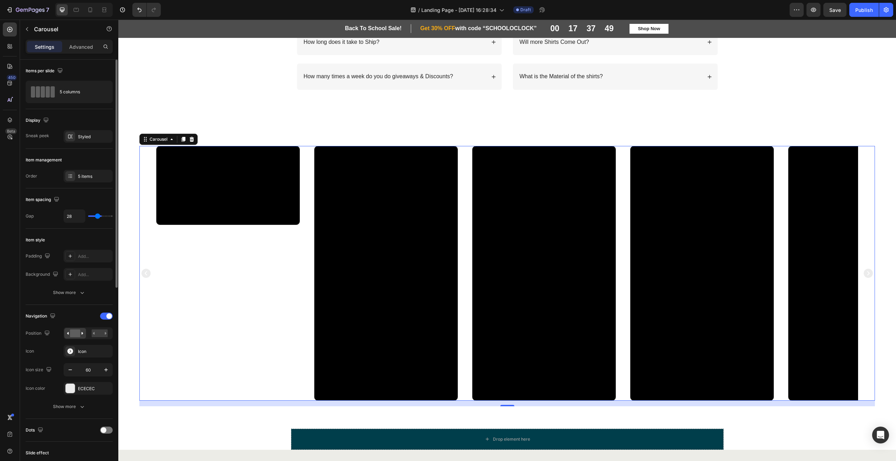
type input "41"
type input "46"
type input "34"
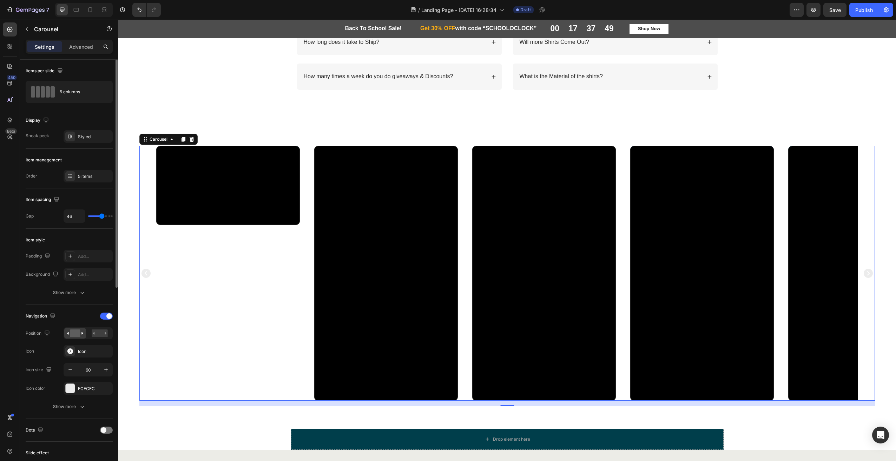
type input "34"
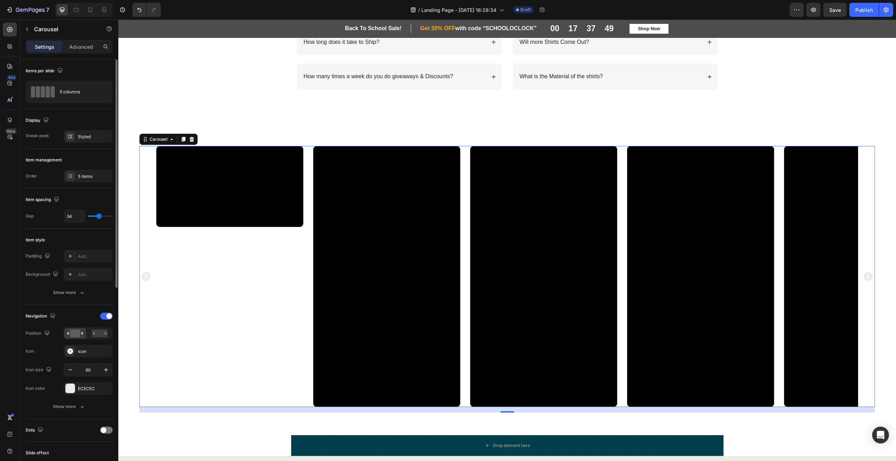
type input "28"
type input "21"
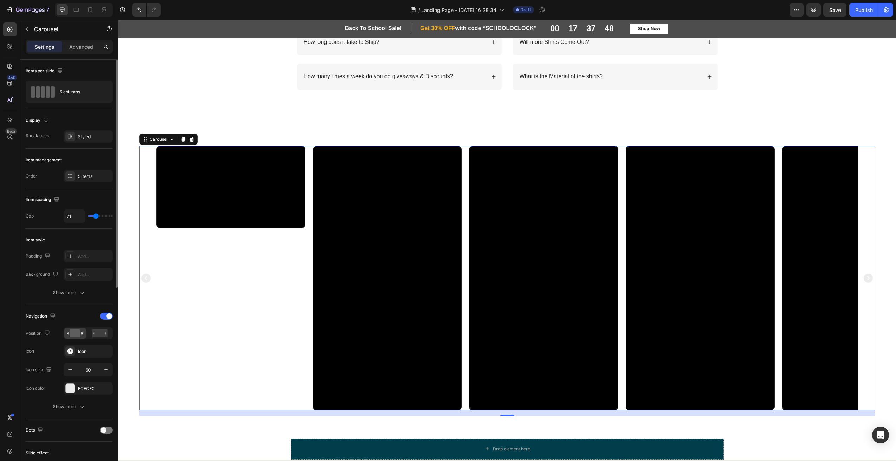
type input "19"
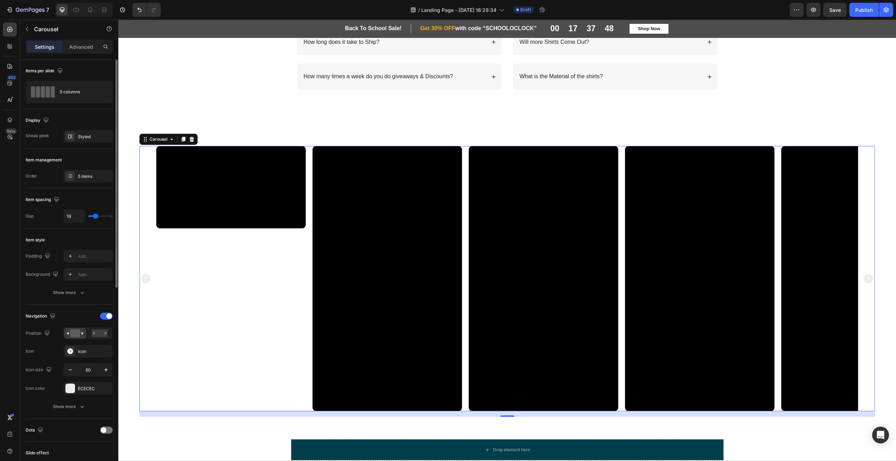
type input "18"
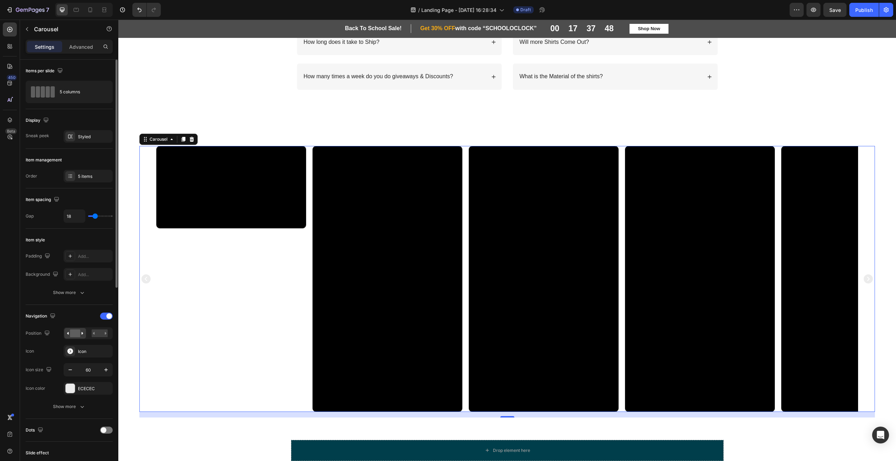
drag, startPoint x: 93, startPoint y: 217, endPoint x: 95, endPoint y: 220, distance: 3.7
type input "18"
click at [95, 217] on input "range" at bounding box center [100, 216] width 25 height 1
click at [77, 94] on div "5 columns" at bounding box center [81, 92] width 43 height 16
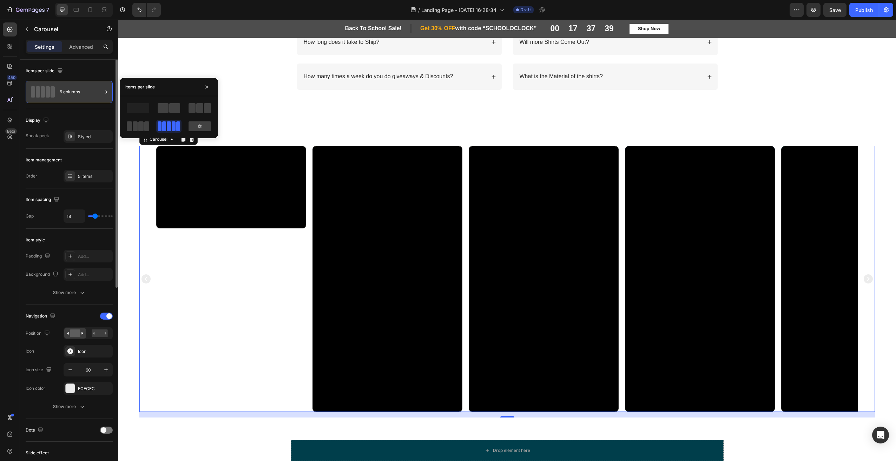
click at [82, 93] on div "5 columns" at bounding box center [81, 92] width 43 height 16
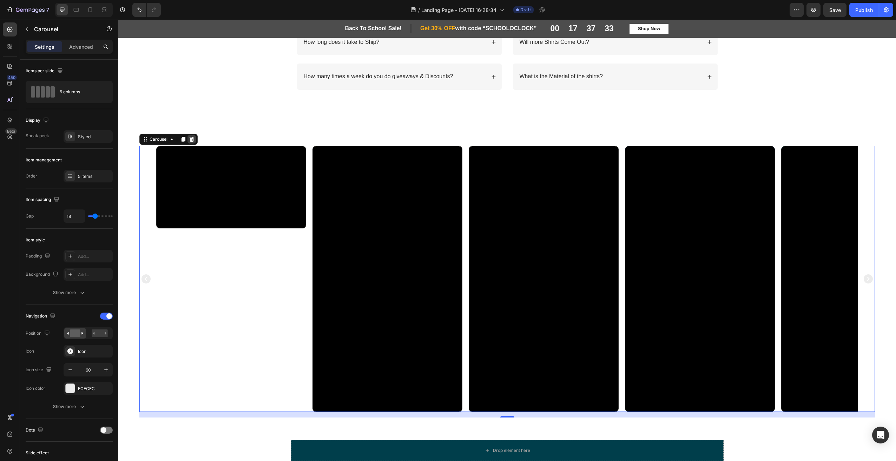
click at [192, 141] on icon at bounding box center [192, 140] width 6 height 6
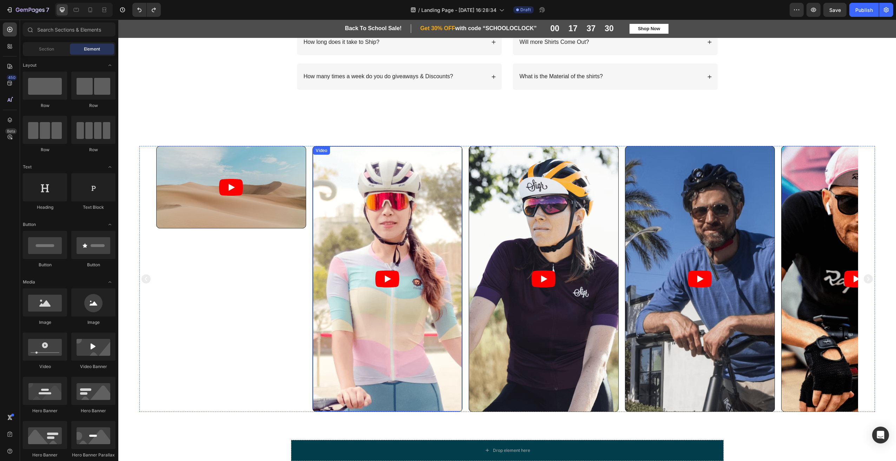
click at [384, 261] on article at bounding box center [387, 278] width 149 height 265
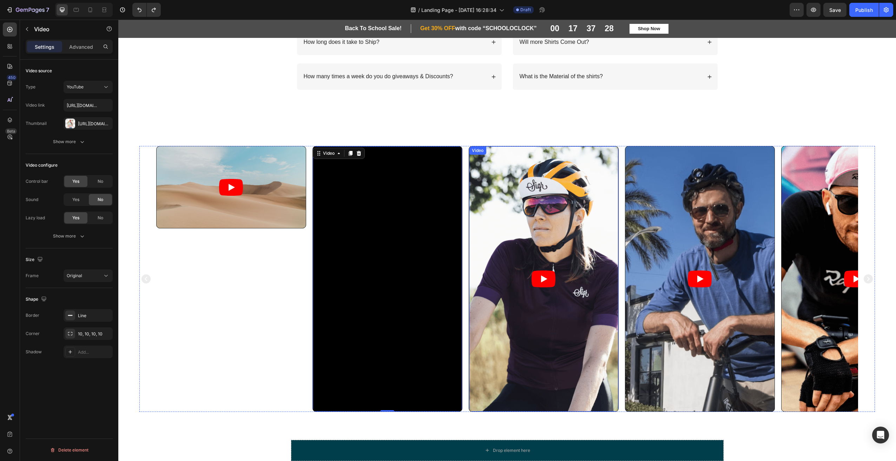
click at [536, 281] on icon "Play" at bounding box center [543, 279] width 24 height 17
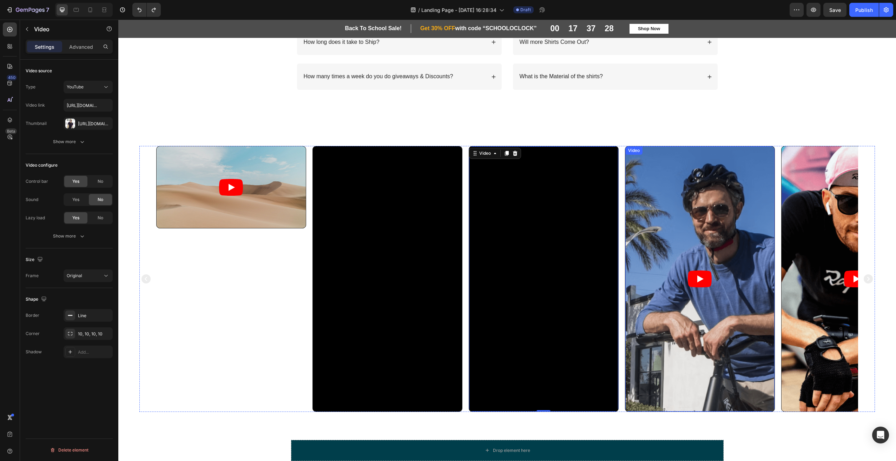
click at [721, 280] on article at bounding box center [699, 278] width 149 height 265
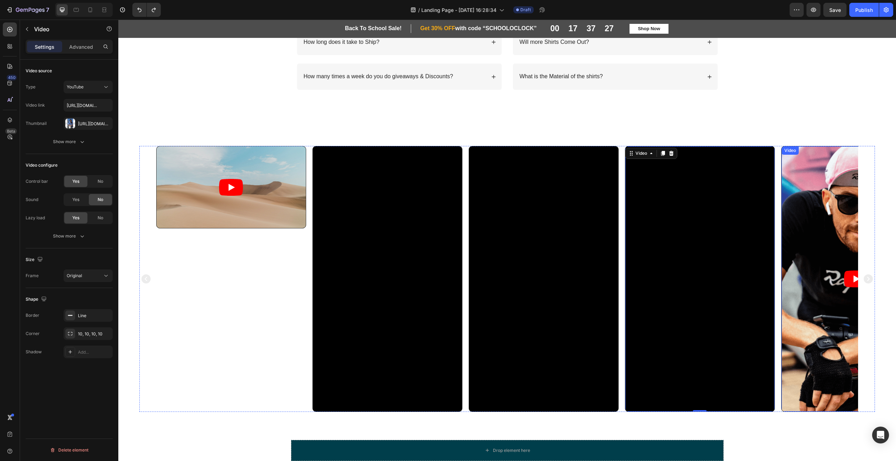
click at [828, 271] on article at bounding box center [855, 278] width 149 height 265
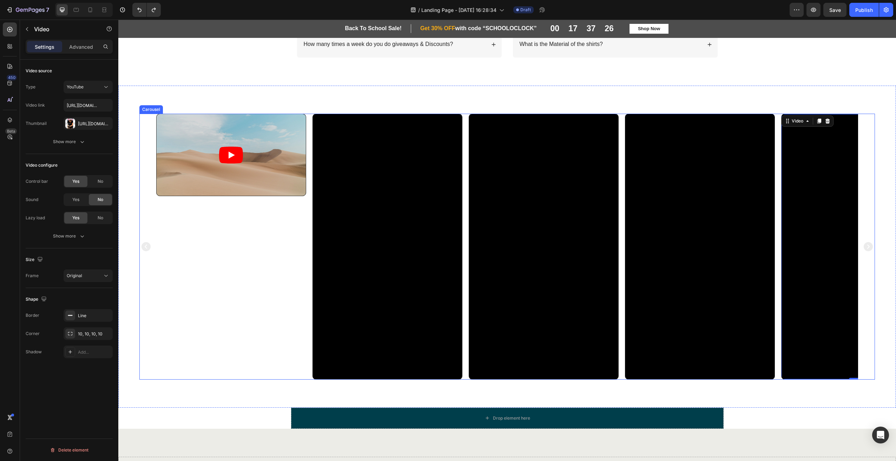
scroll to position [790, 0]
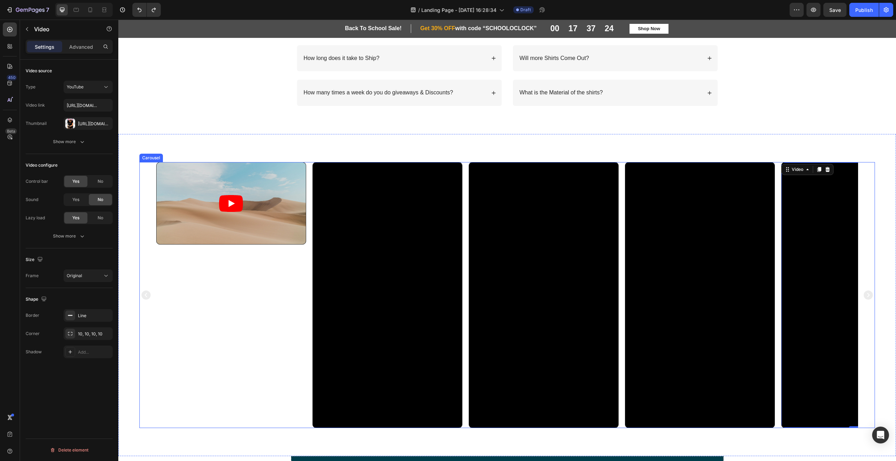
click at [146, 174] on div "Video Video Video Video Video 0" at bounding box center [506, 295] width 735 height 266
click at [264, 194] on article at bounding box center [231, 204] width 149 height 82
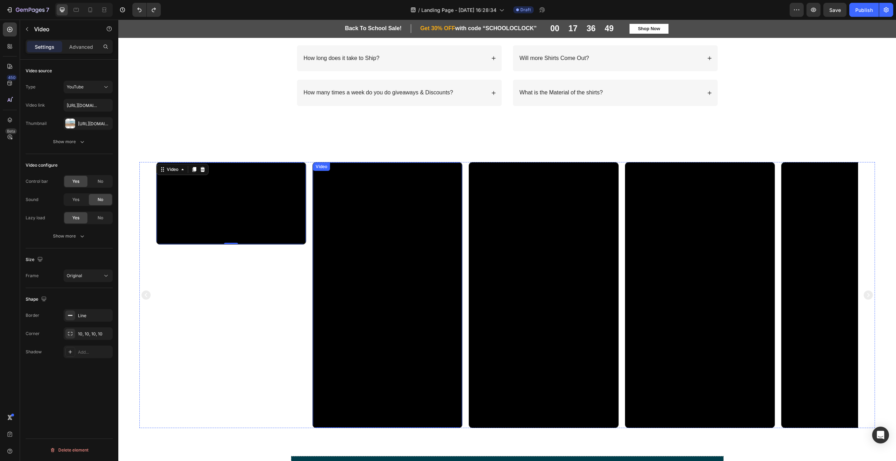
click at [311, 160] on div "Video 0 Video Video Video Video Carousel Section 7" at bounding box center [507, 295] width 778 height 322
click at [320, 167] on div "Video" at bounding box center [329, 169] width 28 height 8
click at [108, 124] on icon "button" at bounding box center [106, 124] width 6 height 6
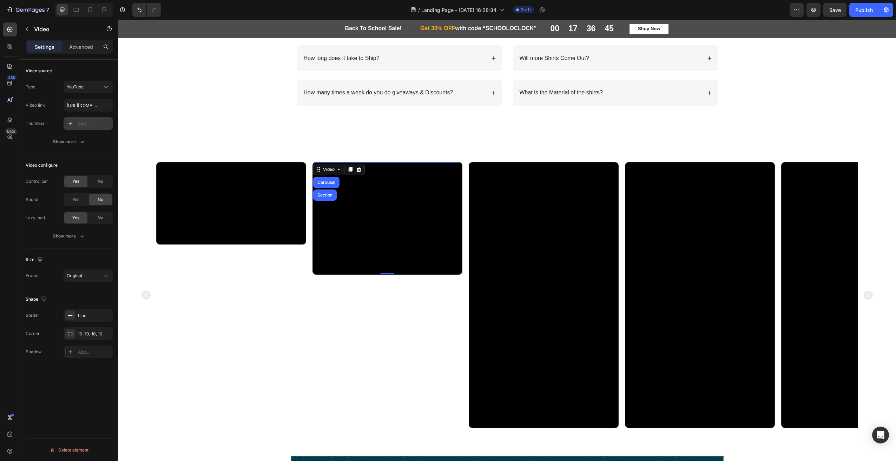
click at [80, 125] on div "Add..." at bounding box center [94, 124] width 33 height 6
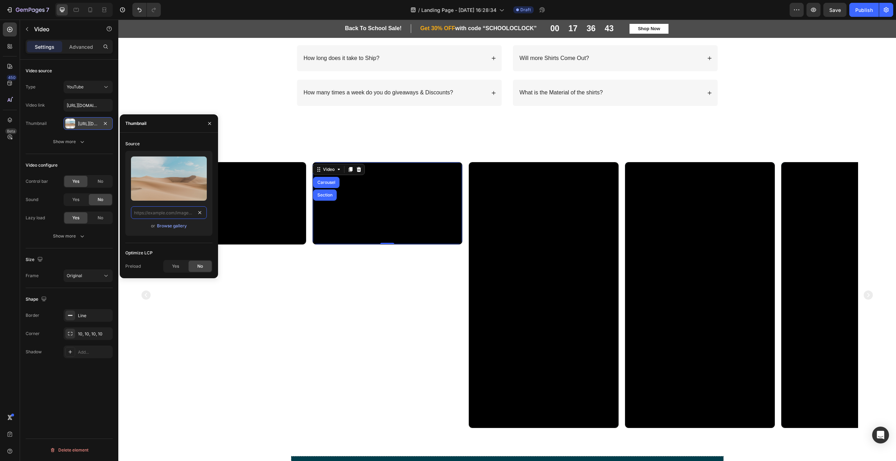
scroll to position [0, 0]
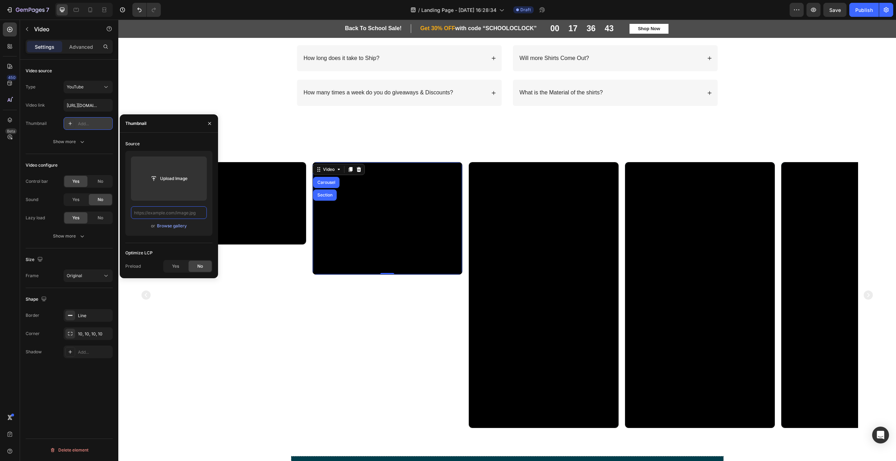
click at [151, 210] on input "text" at bounding box center [169, 212] width 76 height 13
click at [180, 235] on div "Browse gallery" at bounding box center [172, 235] width 30 height 6
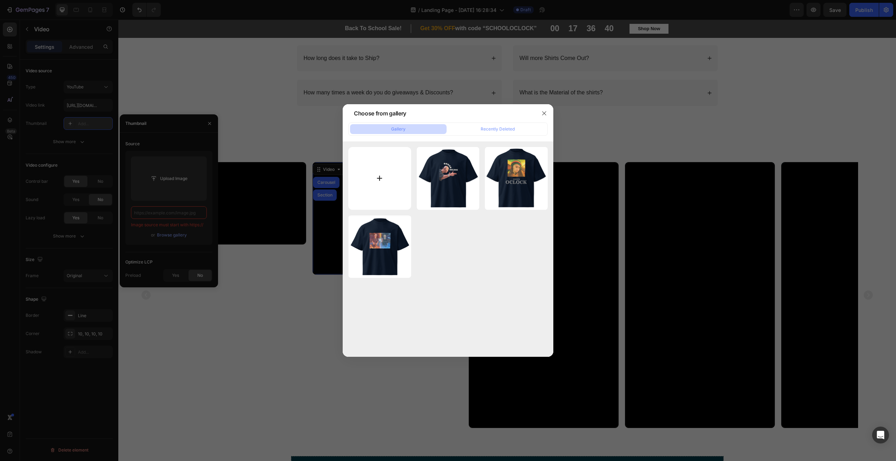
click at [397, 182] on input "file" at bounding box center [379, 178] width 63 height 63
click at [548, 116] on button "button" at bounding box center [543, 113] width 11 height 11
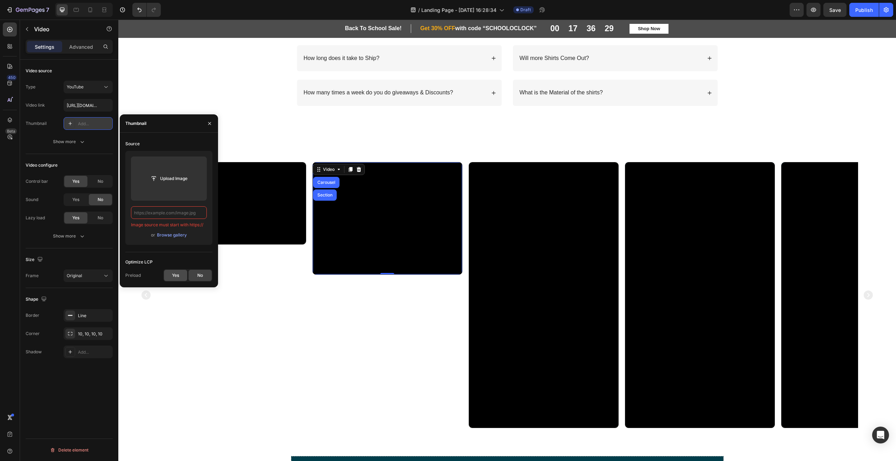
click at [180, 276] on div "Yes" at bounding box center [175, 275] width 23 height 11
click at [197, 276] on span "No" at bounding box center [200, 275] width 6 height 6
click at [176, 279] on div "Yes" at bounding box center [175, 275] width 23 height 11
click at [178, 237] on div "Browse gallery" at bounding box center [172, 235] width 30 height 6
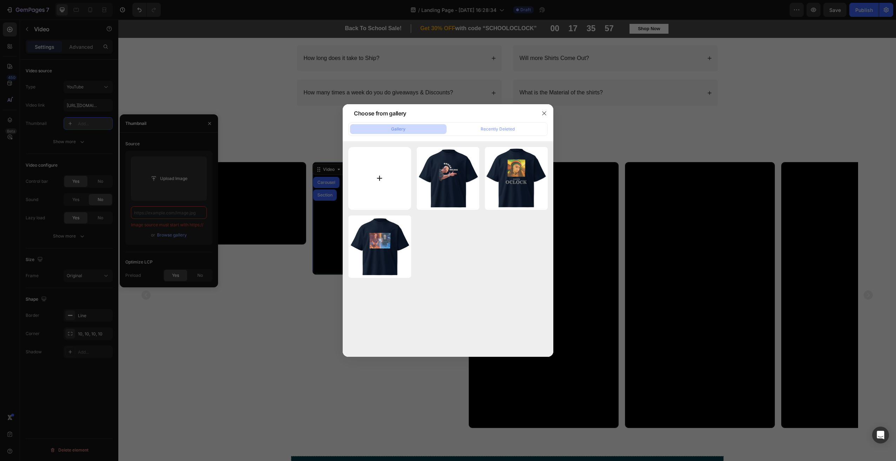
click at [400, 163] on input "file" at bounding box center [379, 178] width 63 height 63
type input "C:\fakepath\Screenshot [DATE] 165620.png"
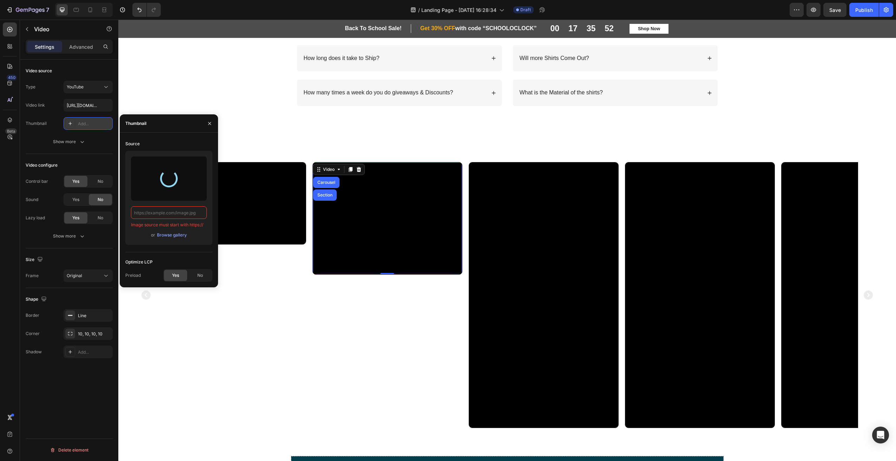
type input "[URL][DOMAIN_NAME]"
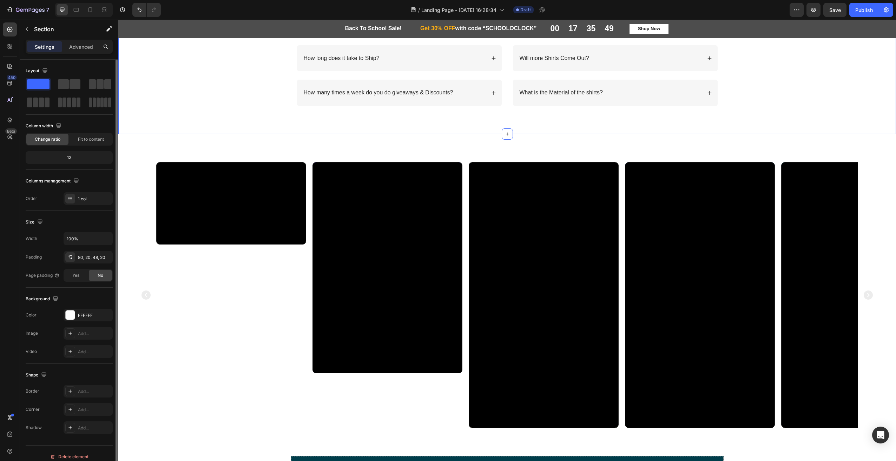
click at [218, 75] on div "FAQs Heading Frequently Asked Questions Text Block Row How long does it take to…" at bounding box center [507, 51] width 764 height 132
click at [782, 89] on div "FAQs Heading Frequently Asked Questions Text Block Row How long does it take to…" at bounding box center [507, 51] width 764 height 132
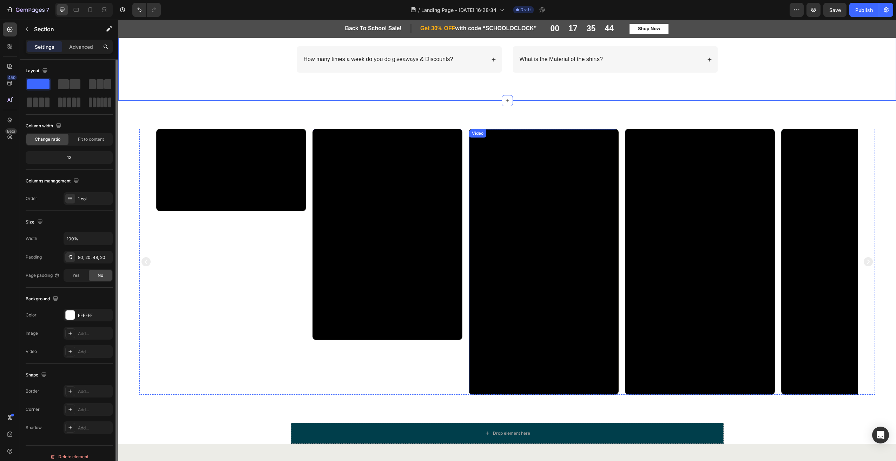
scroll to position [825, 0]
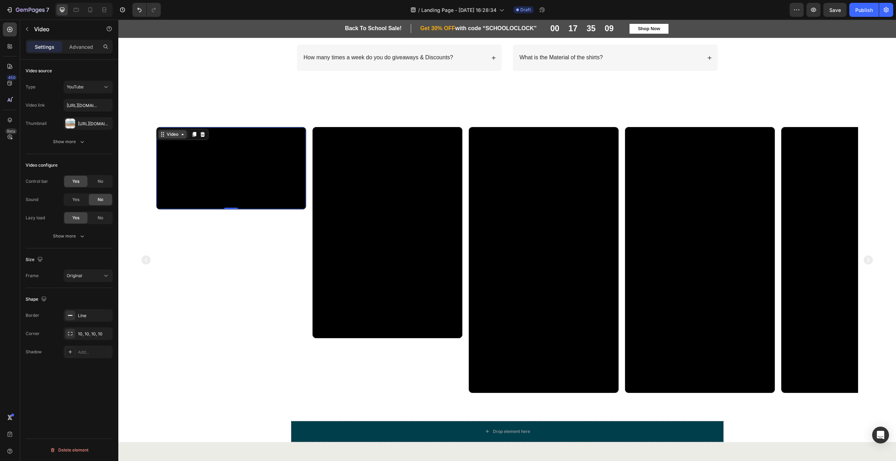
click at [166, 134] on div "Video" at bounding box center [172, 134] width 14 height 6
click at [90, 125] on div "[URL][DOMAIN_NAME]" at bounding box center [88, 124] width 20 height 6
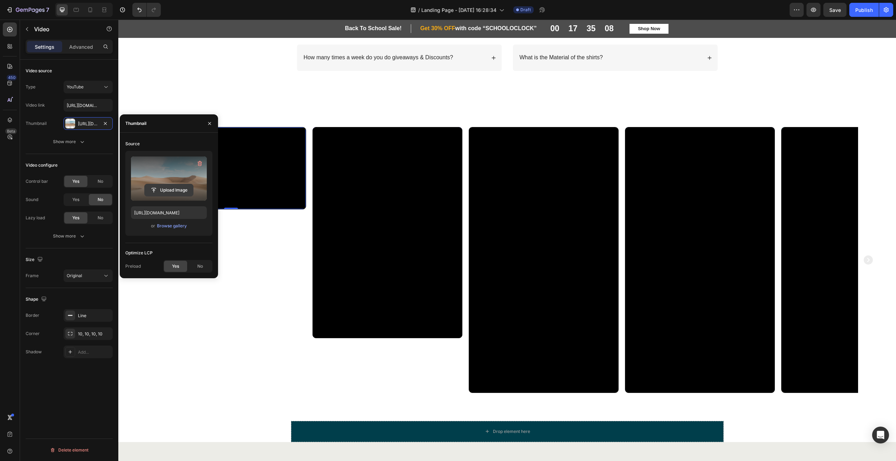
click at [174, 187] on input "file" at bounding box center [169, 190] width 48 height 12
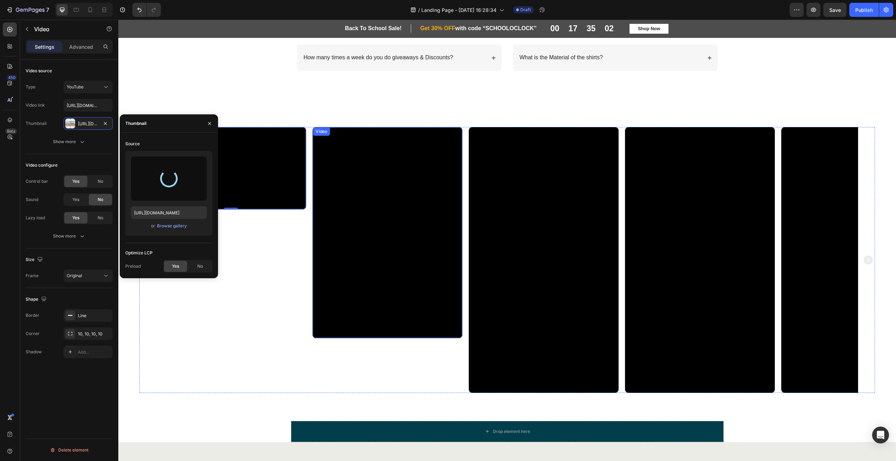
type input "[URL][DOMAIN_NAME]"
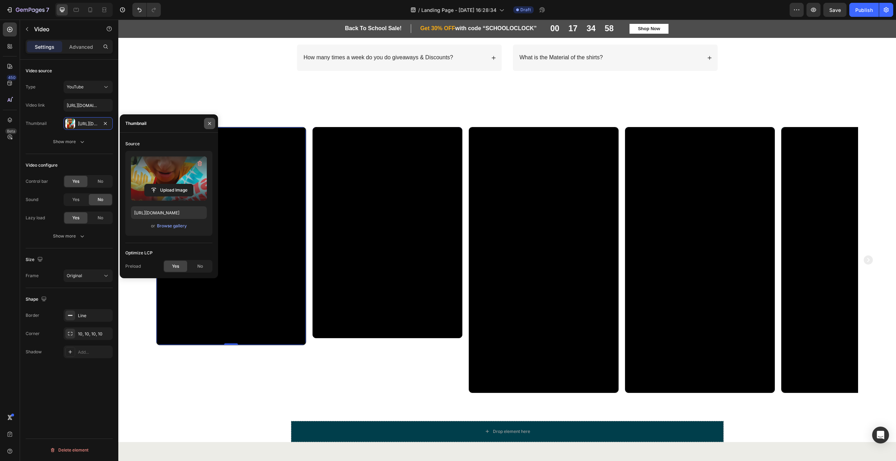
click at [207, 123] on icon "button" at bounding box center [210, 124] width 6 height 6
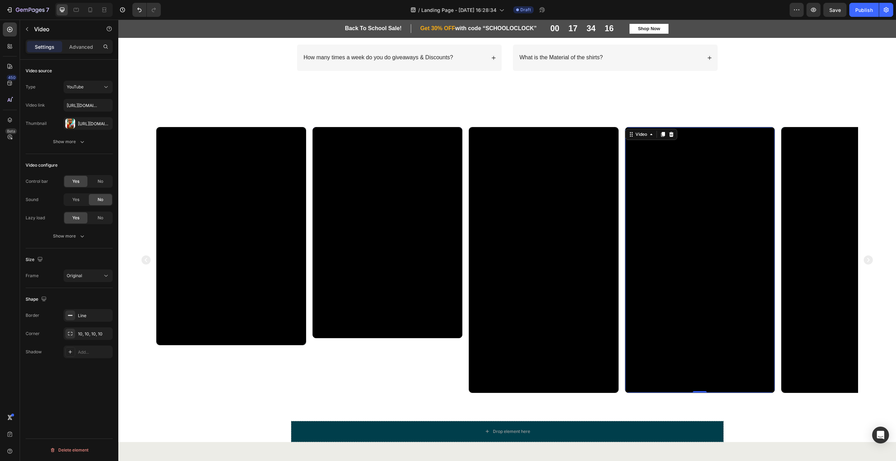
click at [635, 130] on div "Video" at bounding box center [651, 134] width 52 height 11
click at [636, 134] on div "Video" at bounding box center [641, 134] width 14 height 6
click at [82, 124] on div "[URL][DOMAIN_NAME]" at bounding box center [88, 124] width 20 height 6
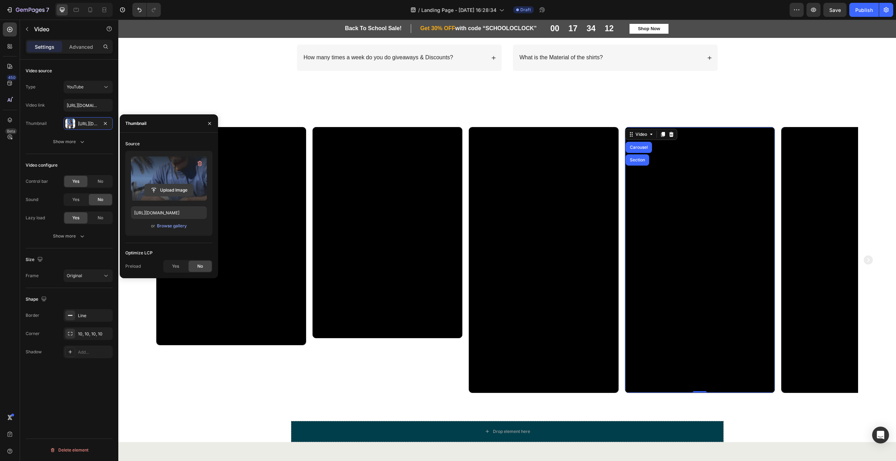
click at [173, 191] on input "file" at bounding box center [169, 190] width 48 height 12
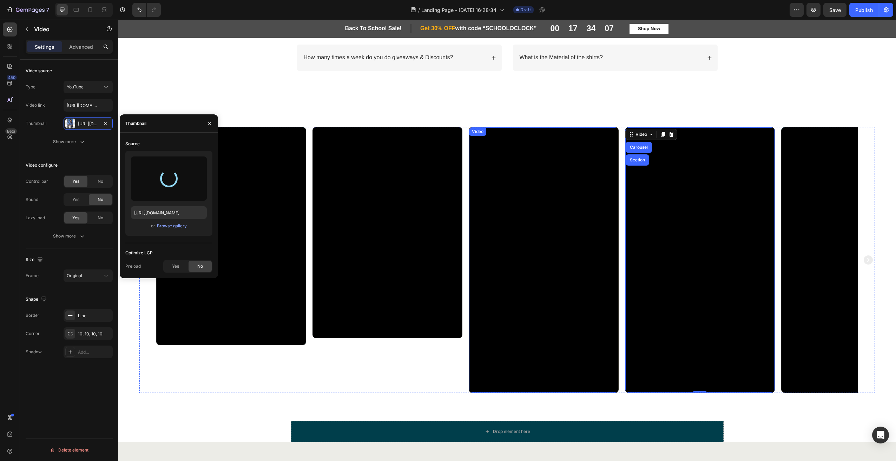
type input "[URL][DOMAIN_NAME]"
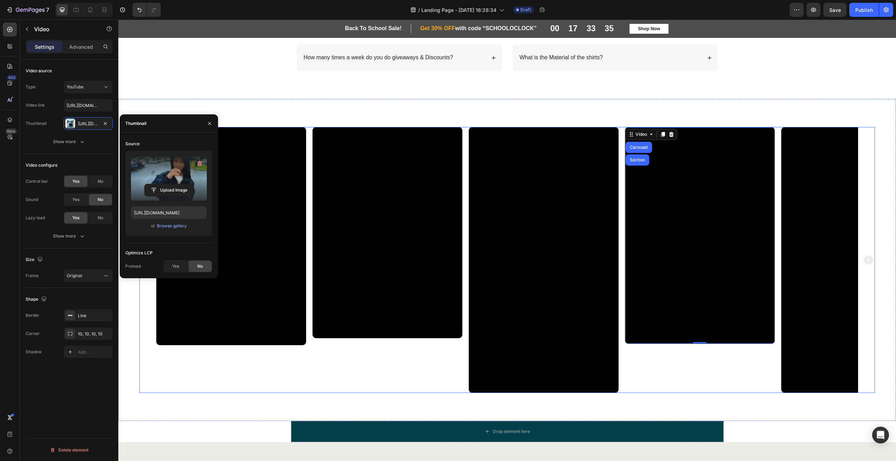
click at [864, 262] on icon "Carousel Next Arrow" at bounding box center [868, 260] width 9 height 9
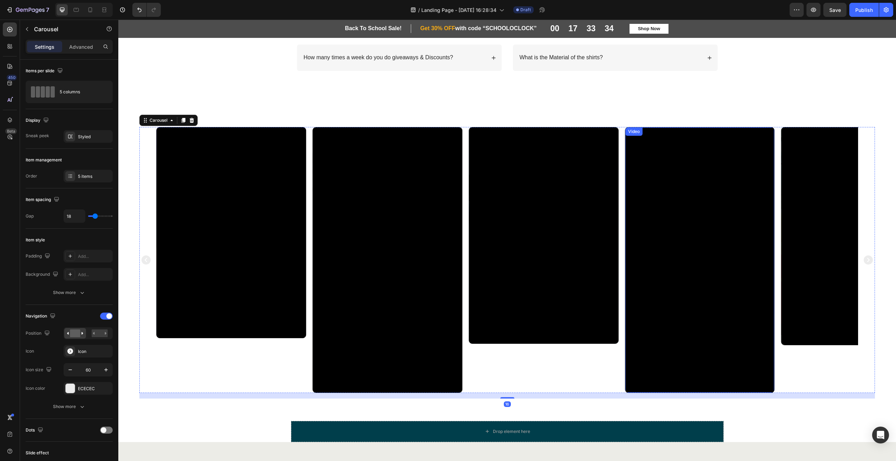
click at [639, 132] on div "Video" at bounding box center [634, 131] width 14 height 6
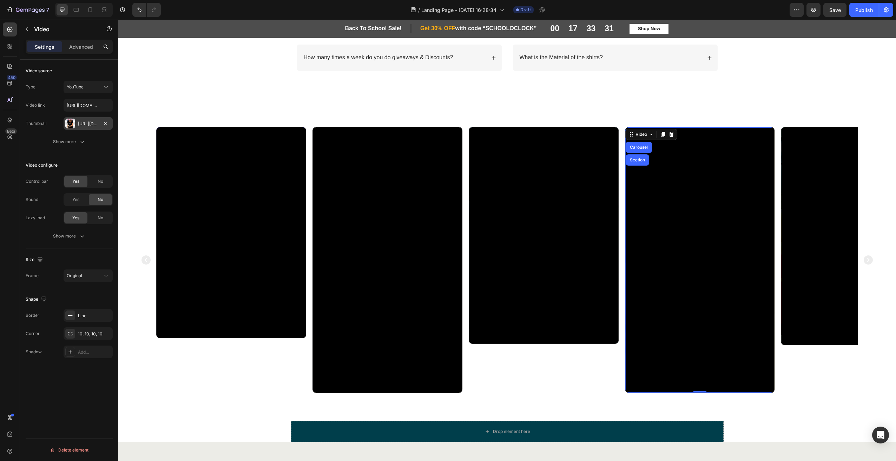
click at [87, 125] on div "[URL][DOMAIN_NAME]" at bounding box center [88, 124] width 20 height 6
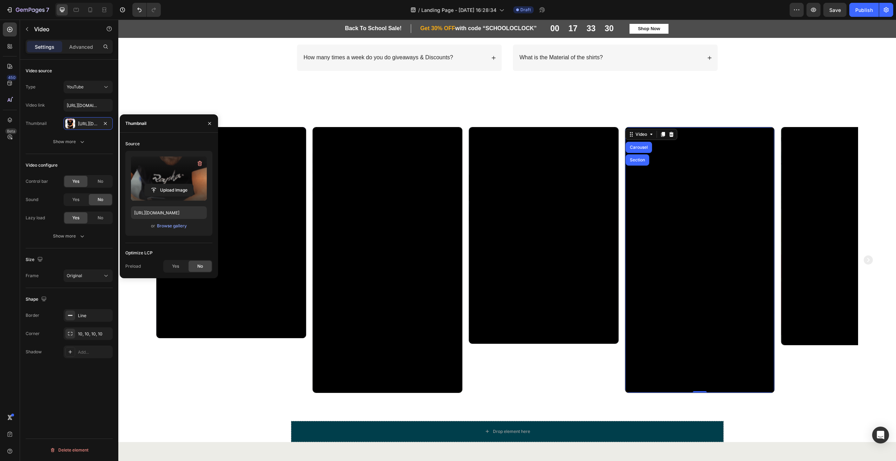
click at [182, 176] on label at bounding box center [169, 179] width 76 height 44
click at [182, 184] on input "file" at bounding box center [169, 190] width 48 height 12
type input "[URL][DOMAIN_NAME]"
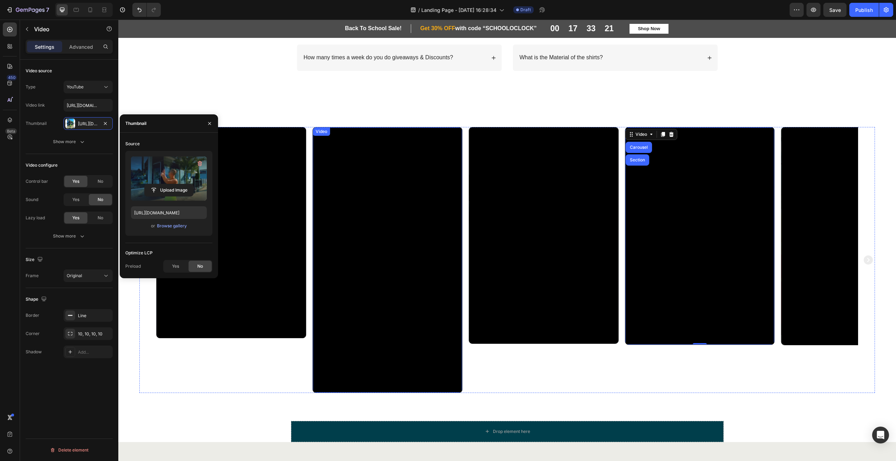
click at [322, 132] on div "Video" at bounding box center [321, 131] width 14 height 6
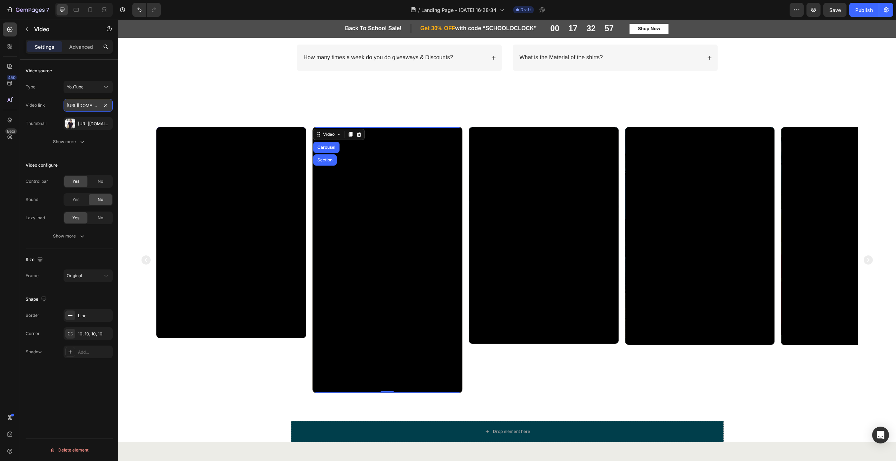
click at [90, 105] on input "[URL][DOMAIN_NAME]" at bounding box center [88, 105] width 49 height 13
drag, startPoint x: 105, startPoint y: 107, endPoint x: 97, endPoint y: 108, distance: 8.6
paste input "[URL][DOMAIN_NAME]"
type input "[URL][DOMAIN_NAME]"
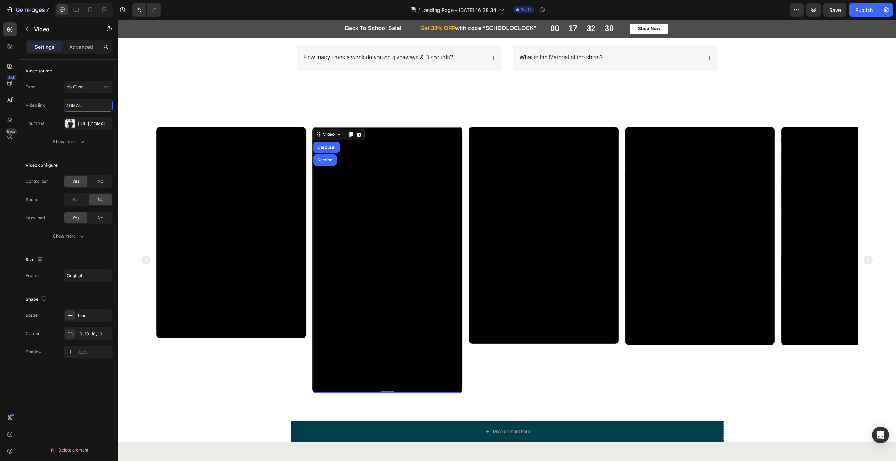
scroll to position [0, 0]
click at [78, 125] on div "[URL][DOMAIN_NAME]" at bounding box center [88, 123] width 49 height 13
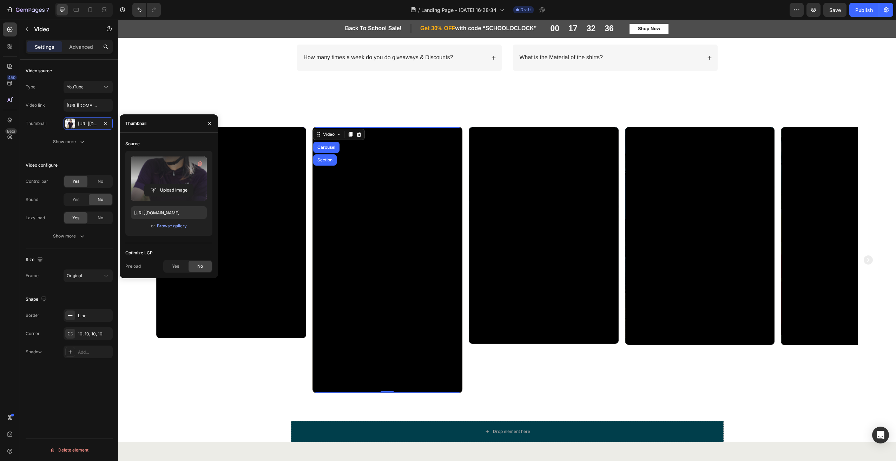
click at [161, 175] on label at bounding box center [169, 179] width 76 height 44
click at [161, 184] on input "file" at bounding box center [169, 190] width 48 height 12
type input "[URL][DOMAIN_NAME]"
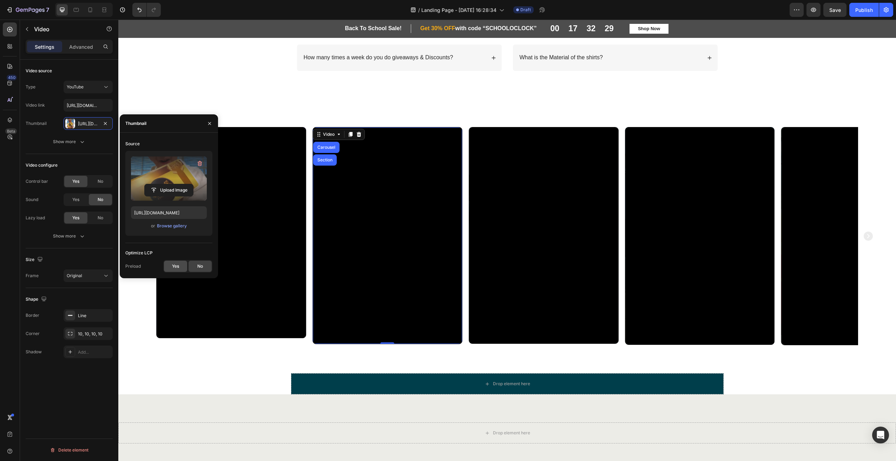
click at [172, 265] on span "Yes" at bounding box center [175, 266] width 7 height 6
click at [208, 123] on icon "button" at bounding box center [210, 124] width 6 height 6
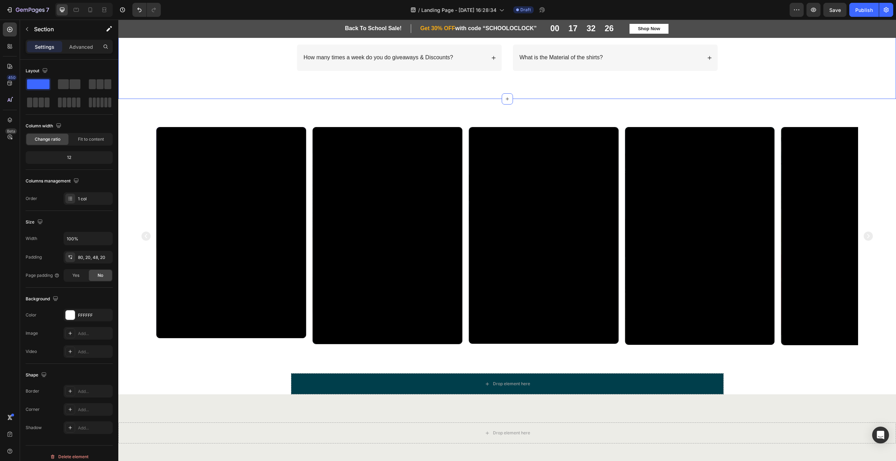
click at [226, 81] on div "FAQs Heading Frequently Asked Questions Text Block Row How long does it take to…" at bounding box center [507, 16] width 764 height 132
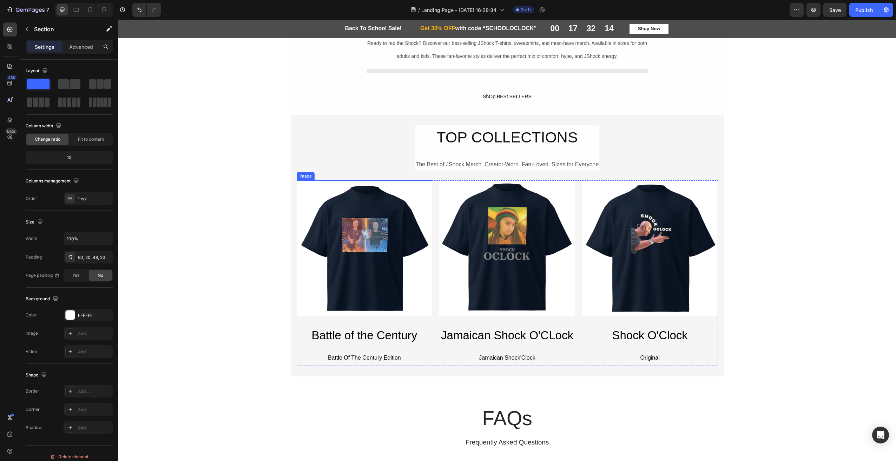
scroll to position [267, 0]
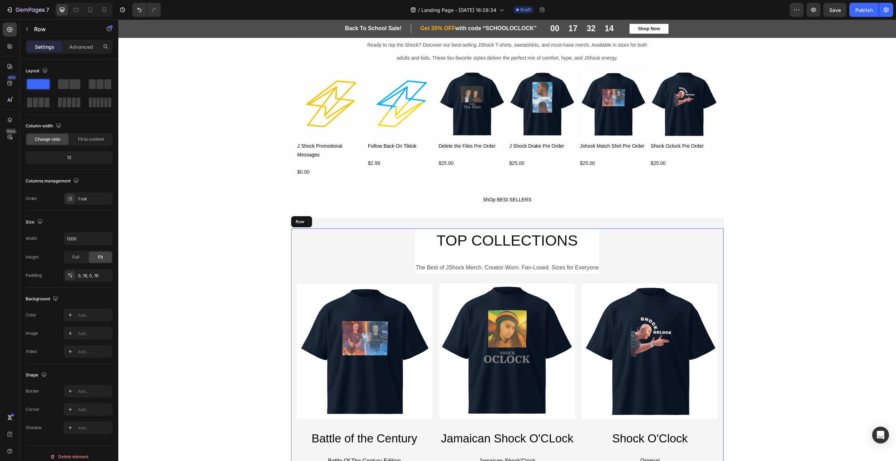
click at [365, 250] on div "TOP COLLECTIONS Heading The Best of JShock Merch. Creator-Worn. Fan-Loved. Size…" at bounding box center [507, 349] width 421 height 241
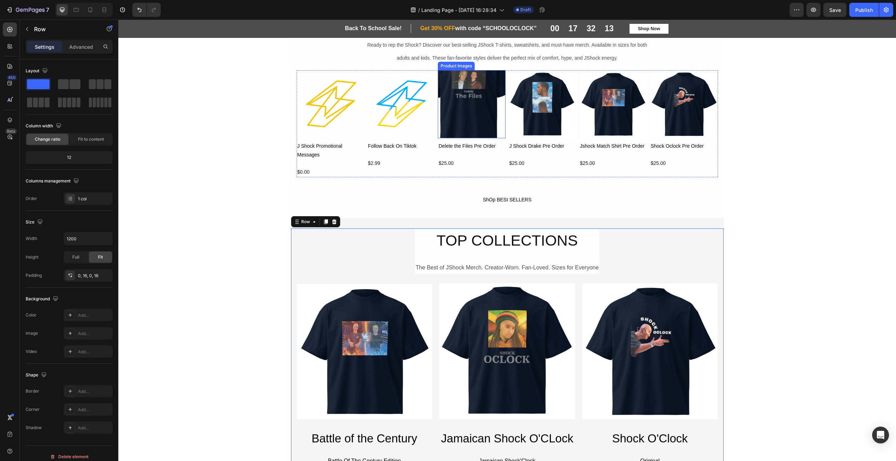
click at [364, 118] on img at bounding box center [331, 104] width 68 height 68
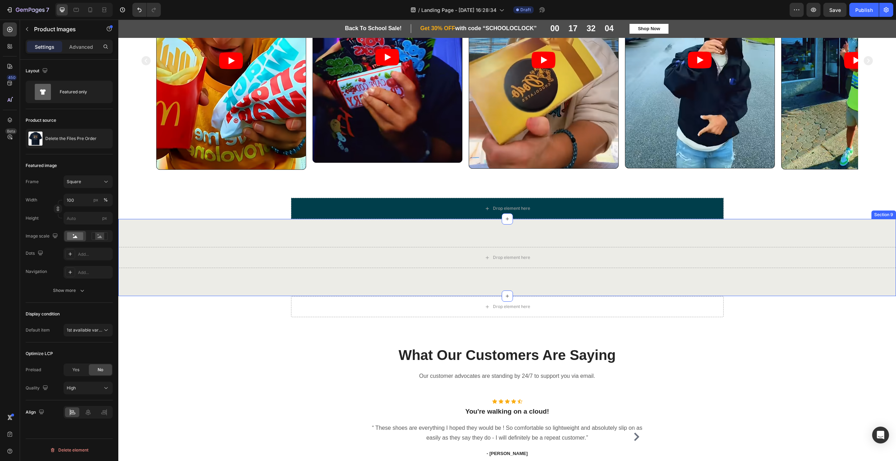
scroll to position [1040, 0]
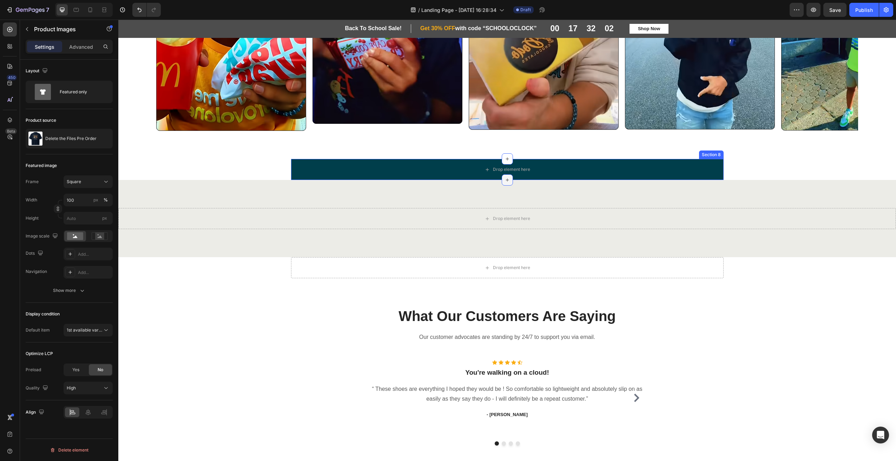
click at [505, 180] on icon at bounding box center [506, 180] width 3 height 3
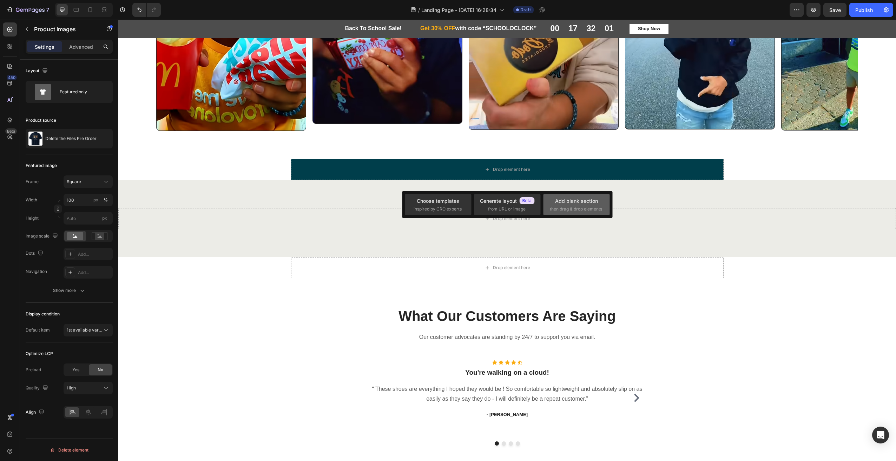
click at [566, 206] on span "then drag & drop elements" at bounding box center [576, 209] width 52 height 6
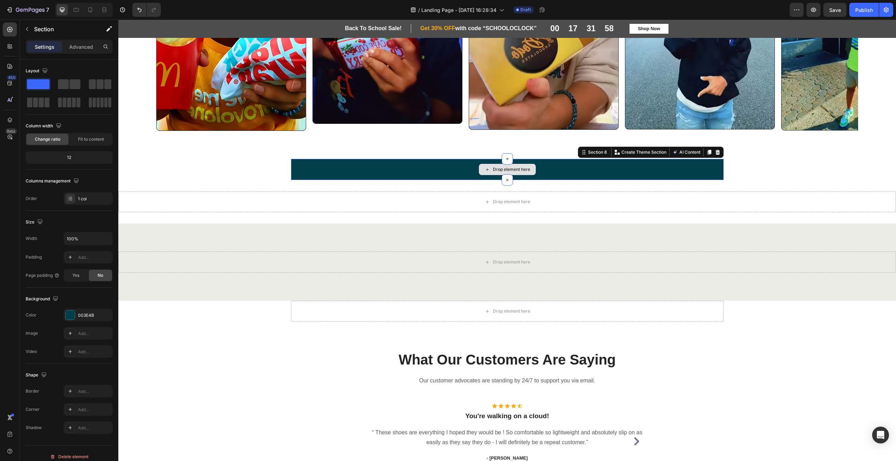
click at [635, 169] on div "Drop element here" at bounding box center [507, 169] width 432 height 21
click at [715, 152] on icon at bounding box center [717, 152] width 5 height 5
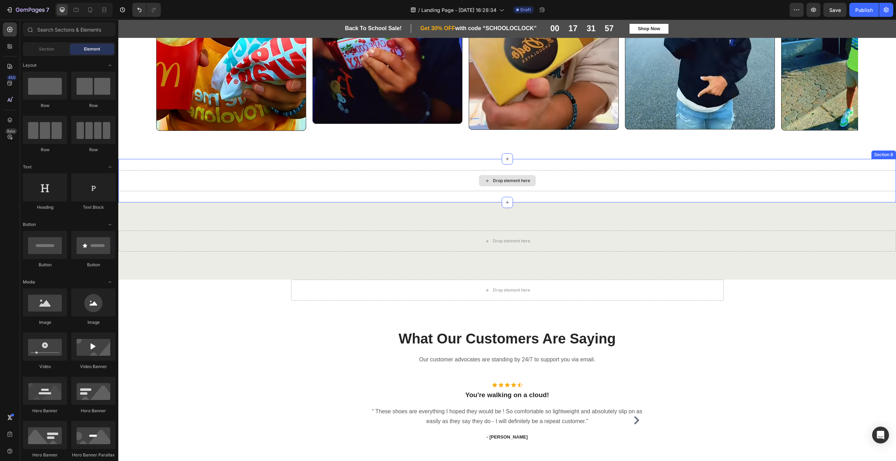
click at [546, 176] on div "Drop element here" at bounding box center [507, 180] width 778 height 21
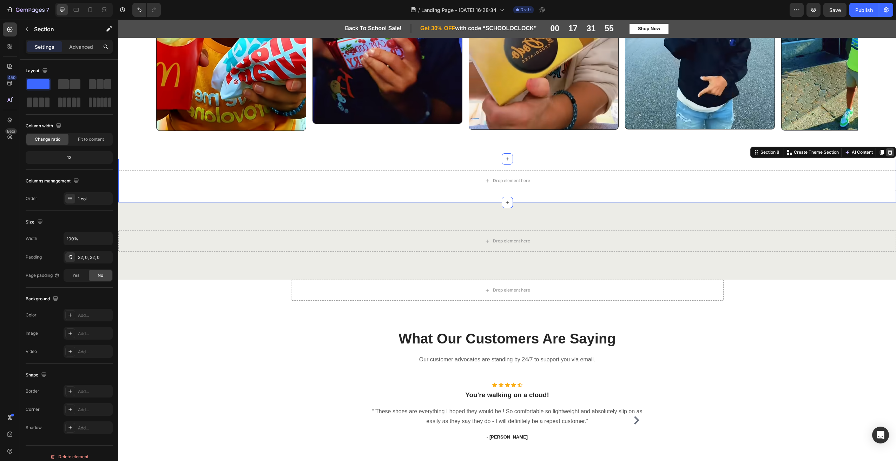
click at [888, 153] on icon at bounding box center [890, 152] width 5 height 5
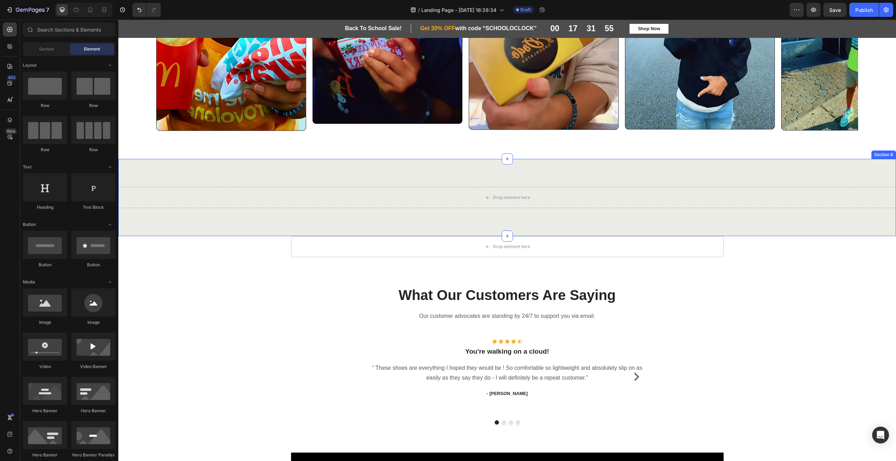
scroll to position [970, 0]
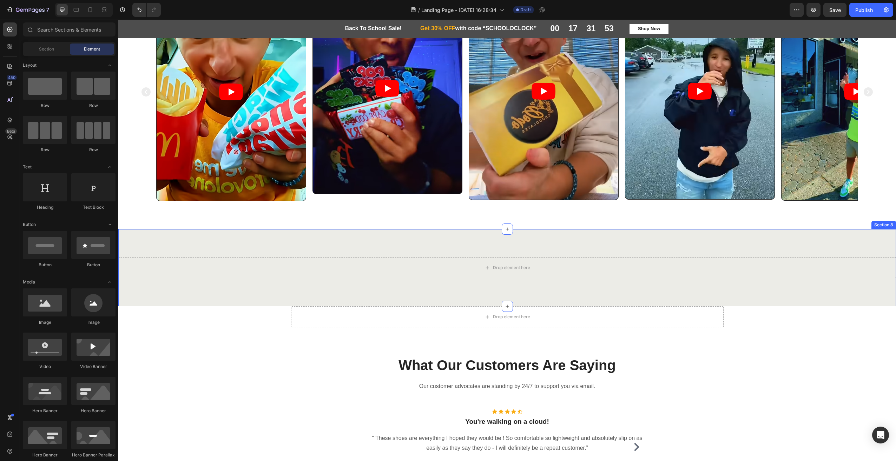
click at [570, 242] on div "Drop element here Section 8" at bounding box center [507, 267] width 778 height 77
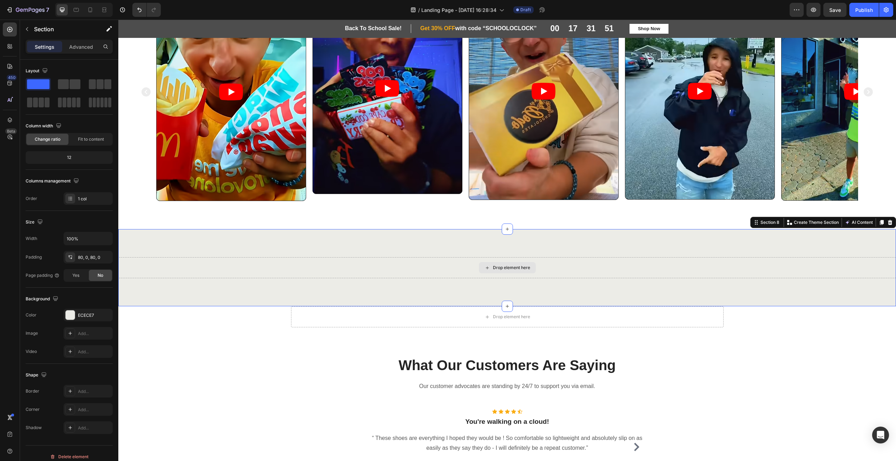
click at [502, 269] on div "Drop element here" at bounding box center [511, 268] width 37 height 6
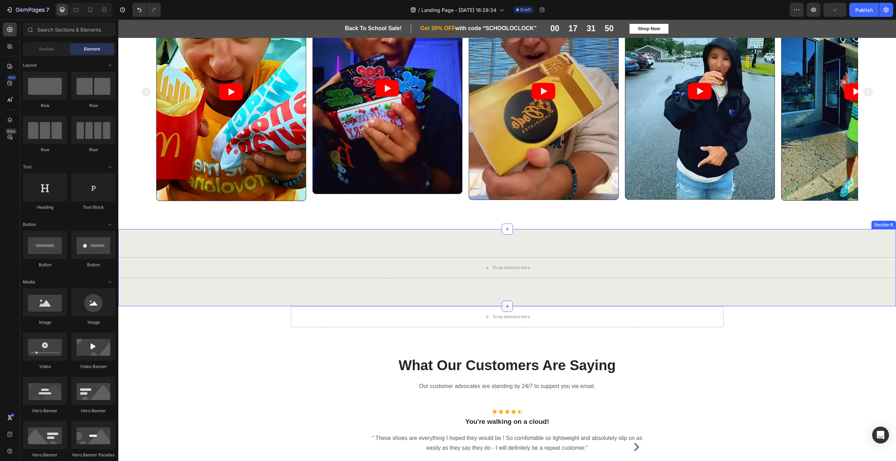
click at [502, 305] on div at bounding box center [507, 306] width 11 height 11
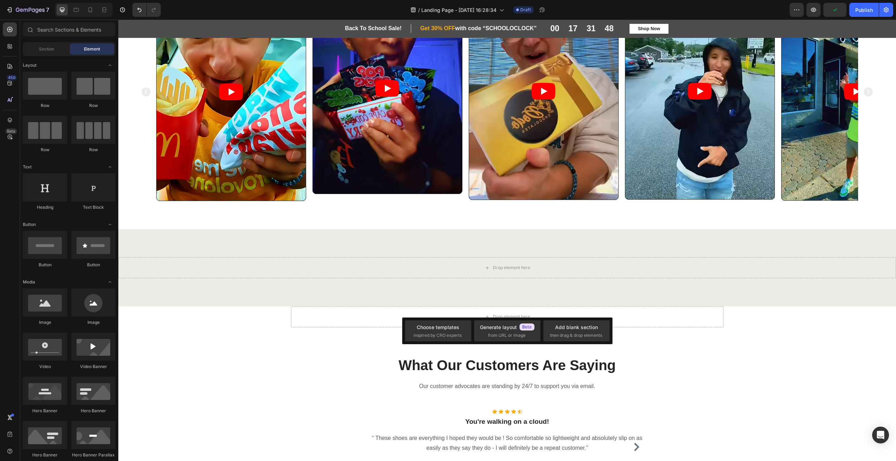
click at [709, 327] on div "Drop element here" at bounding box center [507, 316] width 432 height 21
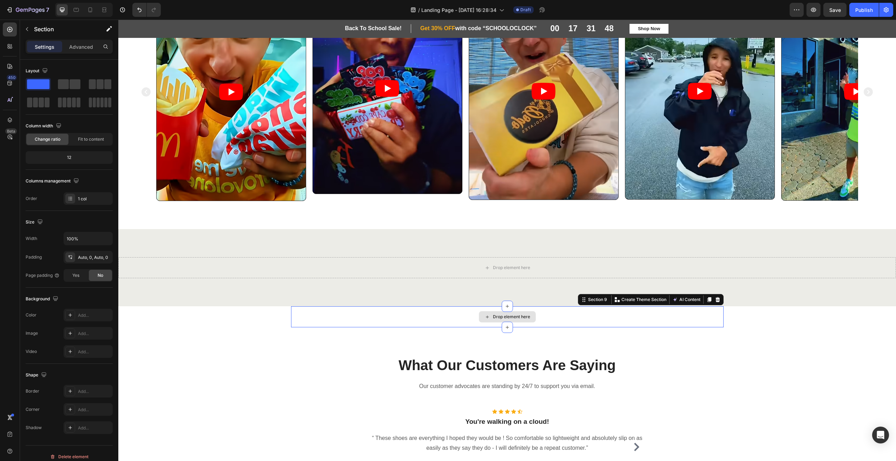
click at [716, 305] on div "Section 9 You can create reusable sections Create Theme Section AI Content Writ…" at bounding box center [651, 299] width 146 height 11
click at [718, 300] on div at bounding box center [717, 300] width 8 height 8
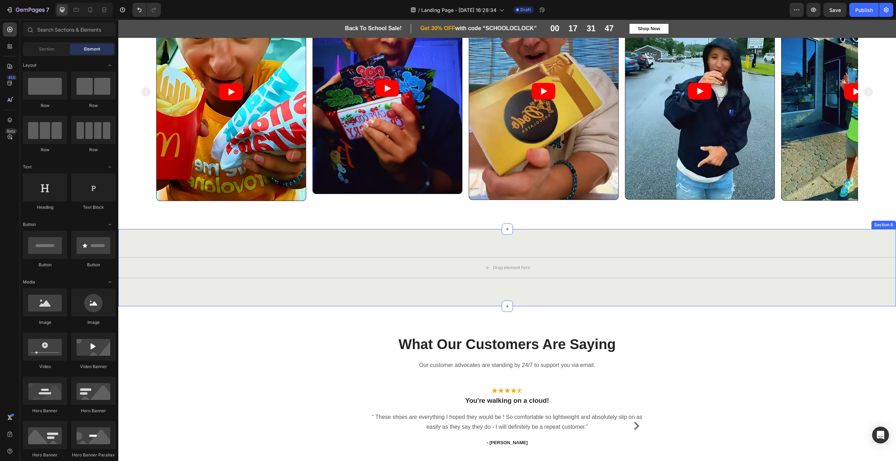
click at [593, 292] on div "Drop element here Section 8" at bounding box center [507, 267] width 778 height 77
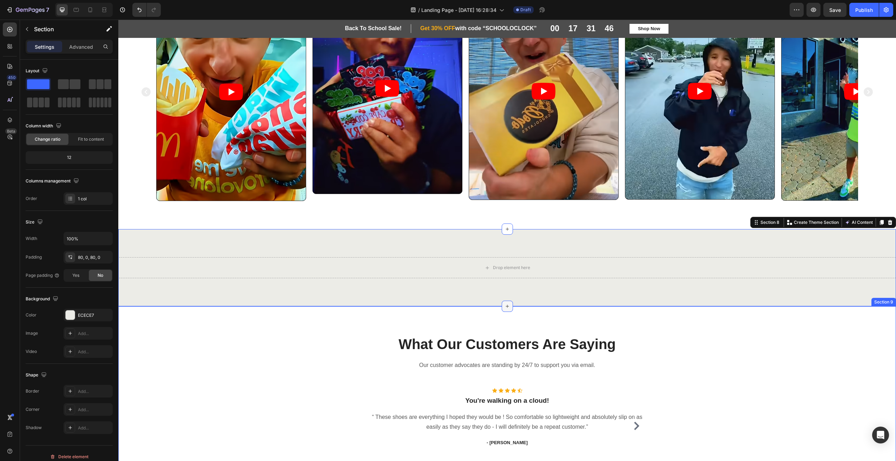
click at [502, 310] on div at bounding box center [507, 306] width 11 height 11
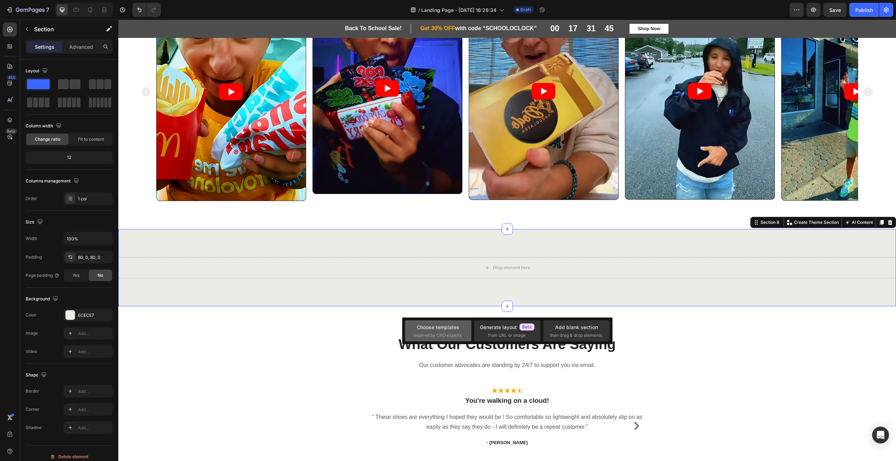
click at [442, 330] on div "Choose templates" at bounding box center [438, 327] width 42 height 7
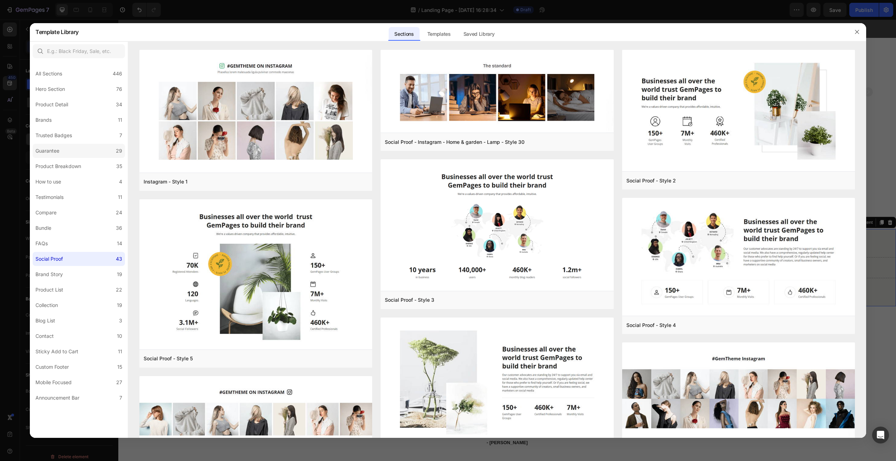
click at [65, 154] on label "Guarantee 29" at bounding box center [79, 151] width 92 height 14
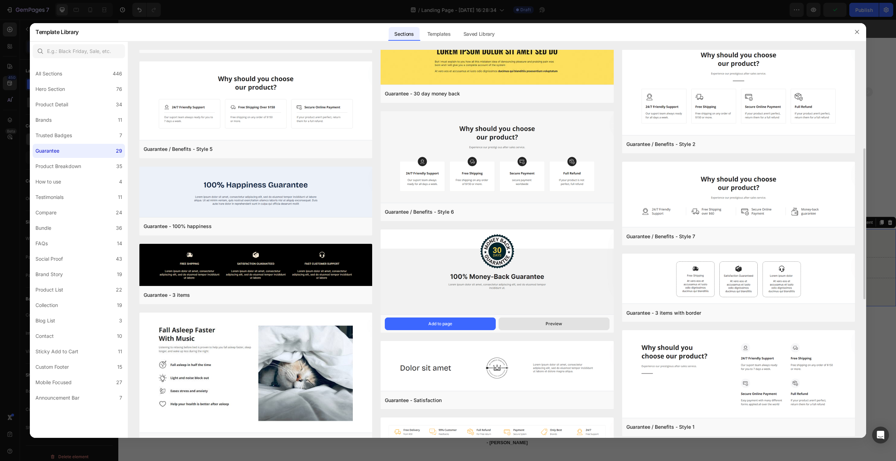
scroll to position [289, 0]
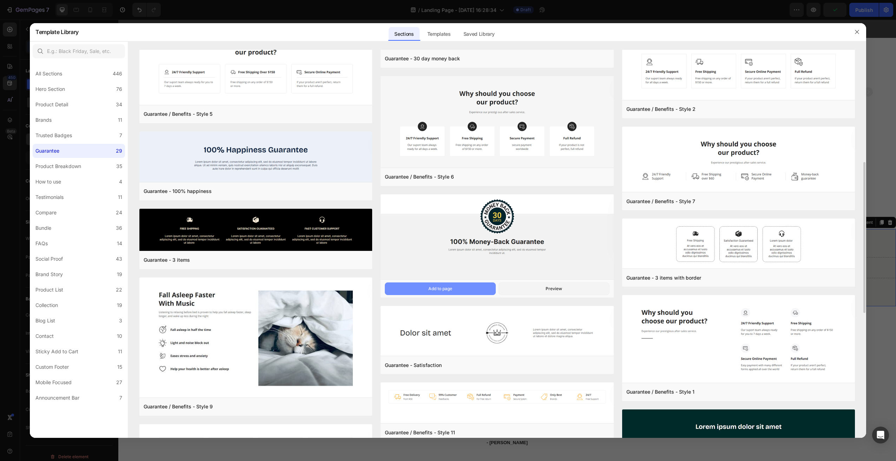
click at [463, 289] on button "Add to page" at bounding box center [440, 289] width 111 height 13
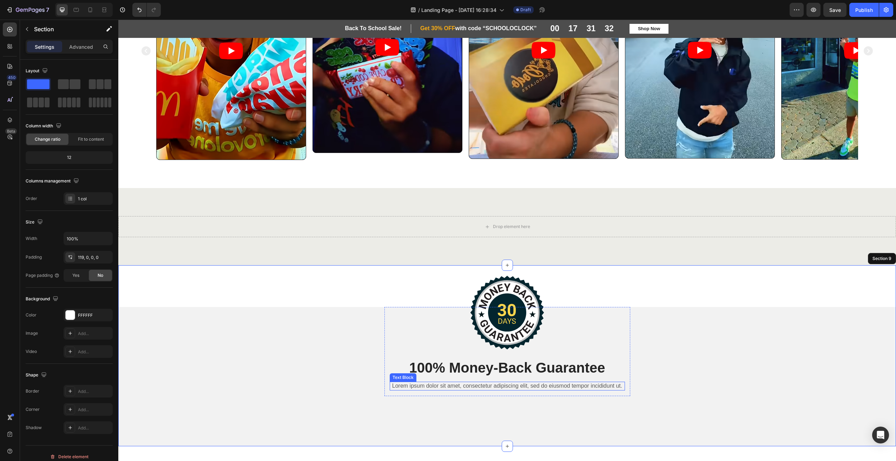
scroll to position [999, 0]
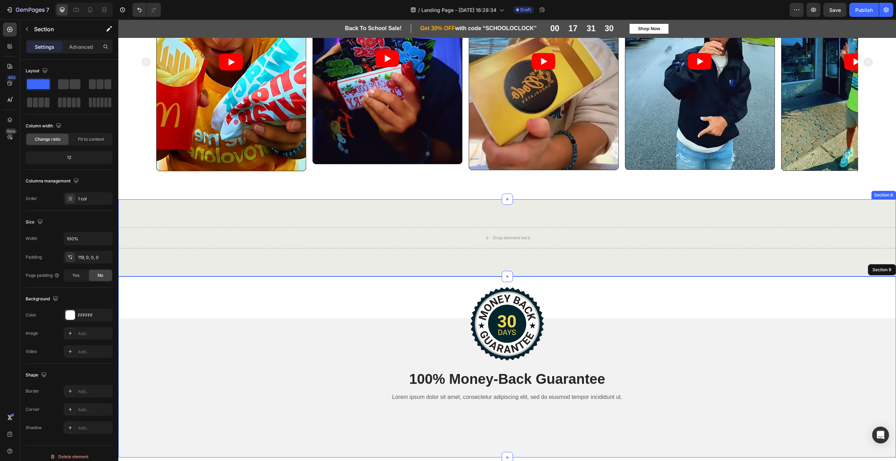
click at [857, 213] on div "Drop element here Section 8" at bounding box center [507, 237] width 778 height 77
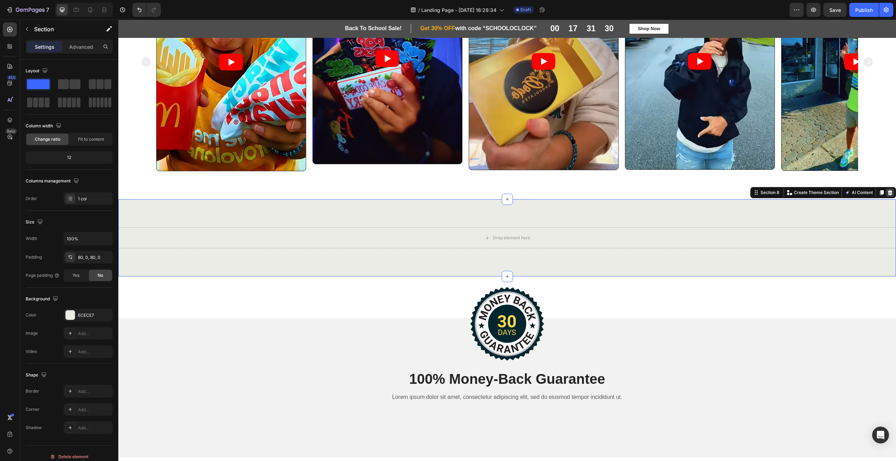
click at [887, 194] on icon at bounding box center [890, 193] width 6 height 6
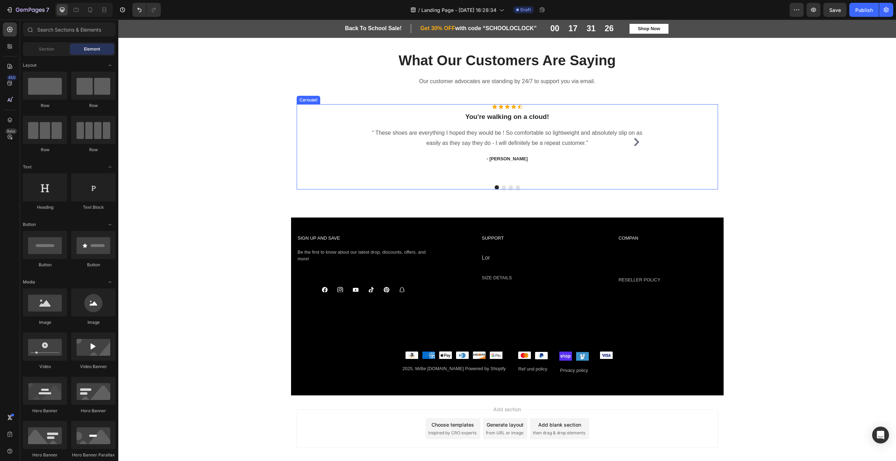
scroll to position [1393, 0]
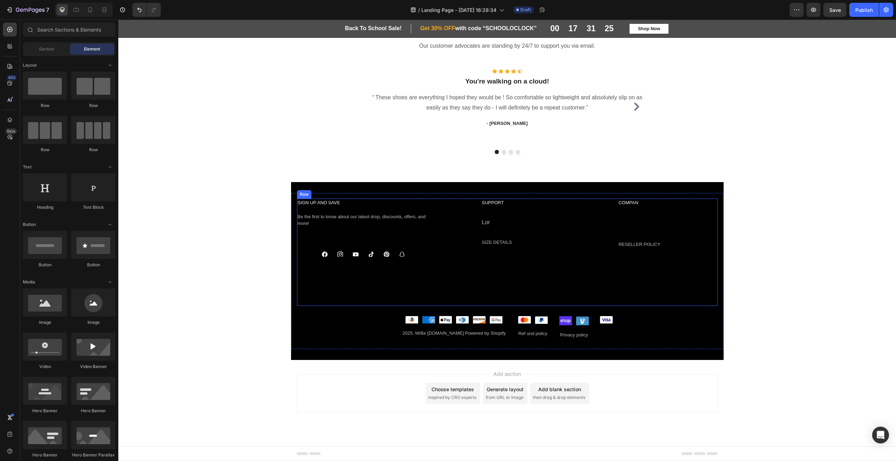
click at [565, 281] on div "SUPPORT Text Block Lor Text Block SIZE DETAILS Text Block ACKYOUR ORDI Button C…" at bounding box center [507, 252] width 133 height 107
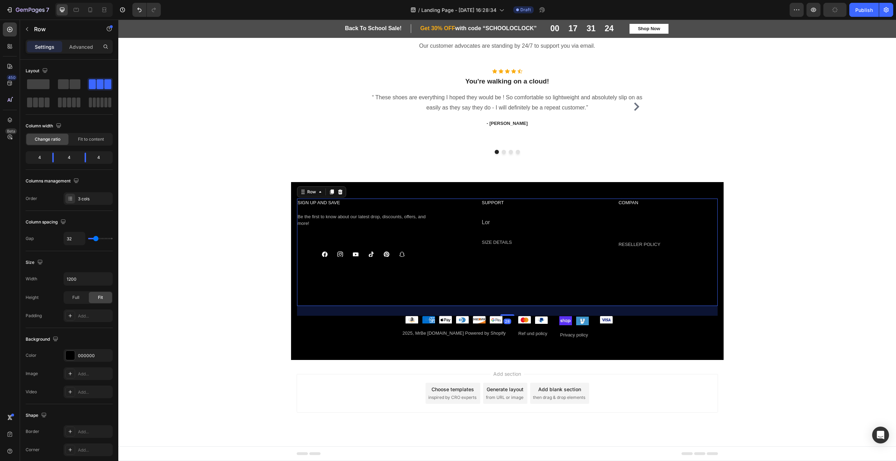
click at [689, 337] on div "SIGN UP AND SAVE Text Block Be the first to know about our Iatest drop, discoun…" at bounding box center [507, 269] width 421 height 140
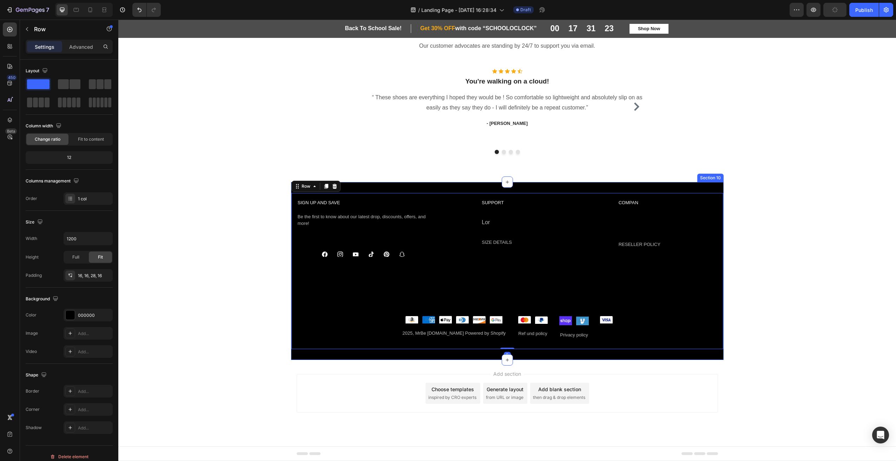
click at [713, 182] on div "SIGN UP AND SAVE Text Block Be the first to know about our Iatest drop, discoun…" at bounding box center [507, 271] width 432 height 178
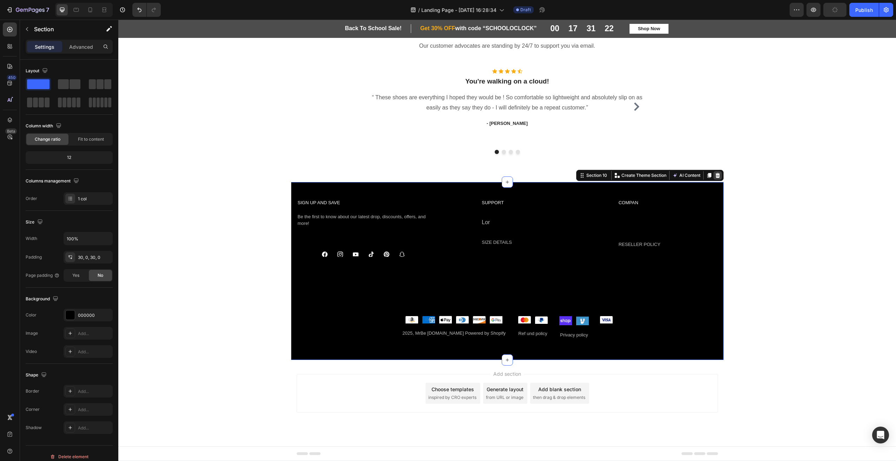
click at [718, 176] on div at bounding box center [717, 175] width 8 height 8
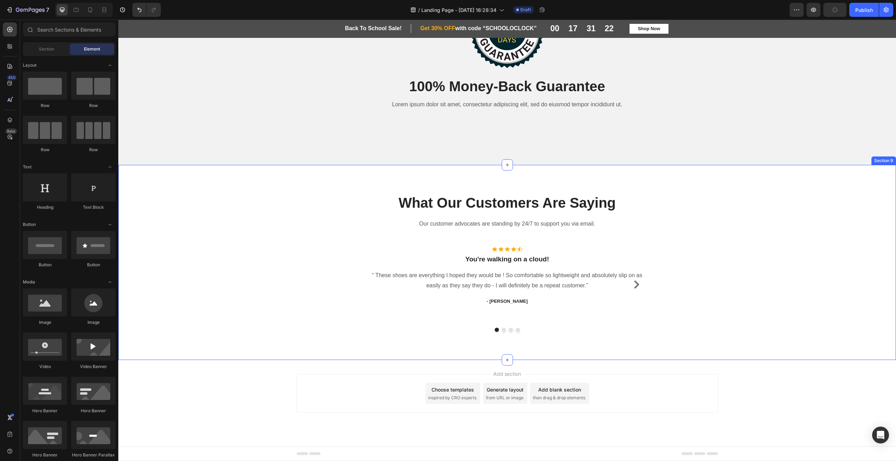
scroll to position [1215, 0]
click at [511, 427] on div "Add section Choose templates inspired by CRO experts Generate layout from URL o…" at bounding box center [507, 403] width 778 height 86
click at [459, 398] on span "inspired by CRO experts" at bounding box center [452, 398] width 48 height 6
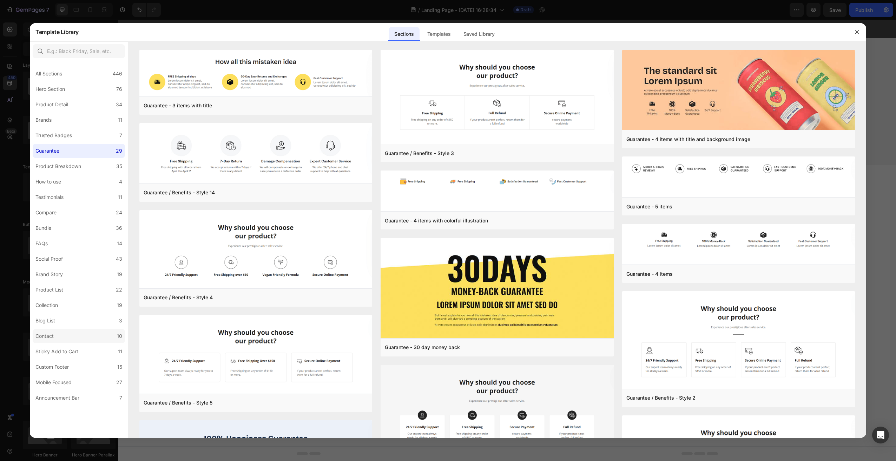
click at [57, 332] on label "Contact 10" at bounding box center [79, 336] width 92 height 14
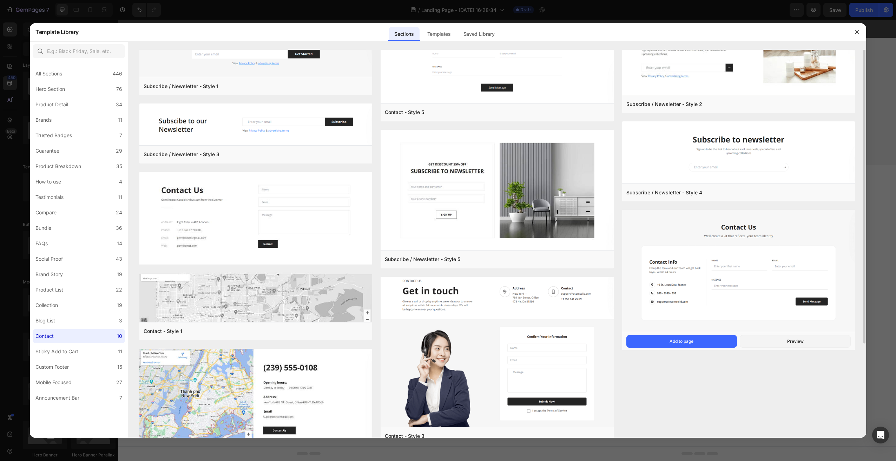
scroll to position [0, 0]
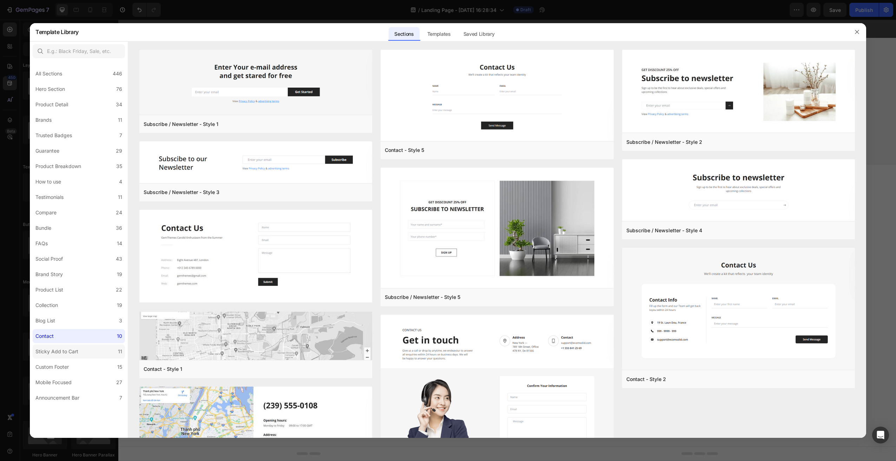
click at [74, 349] on div "Sticky Add to Cart" at bounding box center [56, 352] width 43 height 8
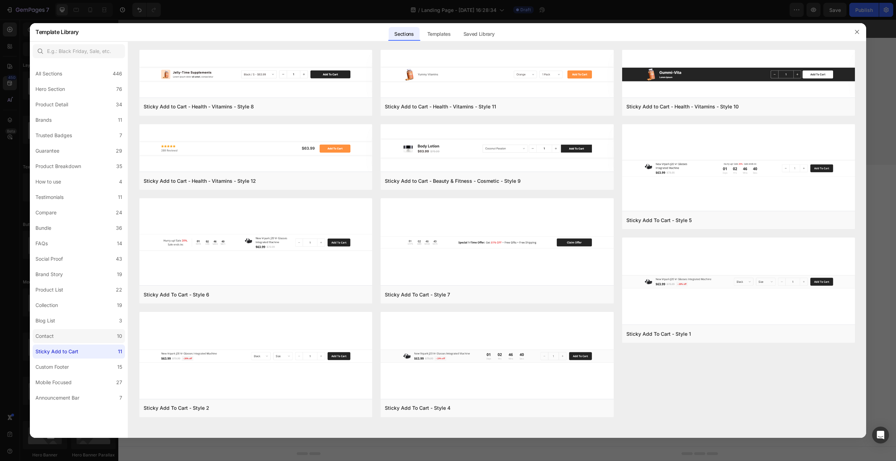
click at [73, 337] on label "Contact 10" at bounding box center [79, 336] width 92 height 14
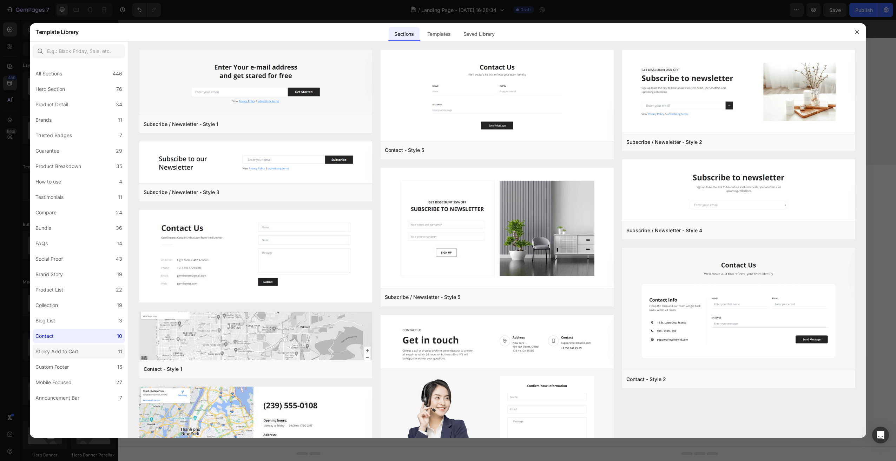
click at [66, 350] on div "Sticky Add to Cart" at bounding box center [56, 352] width 43 height 8
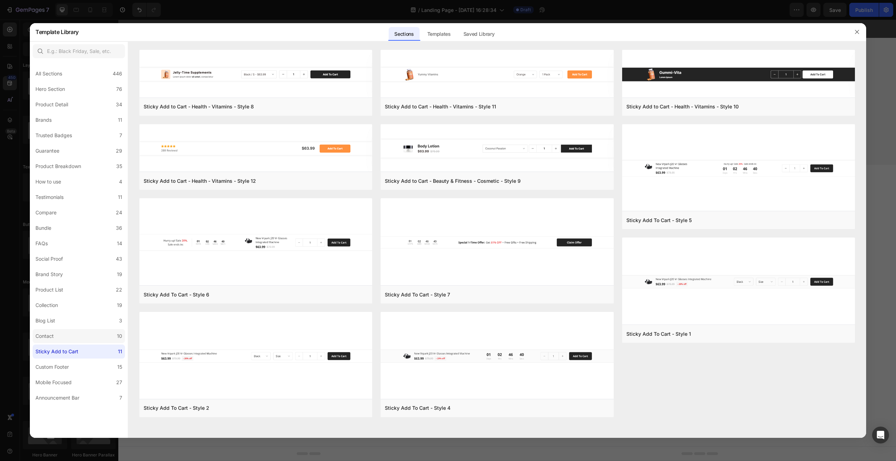
click at [68, 331] on label "Contact 10" at bounding box center [79, 336] width 92 height 14
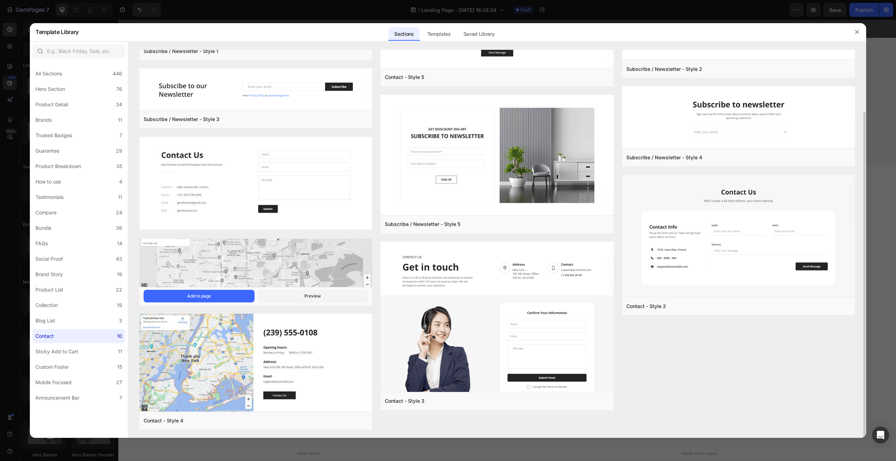
scroll to position [3, 0]
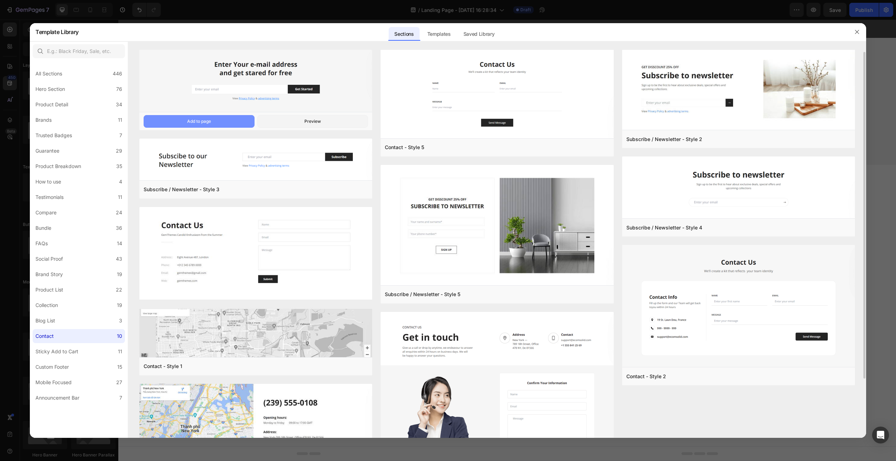
click at [228, 121] on button "Add to page" at bounding box center [199, 121] width 111 height 13
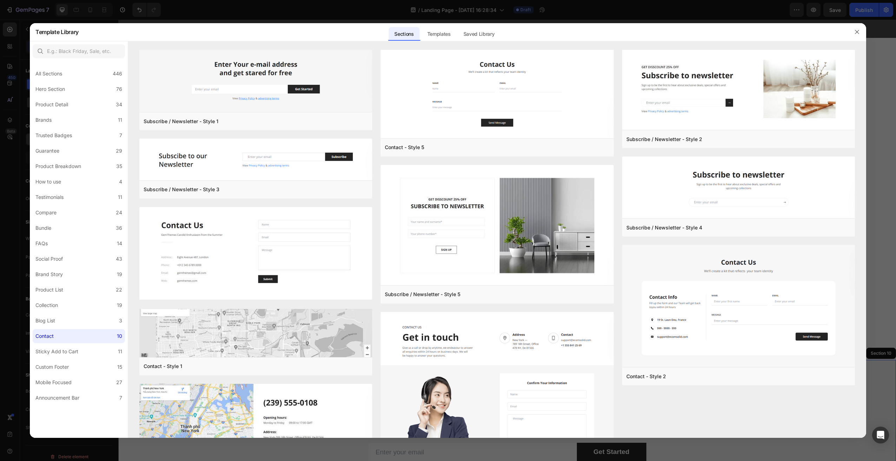
scroll to position [1362, 0]
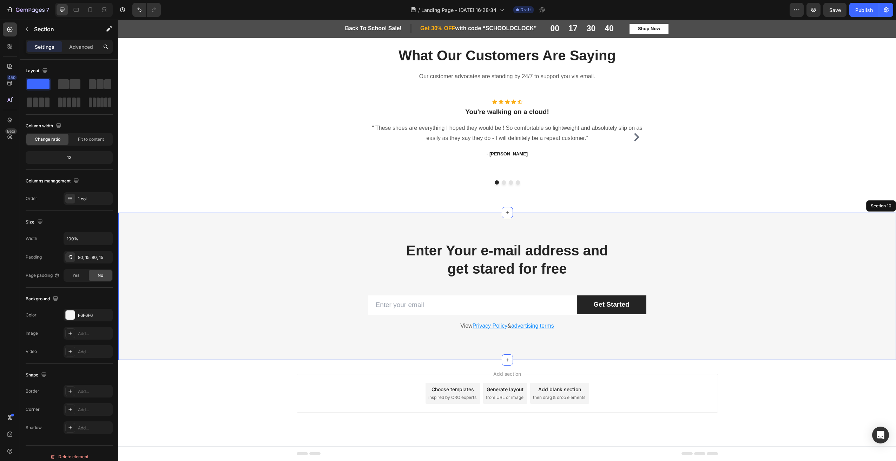
click at [859, 233] on div "Enter Your e-mail address and get stared for free Heading Row Email Field Get S…" at bounding box center [507, 286] width 778 height 147
click at [773, 306] on div "Enter Your e-mail address and get stared for free Heading Row Email Field Get S…" at bounding box center [507, 286] width 767 height 91
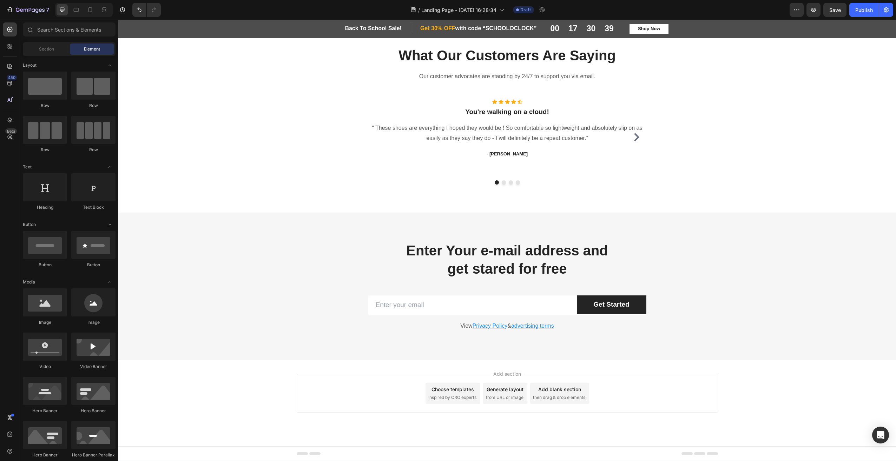
click at [656, 401] on div "Add section Choose templates inspired by CRO experts Generate layout from URL o…" at bounding box center [507, 393] width 421 height 39
click at [695, 325] on p "View Privacy Policy & advertising terms" at bounding box center [507, 326] width 420 height 10
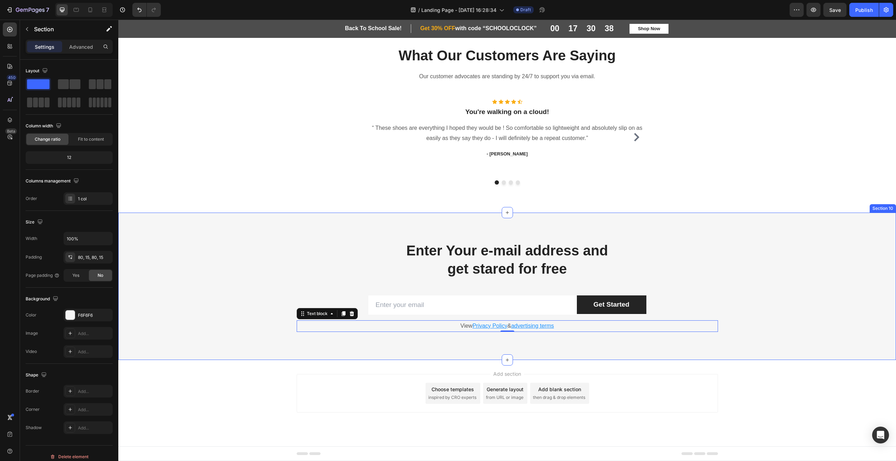
click at [806, 245] on div "Enter Your e-mail address and get stared for free Heading Row Email Field Get S…" at bounding box center [507, 286] width 767 height 91
click at [888, 204] on icon at bounding box center [890, 206] width 5 height 5
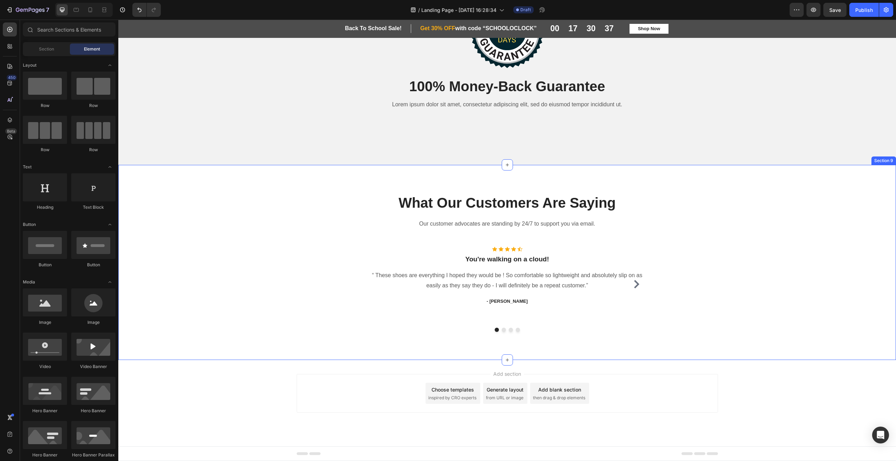
scroll to position [1226, 0]
click at [454, 401] on span "inspired by CRO experts" at bounding box center [452, 398] width 48 height 6
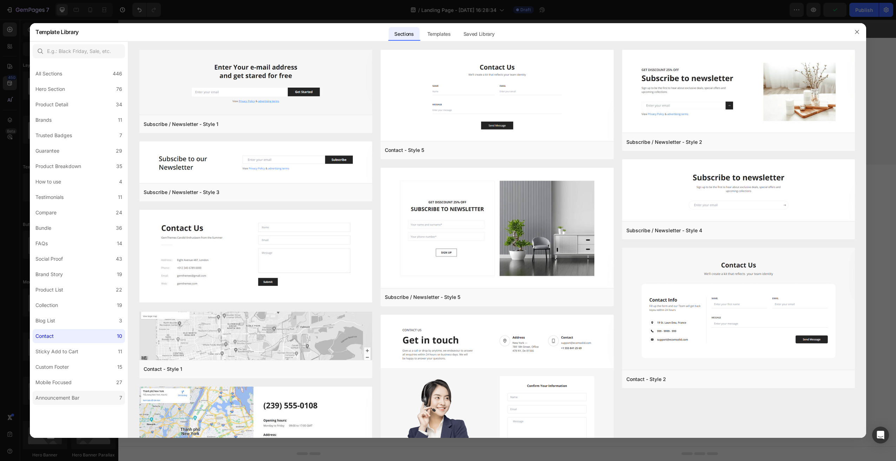
click at [60, 391] on div "All Sections 446 Hero Section 76 Product Detail 34 Brands 11 Trusted Badges 7 G…" at bounding box center [79, 233] width 98 height 344
click at [60, 395] on div "Announcement Bar" at bounding box center [57, 398] width 44 height 8
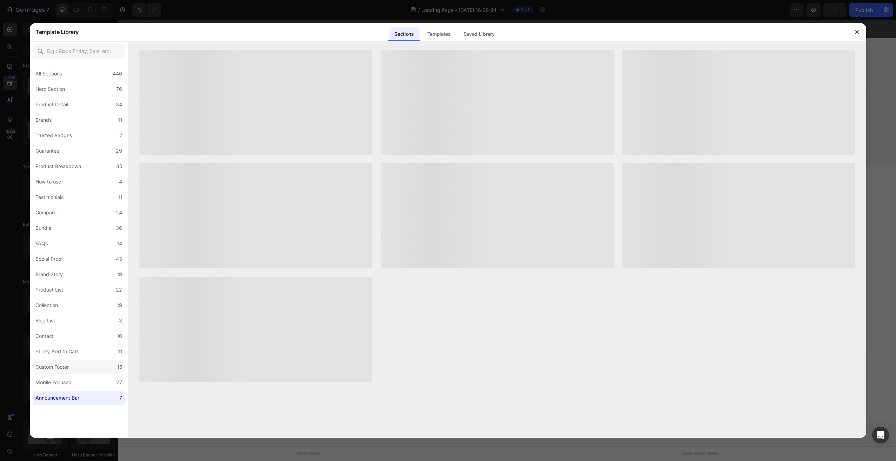
click at [50, 363] on div "Custom Footer" at bounding box center [51, 367] width 33 height 8
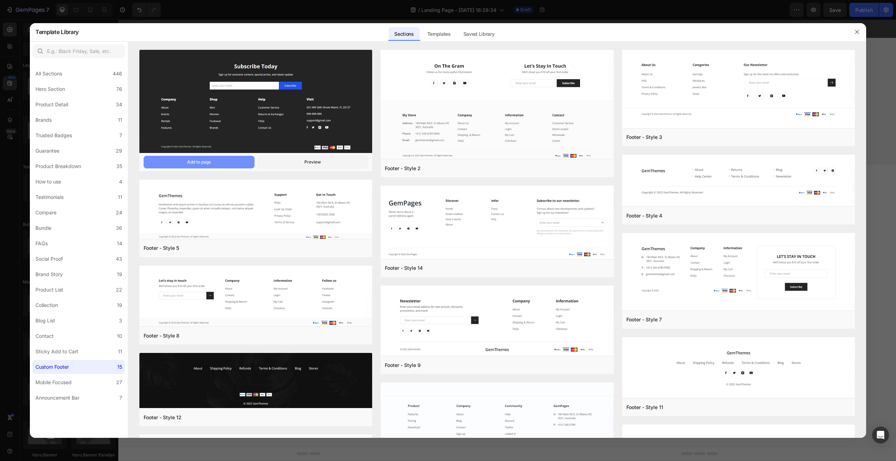
click at [202, 163] on div "Add to page" at bounding box center [199, 162] width 24 height 6
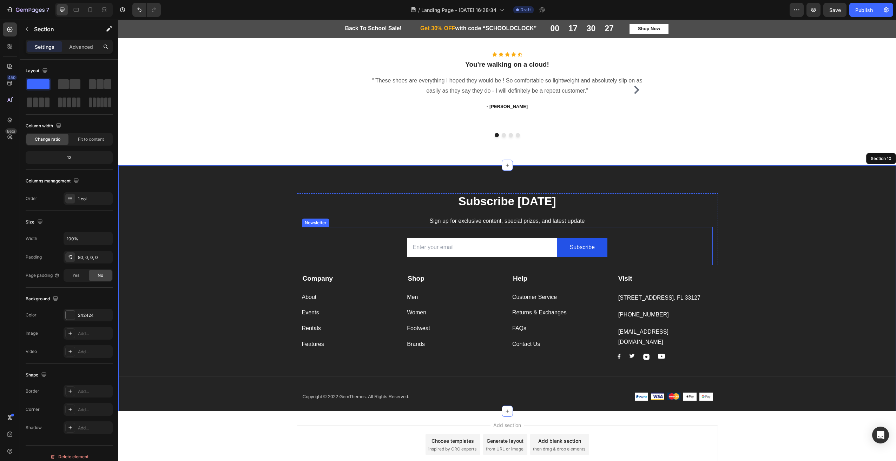
scroll to position [1451, 0]
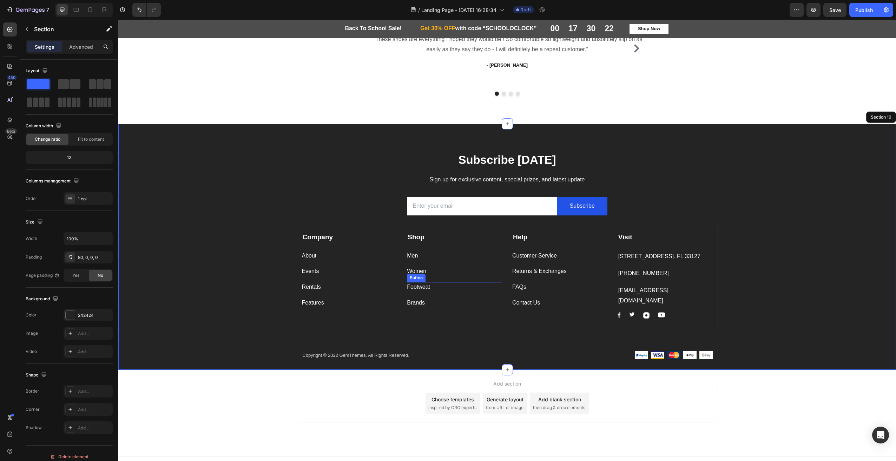
click at [419, 286] on div "Footweat" at bounding box center [418, 287] width 23 height 10
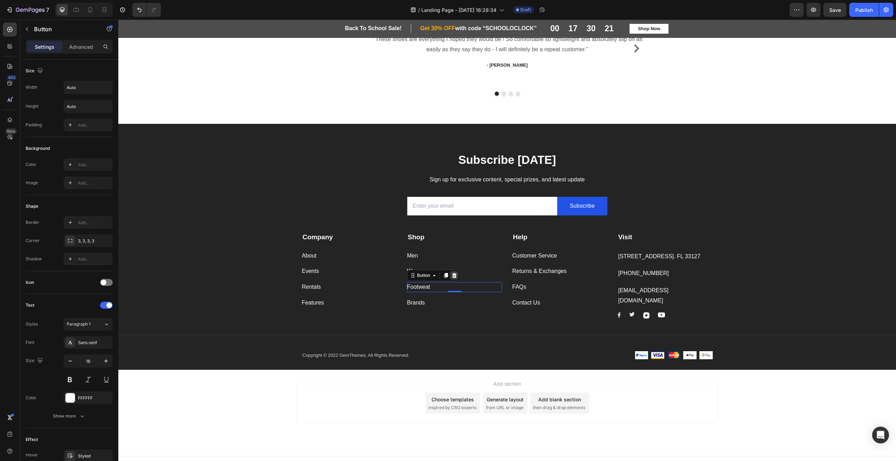
click at [451, 276] on icon at bounding box center [454, 276] width 6 height 6
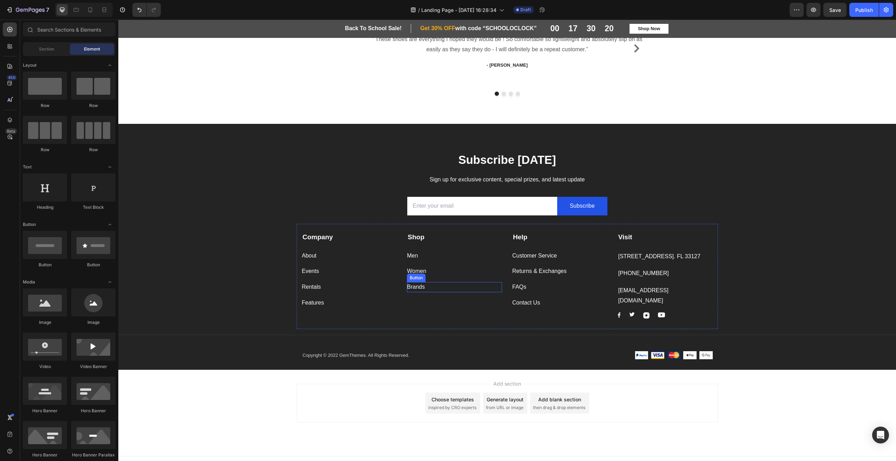
click at [414, 284] on div "Brands" at bounding box center [416, 287] width 18 height 10
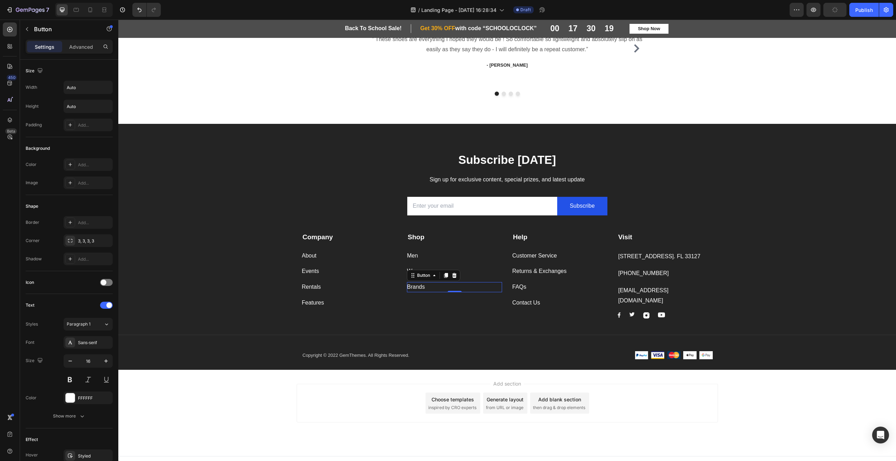
click at [452, 275] on icon at bounding box center [454, 275] width 5 height 5
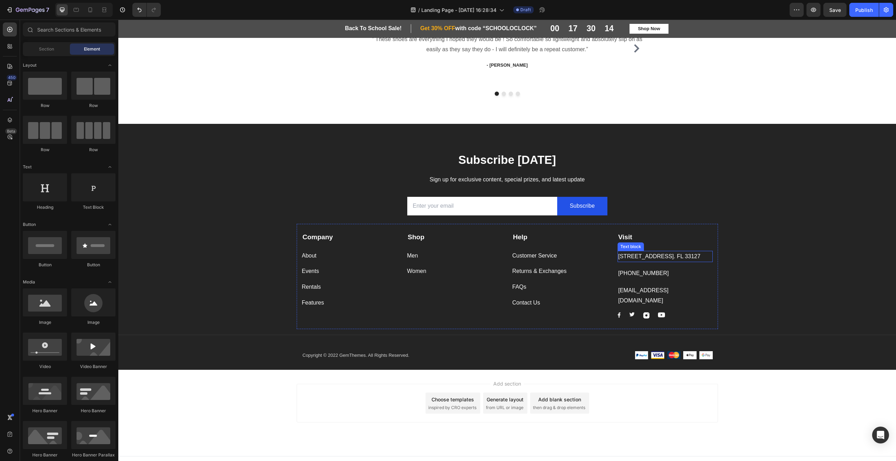
click at [670, 257] on p "[STREET_ADDRESS]. FL 33127" at bounding box center [665, 257] width 94 height 10
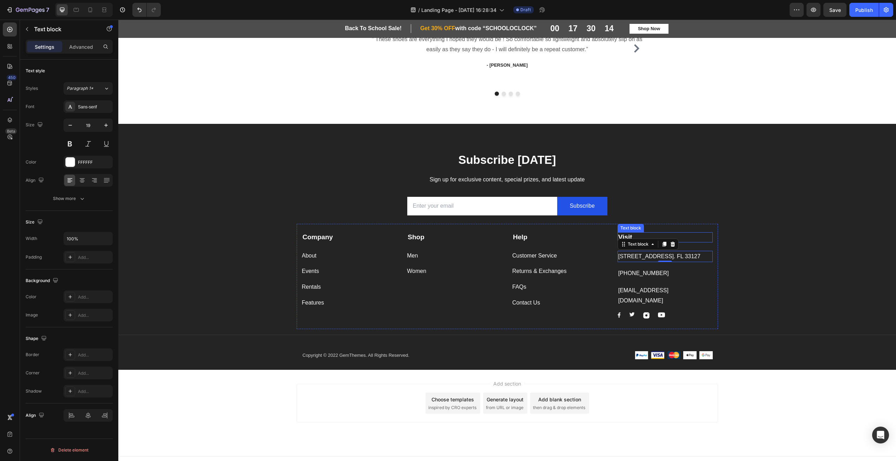
click at [621, 233] on p "Visit" at bounding box center [665, 237] width 94 height 9
click at [670, 228] on icon at bounding box center [672, 225] width 5 height 5
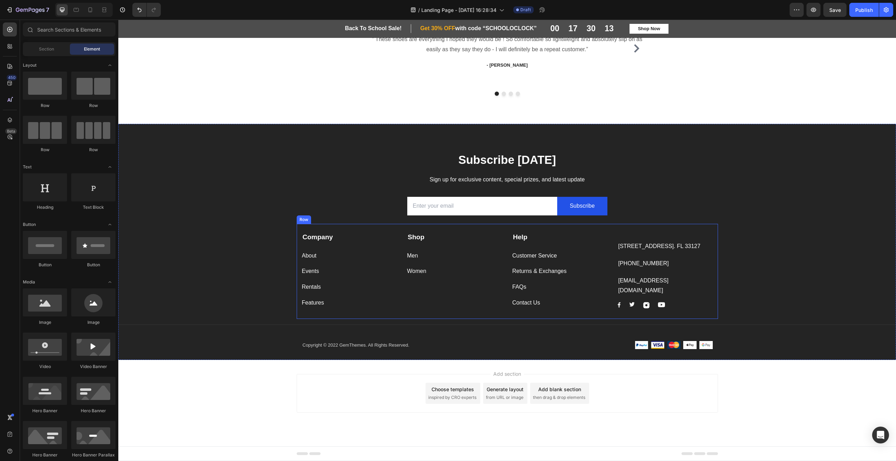
scroll to position [1450, 0]
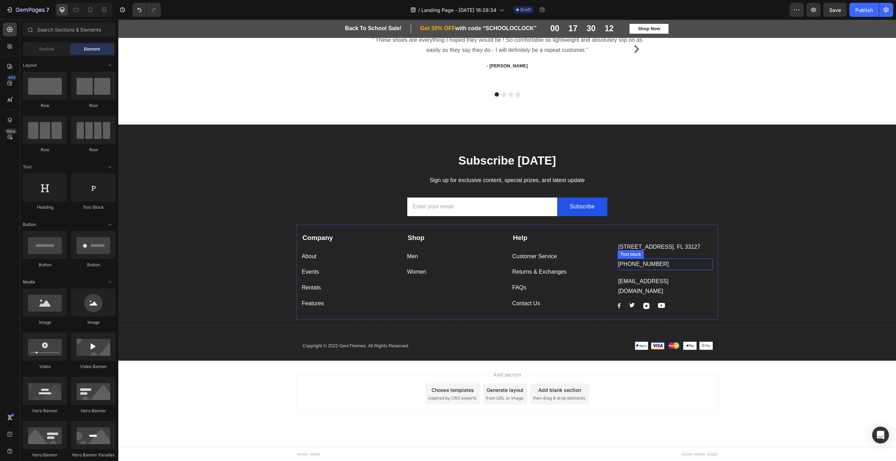
click at [649, 248] on p "[STREET_ADDRESS]. FL 33127" at bounding box center [665, 247] width 94 height 10
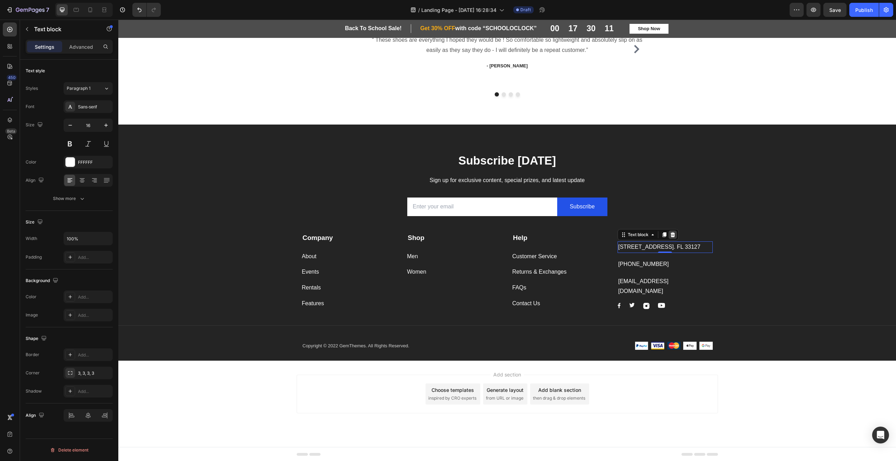
click at [673, 233] on icon at bounding box center [673, 235] width 6 height 6
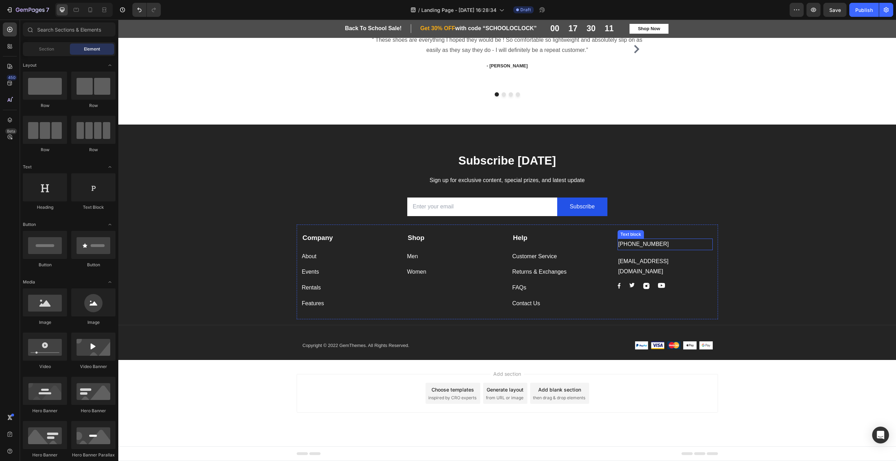
click at [642, 245] on p "[PHONE_NUMBER]" at bounding box center [665, 244] width 94 height 10
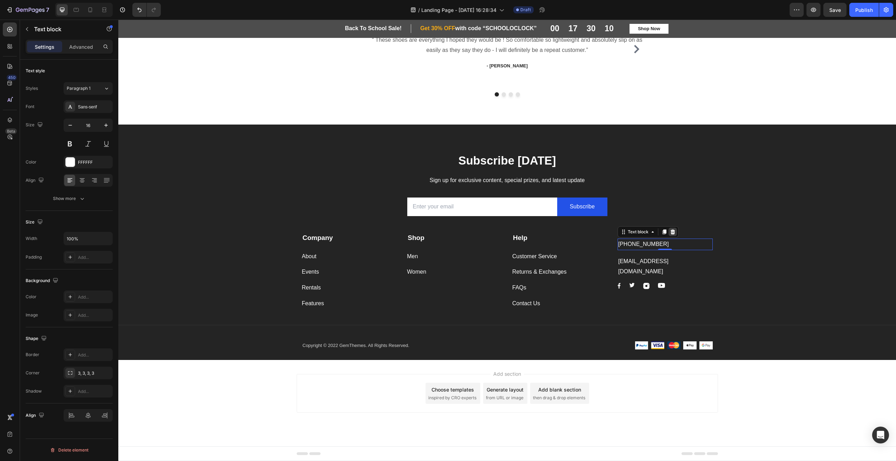
click at [670, 234] on icon at bounding box center [672, 232] width 5 height 5
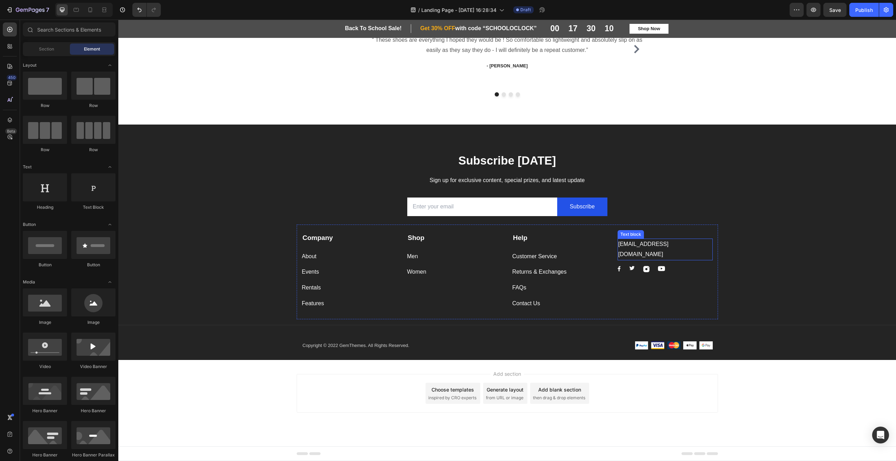
click at [650, 242] on p "[EMAIL_ADDRESS][DOMAIN_NAME]" at bounding box center [665, 249] width 94 height 20
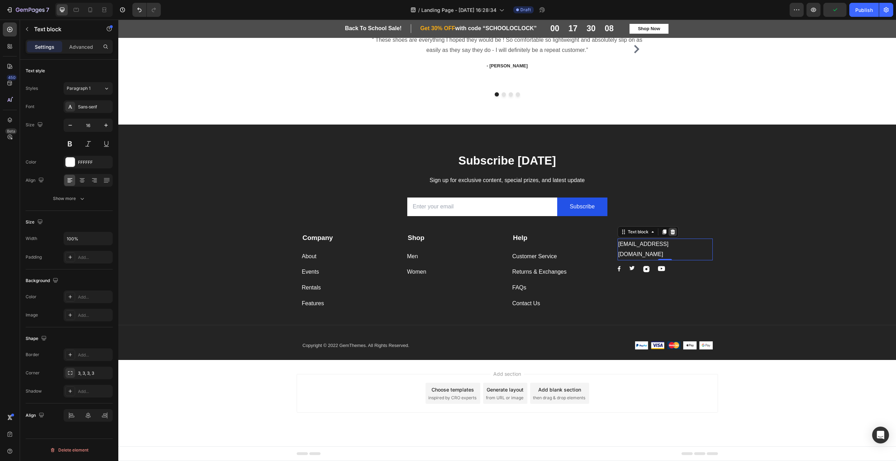
click at [671, 233] on icon at bounding box center [672, 232] width 5 height 5
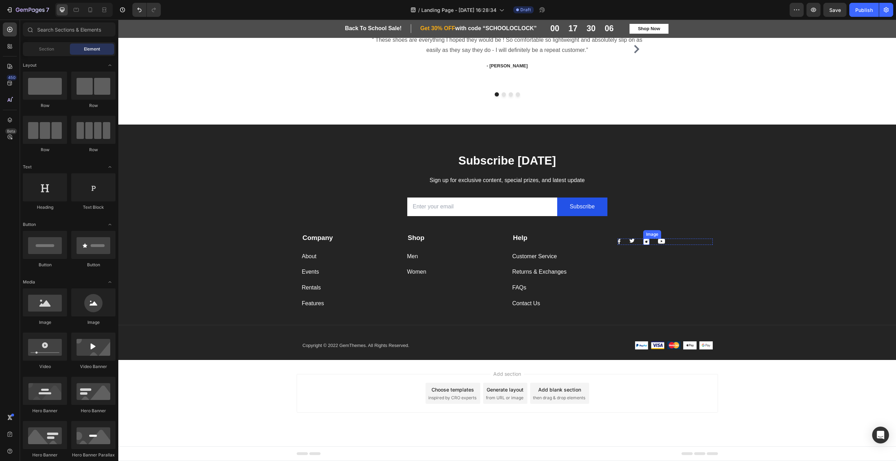
click at [644, 243] on img at bounding box center [646, 242] width 6 height 6
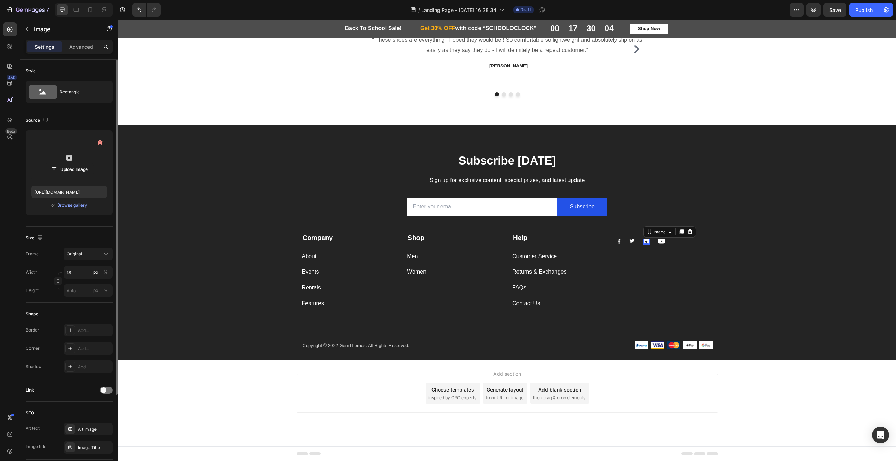
click at [74, 161] on label at bounding box center [69, 158] width 76 height 44
click at [74, 164] on input "file" at bounding box center [69, 170] width 48 height 12
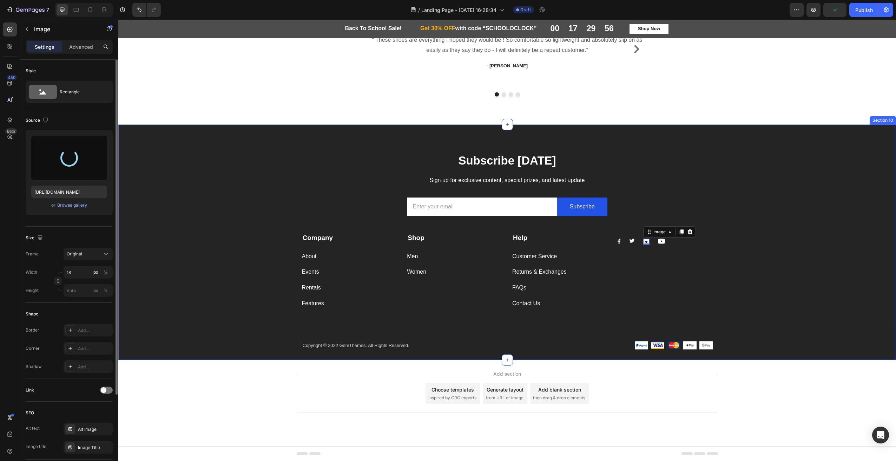
type input "[URL][DOMAIN_NAME]"
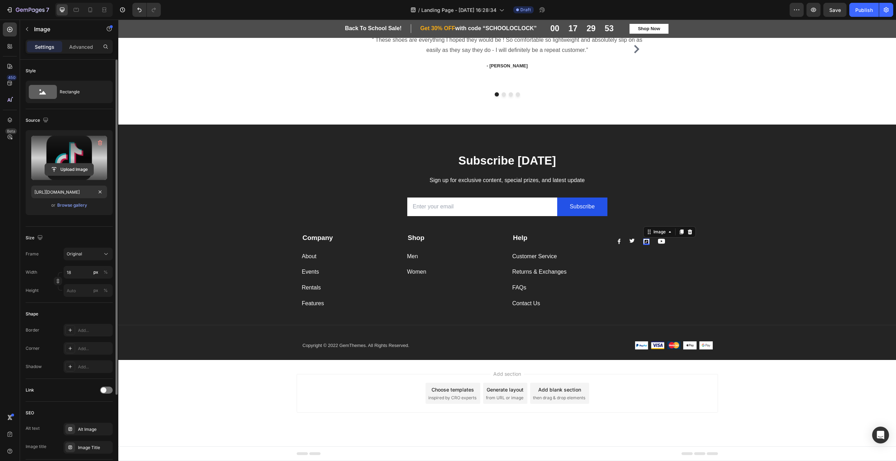
click at [63, 173] on input "file" at bounding box center [69, 170] width 48 height 12
click at [67, 252] on span "Original" at bounding box center [74, 254] width 15 height 6
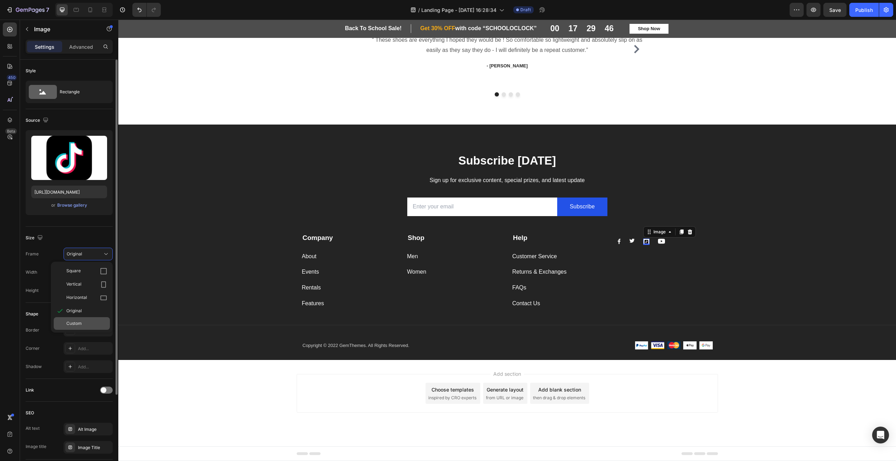
click at [78, 320] on div "Custom" at bounding box center [82, 323] width 56 height 13
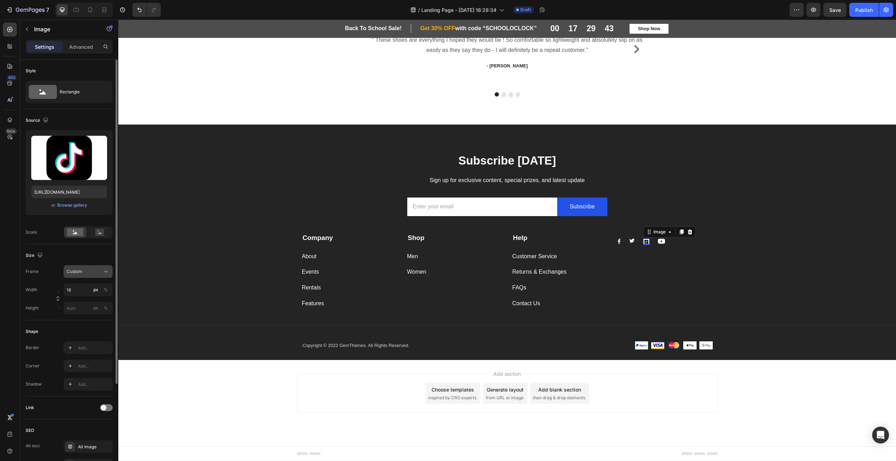
click at [85, 276] on button "Custom" at bounding box center [88, 271] width 49 height 13
click at [77, 325] on div "Original" at bounding box center [82, 328] width 56 height 13
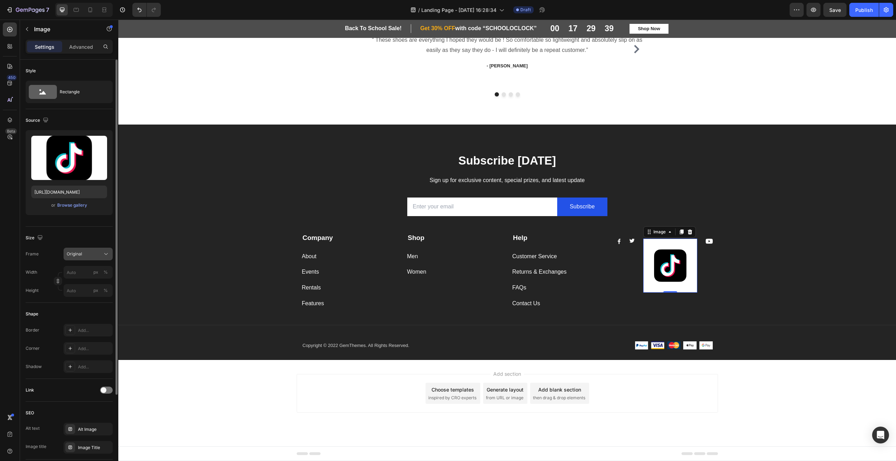
click at [86, 256] on div "Original" at bounding box center [84, 254] width 34 height 6
click at [73, 323] on span "Custom" at bounding box center [73, 323] width 15 height 6
click at [91, 269] on div "Frame Original Width px % Height px %" at bounding box center [69, 272] width 87 height 49
click at [85, 252] on div "Original" at bounding box center [84, 254] width 34 height 6
click at [74, 312] on span "Original" at bounding box center [73, 311] width 15 height 6
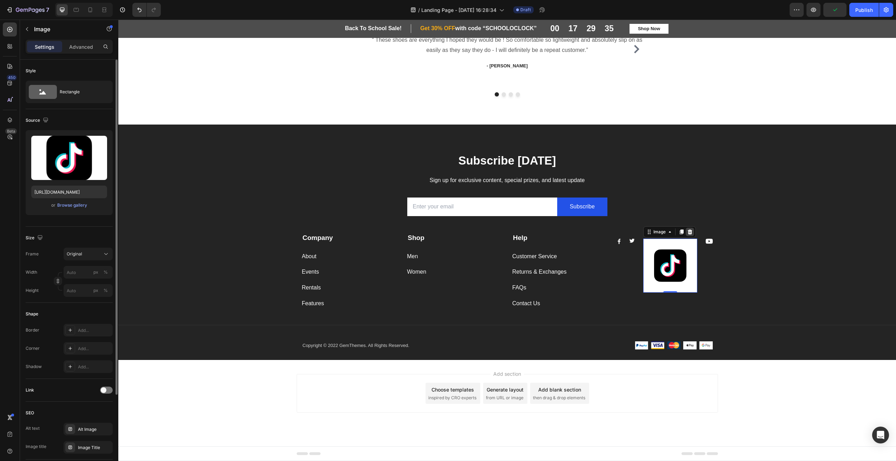
click at [689, 235] on div at bounding box center [690, 232] width 8 height 8
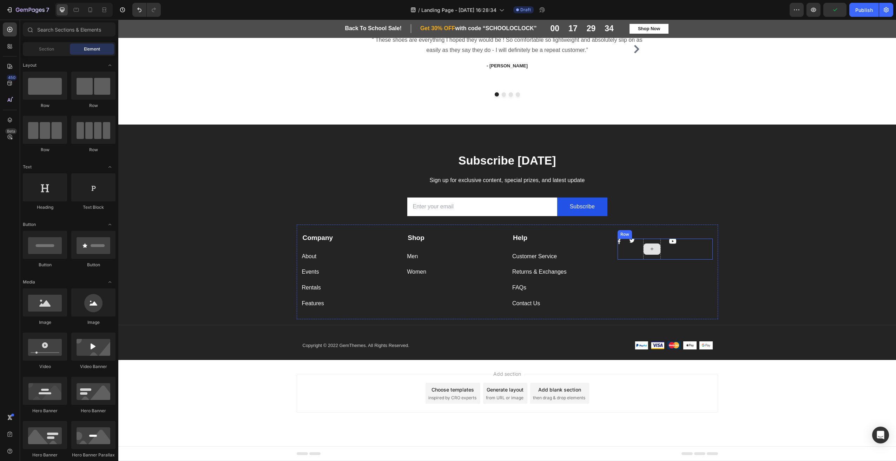
click at [650, 250] on icon at bounding box center [652, 249] width 6 height 6
click at [671, 244] on div "Image" at bounding box center [672, 249] width 7 height 21
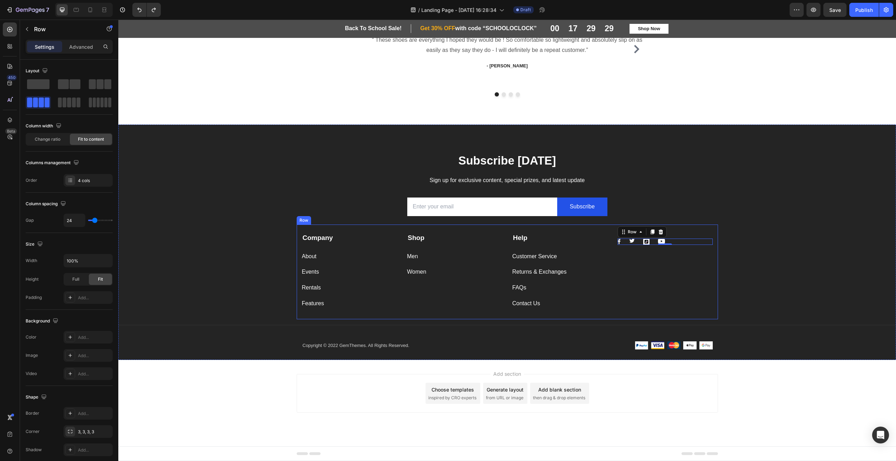
click at [748, 271] on div "Subscribe [DATE] Heading Sign up for exclusive content, special prizes, and lat…" at bounding box center [507, 256] width 778 height 207
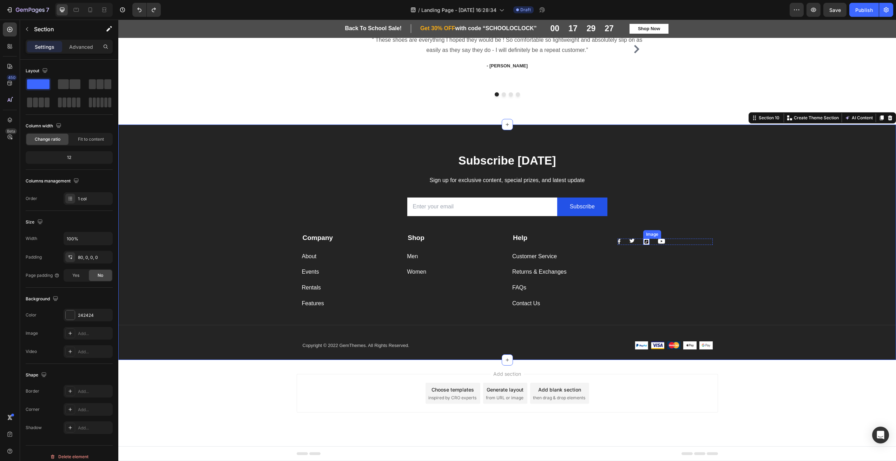
click at [643, 241] on img at bounding box center [646, 242] width 6 height 6
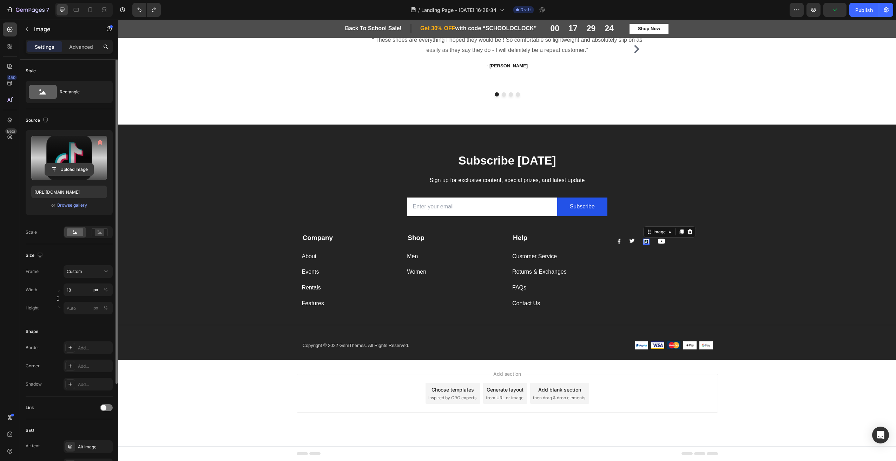
click at [74, 171] on input "file" at bounding box center [69, 170] width 48 height 12
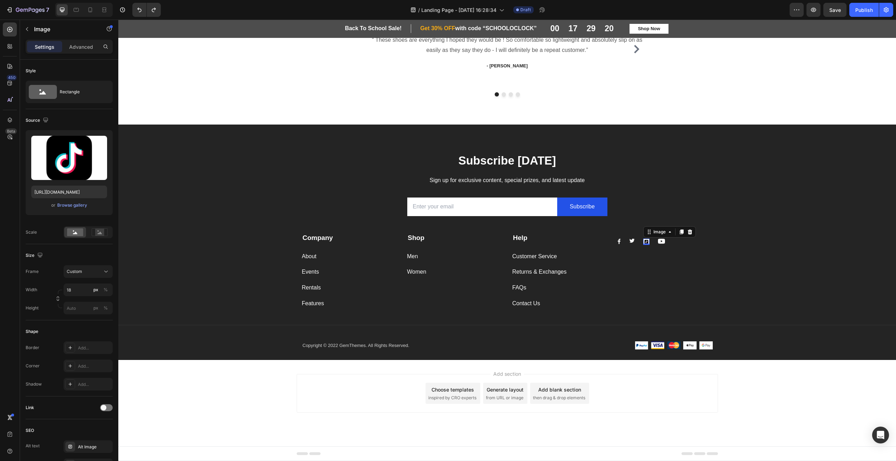
drag, startPoint x: 192, startPoint y: 191, endPoint x: 171, endPoint y: 106, distance: 87.4
click at [171, 106] on div "What Our Customers Are Saying Heading Our customer advocates are standing by 24…" at bounding box center [507, 27] width 778 height 196
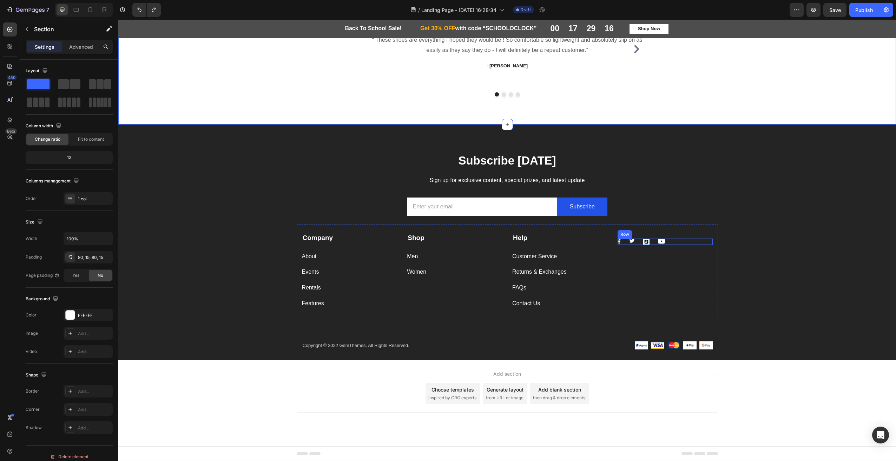
click at [643, 240] on img at bounding box center [646, 242] width 6 height 6
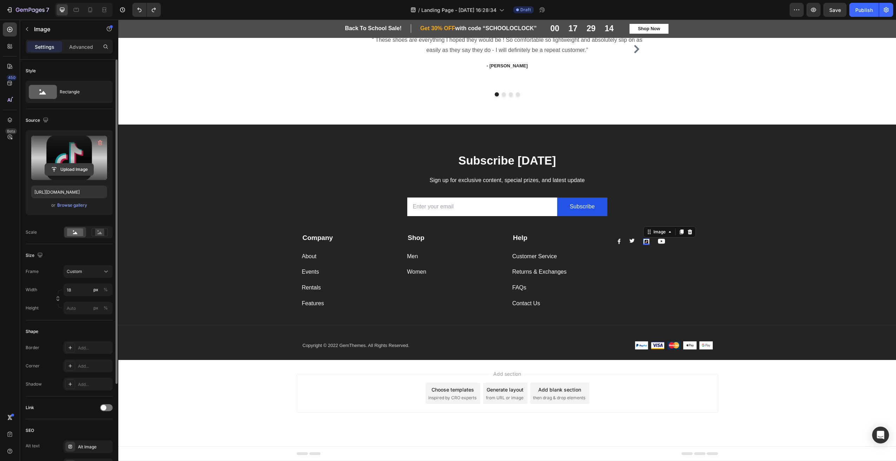
click at [81, 163] on button "Upload Image" at bounding box center [69, 169] width 49 height 13
click at [65, 168] on input "file" at bounding box center [69, 170] width 48 height 12
type input "[URL][DOMAIN_NAME]"
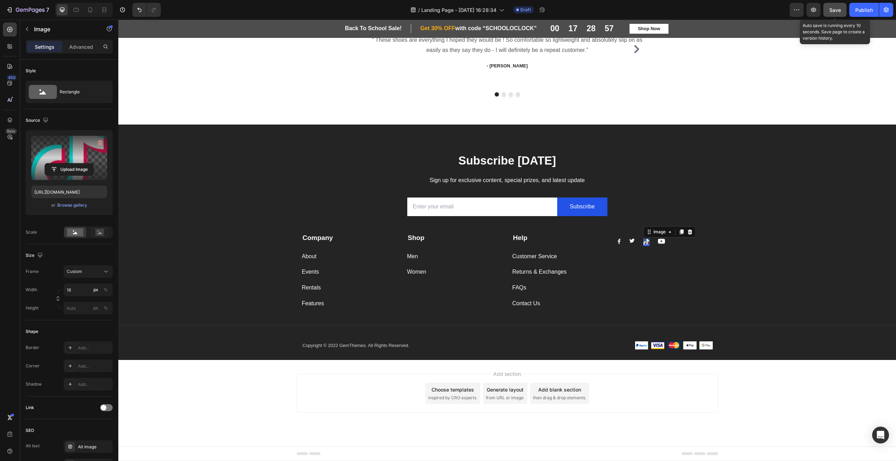
click at [834, 11] on span "Save" at bounding box center [835, 10] width 12 height 6
click at [655, 398] on div "Add section Choose templates inspired by CRO experts Generate layout from URL o…" at bounding box center [507, 393] width 421 height 39
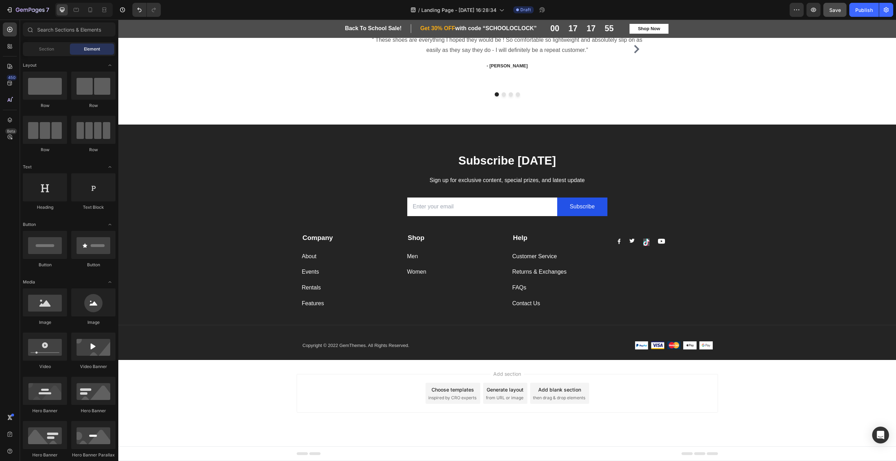
click at [703, 390] on div "Add section Choose templates inspired by CRO experts Generate layout from URL o…" at bounding box center [507, 393] width 421 height 39
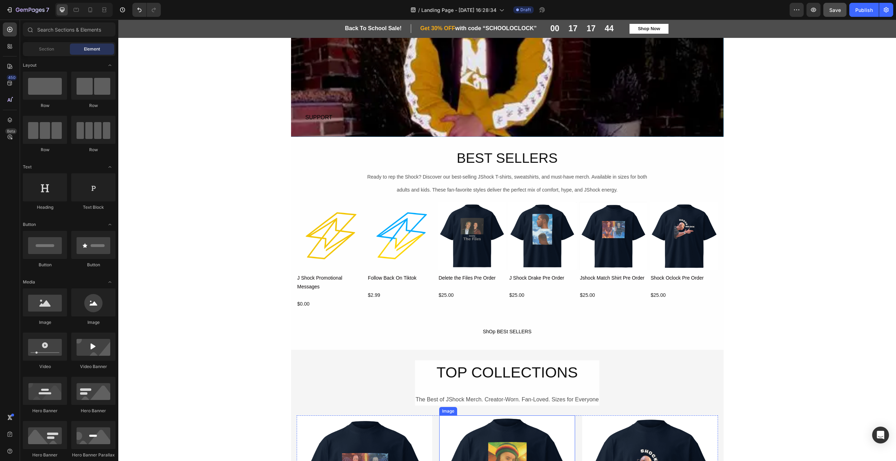
scroll to position [0, 0]
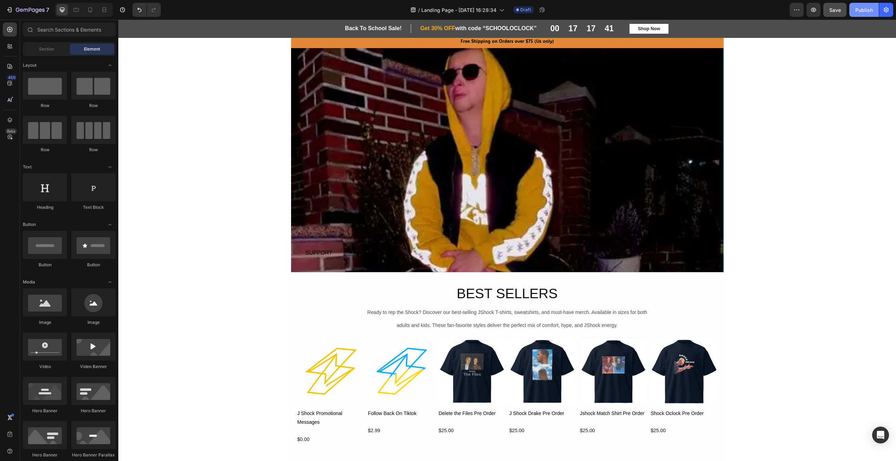
click at [865, 7] on div "Publish" at bounding box center [864, 9] width 18 height 7
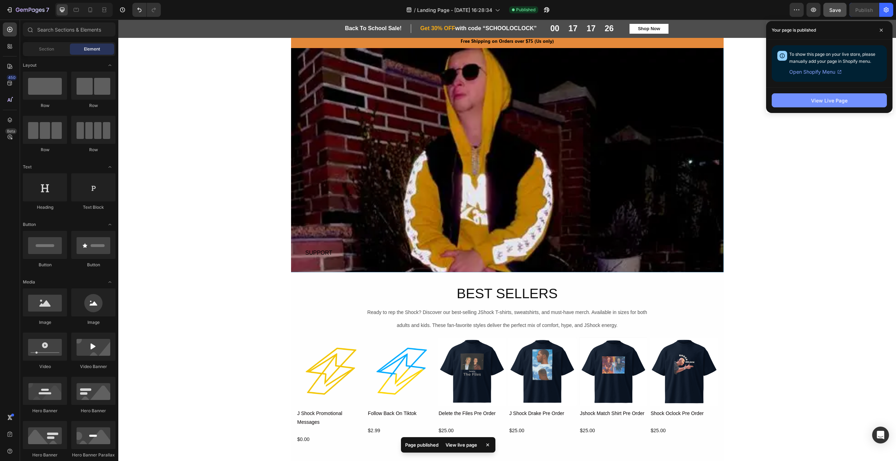
click at [824, 101] on div "View Live Page" at bounding box center [829, 100] width 37 height 7
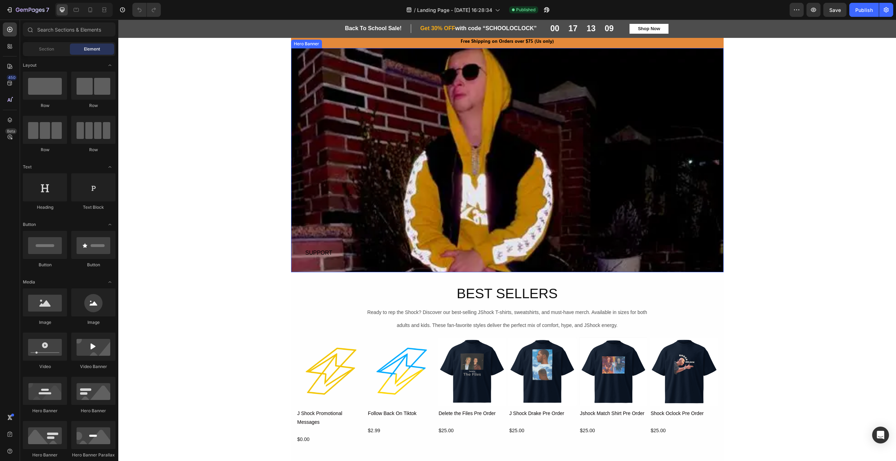
click at [416, 184] on div "Overlay" at bounding box center [507, 160] width 432 height 224
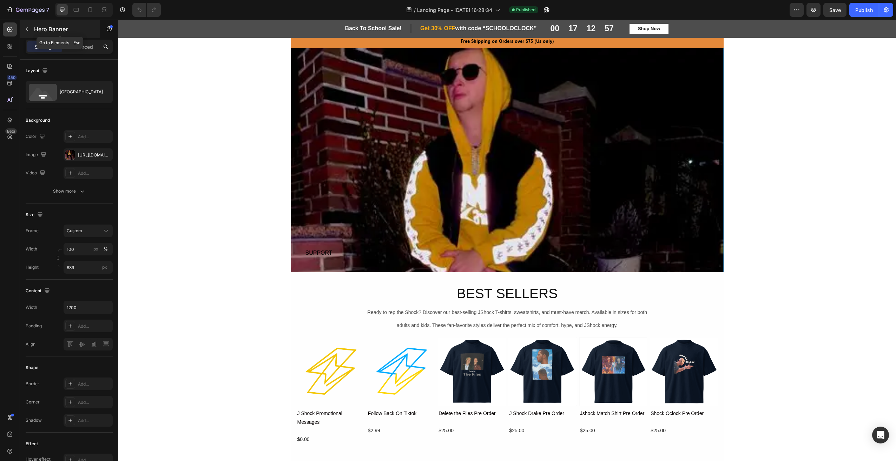
click at [26, 30] on icon "button" at bounding box center [27, 29] width 6 height 6
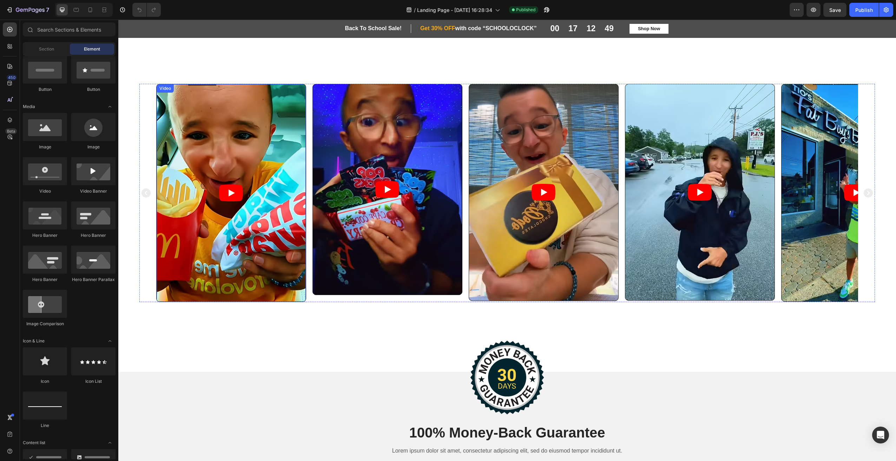
scroll to position [878, 0]
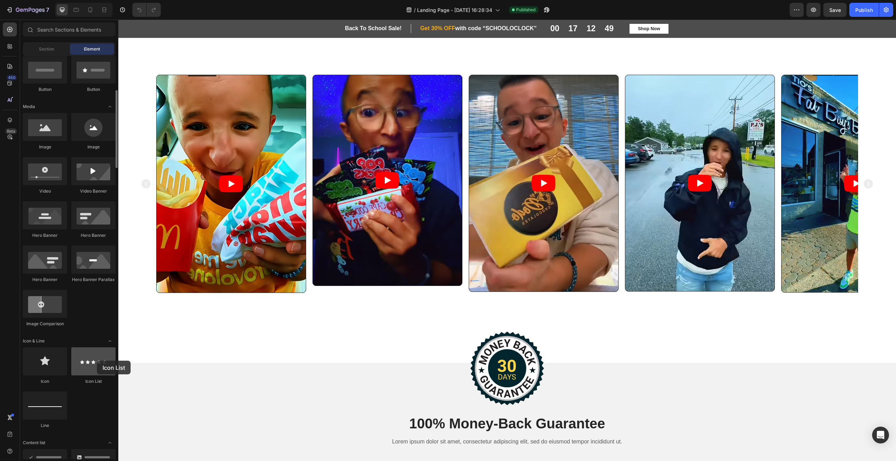
click at [97, 361] on div at bounding box center [93, 362] width 44 height 28
drag, startPoint x: 94, startPoint y: 363, endPoint x: 83, endPoint y: 361, distance: 11.4
click at [83, 361] on div at bounding box center [93, 362] width 44 height 28
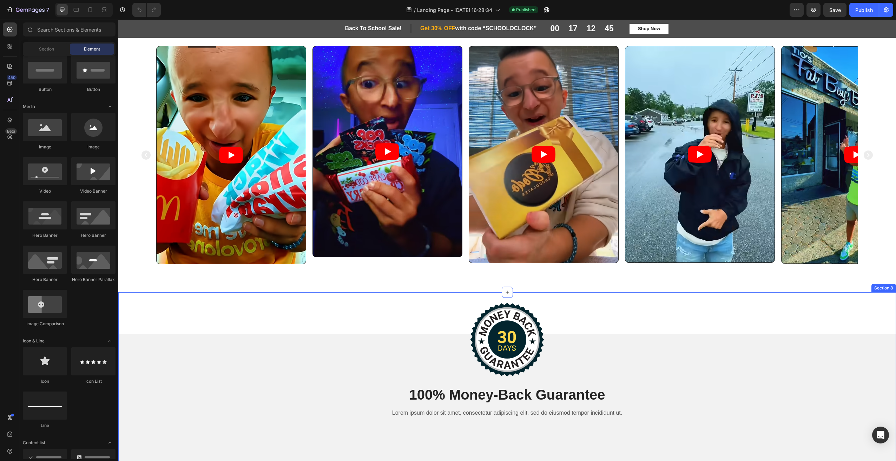
scroll to position [1018, 0]
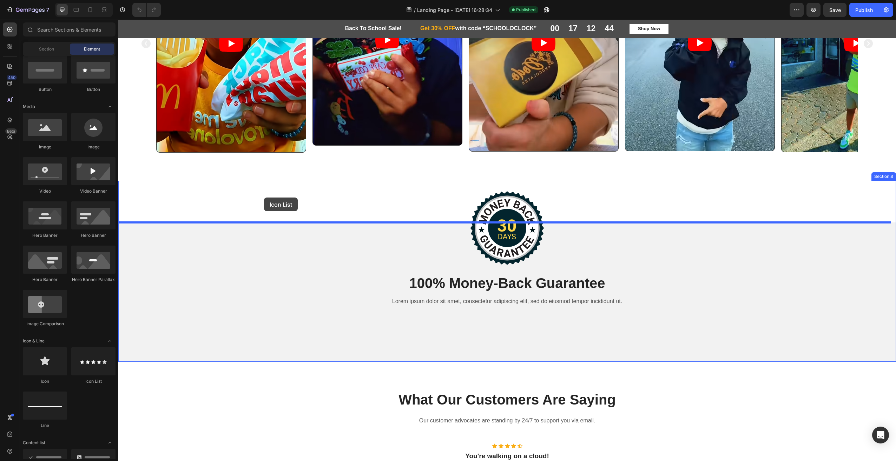
drag, startPoint x: 213, startPoint y: 385, endPoint x: 264, endPoint y: 198, distance: 193.8
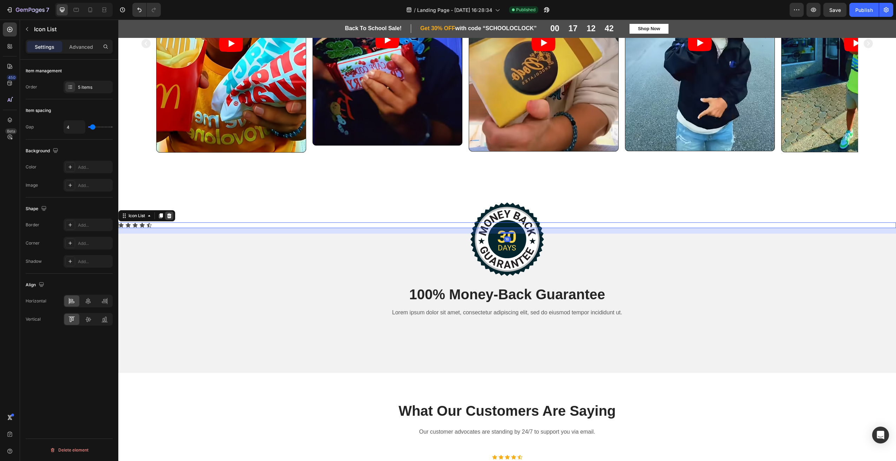
click at [171, 213] on div at bounding box center [169, 216] width 8 height 8
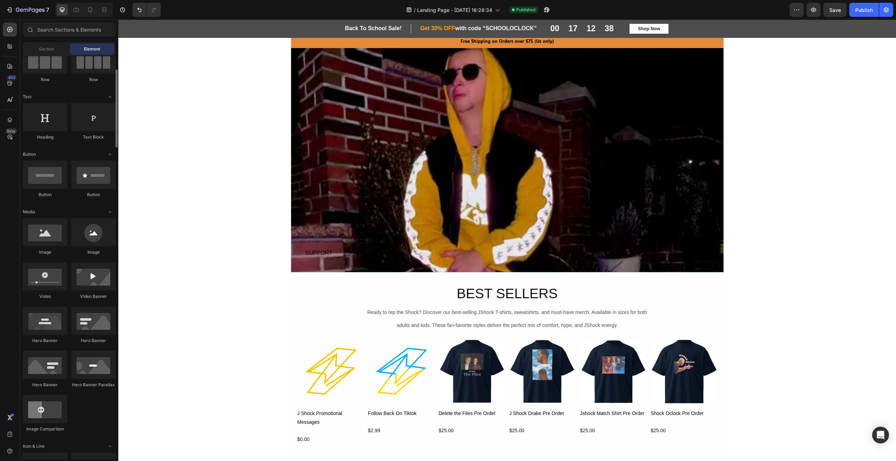
scroll to position [0, 0]
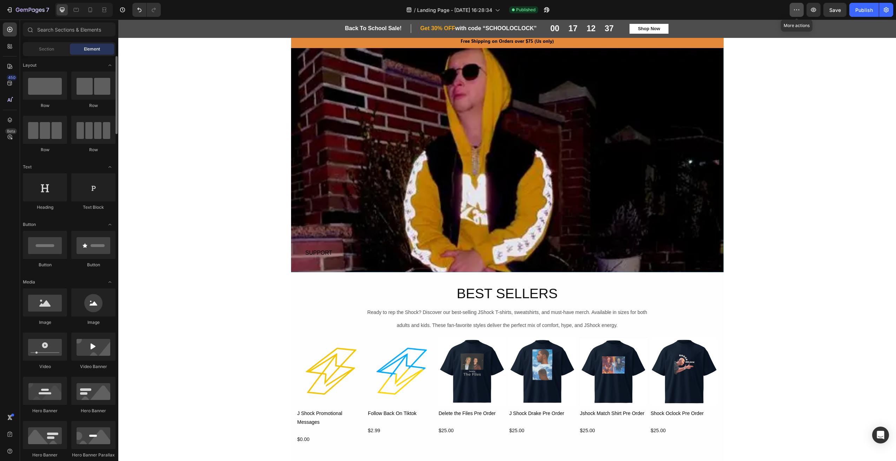
click at [797, 12] on icon "button" at bounding box center [796, 9] width 7 height 7
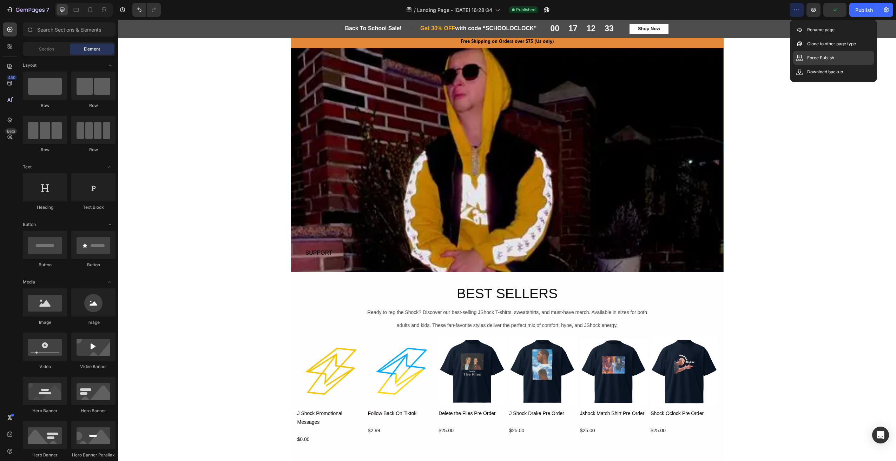
click at [827, 57] on p "Force Publish" at bounding box center [820, 57] width 27 height 7
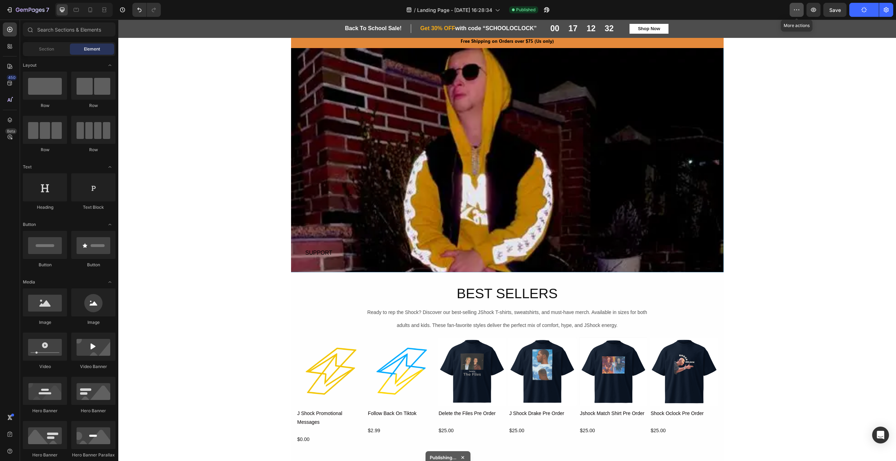
click at [797, 10] on icon "button" at bounding box center [796, 9] width 1 height 1
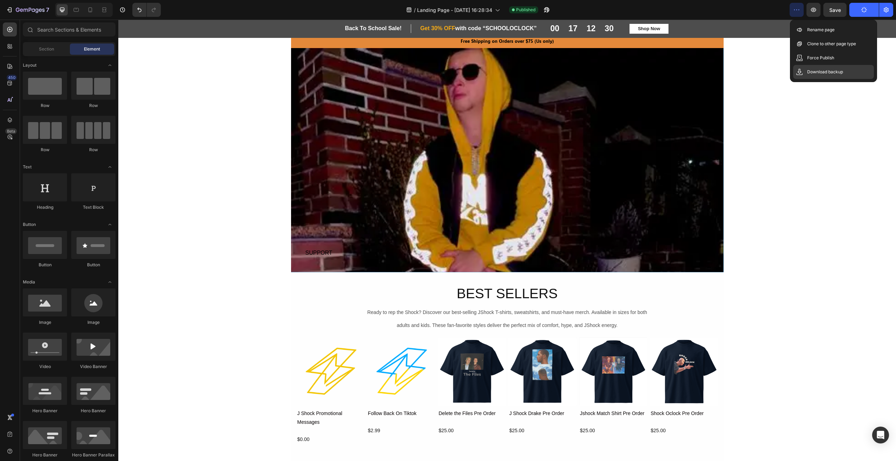
click at [833, 73] on p "Download backup" at bounding box center [825, 71] width 36 height 7
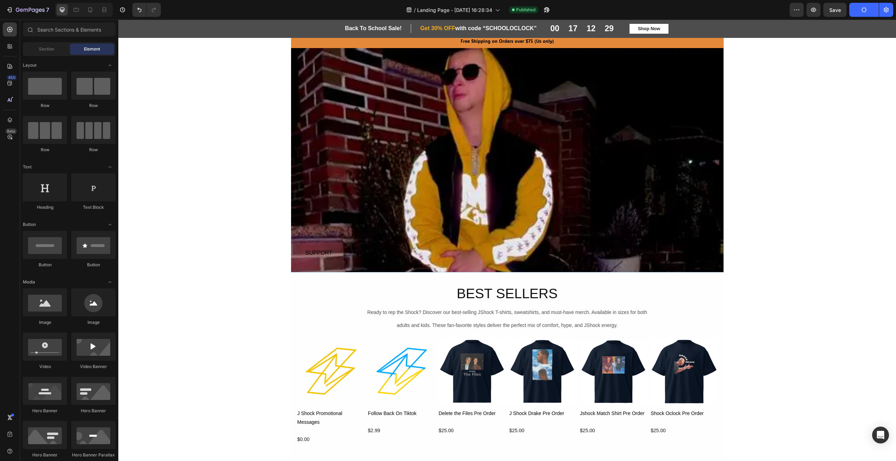
click at [798, 11] on icon "button" at bounding box center [796, 9] width 7 height 7
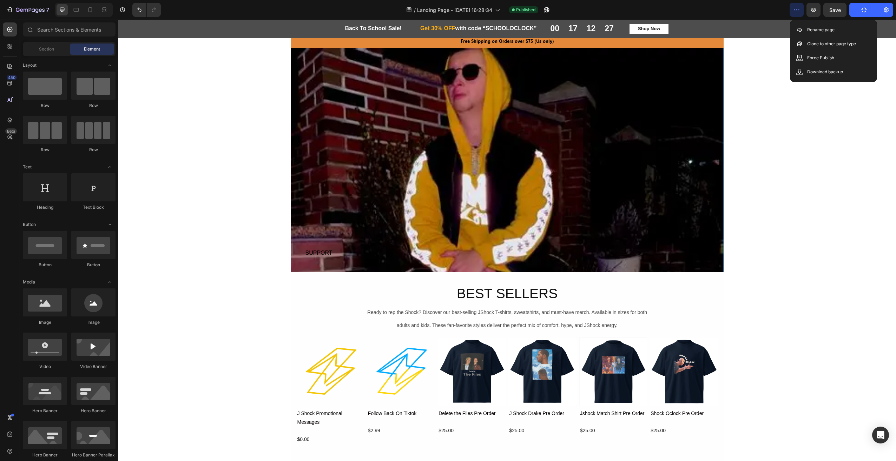
click at [798, 11] on icon "button" at bounding box center [796, 9] width 7 height 7
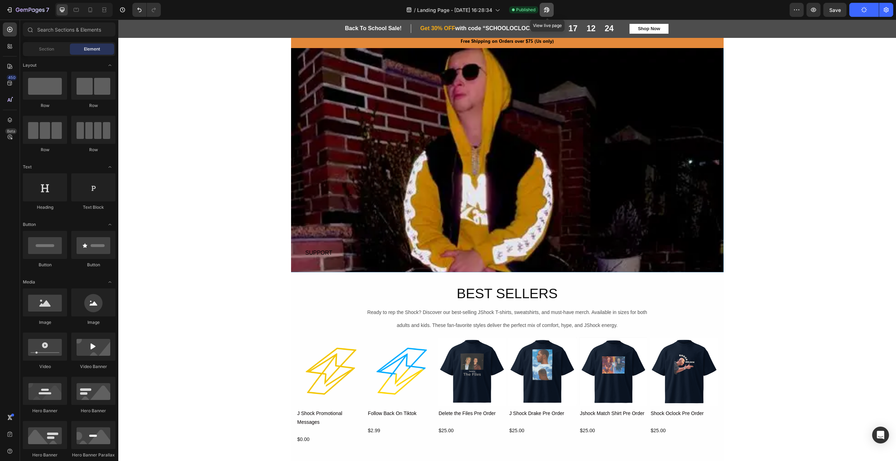
click at [546, 11] on icon "button" at bounding box center [545, 12] width 2 height 2
click at [890, 8] on button "button" at bounding box center [886, 10] width 14 height 14
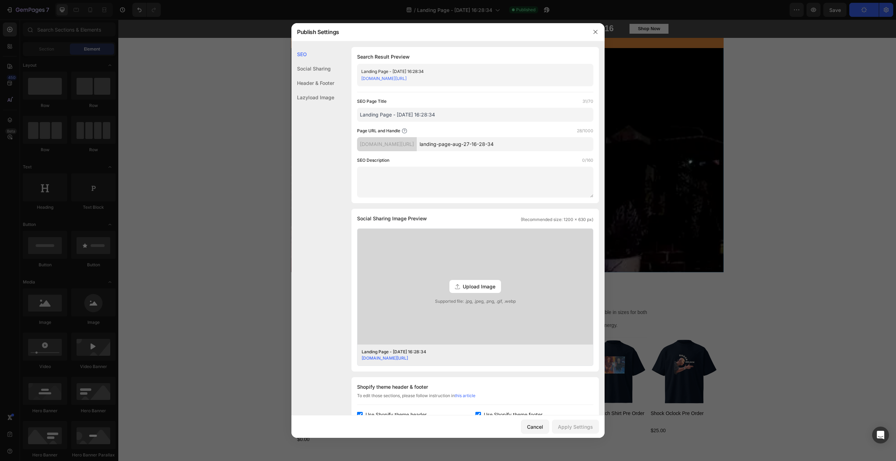
drag, startPoint x: 459, startPoint y: 114, endPoint x: 365, endPoint y: 114, distance: 93.7
click at [365, 114] on input "Landing Page - [DATE] 16:28:34" at bounding box center [475, 115] width 236 height 14
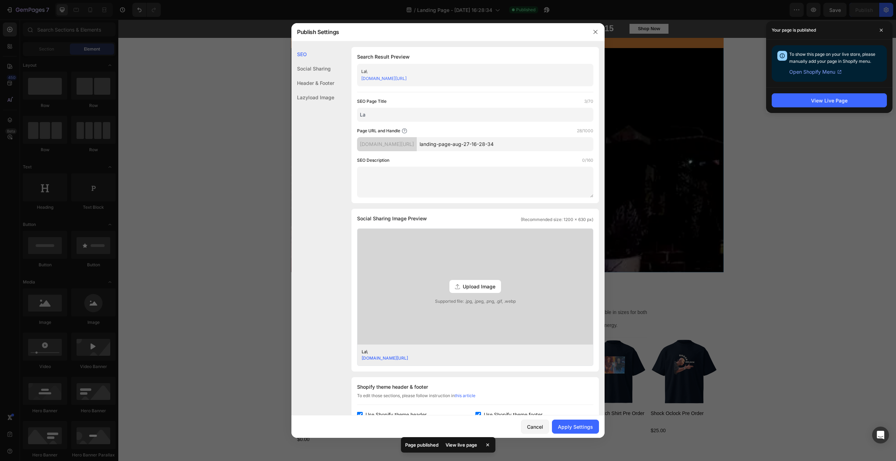
type input "L"
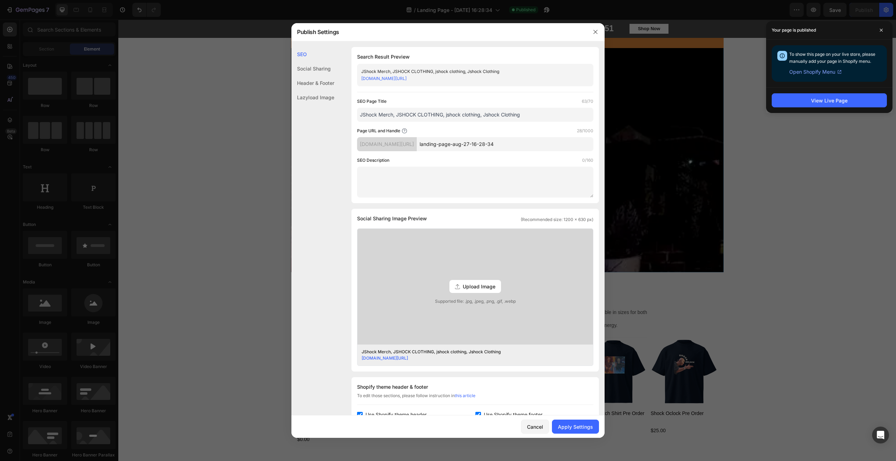
type input "JShock Merch, JSHOCK CLOTHING, jshock clothing, Jshock Clothing"
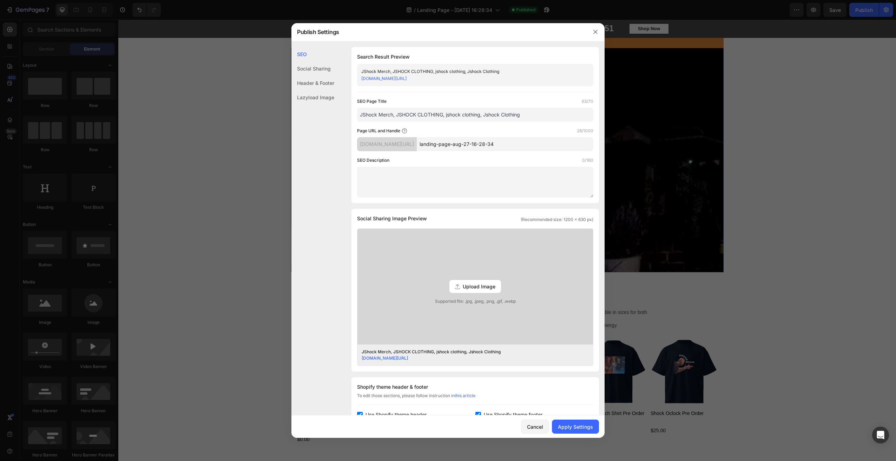
click at [429, 187] on textarea at bounding box center [475, 182] width 236 height 31
click at [574, 430] on div "Apply Settings" at bounding box center [575, 426] width 35 height 7
click at [593, 30] on icon "button" at bounding box center [596, 32] width 6 height 6
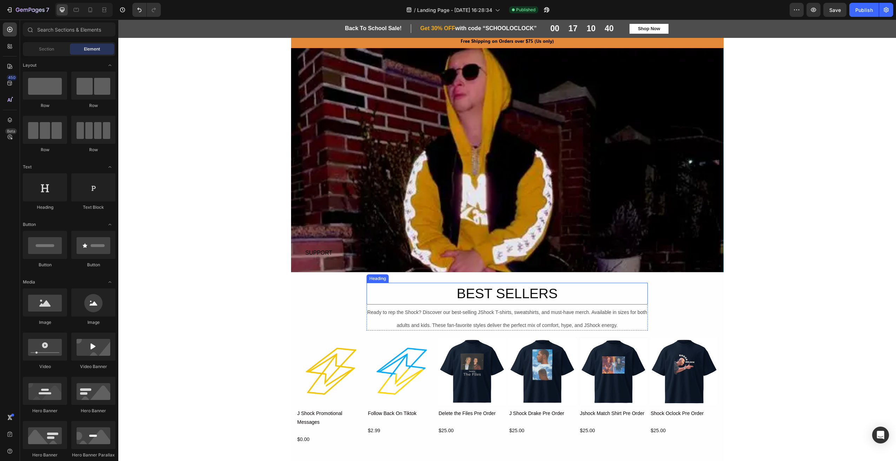
click at [512, 287] on h2 "BEST SELLERS" at bounding box center [506, 294] width 281 height 22
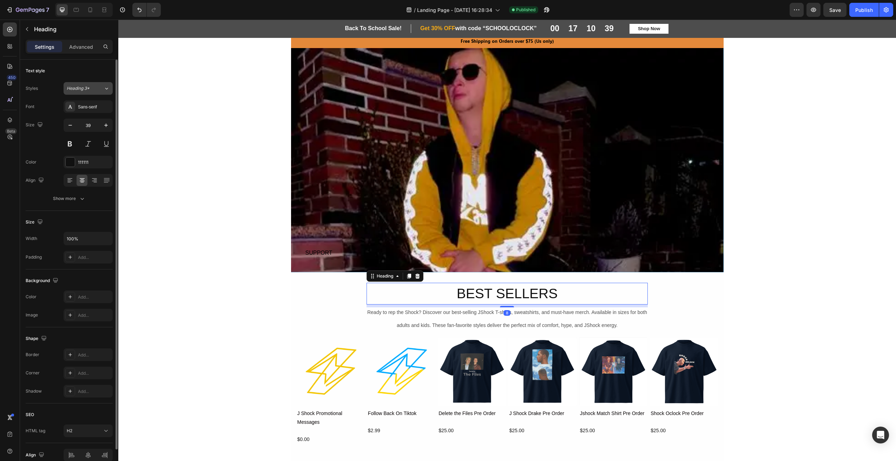
click at [86, 91] on span "Heading 3*" at bounding box center [78, 88] width 23 height 6
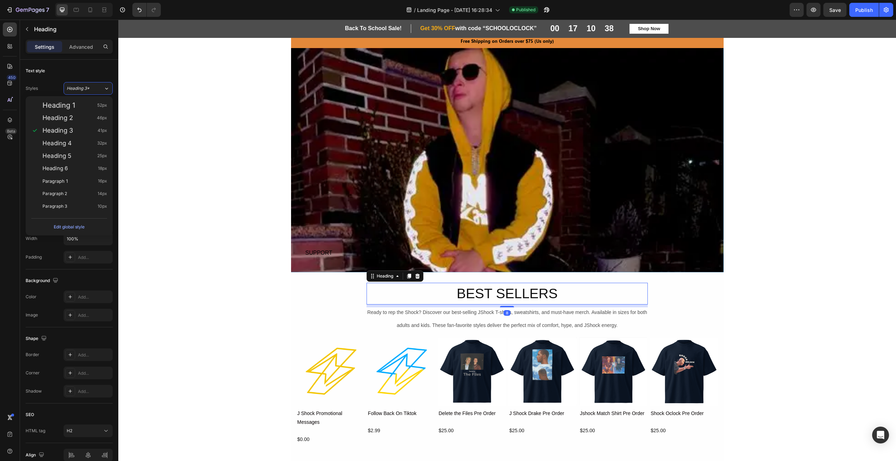
drag, startPoint x: 160, startPoint y: 124, endPoint x: 204, endPoint y: 126, distance: 43.6
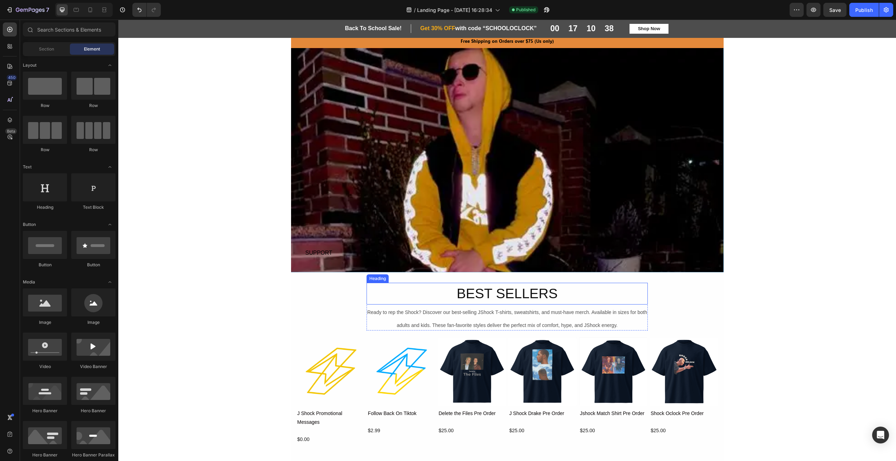
click at [482, 286] on h2 "BEST SELLERS" at bounding box center [506, 294] width 281 height 22
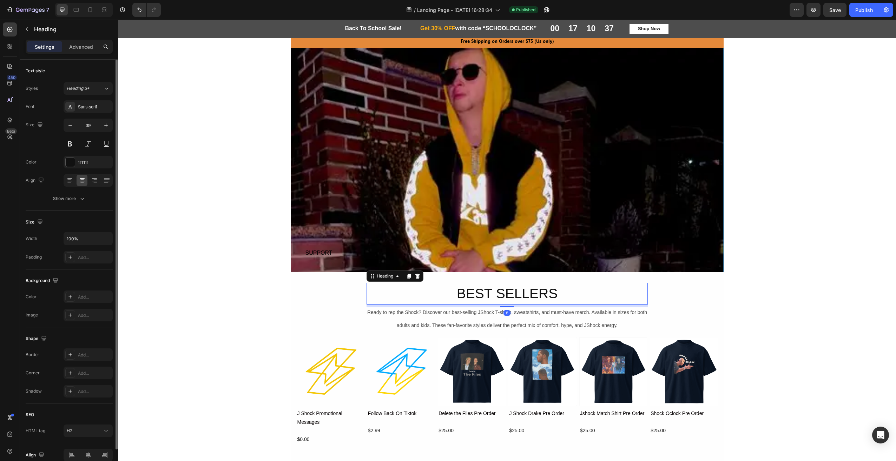
click at [100, 106] on div "Sans-serif" at bounding box center [94, 107] width 33 height 6
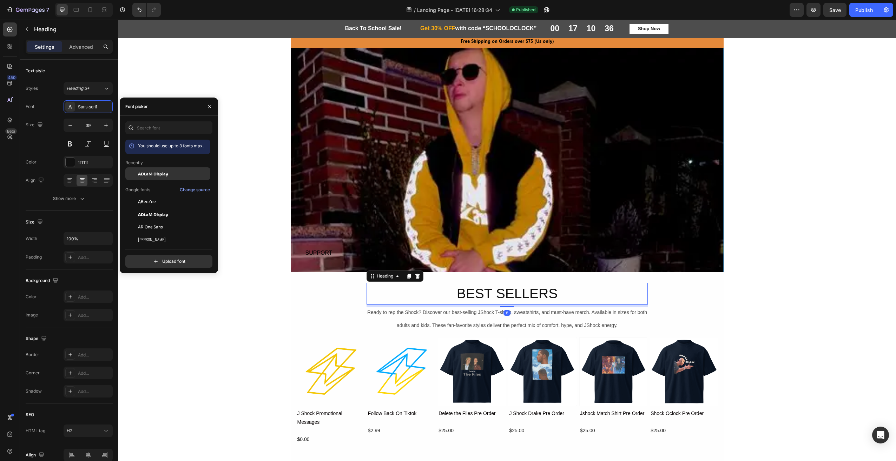
click at [150, 173] on span "ADLaM Display" at bounding box center [153, 174] width 30 height 6
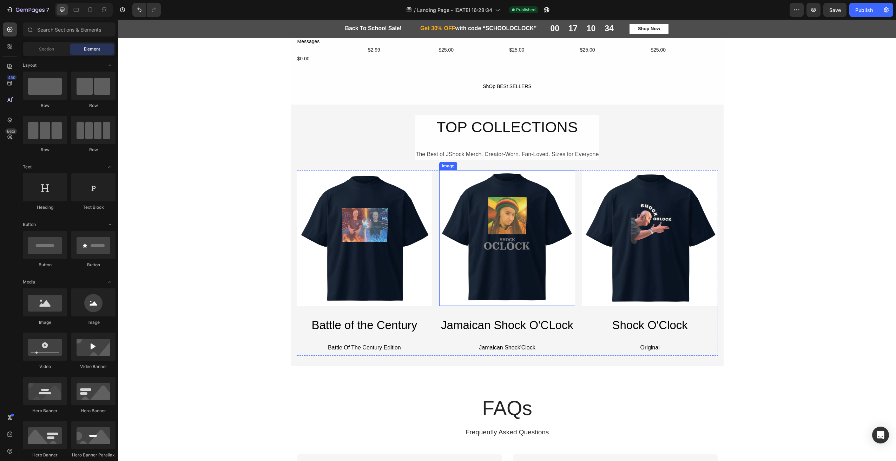
scroll to position [281, 0]
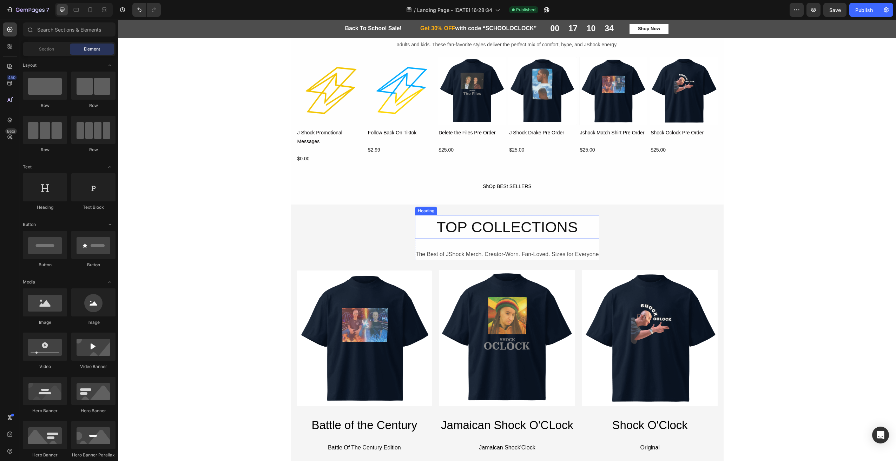
click at [516, 233] on h2 "TOP COLLECTIONS" at bounding box center [507, 227] width 185 height 24
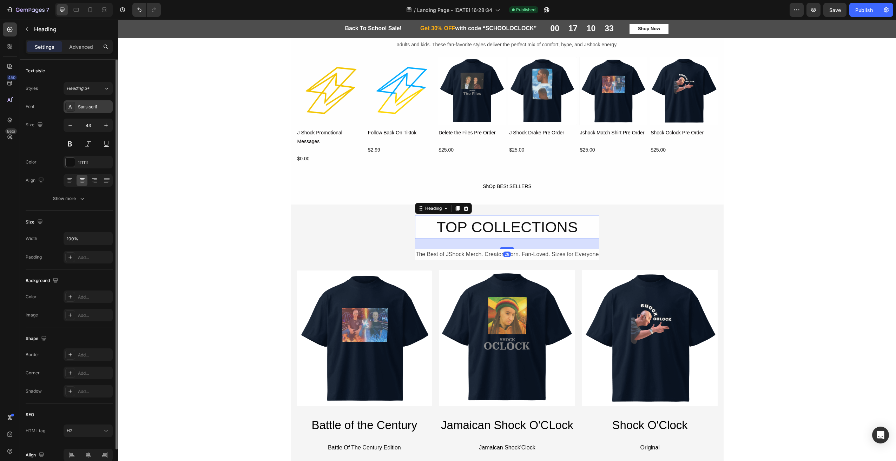
click at [91, 107] on div "Sans-serif" at bounding box center [94, 107] width 33 height 6
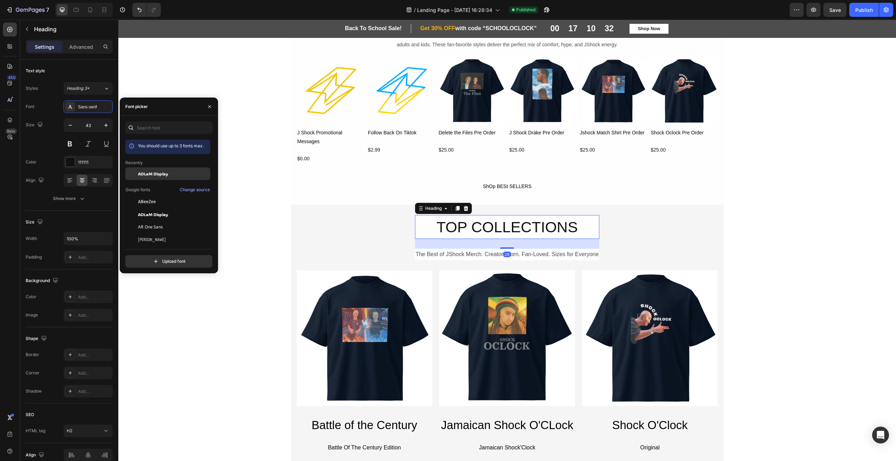
click at [164, 176] on span "ADLaM Display" at bounding box center [153, 174] width 30 height 6
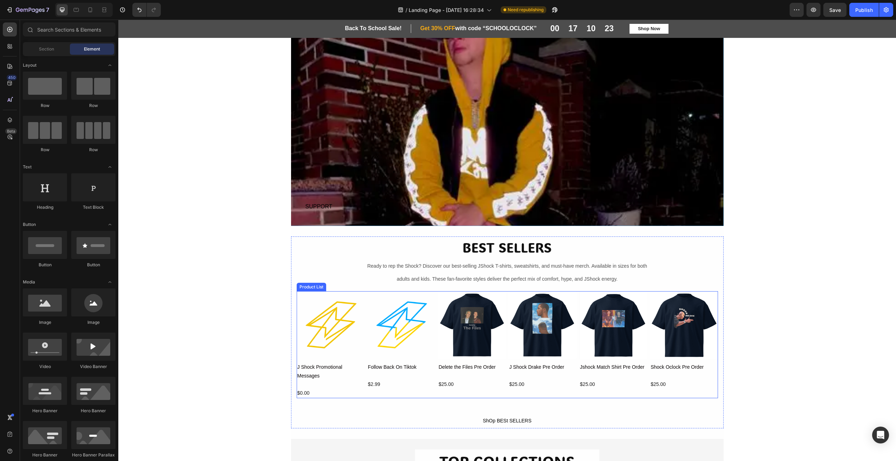
scroll to position [0, 0]
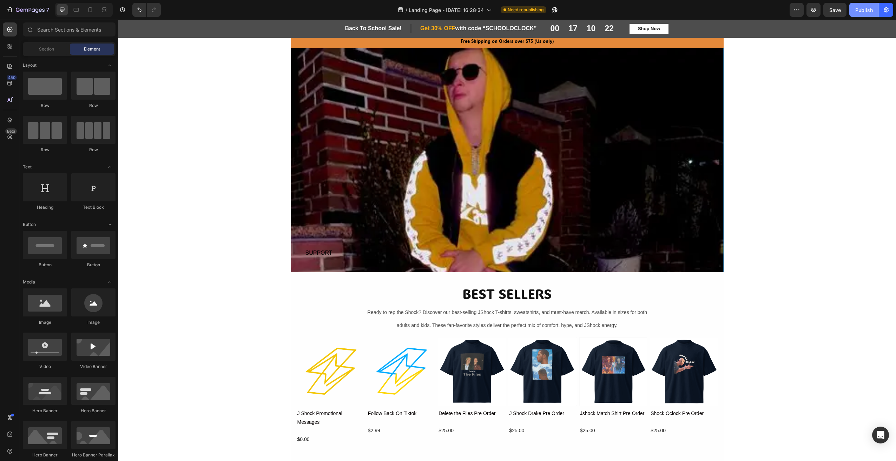
click at [865, 13] on div "Publish" at bounding box center [864, 9] width 18 height 7
click at [830, 12] on span "Save" at bounding box center [835, 10] width 12 height 6
click at [484, 11] on div "/ Landing Page - Aug 27, 16:28:34" at bounding box center [444, 10] width 101 height 14
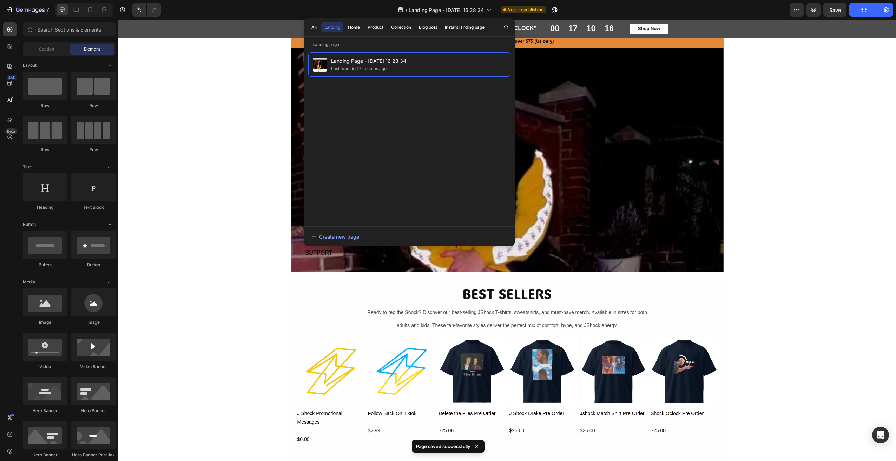
click at [373, 107] on div "Landing Page - Aug 27, 16:28:34 Last modified 7 minutes ago" at bounding box center [409, 135] width 202 height 167
click at [374, 30] on div "Product" at bounding box center [376, 27] width 16 height 6
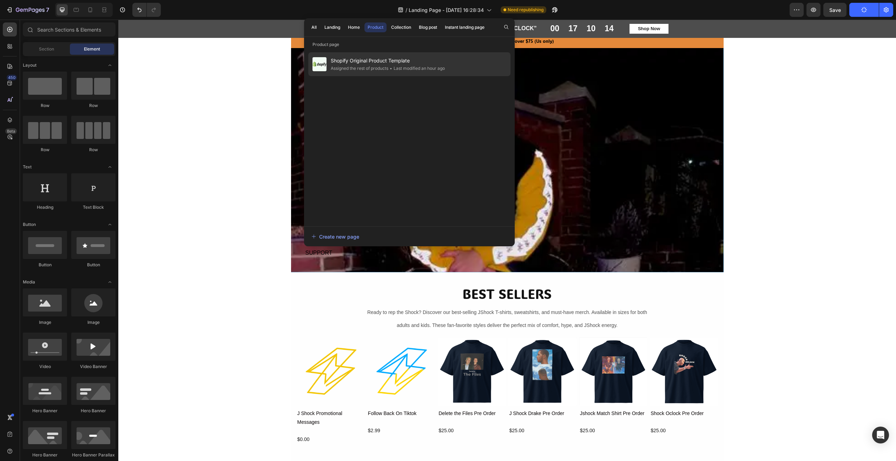
click at [388, 66] on div "Assigned the rest of products" at bounding box center [416, 68] width 57 height 7
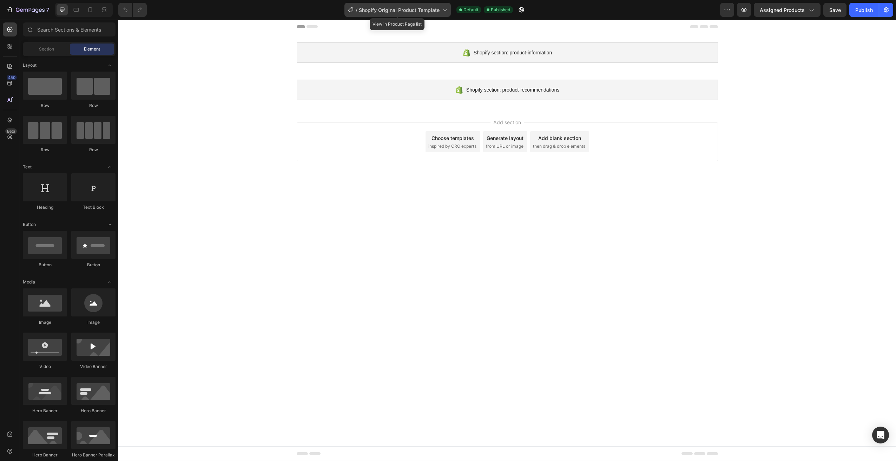
click at [431, 15] on div "/ Shopify Original Product Template" at bounding box center [397, 10] width 106 height 14
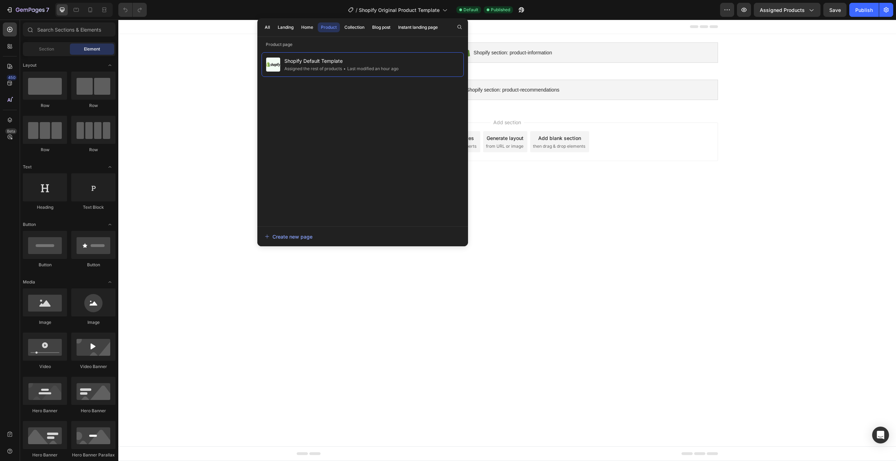
click at [672, 226] on body "Shopify section: product-information Shopify section: product-information Shopi…" at bounding box center [507, 241] width 778 height 442
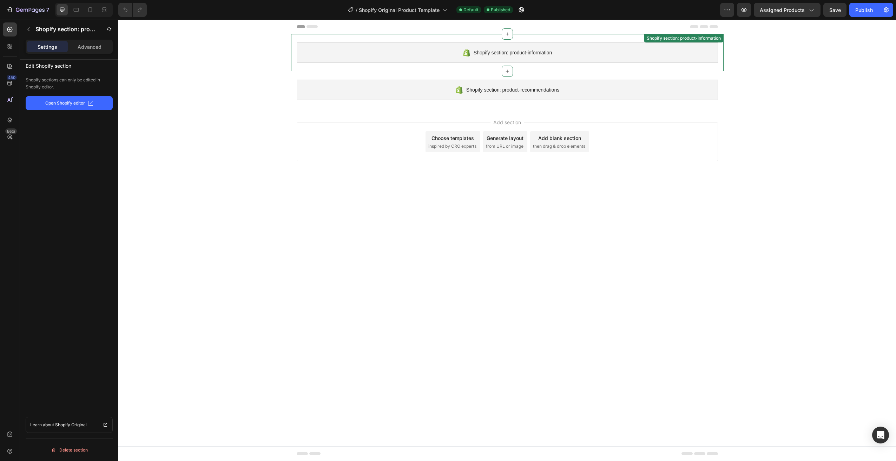
click at [509, 53] on span "Shopify section: product-information" at bounding box center [513, 52] width 78 height 8
